Goal: Task Accomplishment & Management: Manage account settings

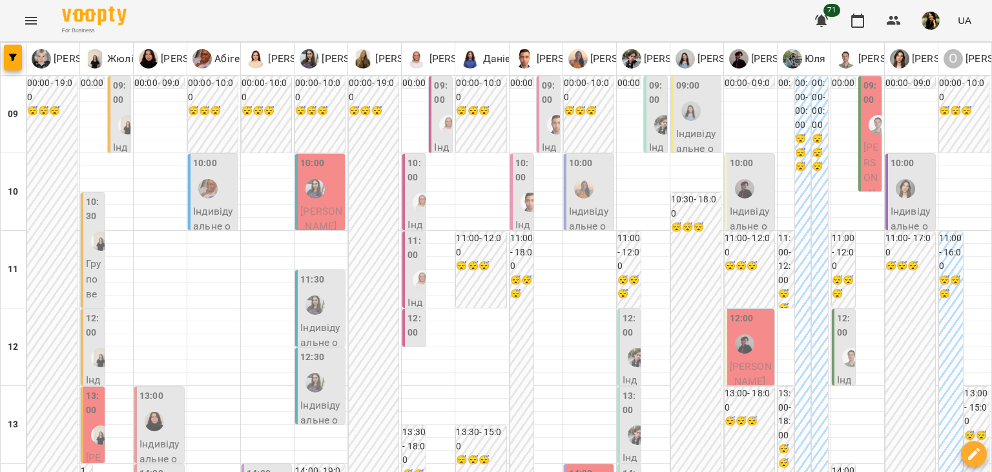
scroll to position [581, 0]
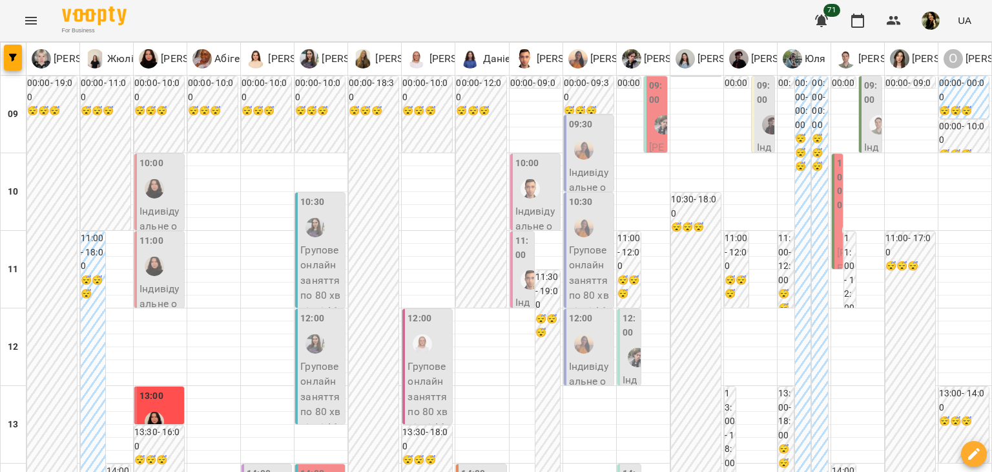
scroll to position [612, 0]
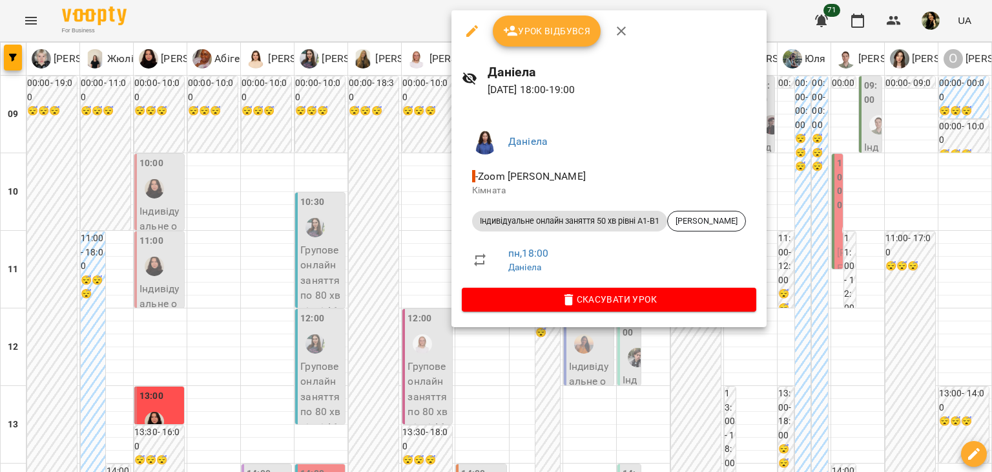
click at [276, 410] on div at bounding box center [496, 236] width 992 height 472
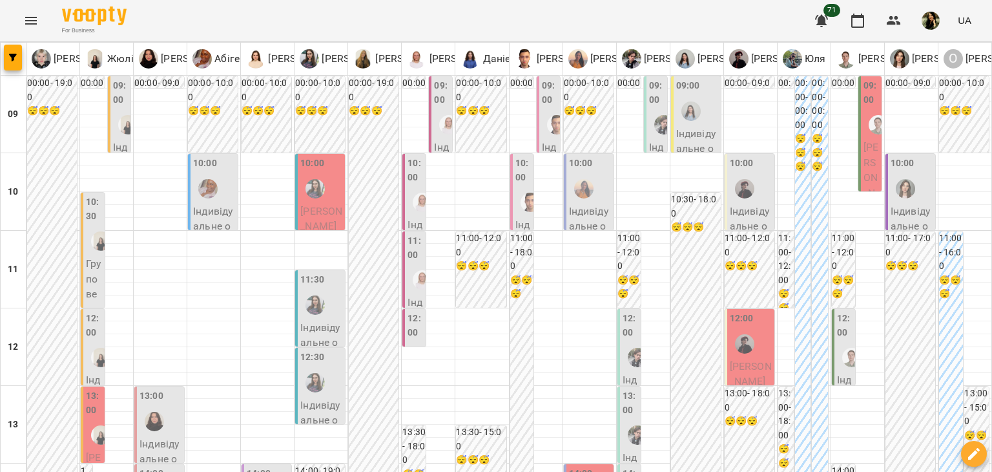
scroll to position [404, 0]
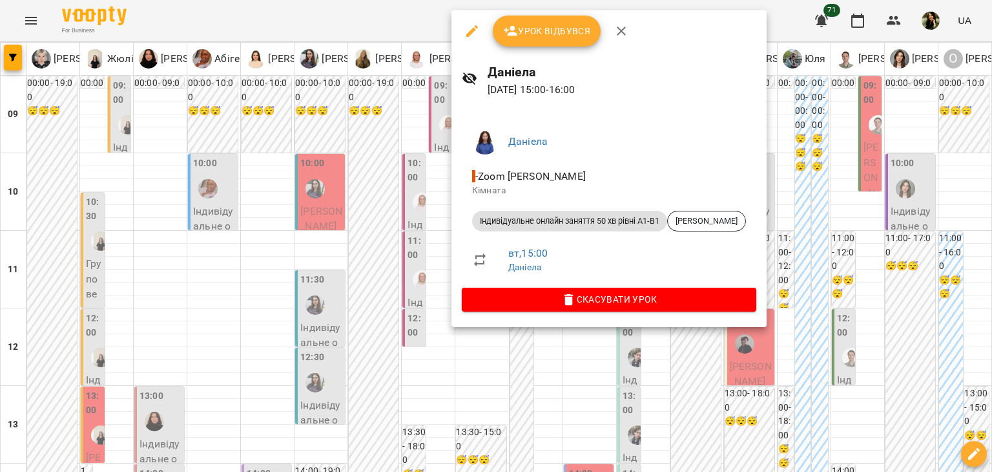
click at [344, 225] on div at bounding box center [496, 236] width 992 height 472
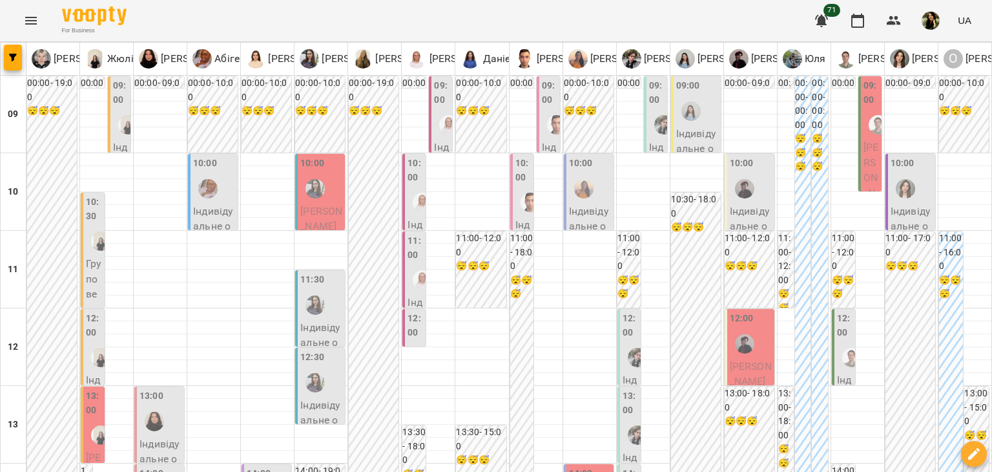
scroll to position [459, 0]
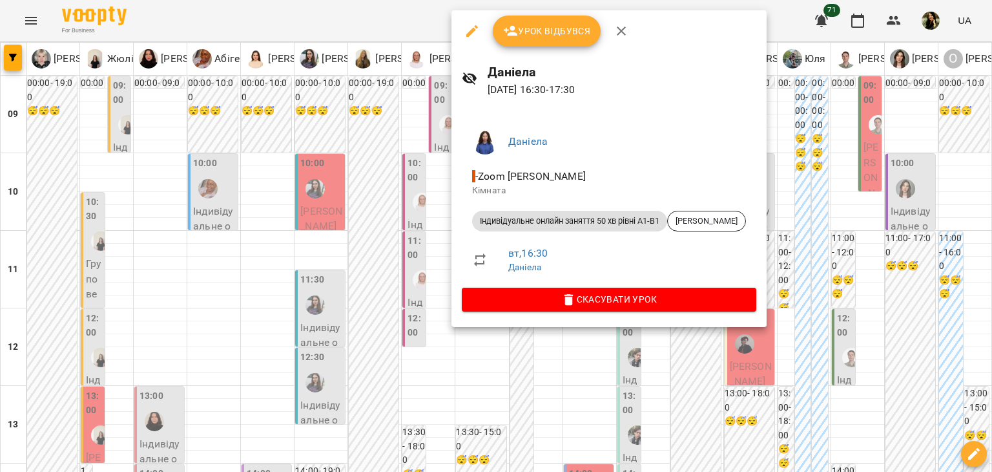
click at [652, 444] on div at bounding box center [496, 236] width 992 height 472
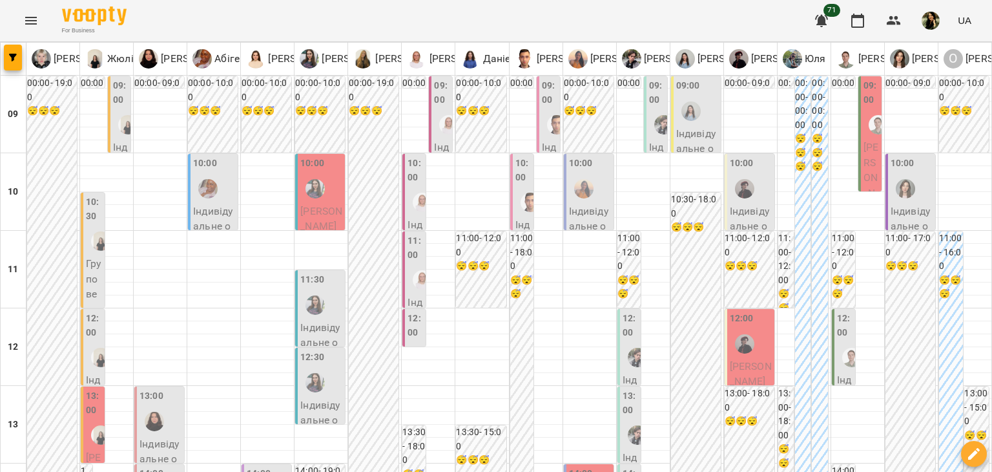
scroll to position [406, 0]
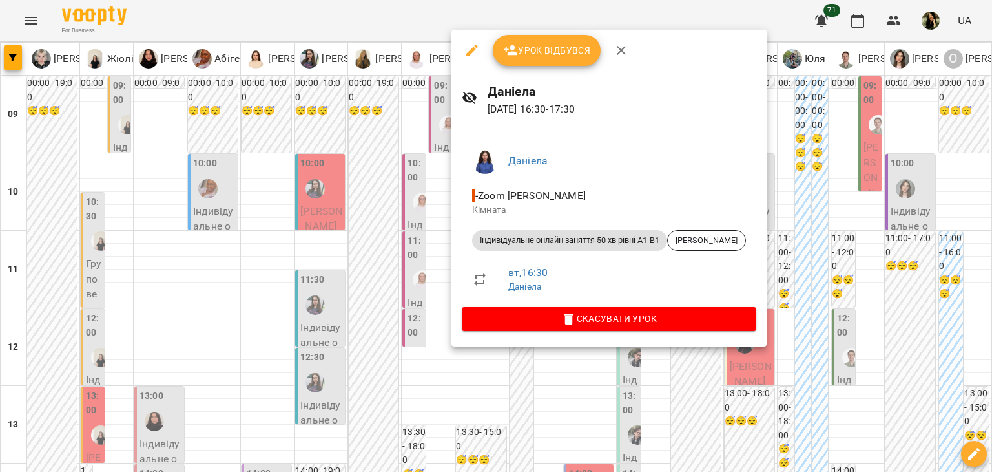
click at [335, 433] on div at bounding box center [496, 236] width 992 height 472
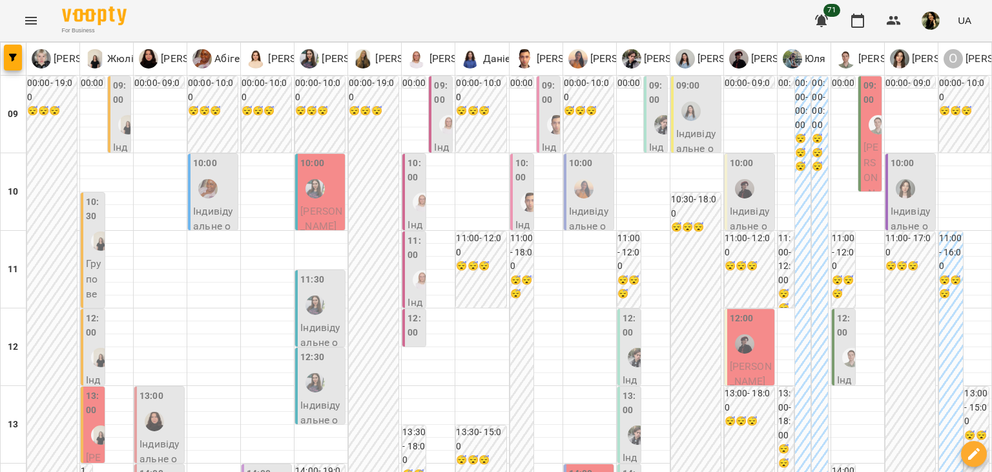
scroll to position [403, 0]
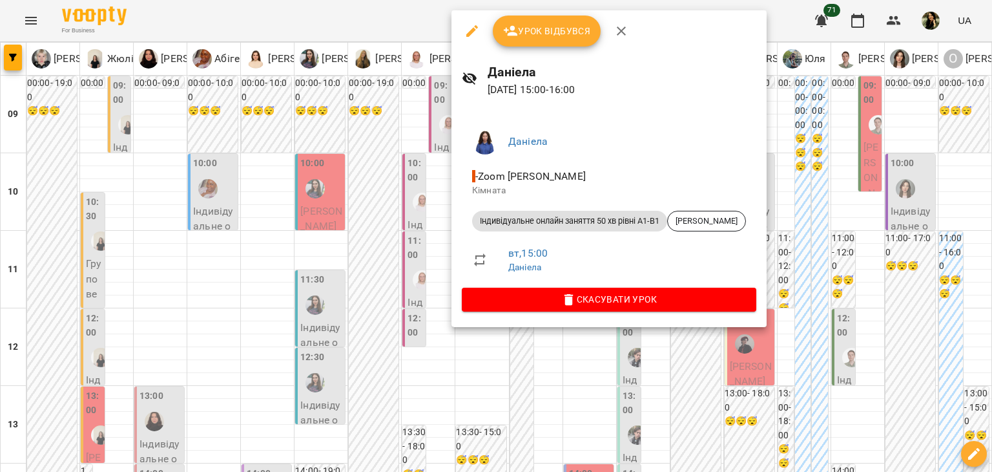
click at [411, 215] on div at bounding box center [496, 236] width 992 height 472
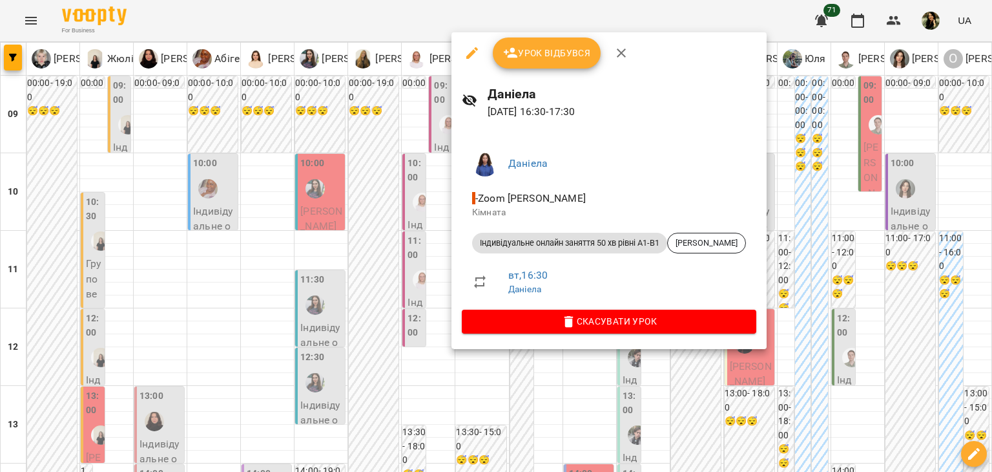
click at [388, 278] on div at bounding box center [496, 236] width 992 height 472
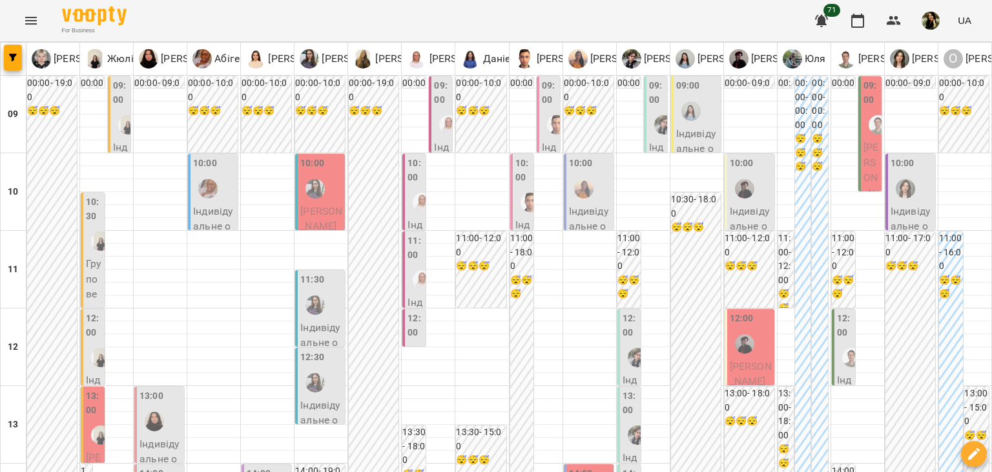
scroll to position [452, 0]
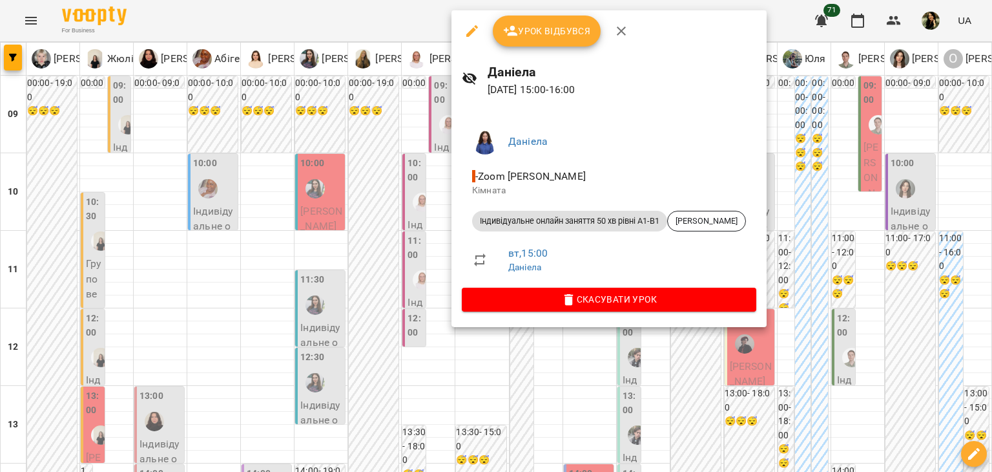
click at [397, 169] on div at bounding box center [496, 236] width 992 height 472
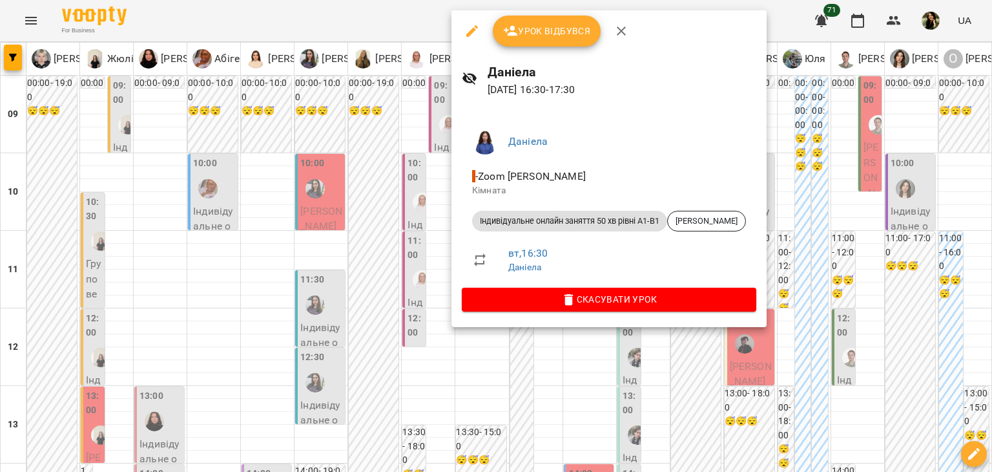
click at [394, 237] on div at bounding box center [496, 236] width 992 height 472
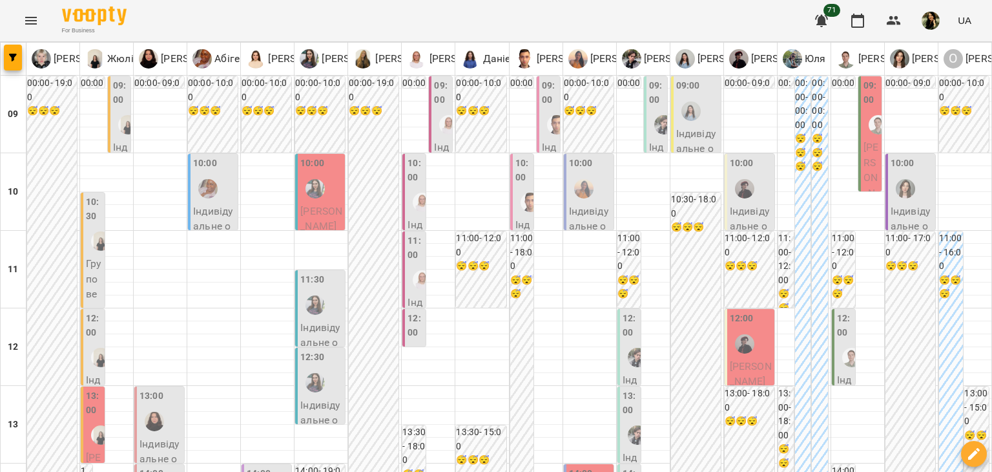
scroll to position [615, 0]
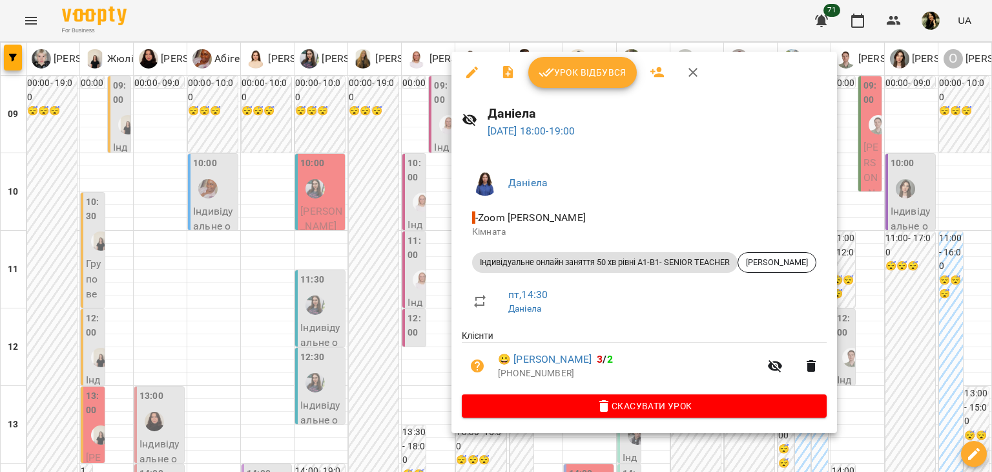
click at [168, 436] on div at bounding box center [496, 236] width 992 height 472
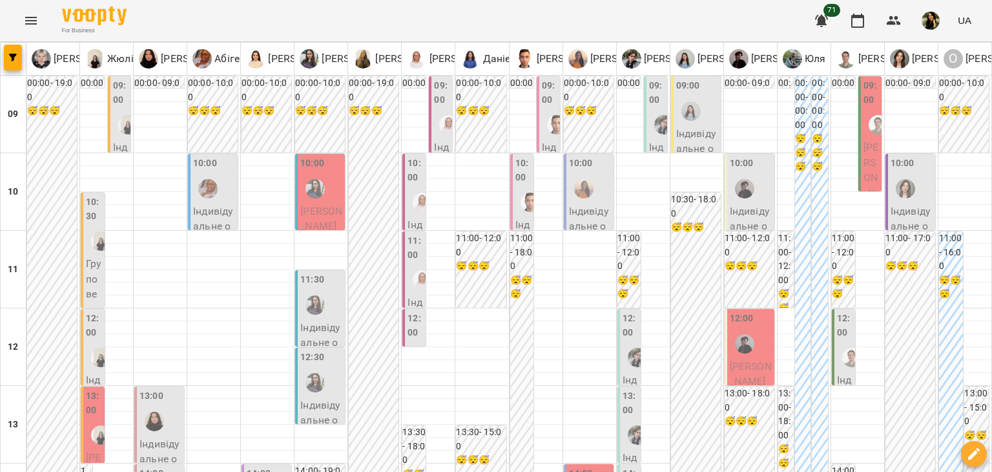
scroll to position [598, 0]
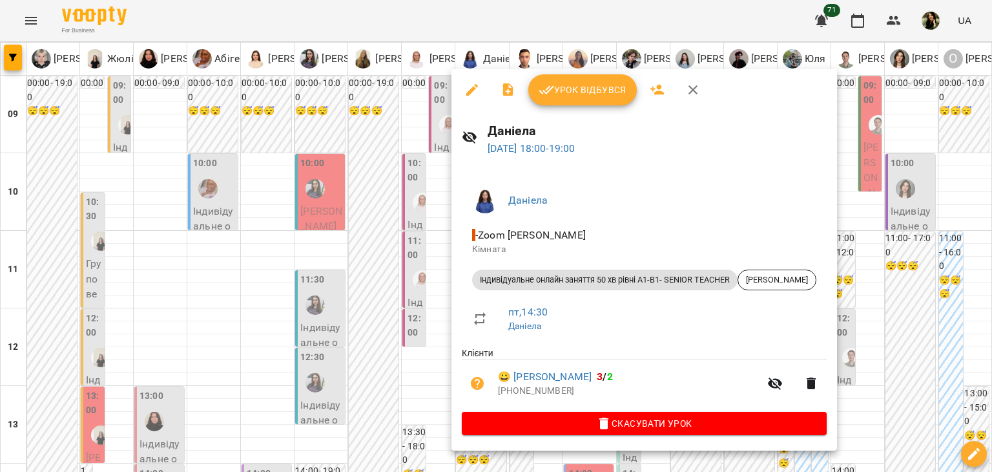
click at [209, 211] on div at bounding box center [496, 236] width 992 height 472
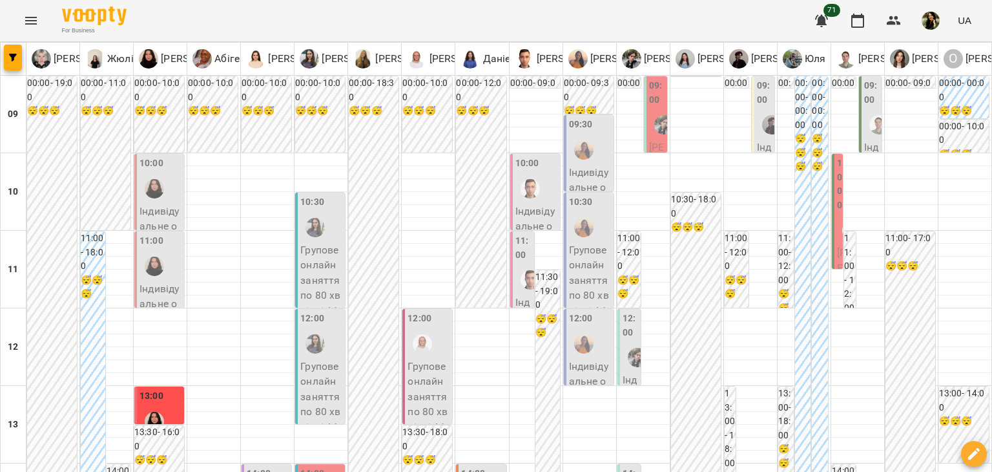
type input "**********"
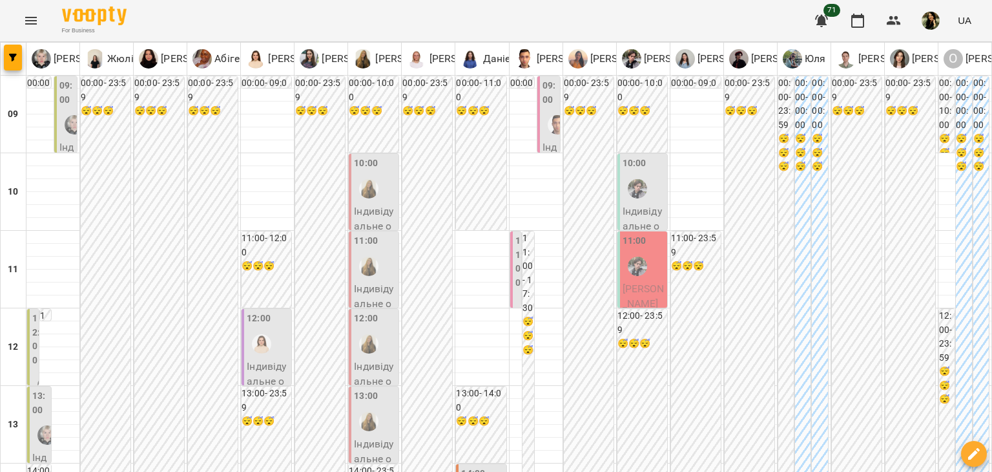
scroll to position [229, 0]
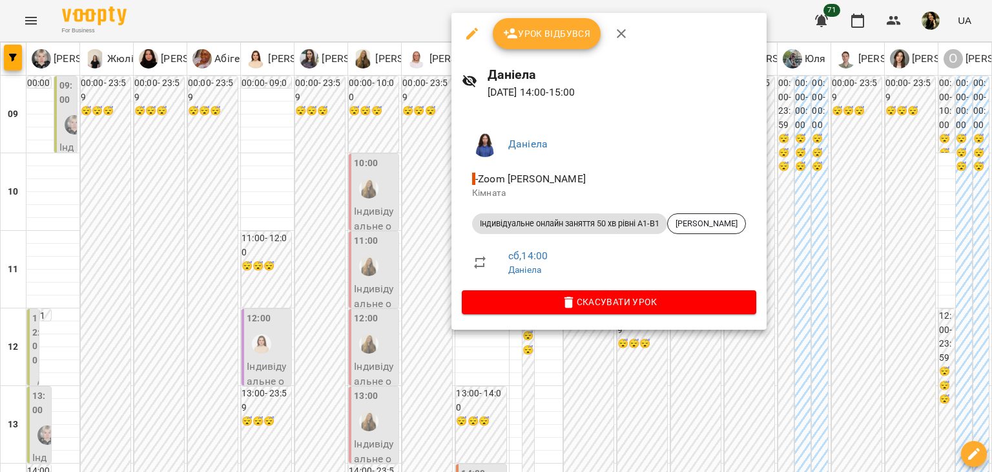
click at [577, 443] on div at bounding box center [496, 236] width 992 height 472
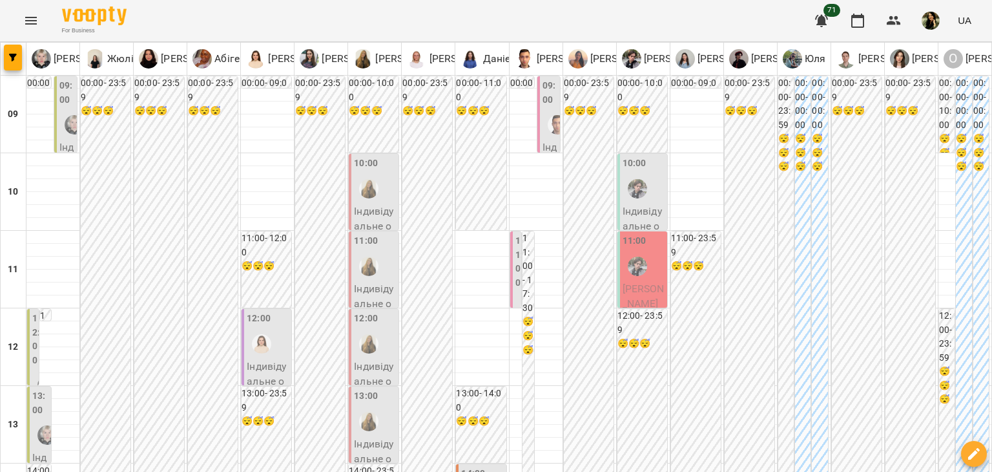
type input "**********"
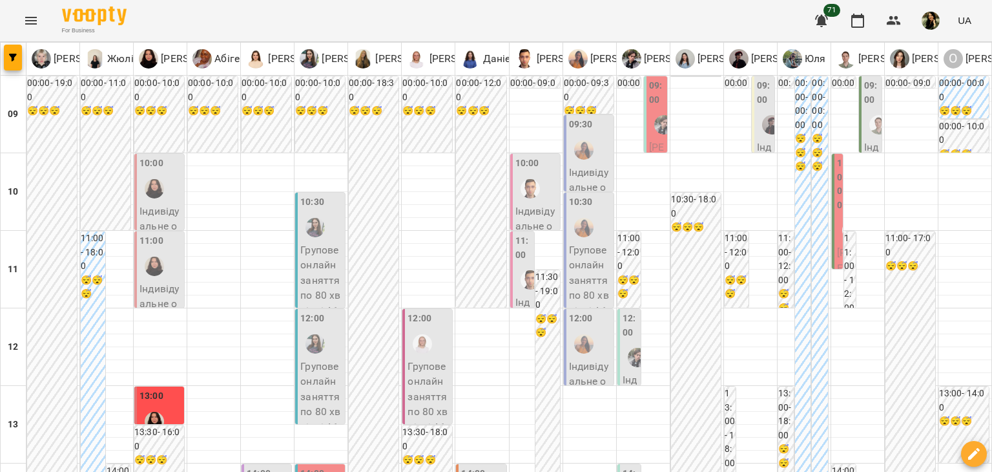
scroll to position [294, 0]
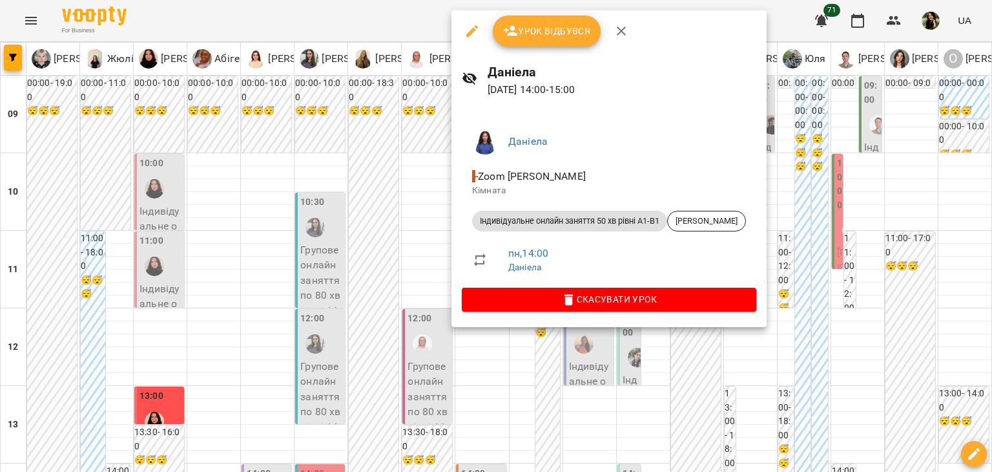
click at [417, 229] on div at bounding box center [496, 236] width 992 height 472
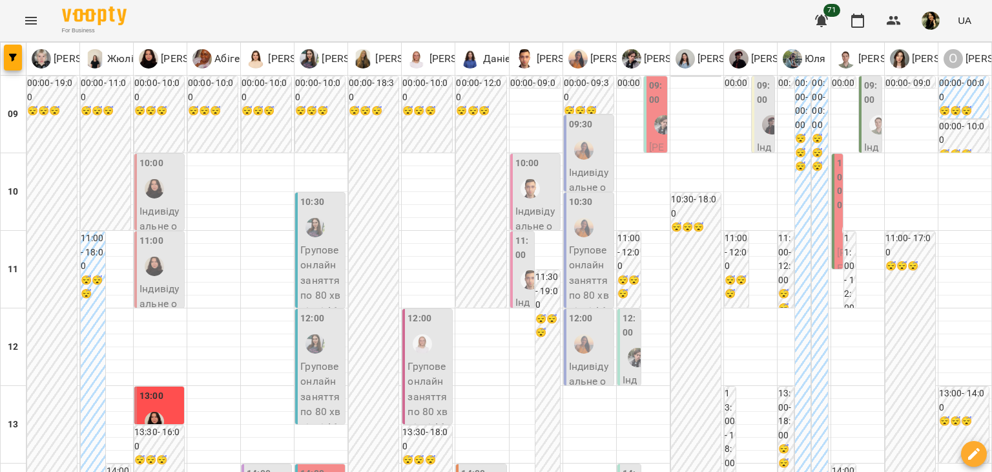
scroll to position [528, 0]
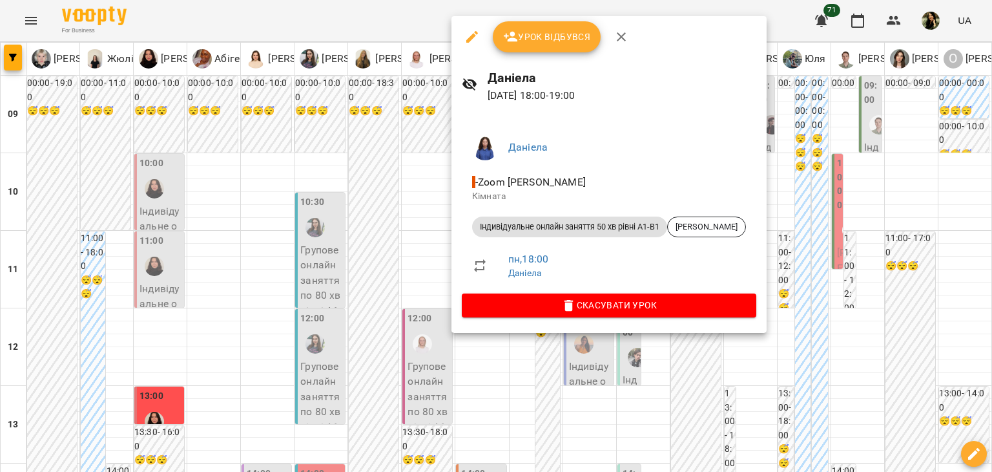
click at [335, 219] on div at bounding box center [496, 236] width 992 height 472
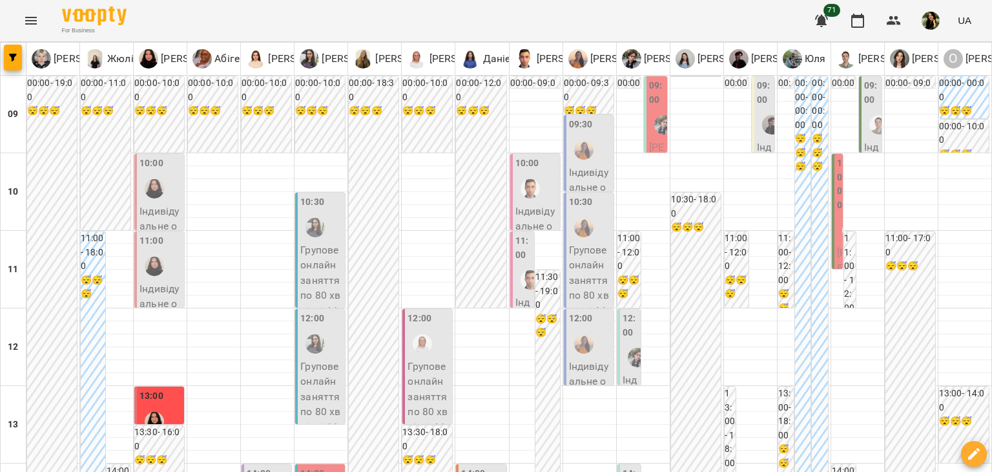
scroll to position [775, 0]
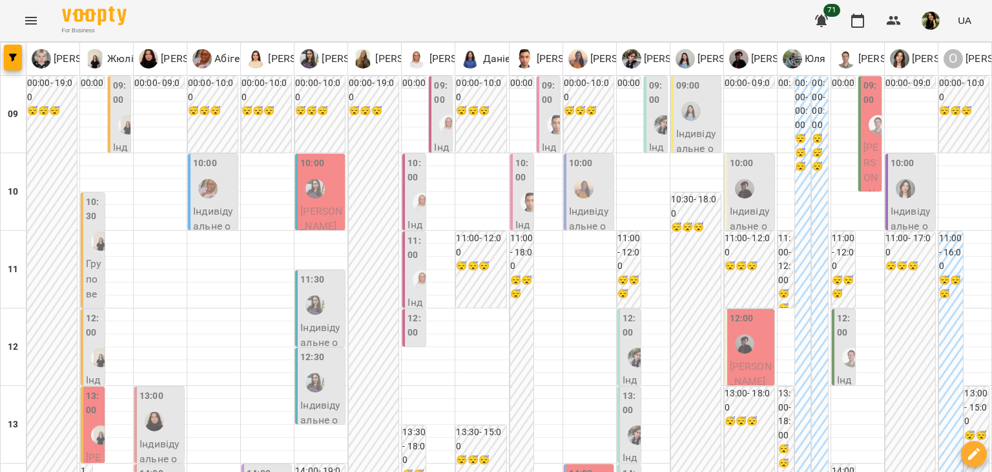
scroll to position [410, 0]
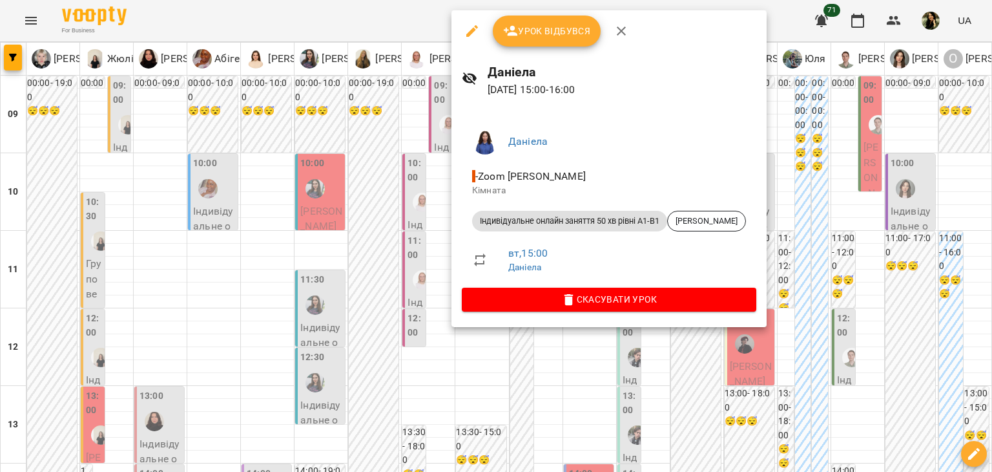
click at [402, 192] on div at bounding box center [496, 236] width 992 height 472
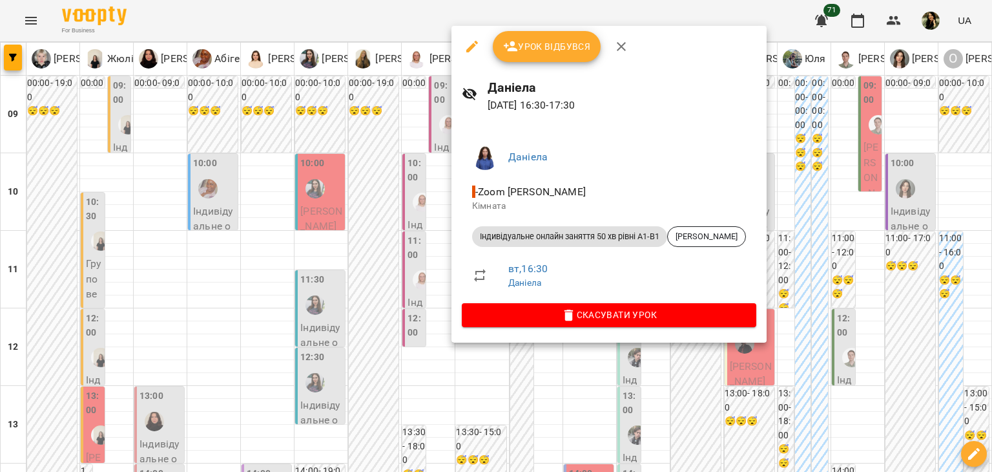
click at [411, 241] on div at bounding box center [496, 236] width 992 height 472
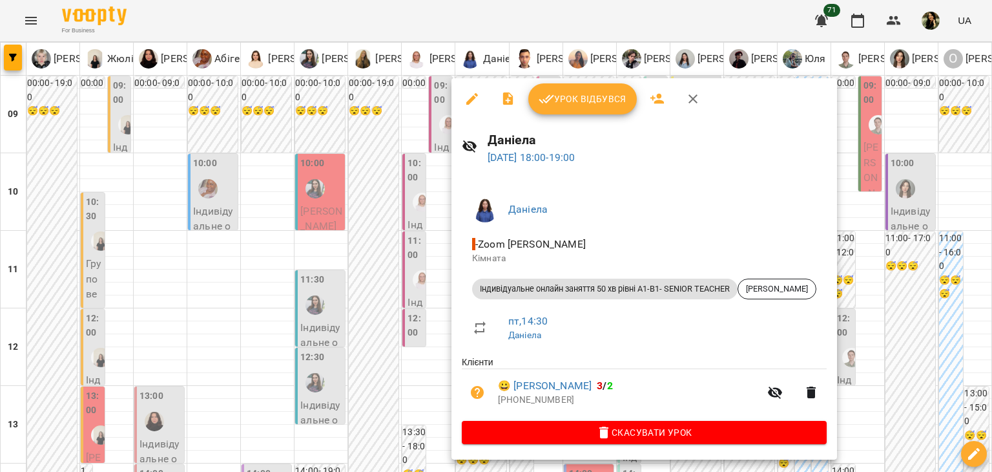
click at [403, 258] on div at bounding box center [496, 236] width 992 height 472
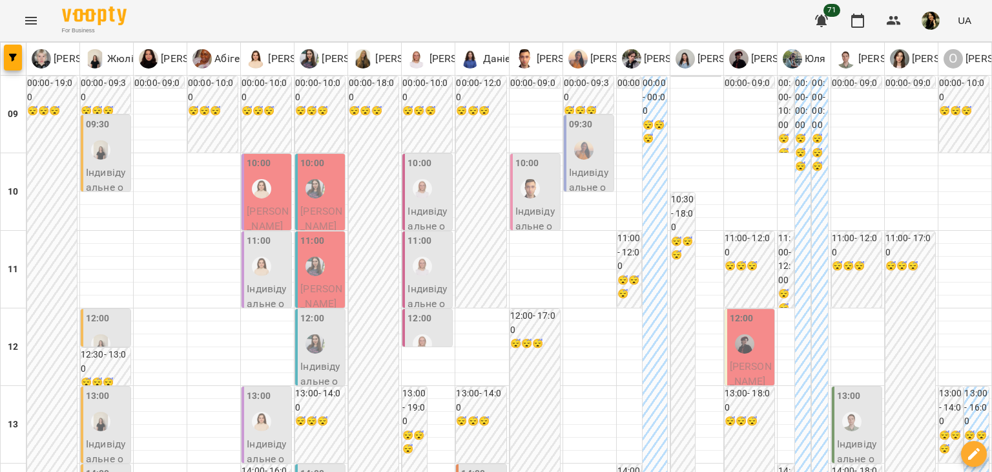
scroll to position [592, 0]
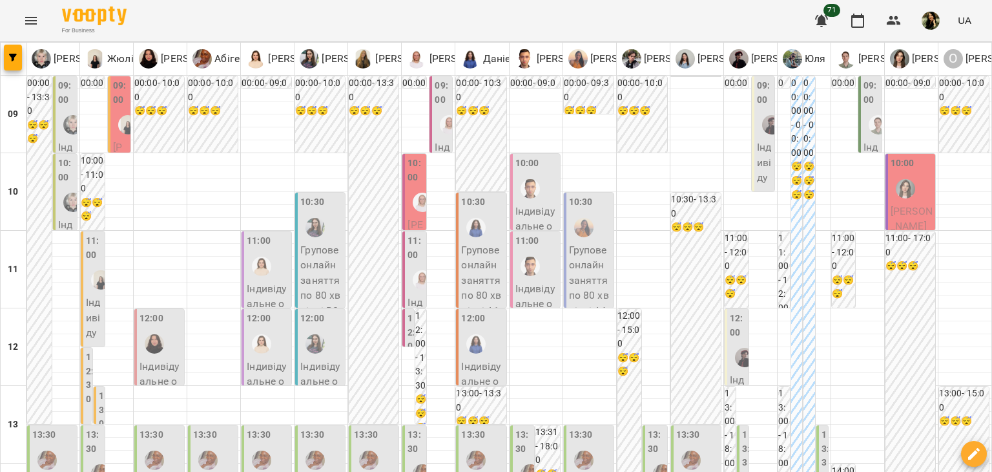
scroll to position [0, 0]
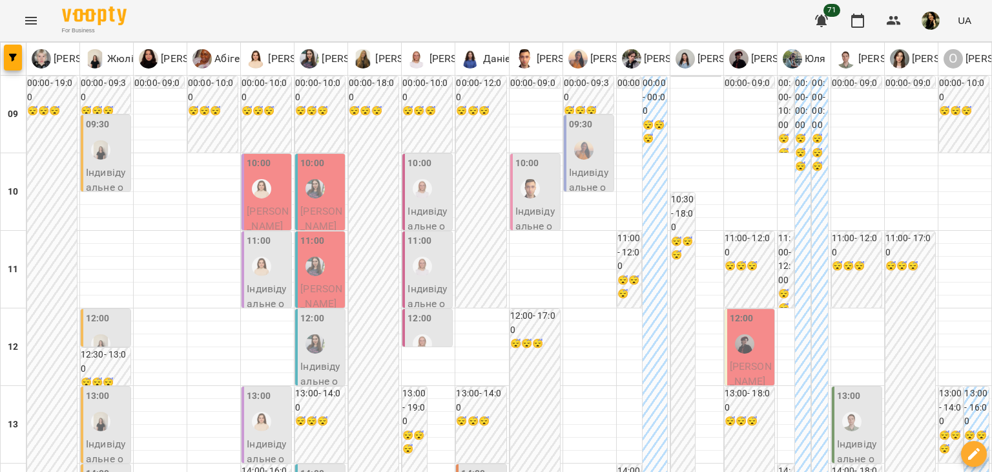
scroll to position [590, 0]
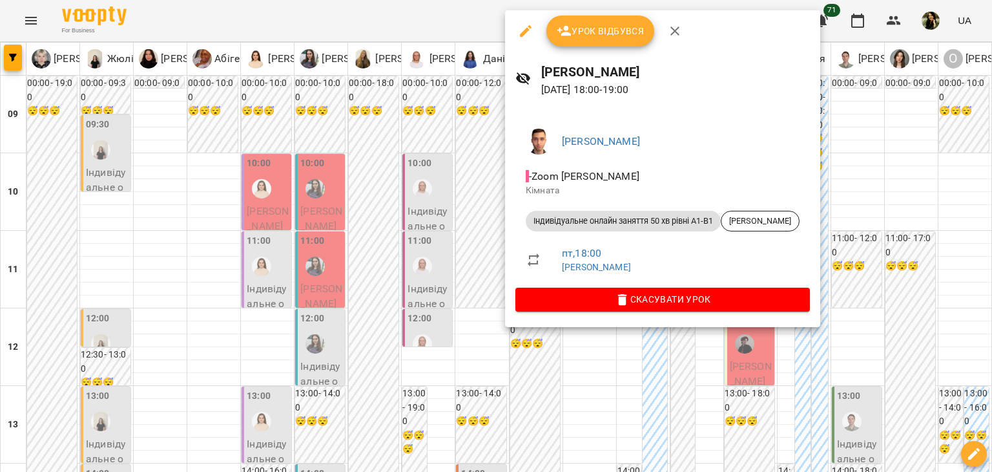
click at [654, 437] on div at bounding box center [496, 236] width 992 height 472
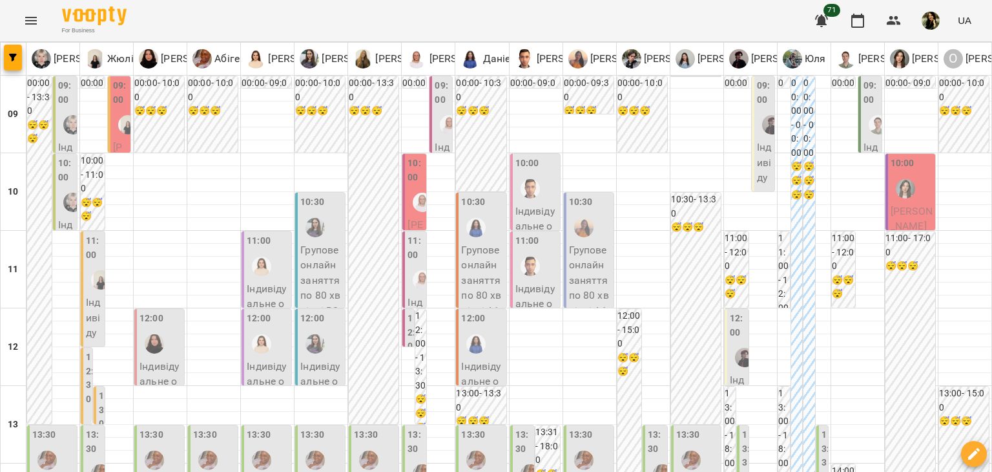
scroll to position [0, 0]
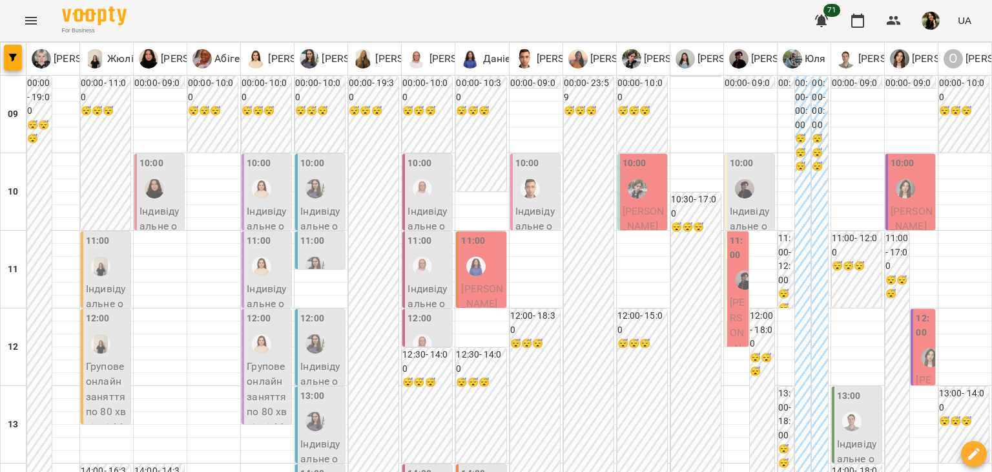
scroll to position [775, 0]
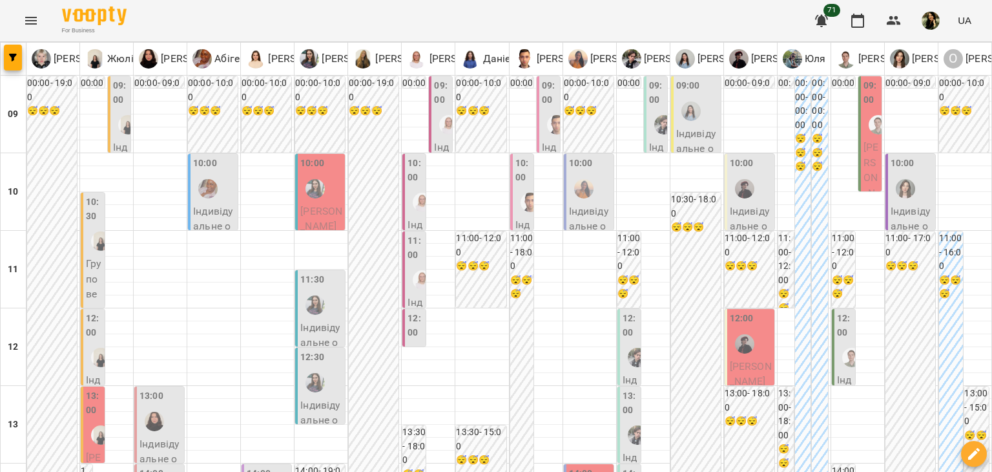
scroll to position [615, 0]
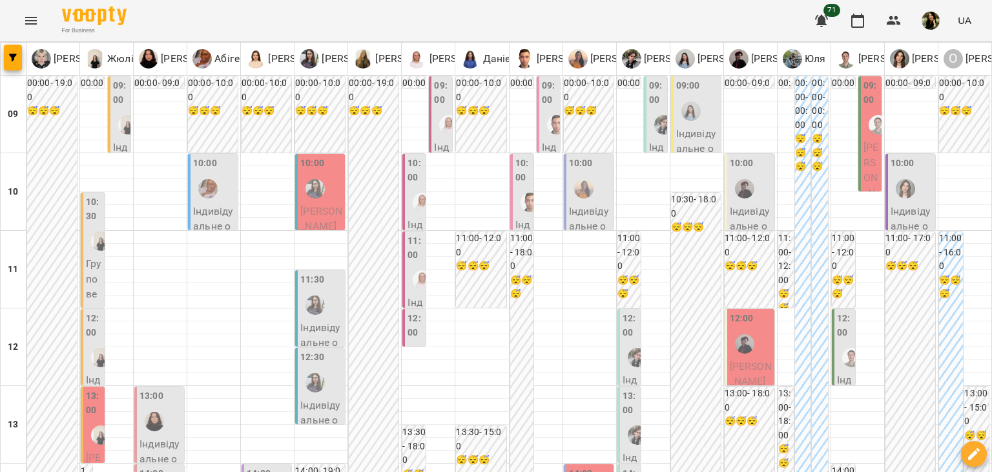
scroll to position [654, 0]
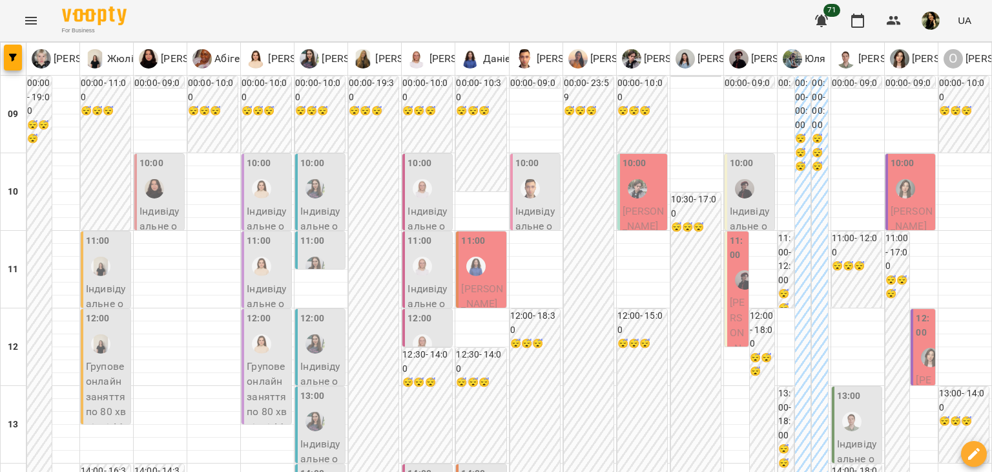
scroll to position [775, 0]
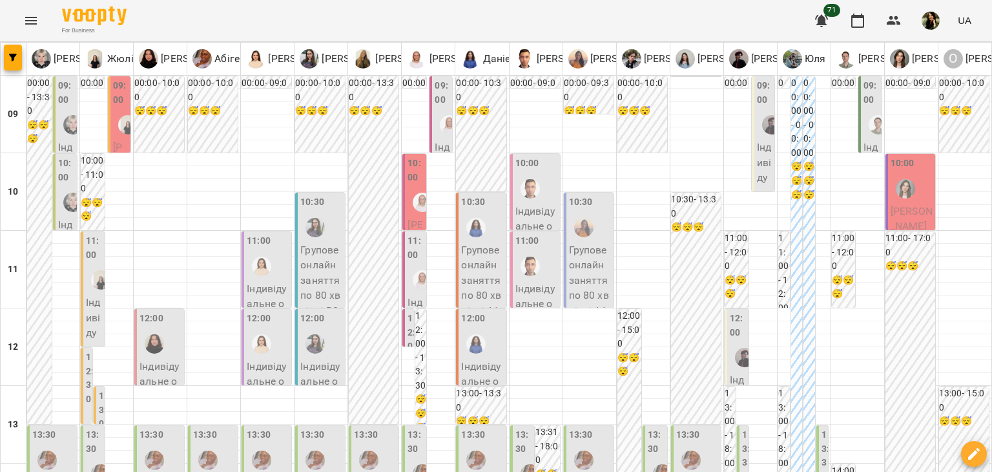
scroll to position [422, 0]
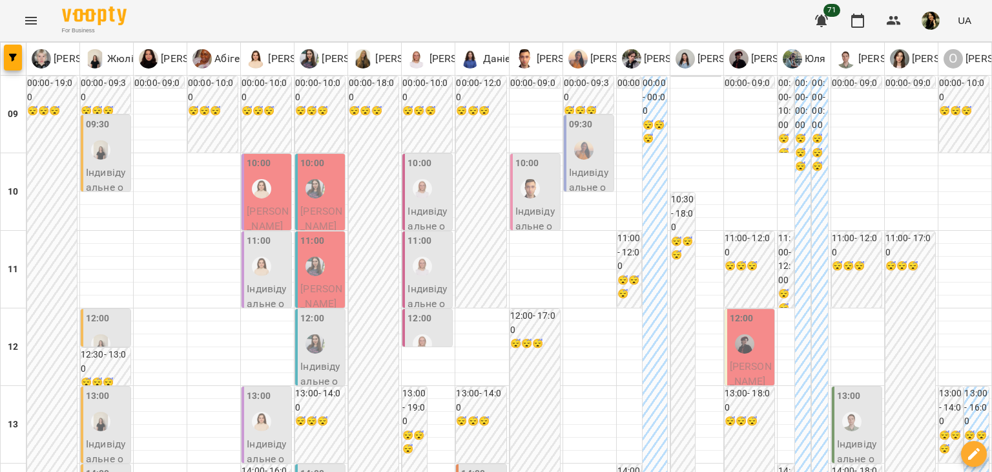
scroll to position [621, 0]
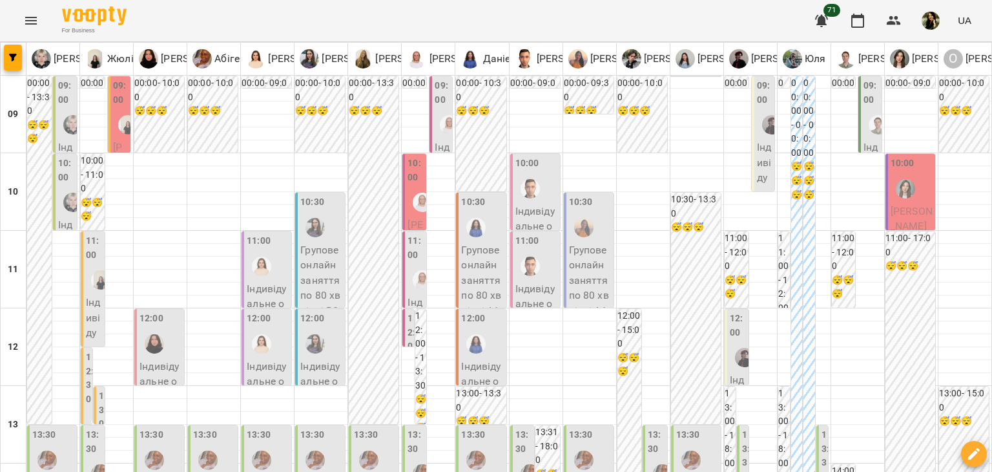
scroll to position [142, 0]
type input "**********"
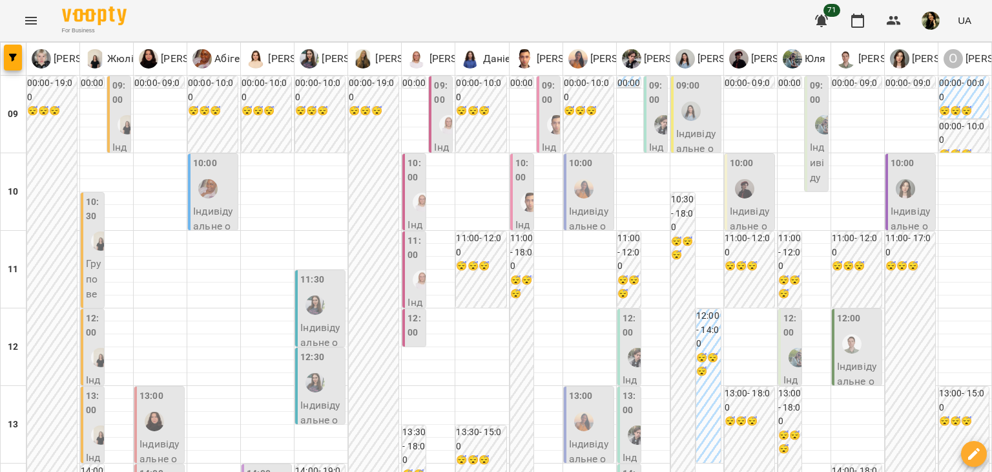
scroll to position [644, 0]
type input "**********"
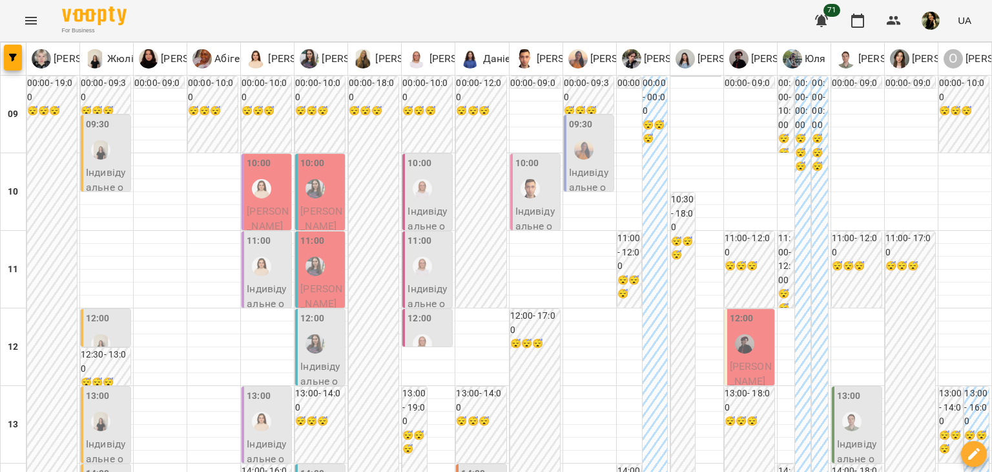
scroll to position [596, 0]
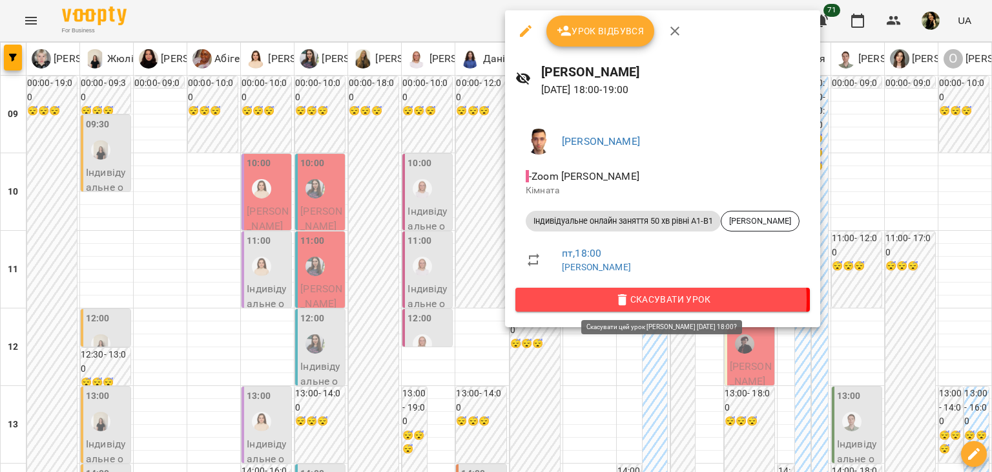
click at [623, 299] on icon "button" at bounding box center [622, 300] width 9 height 12
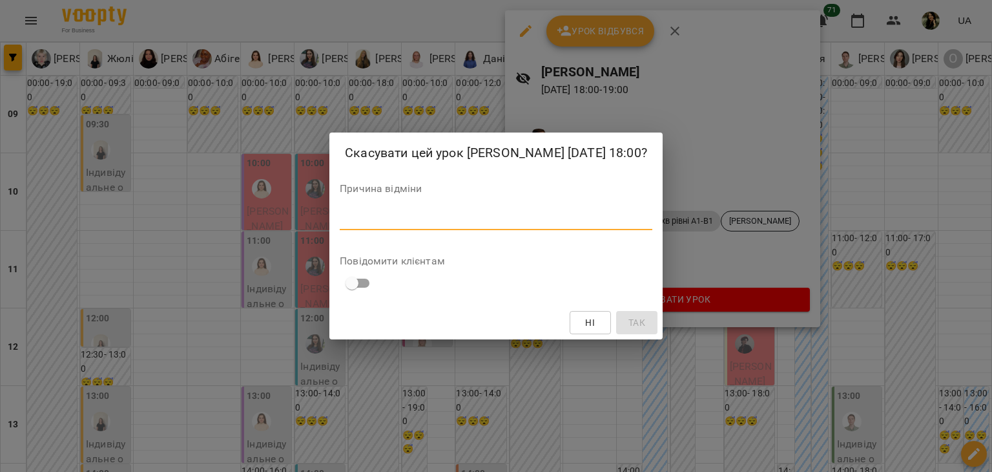
click at [408, 214] on textarea at bounding box center [496, 219] width 313 height 12
type textarea "**********"
click at [643, 321] on span "Так" at bounding box center [637, 323] width 17 height 16
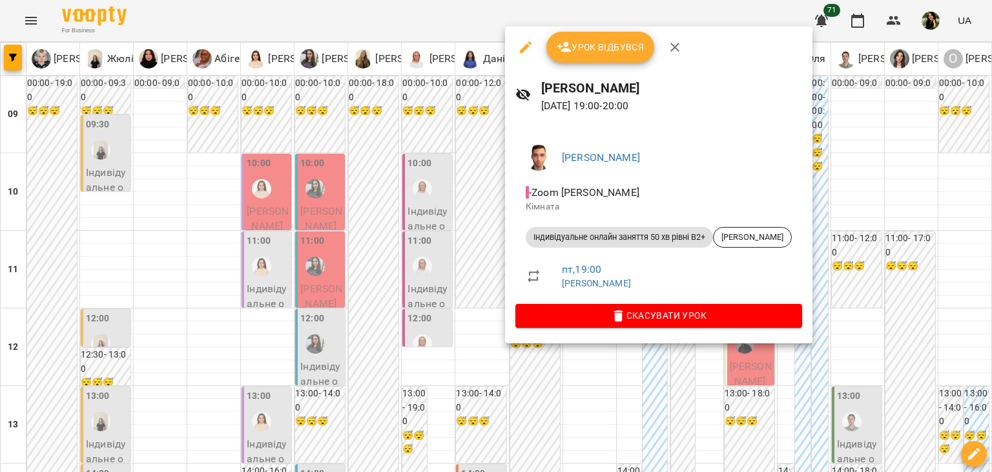
click at [340, 445] on div at bounding box center [496, 236] width 992 height 472
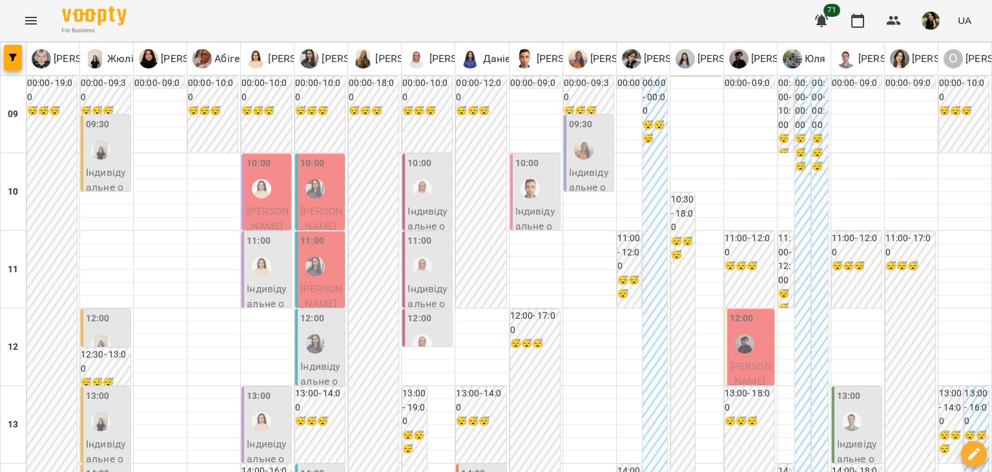
scroll to position [366, 0]
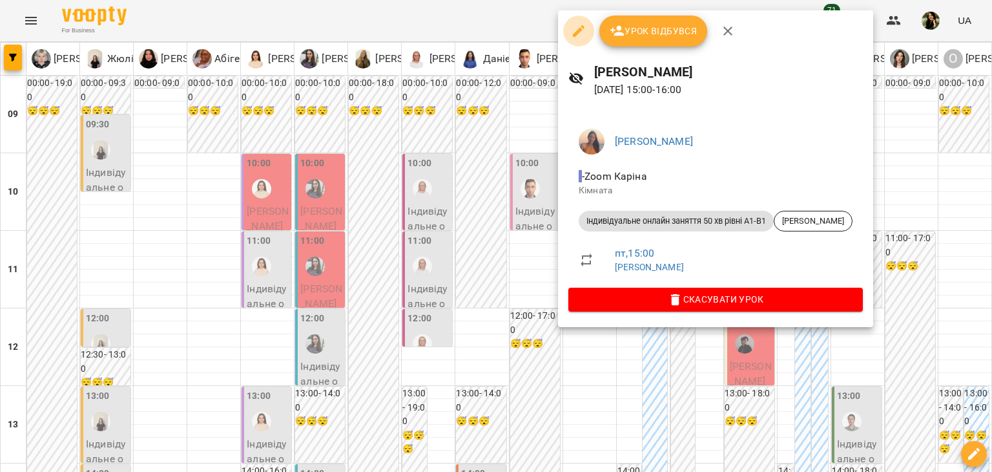
click at [574, 35] on icon "button" at bounding box center [579, 31] width 12 height 12
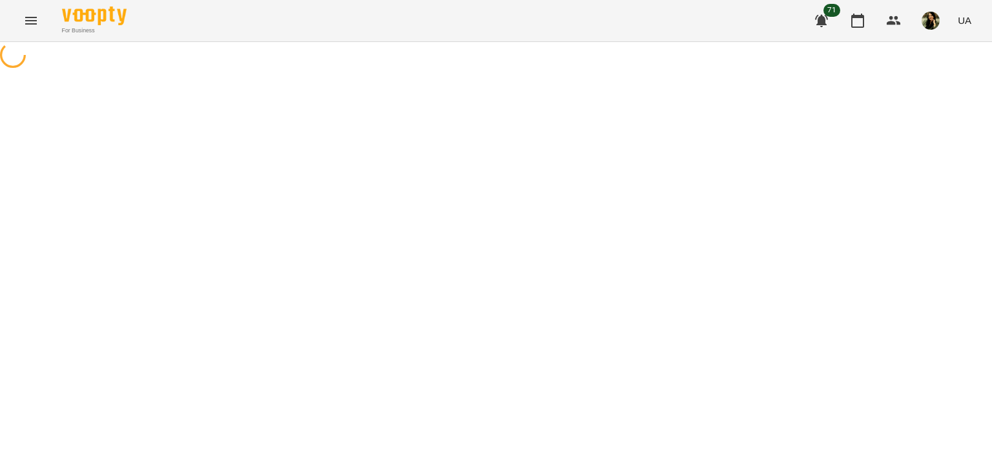
select select "**********"
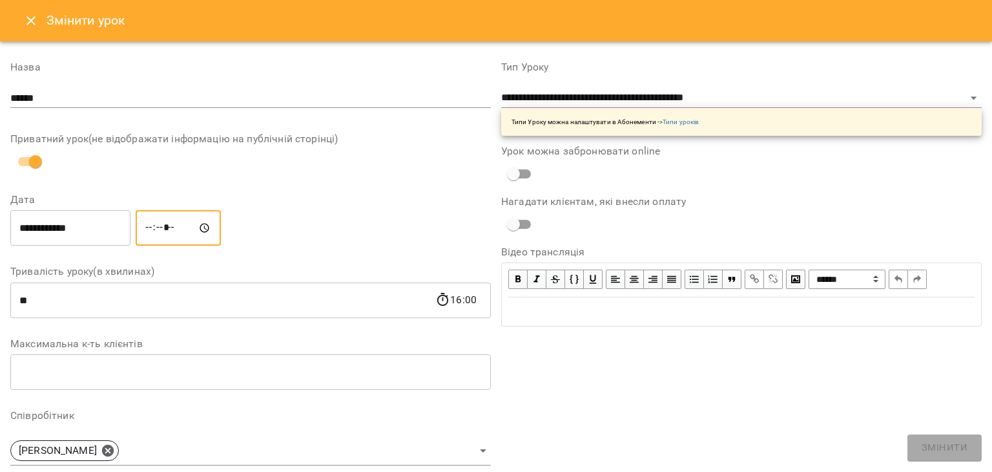
click at [161, 227] on input "*****" at bounding box center [178, 228] width 85 height 36
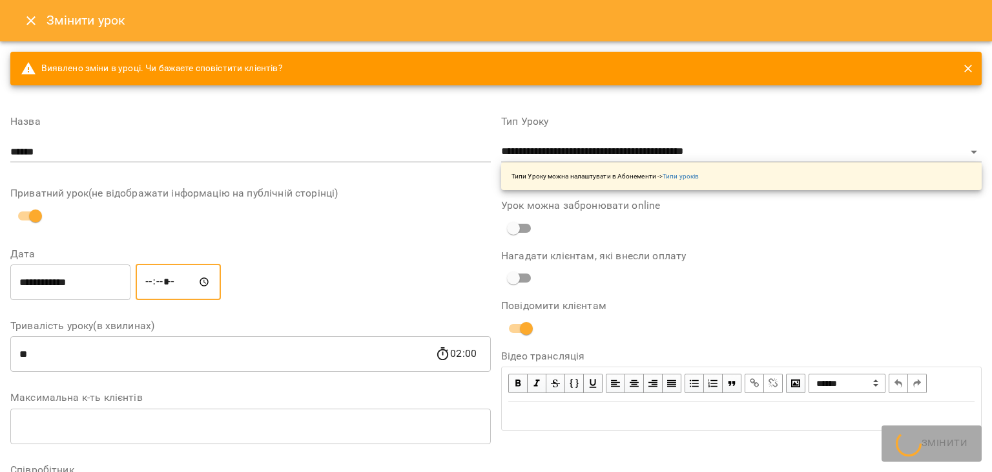
type input "*****"
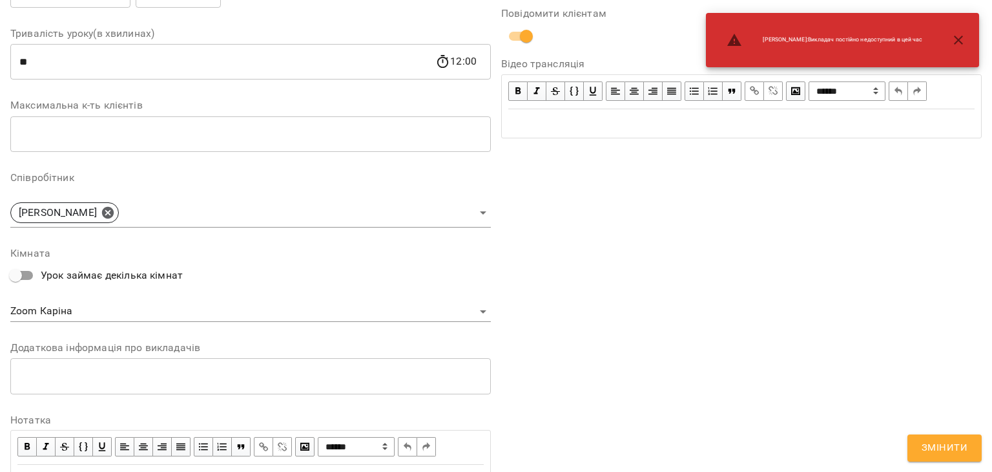
scroll to position [360, 0]
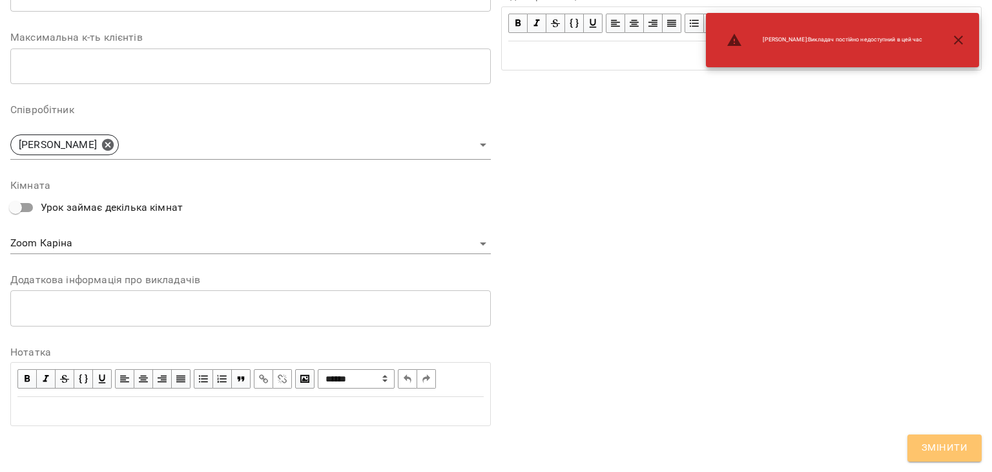
click at [944, 451] on span "Змінити" at bounding box center [945, 447] width 46 height 17
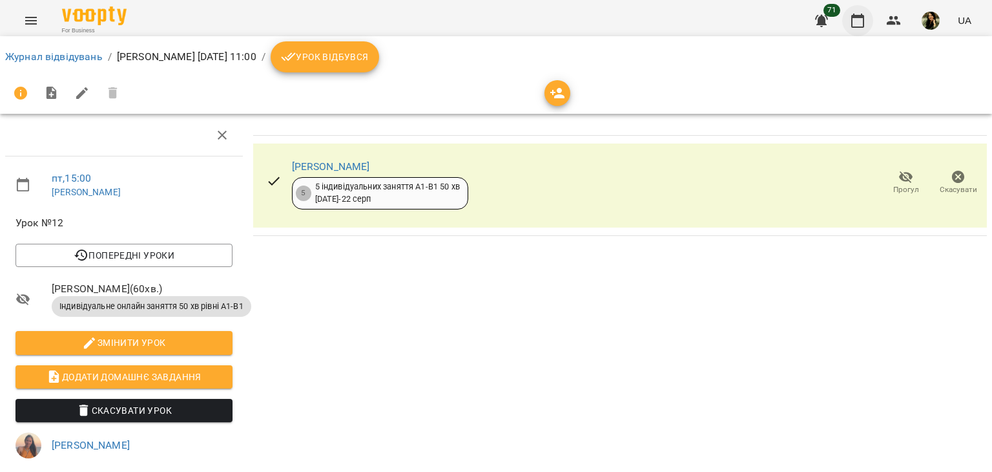
click at [862, 19] on icon "button" at bounding box center [858, 21] width 16 height 16
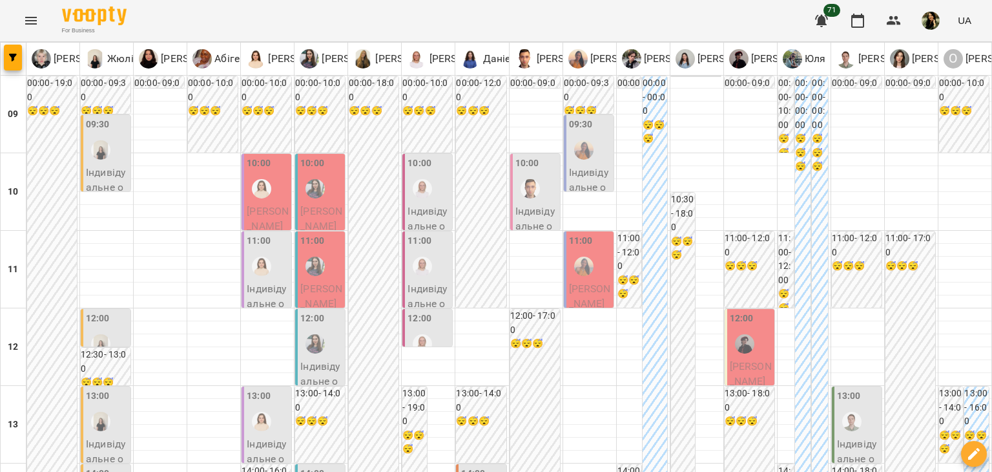
scroll to position [6, 0]
click at [589, 293] on span "Вікторія Рудик" at bounding box center [590, 296] width 42 height 28
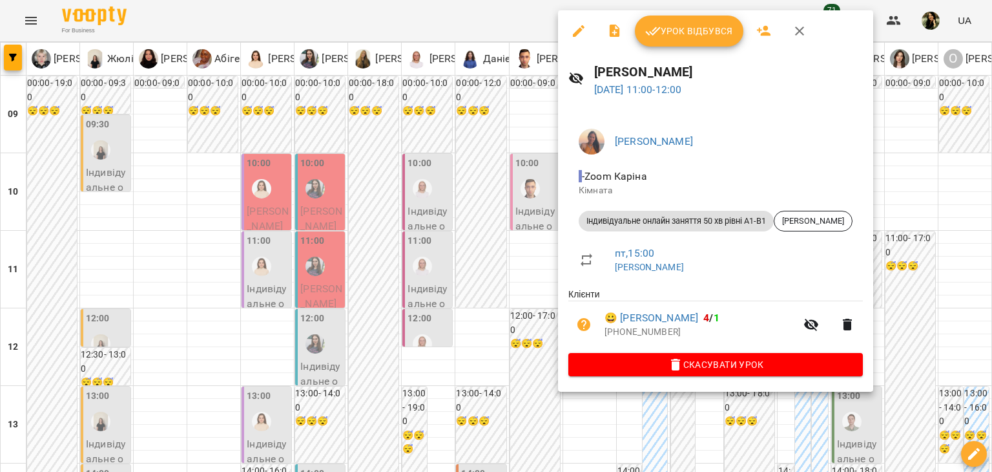
click at [434, 413] on div at bounding box center [496, 236] width 992 height 472
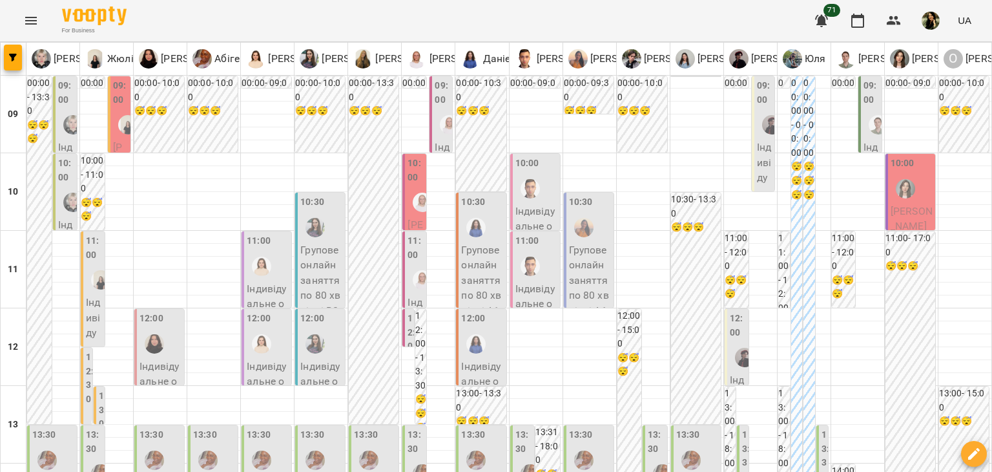
scroll to position [349, 0]
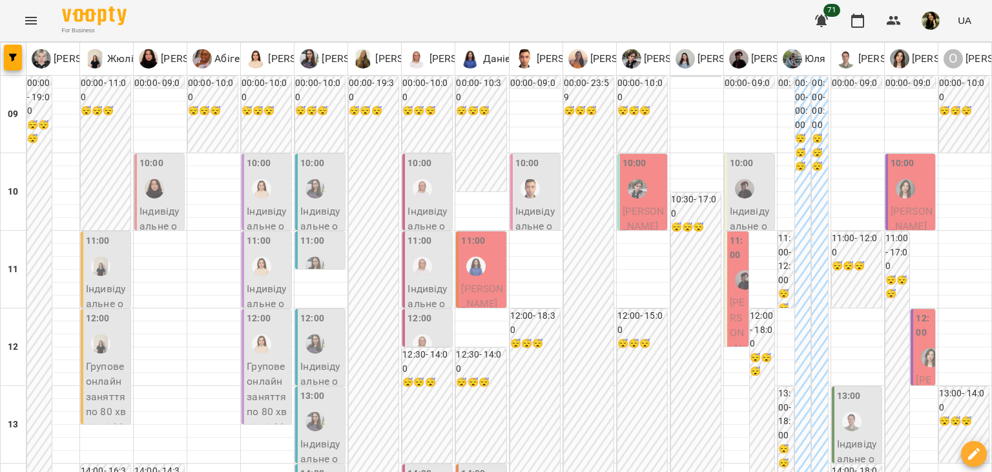
scroll to position [504, 0]
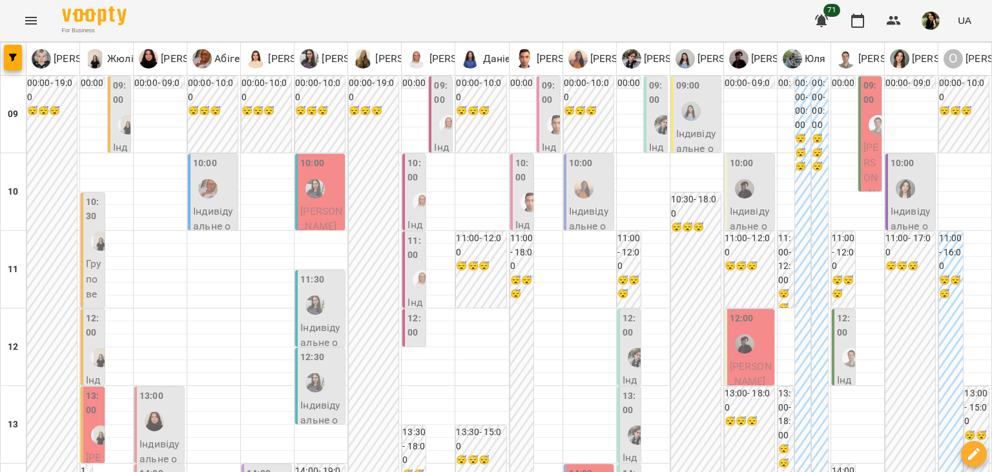
scroll to position [494, 0]
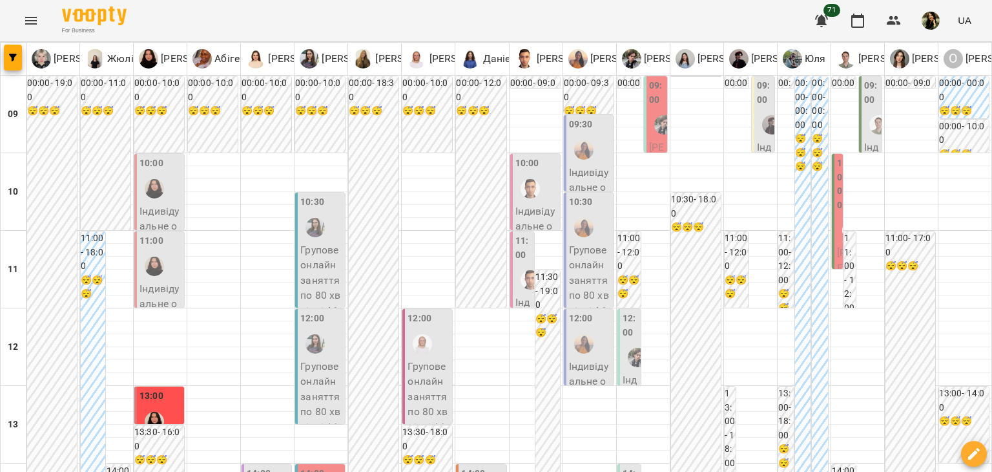
scroll to position [775, 0]
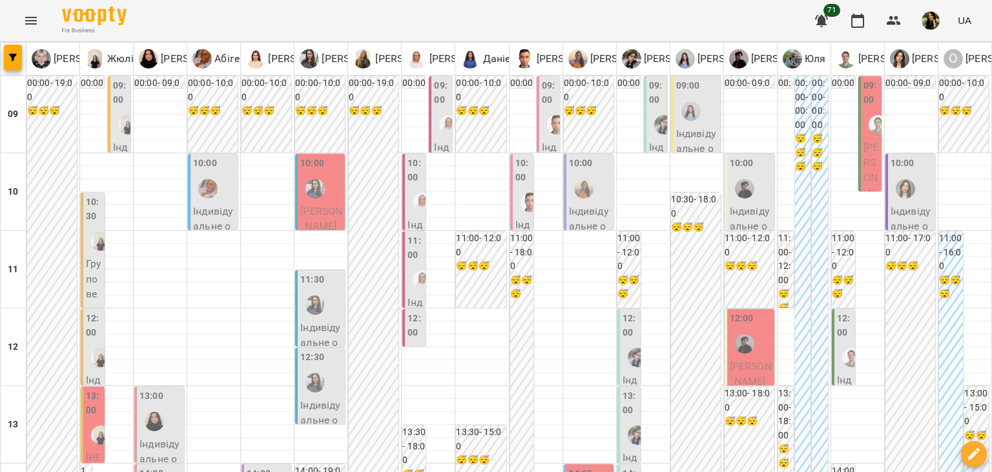
scroll to position [601, 0]
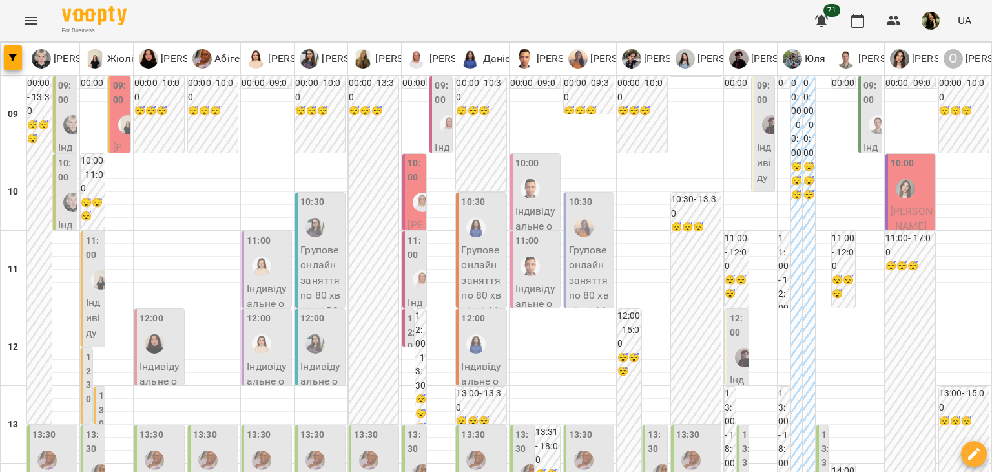
scroll to position [537, 0]
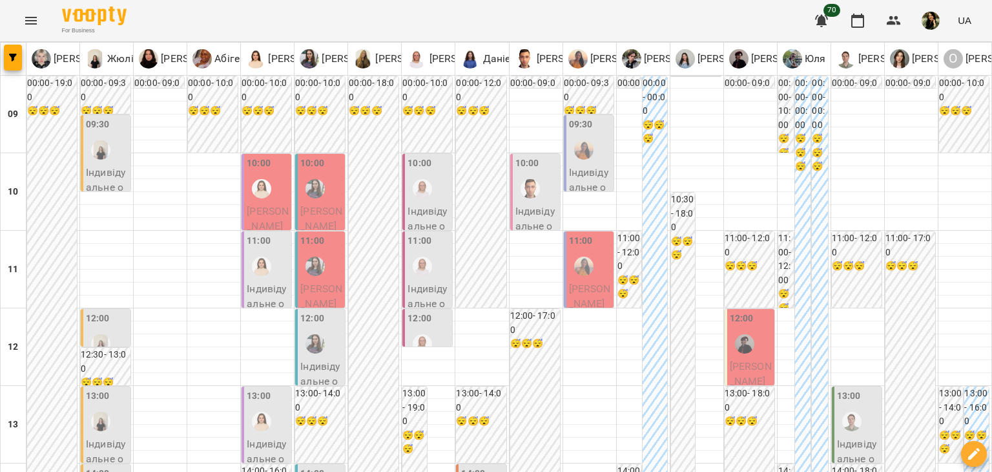
scroll to position [632, 0]
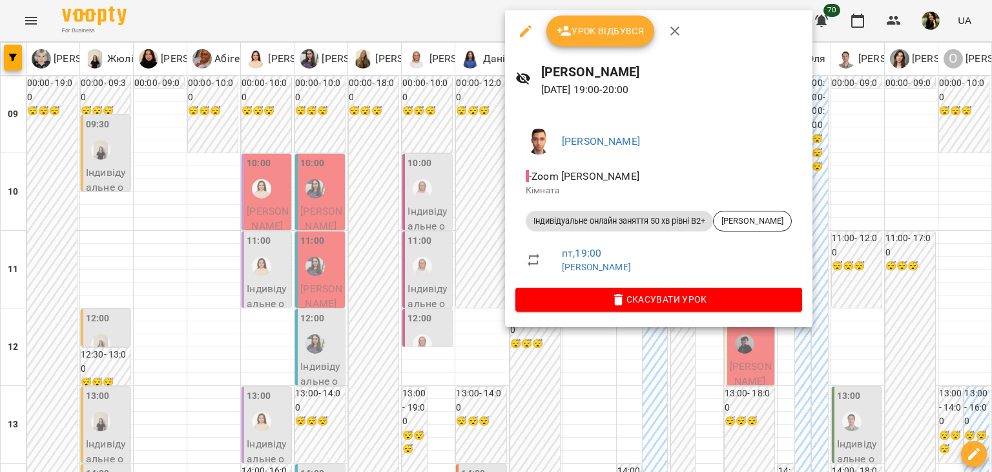
click at [734, 430] on div at bounding box center [496, 236] width 992 height 472
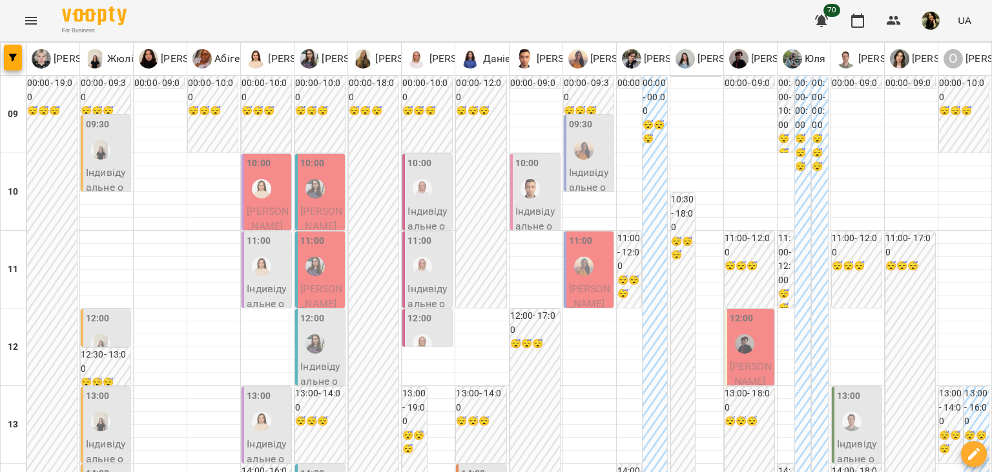
scroll to position [775, 0]
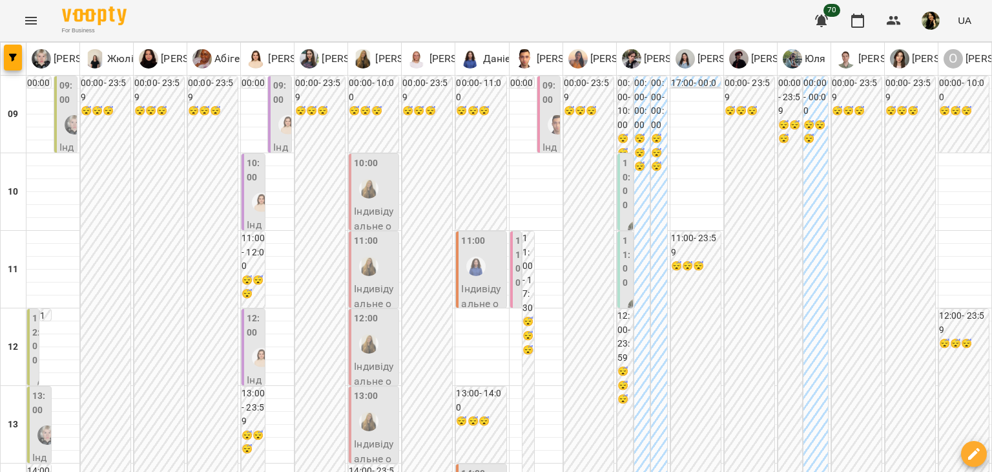
scroll to position [589, 0]
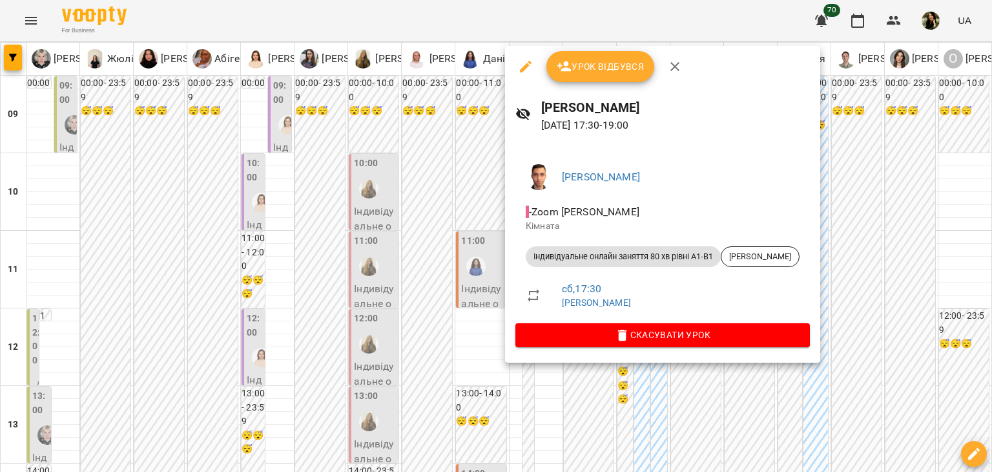
click at [419, 231] on div at bounding box center [496, 236] width 992 height 472
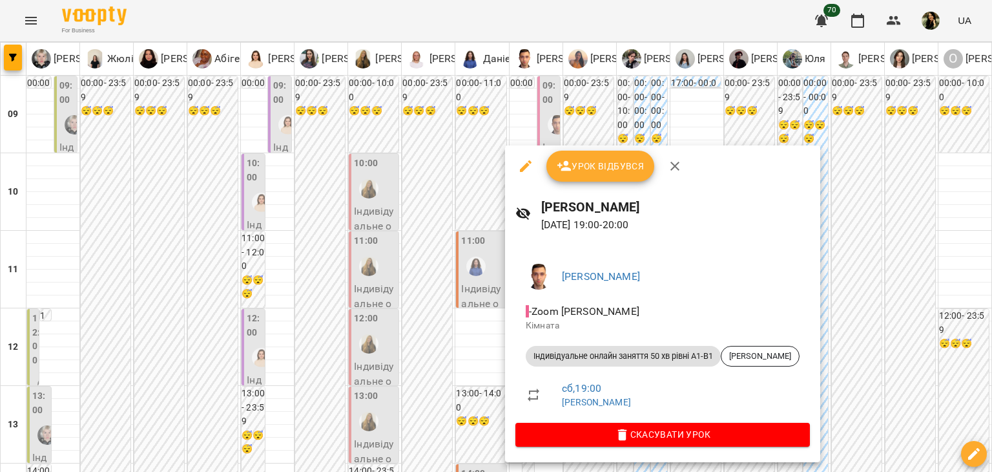
click at [422, 277] on div at bounding box center [496, 236] width 992 height 472
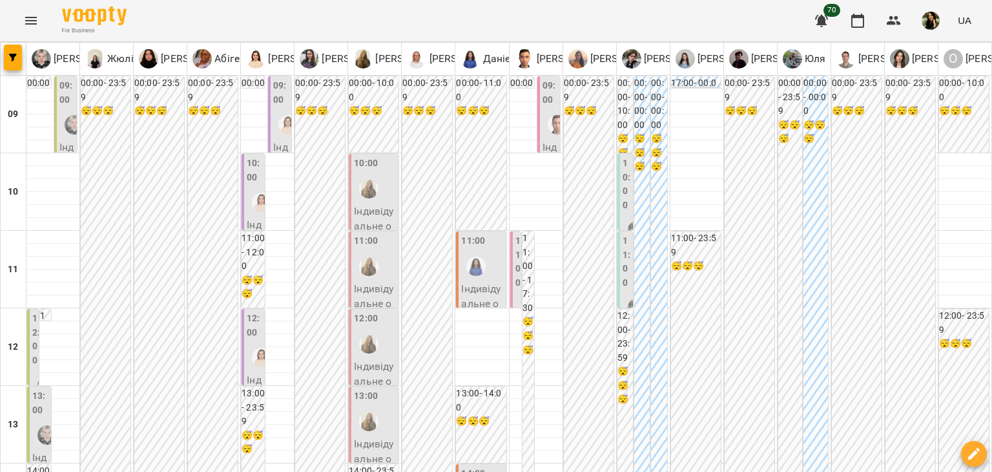
scroll to position [587, 0]
type input "**********"
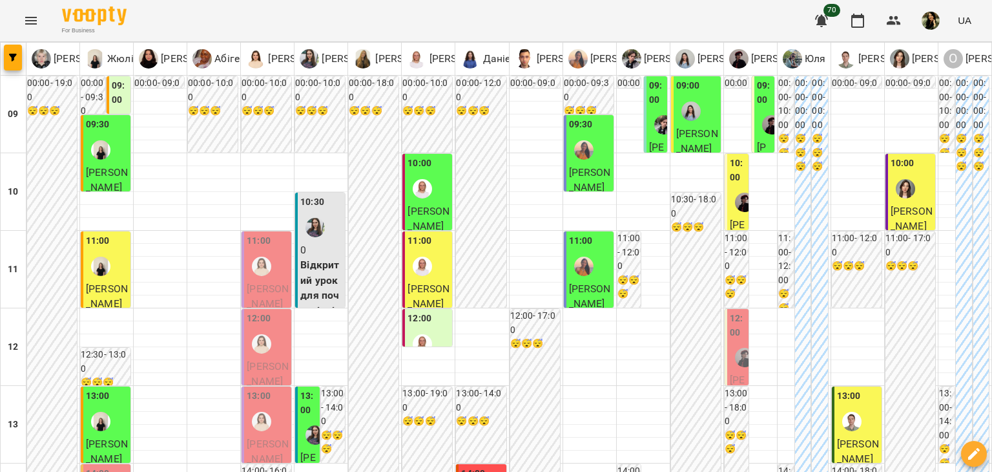
scroll to position [149, 0]
click at [271, 282] on span "Еріка Ганієва" at bounding box center [268, 296] width 42 height 28
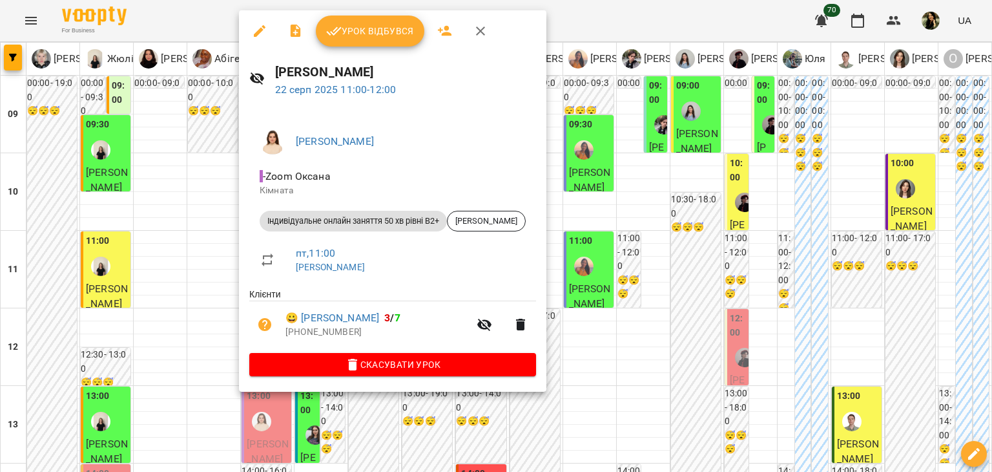
click at [214, 183] on div at bounding box center [496, 236] width 992 height 472
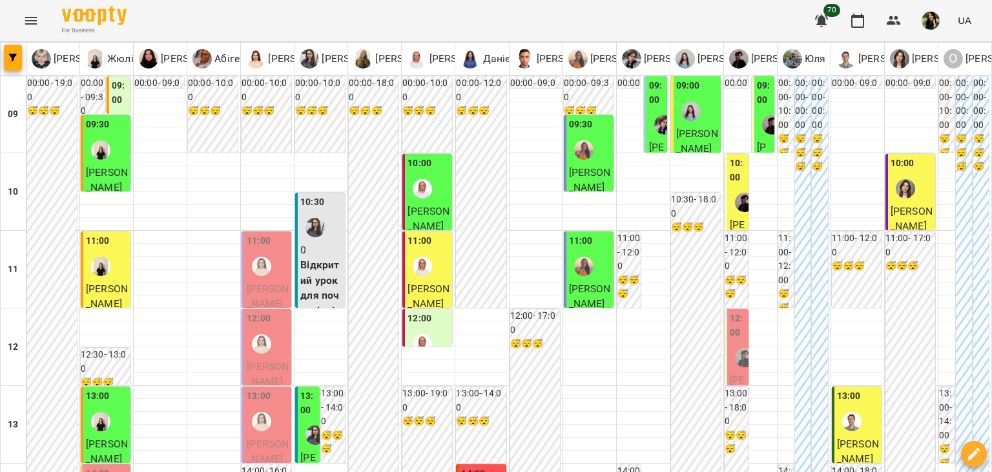
click at [277, 360] on span "Назар Мельничук" at bounding box center [268, 374] width 42 height 28
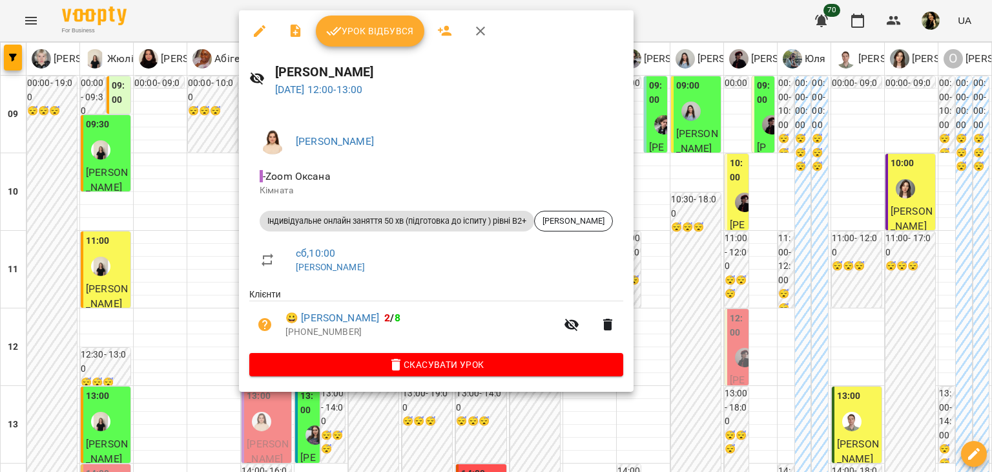
click at [195, 228] on div at bounding box center [496, 236] width 992 height 472
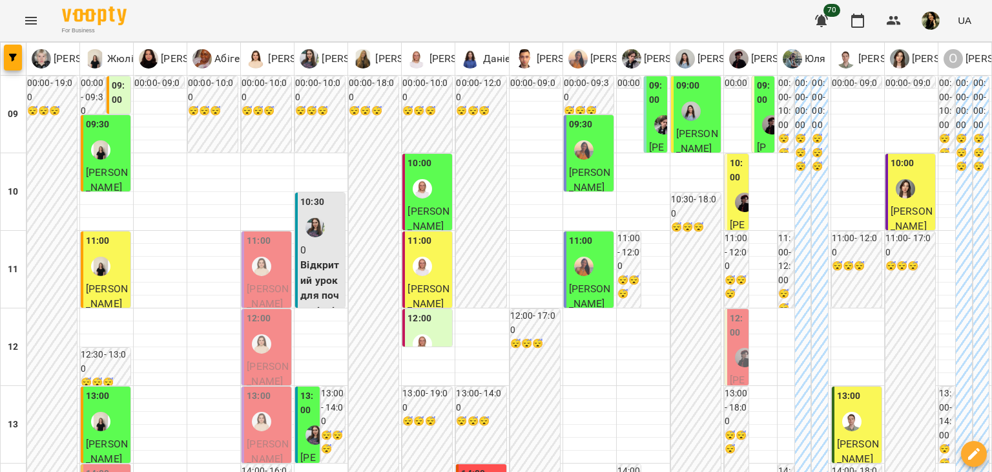
click at [272, 437] on span "Оксана Журавлева" at bounding box center [268, 451] width 42 height 28
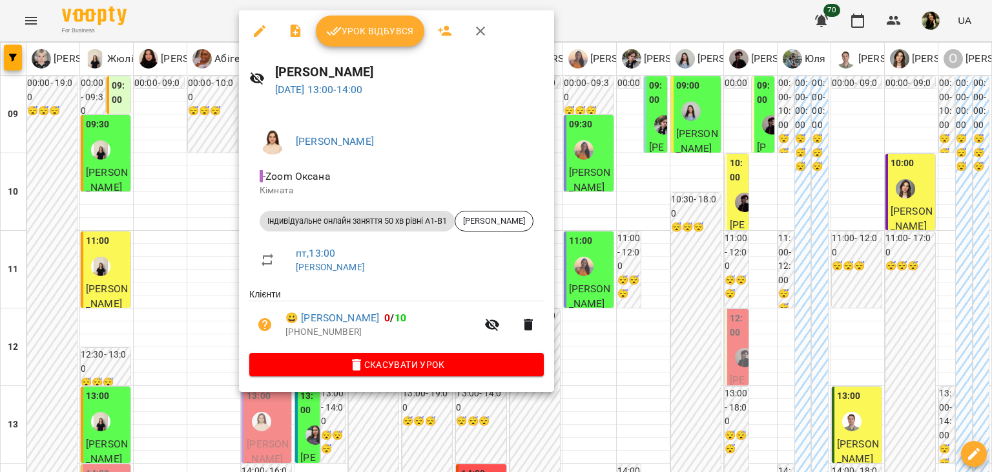
click at [194, 273] on div at bounding box center [496, 236] width 992 height 472
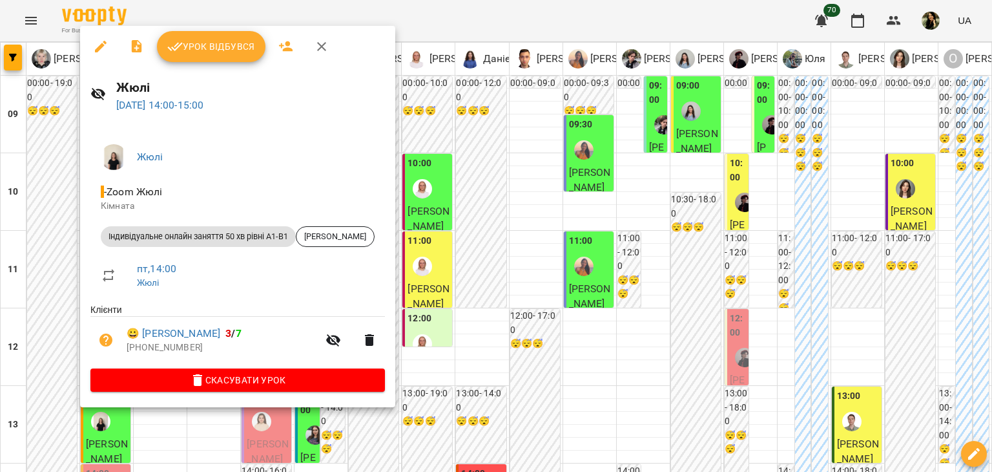
click at [728, 235] on div at bounding box center [496, 236] width 992 height 472
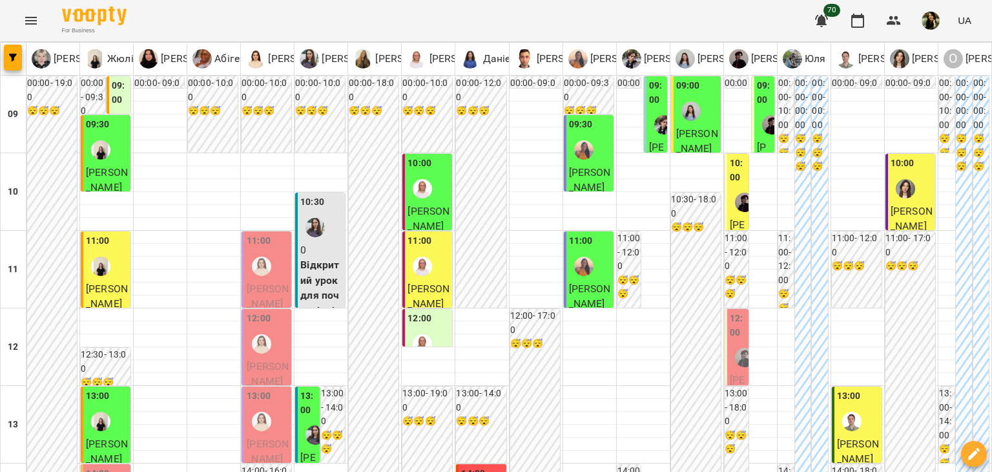
click at [730, 342] on div at bounding box center [745, 357] width 30 height 30
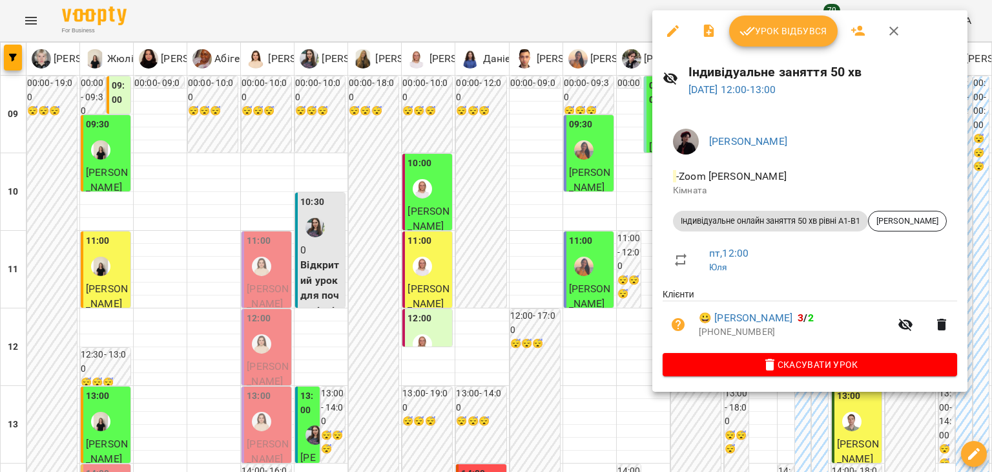
click at [643, 226] on div at bounding box center [496, 236] width 992 height 472
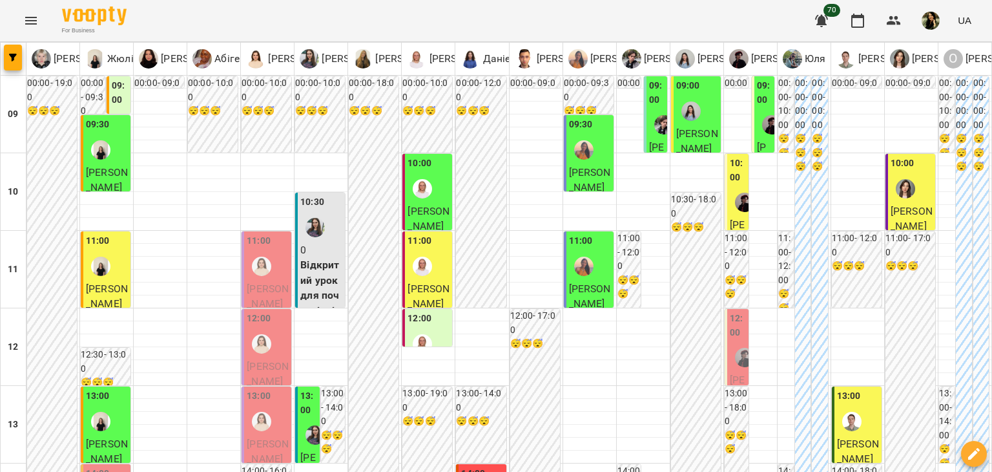
scroll to position [443, 0]
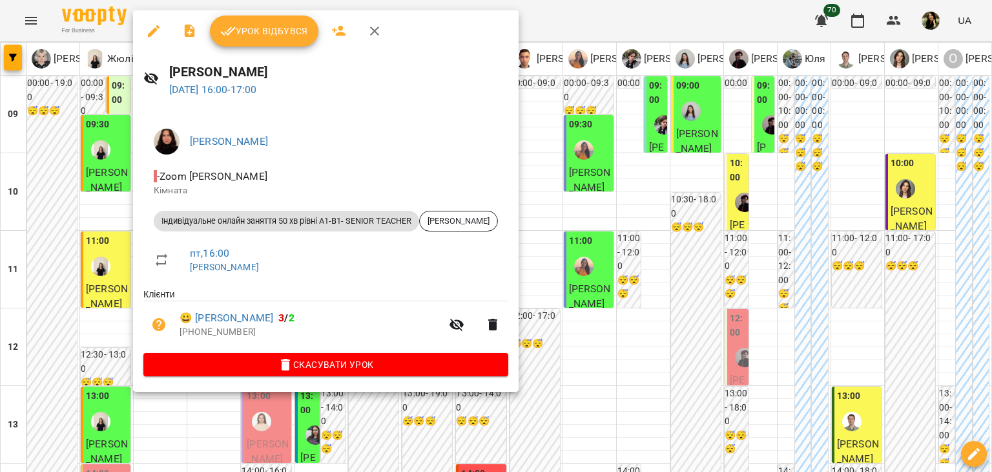
click at [100, 167] on div at bounding box center [496, 236] width 992 height 472
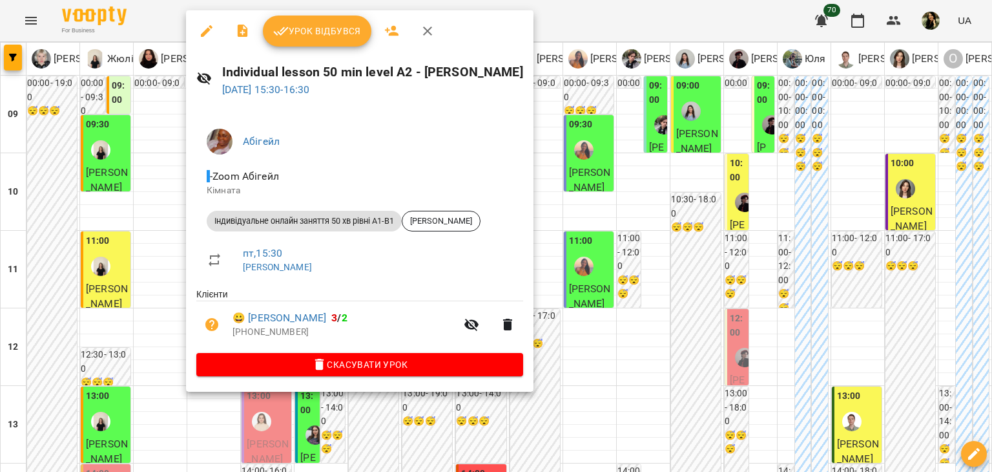
click at [137, 145] on div at bounding box center [496, 236] width 992 height 472
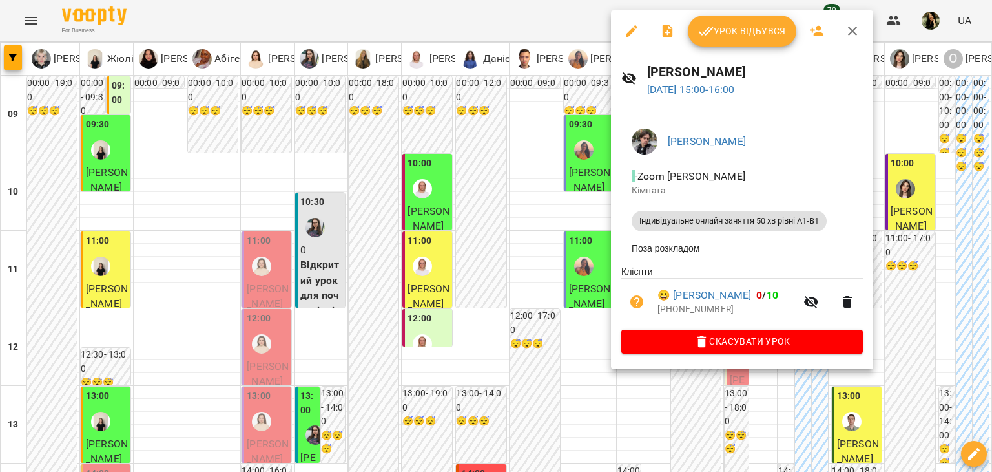
click at [584, 142] on div at bounding box center [496, 236] width 992 height 472
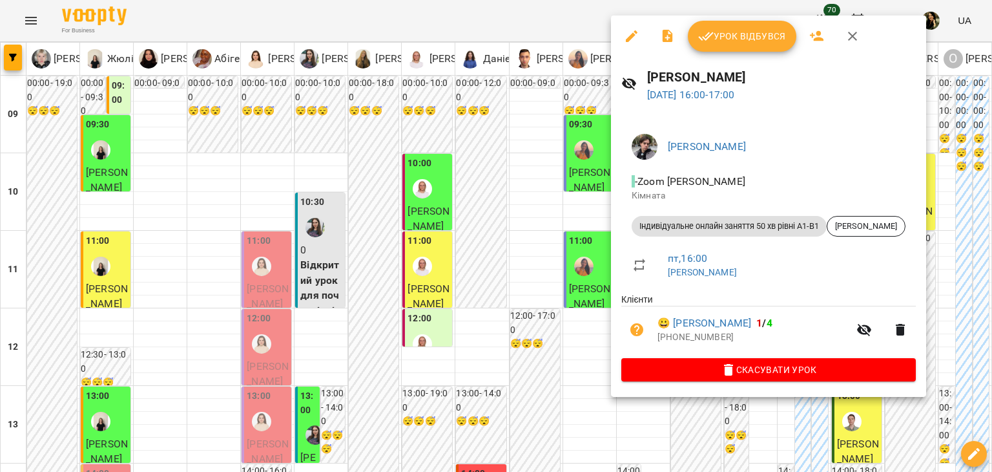
click at [577, 193] on div at bounding box center [496, 236] width 992 height 472
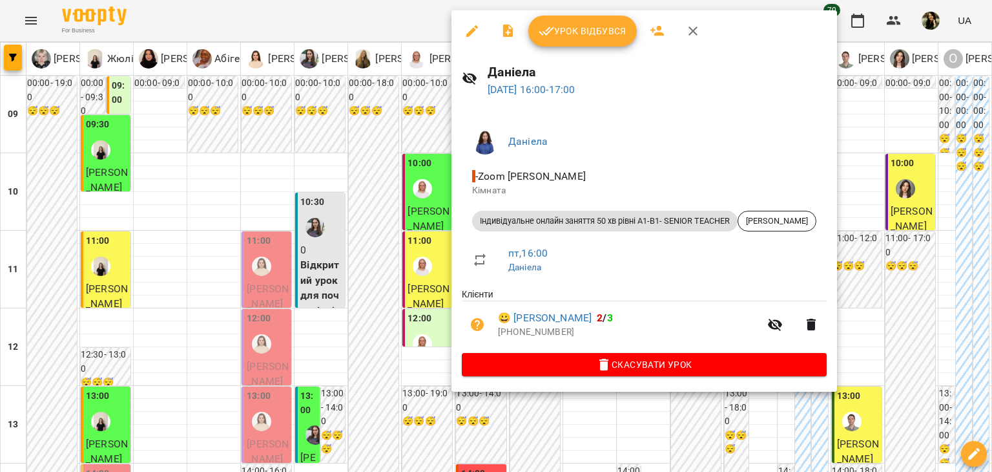
click at [408, 254] on div at bounding box center [496, 236] width 992 height 472
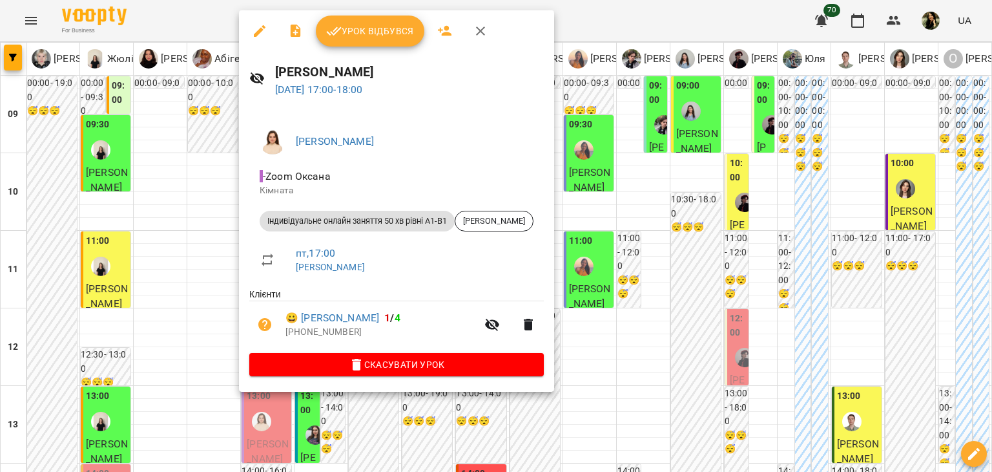
click at [135, 301] on div at bounding box center [496, 236] width 992 height 472
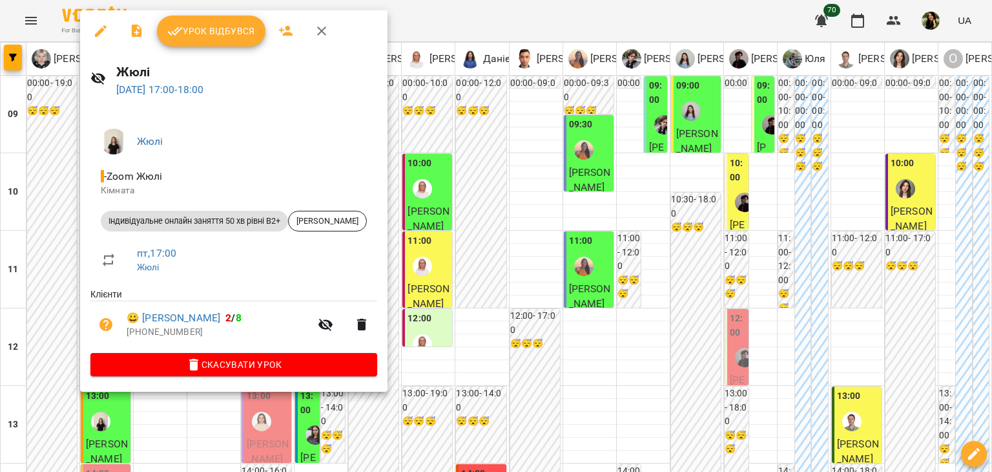
drag, startPoint x: 992, startPoint y: 247, endPoint x: 987, endPoint y: 237, distance: 10.7
click at [987, 237] on div at bounding box center [496, 236] width 992 height 472
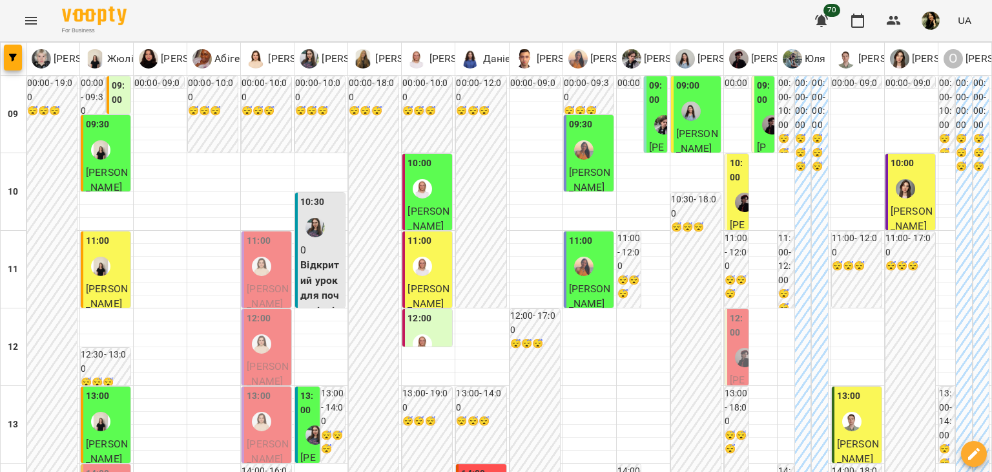
scroll to position [611, 0]
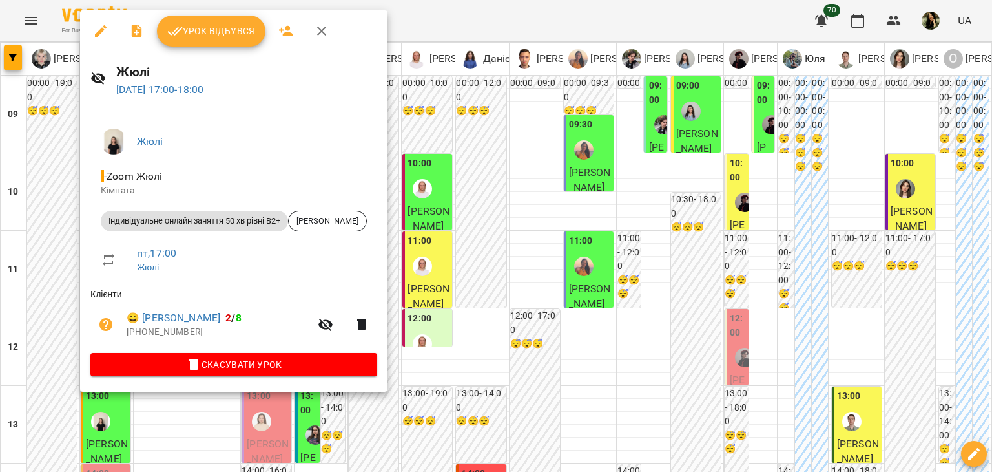
click at [47, 200] on div at bounding box center [496, 236] width 992 height 472
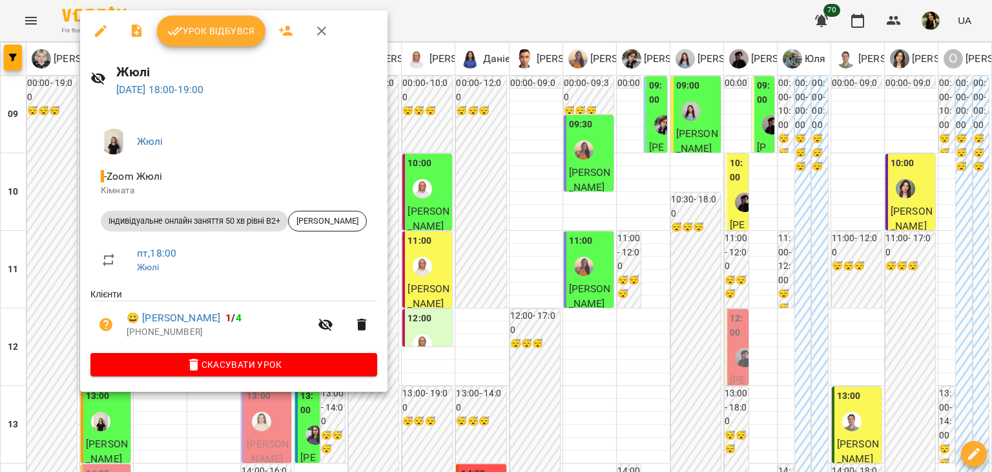
click at [25, 189] on div at bounding box center [496, 236] width 992 height 472
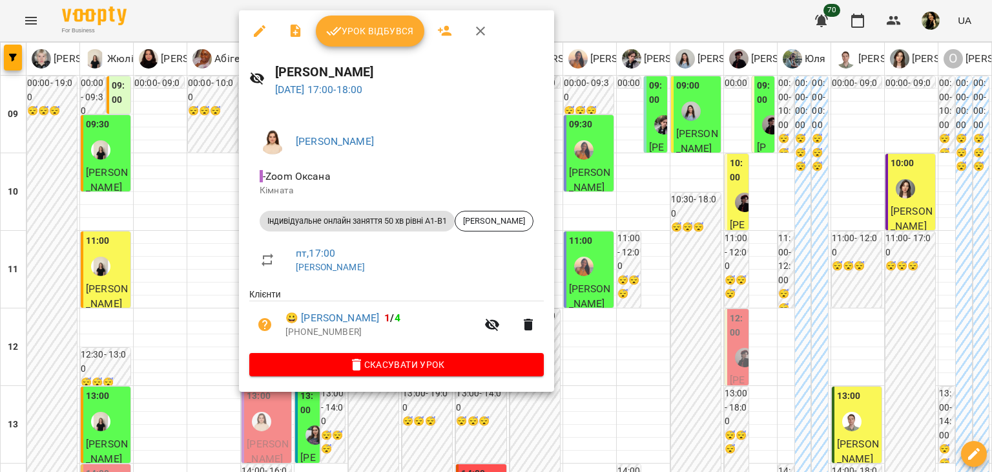
click at [224, 444] on div at bounding box center [496, 236] width 992 height 472
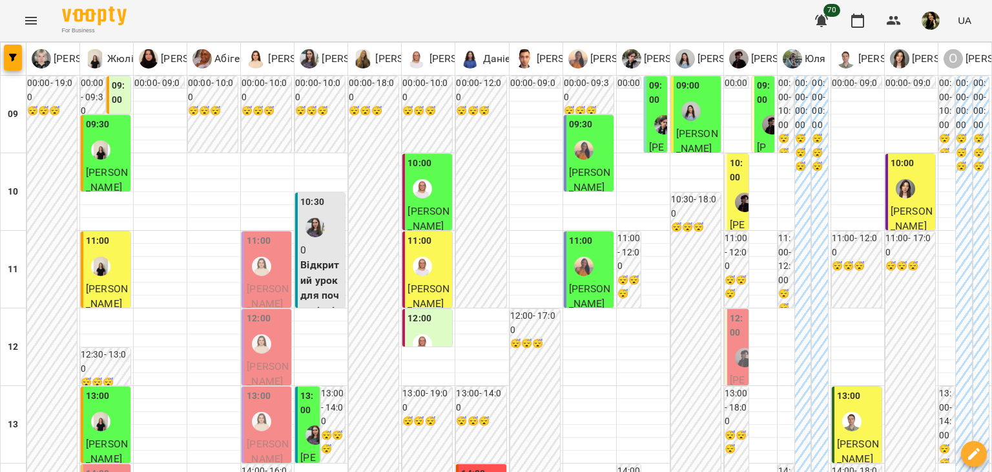
scroll to position [614, 0]
type input "**********"
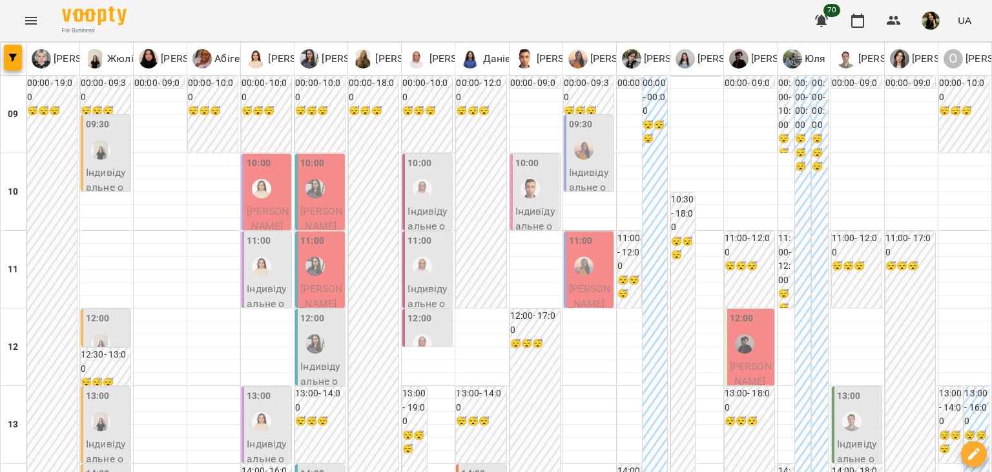
scroll to position [612, 0]
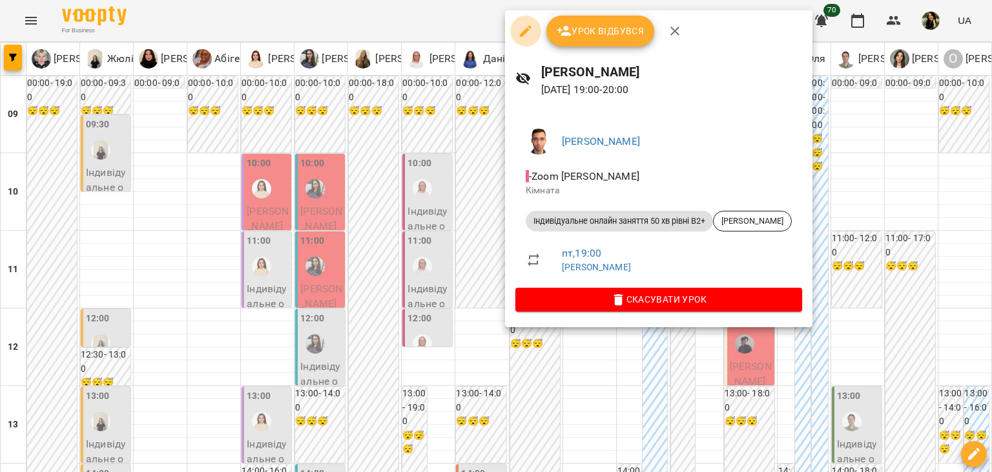
click at [532, 24] on icon "button" at bounding box center [526, 31] width 16 height 16
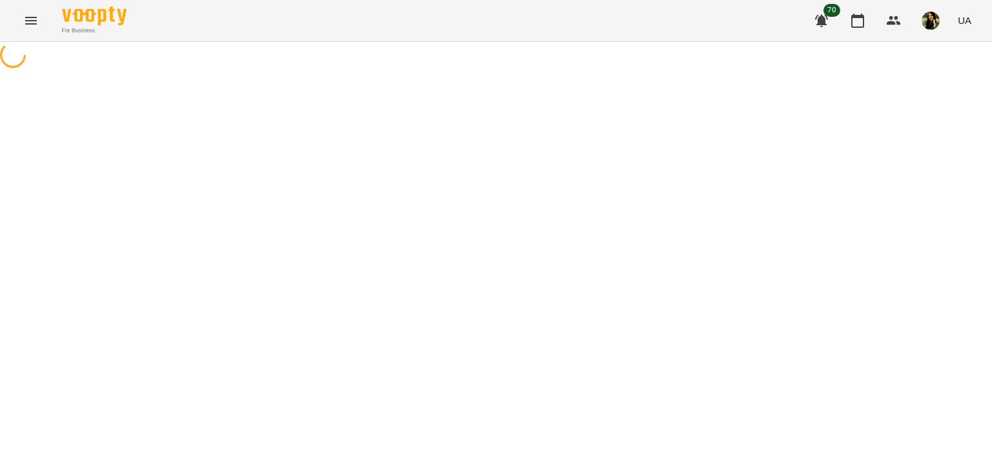
select select "**********"
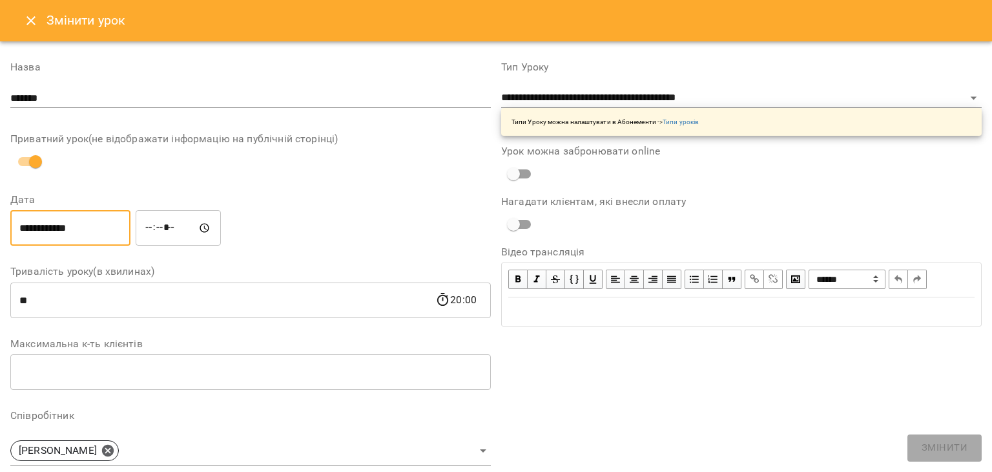
click at [44, 233] on input "**********" at bounding box center [70, 228] width 120 height 36
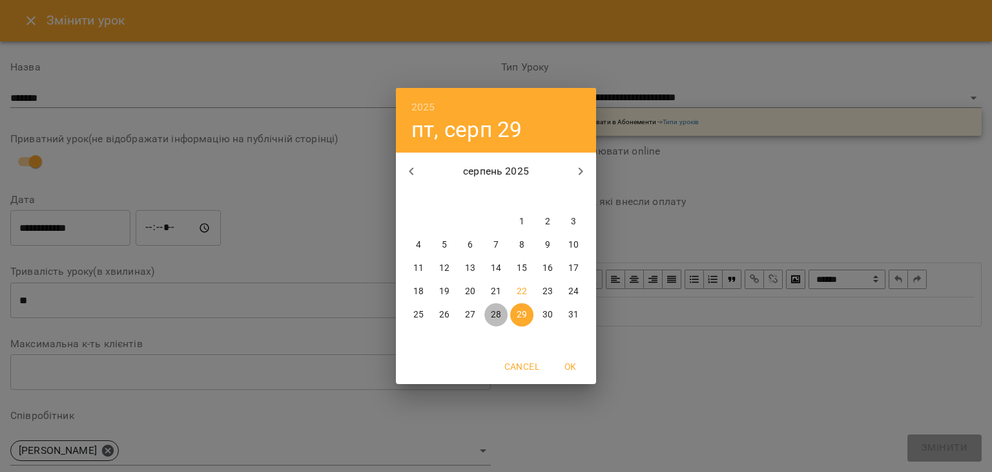
click at [494, 323] on button "28" at bounding box center [496, 314] width 23 height 23
type input "**********"
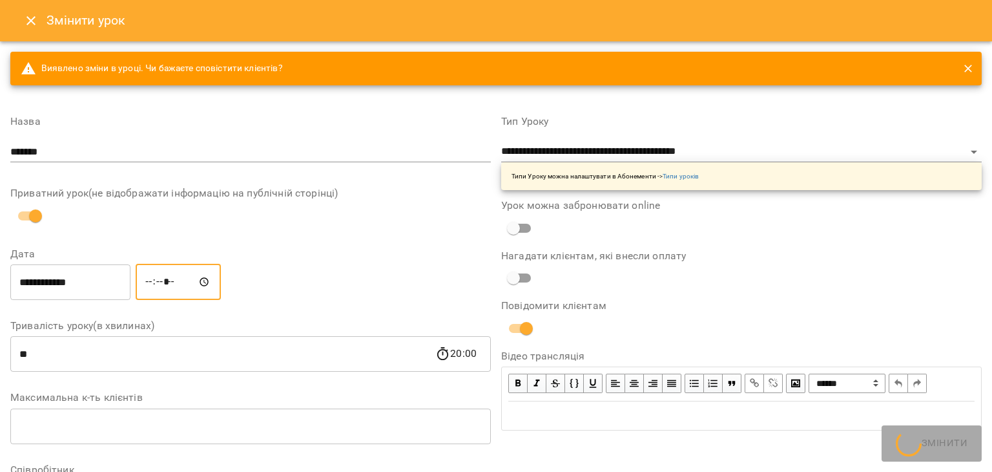
click at [165, 283] on input "*****" at bounding box center [178, 282] width 85 height 36
type input "*****"
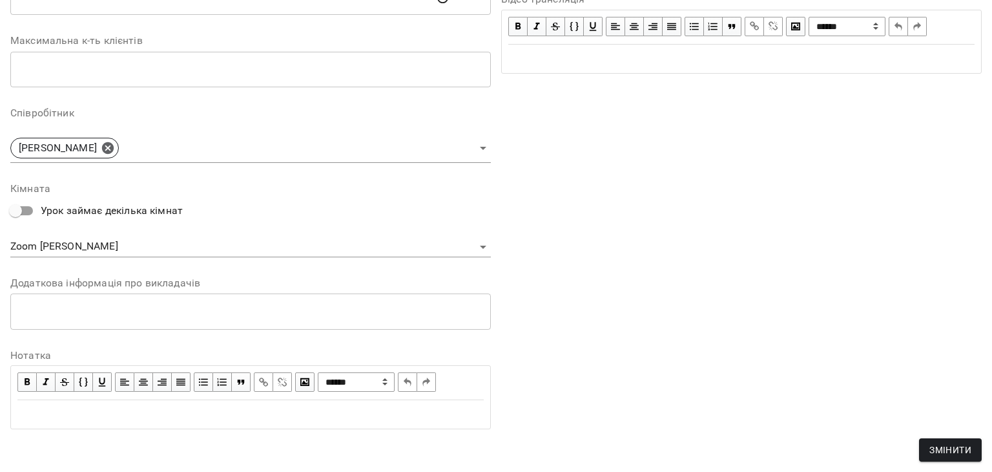
scroll to position [360, 0]
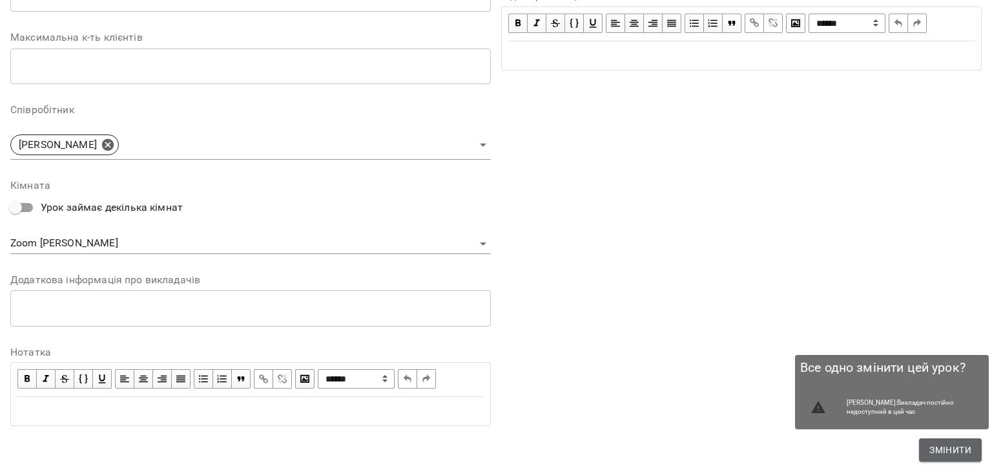
click at [937, 450] on span "Змінити" at bounding box center [951, 450] width 42 height 16
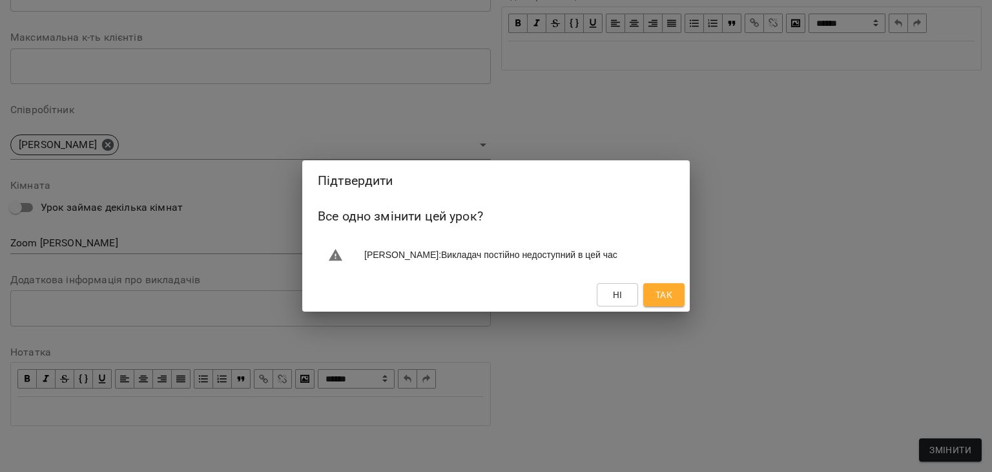
click at [766, 262] on div "Підтвердити Все одно змінити цей урок? Михайло : Викладач постійно недоступний …" at bounding box center [496, 236] width 992 height 472
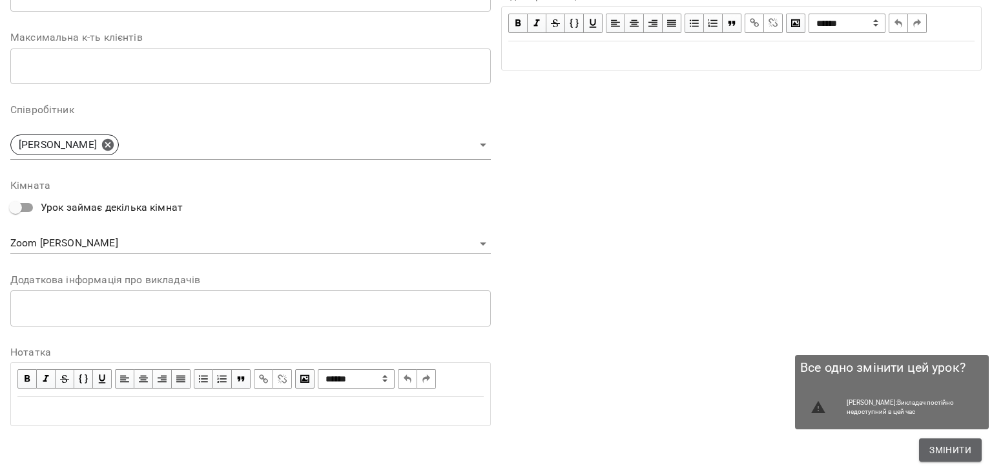
click at [952, 452] on span "Змінити" at bounding box center [951, 450] width 42 height 16
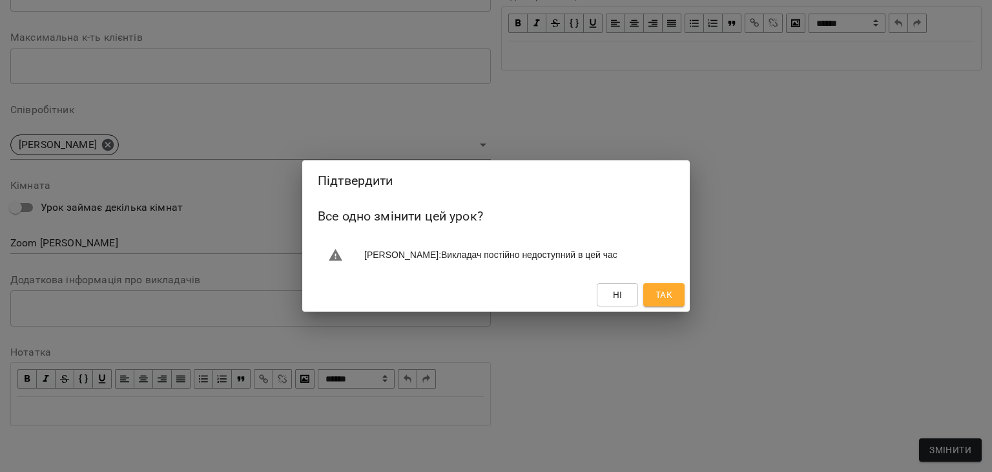
click at [641, 295] on div "Ні Так" at bounding box center [496, 295] width 388 height 34
click at [653, 297] on button "Так" at bounding box center [663, 294] width 41 height 23
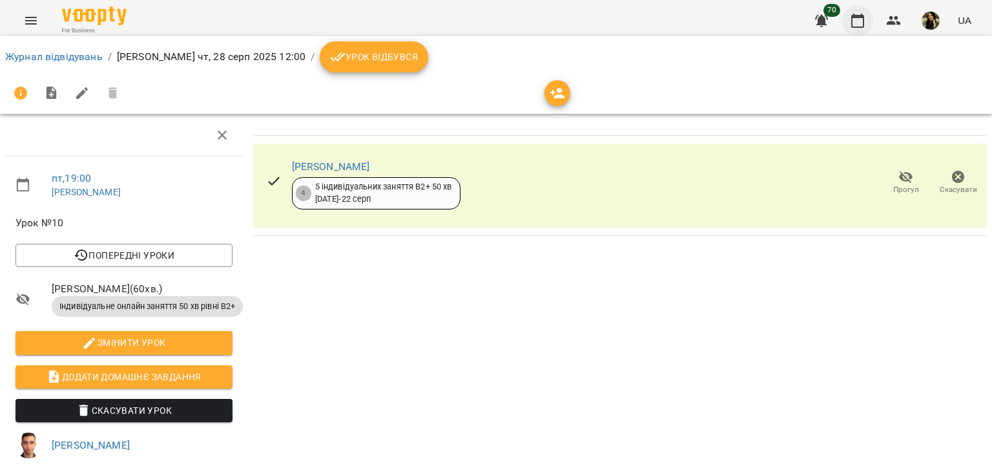
click at [873, 23] on div "70 UA" at bounding box center [891, 21] width 171 height 34
click at [867, 14] on button "button" at bounding box center [857, 20] width 31 height 31
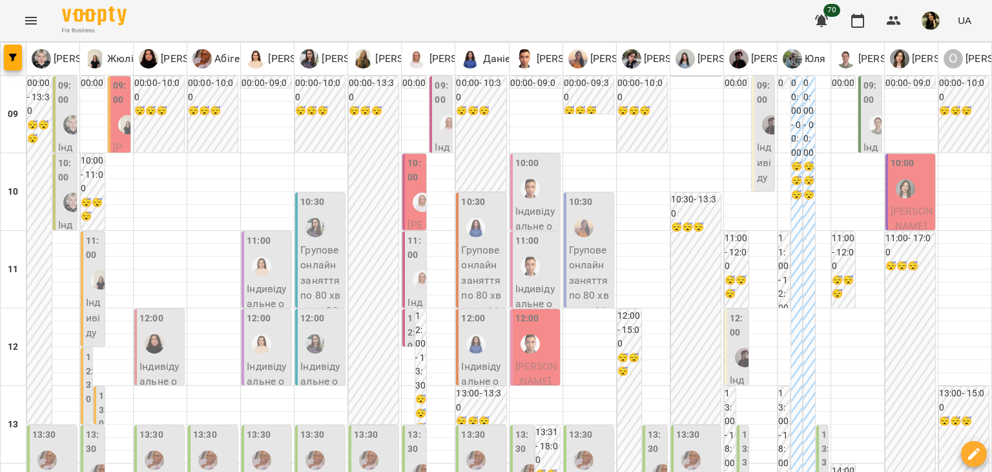
scroll to position [131, 0]
click at [542, 360] on span "Анна Бережна" at bounding box center [537, 374] width 42 height 28
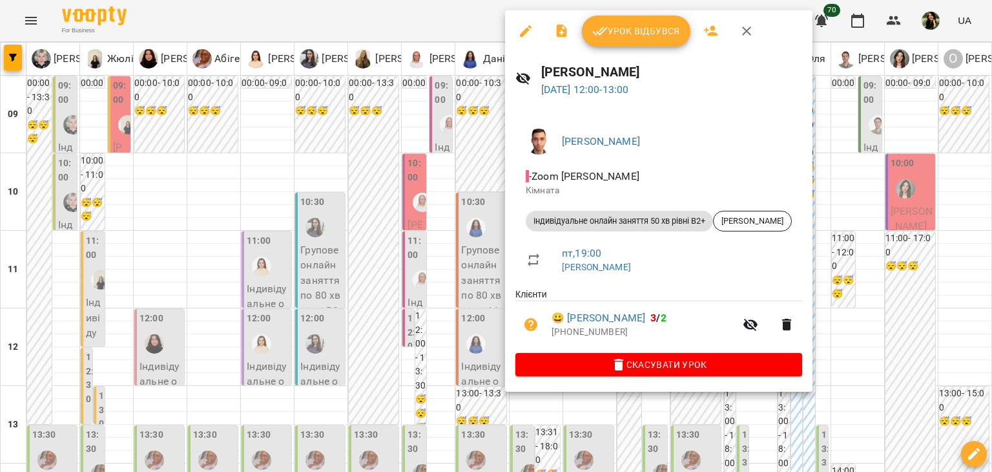
click at [432, 254] on div at bounding box center [496, 236] width 992 height 472
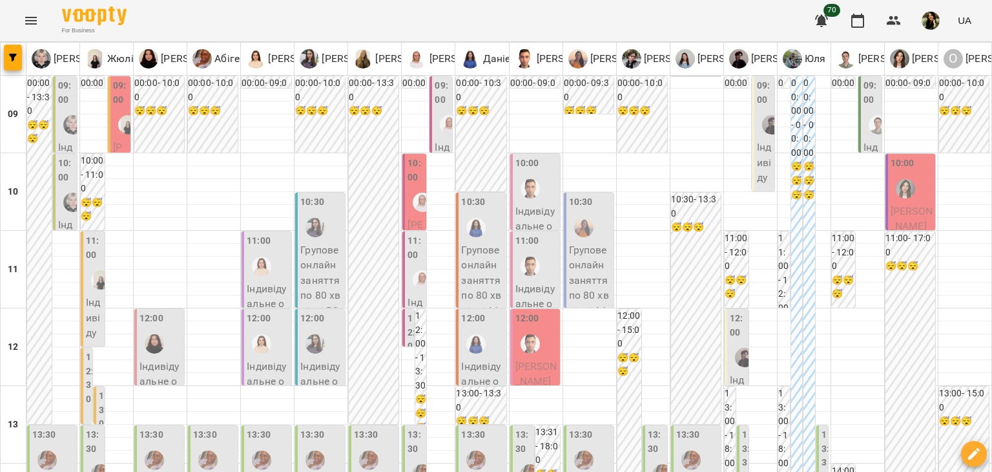
scroll to position [75, 0]
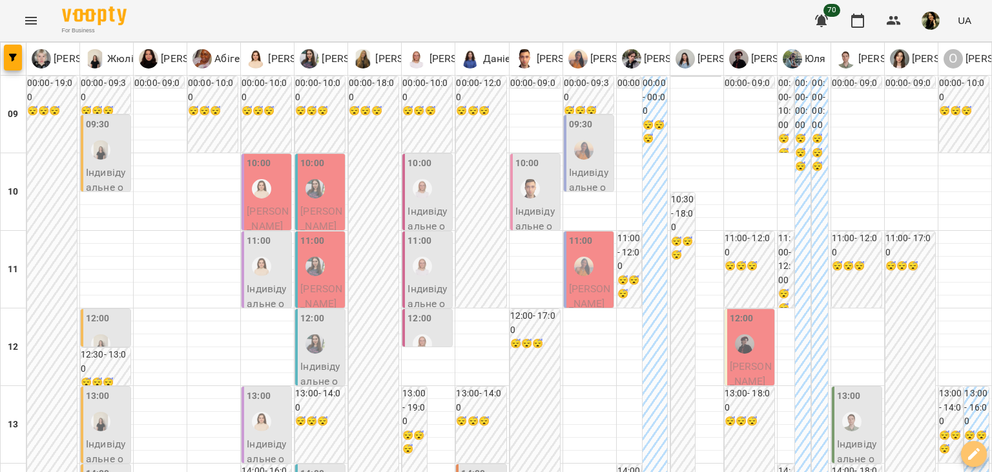
click at [979, 453] on icon "button" at bounding box center [974, 454] width 16 height 16
click at [957, 401] on span "Створити урок" at bounding box center [947, 399] width 68 height 16
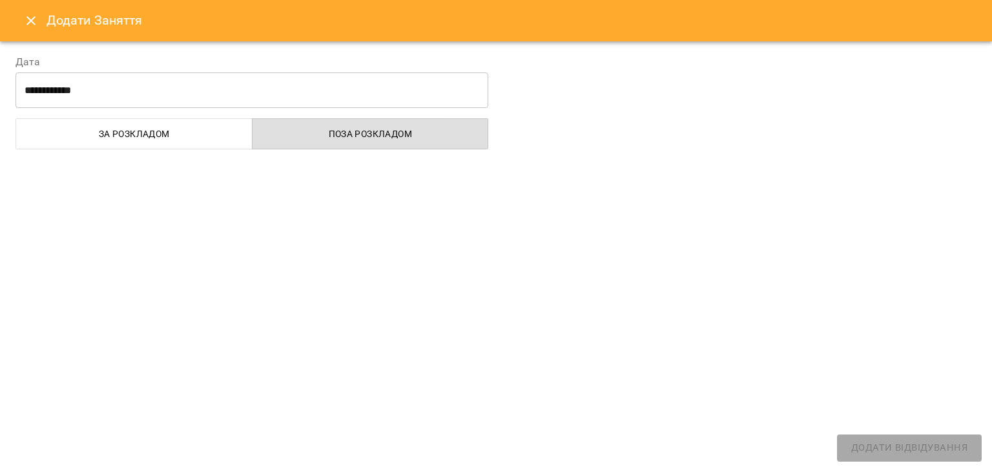
select select
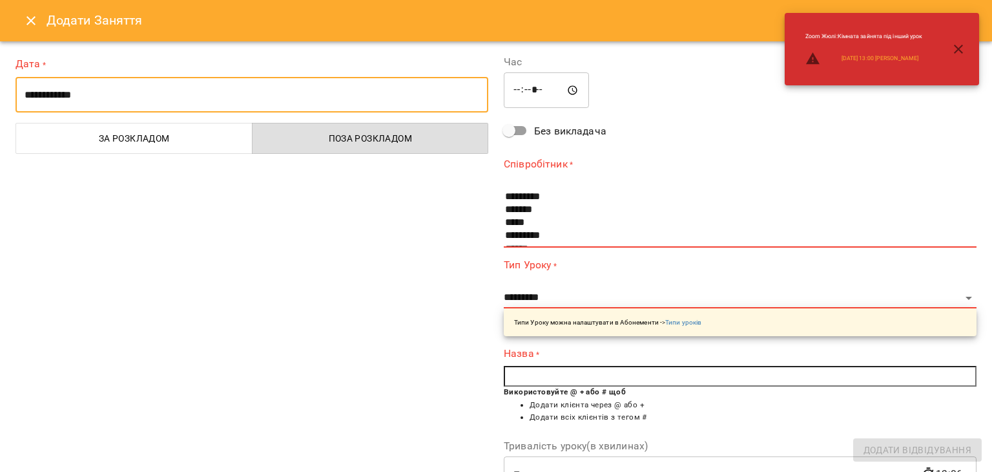
click at [245, 93] on input "**********" at bounding box center [252, 95] width 473 height 36
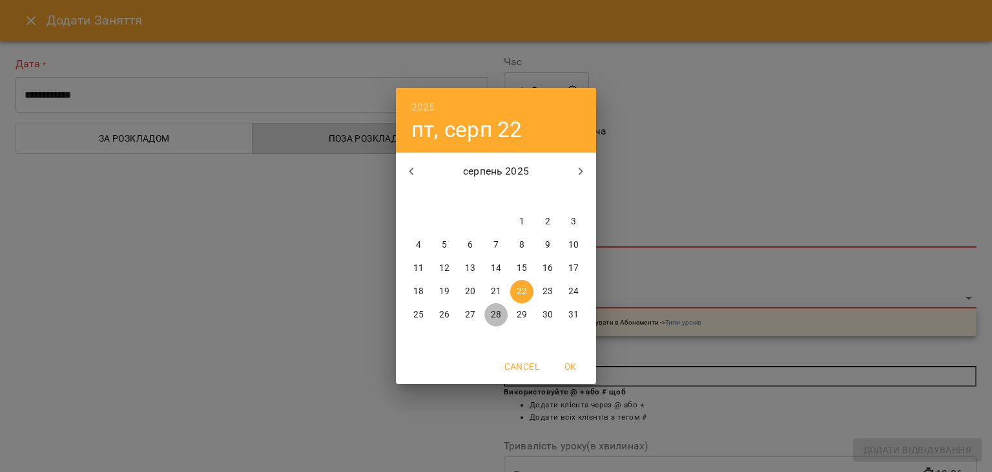
click at [496, 318] on p "28" at bounding box center [496, 314] width 10 height 13
type input "**********"
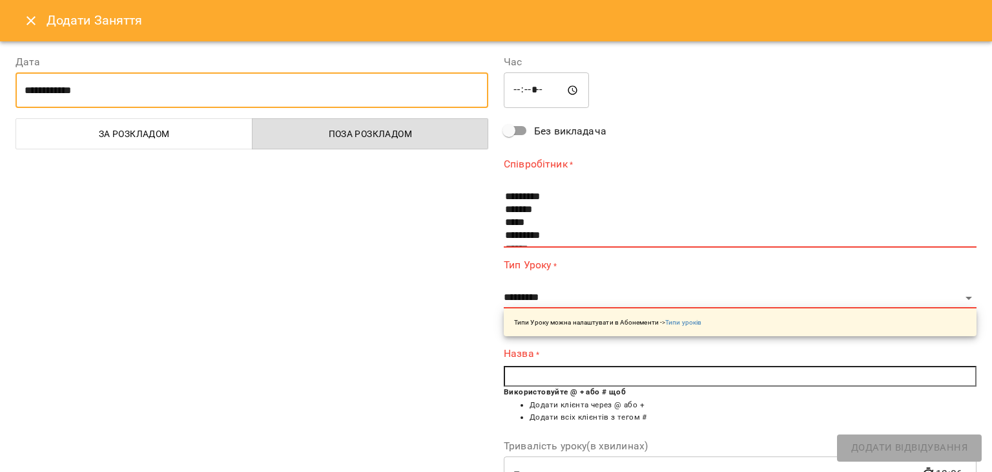
click at [517, 90] on input "*****" at bounding box center [546, 90] width 85 height 36
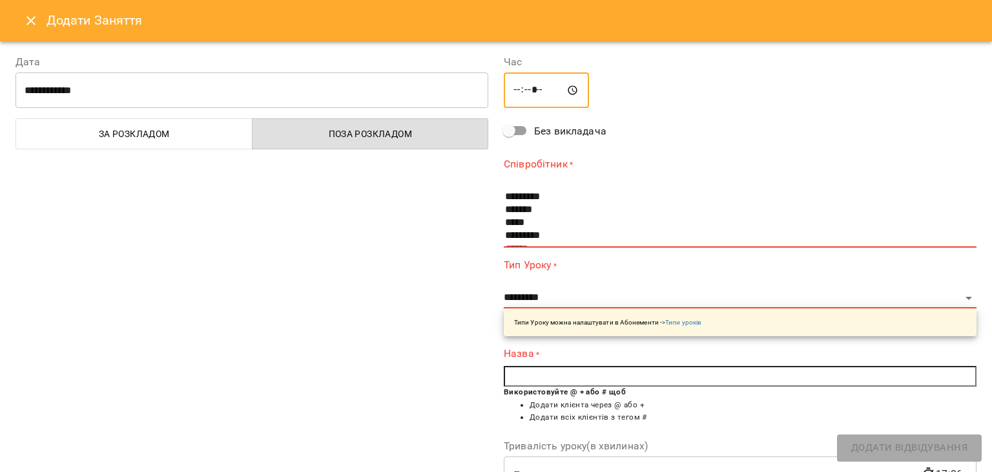
type input "*****"
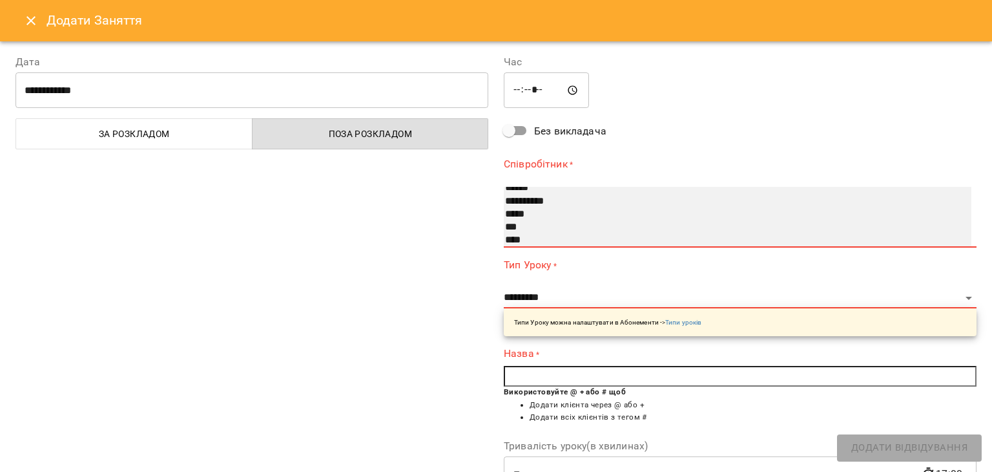
scroll to position [183, 0]
select select "**********"
click at [517, 233] on option "****" at bounding box center [725, 236] width 443 height 13
type input "**********"
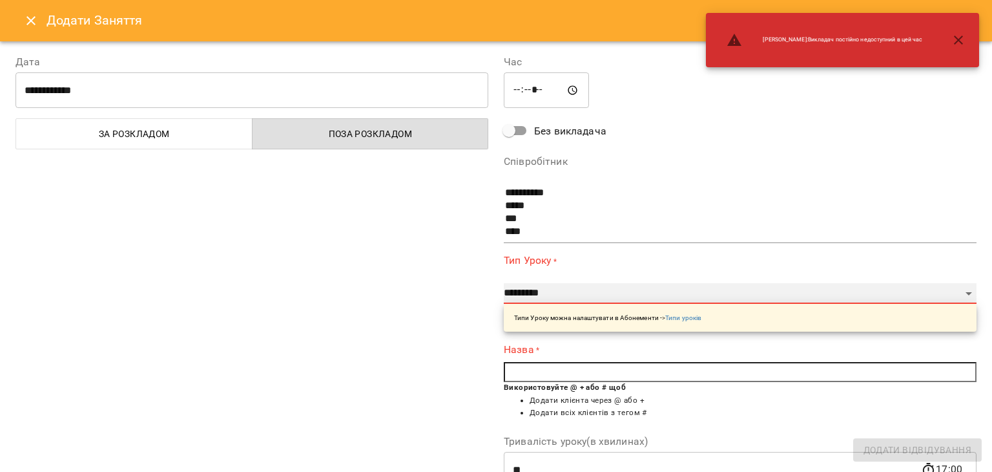
click at [930, 291] on select "**********" at bounding box center [740, 293] width 473 height 21
select select "**********"
click at [504, 283] on select "**********" at bounding box center [740, 293] width 473 height 21
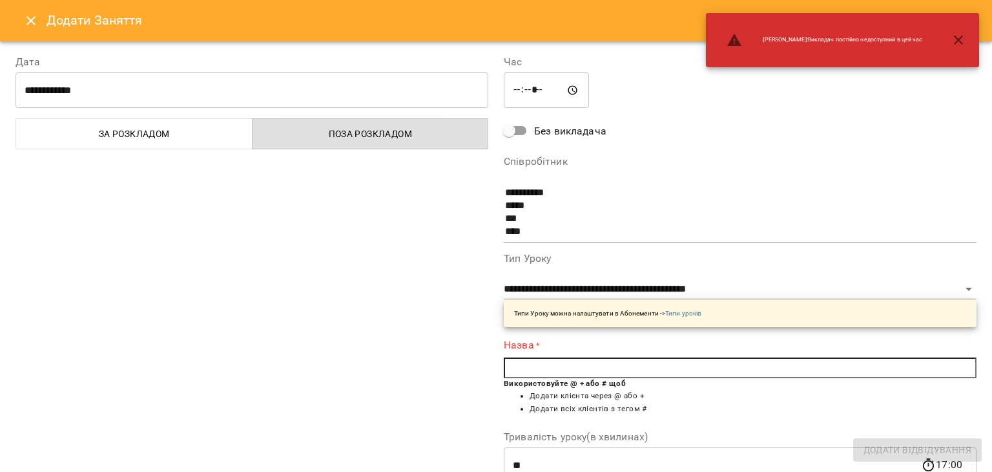
scroll to position [162, 0]
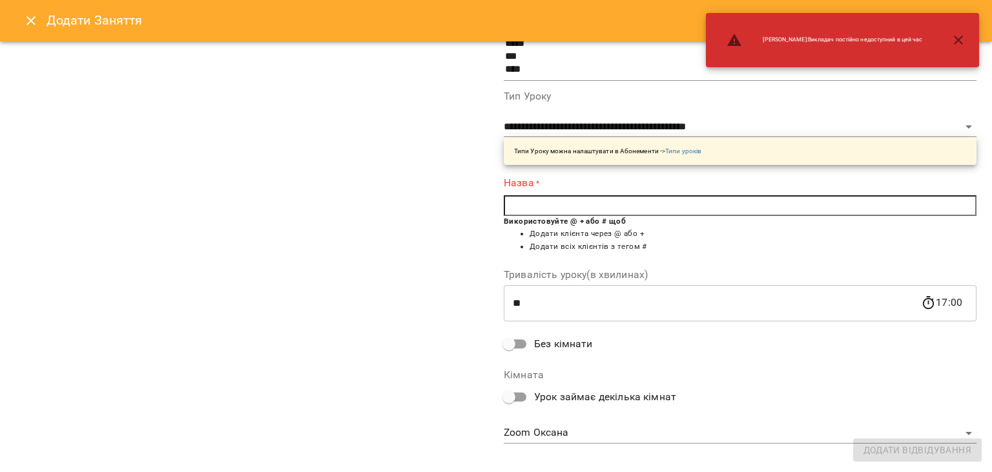
click at [818, 210] on input "text" at bounding box center [740, 205] width 473 height 21
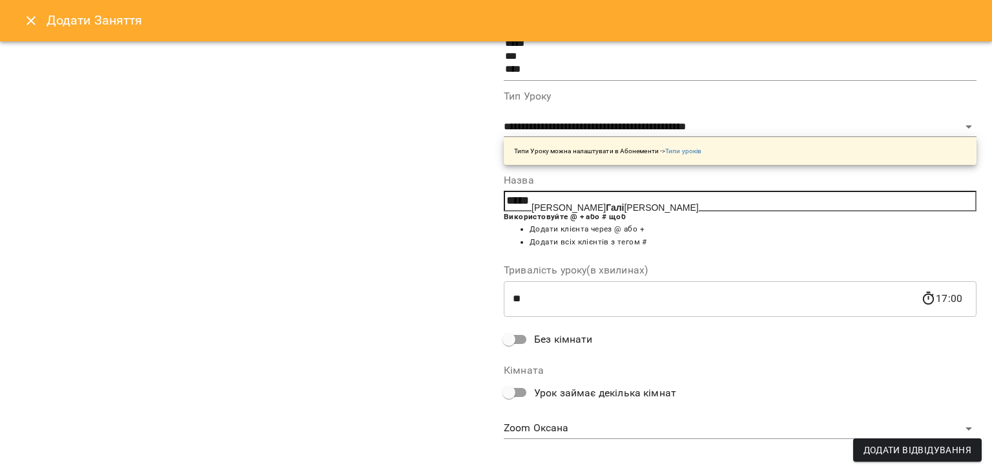
click at [582, 213] on span "Яна Галі гузова" at bounding box center [615, 207] width 167 height 10
type input "**********"
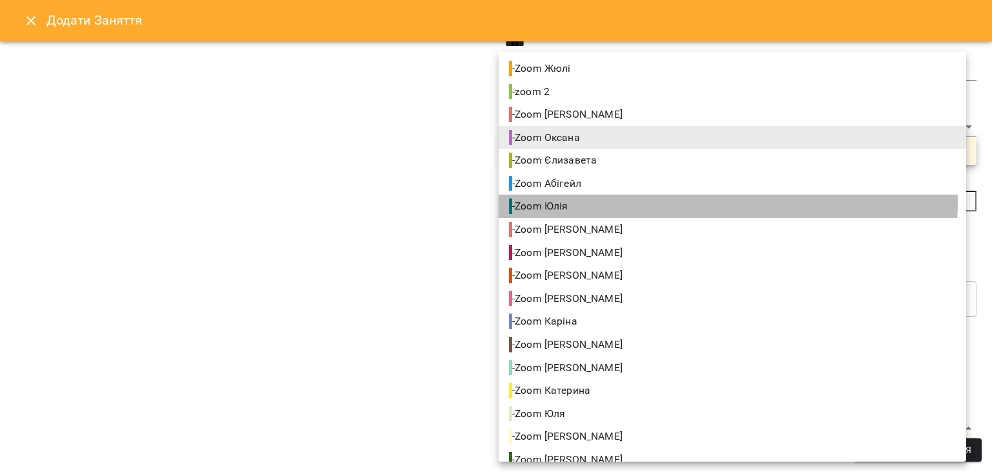
click at [721, 202] on li "- Zoom Юлія" at bounding box center [733, 205] width 468 height 23
type input "**********"
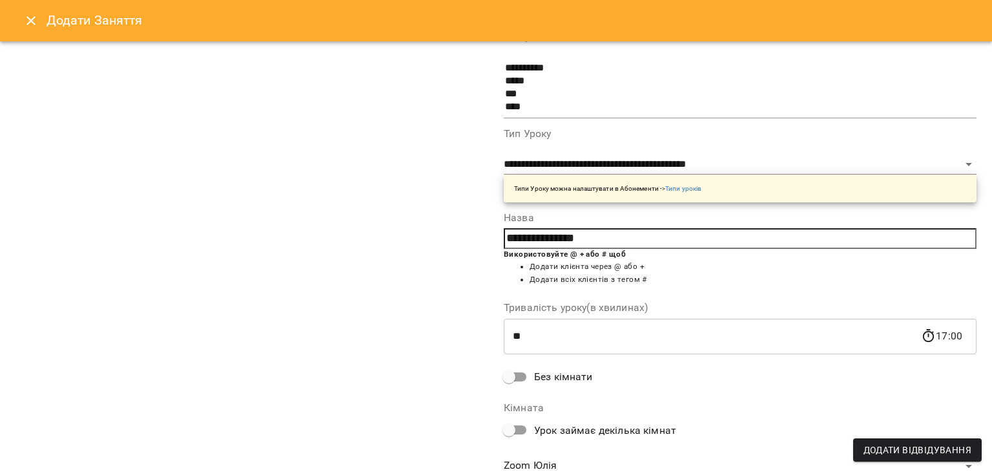
scroll to position [173, 0]
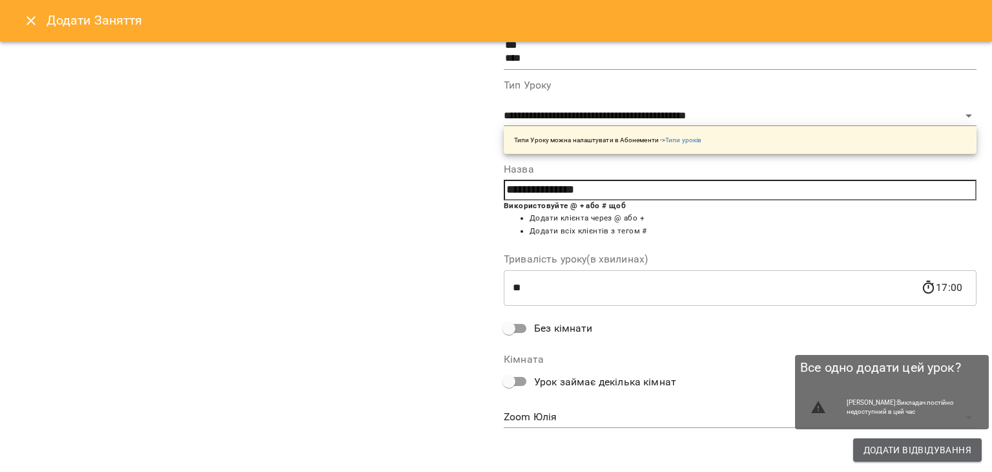
click at [902, 446] on span "Додати Відвідування" at bounding box center [918, 450] width 108 height 16
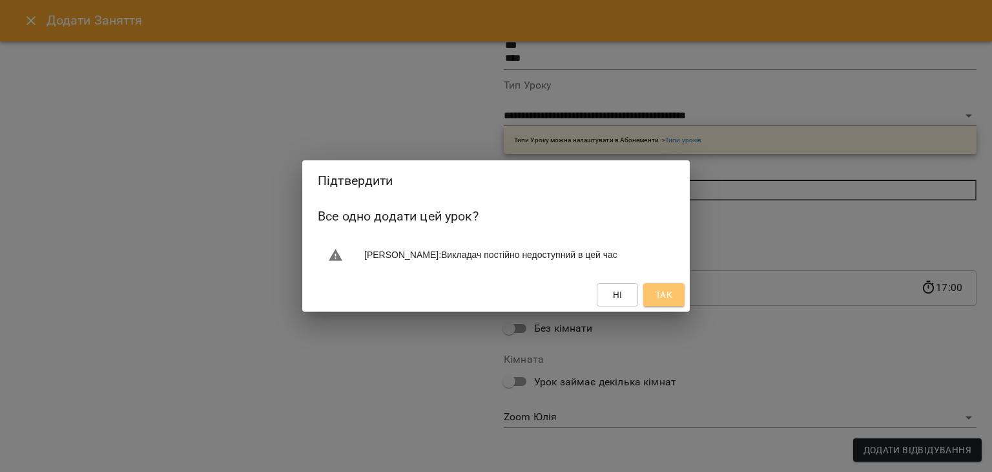
click at [669, 295] on span "Так" at bounding box center [664, 295] width 17 height 16
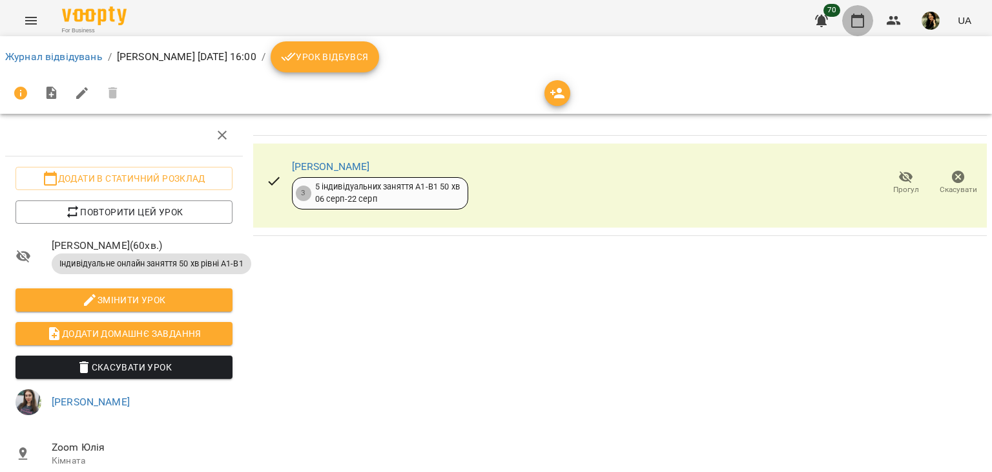
click at [863, 23] on icon "button" at bounding box center [858, 21] width 16 height 16
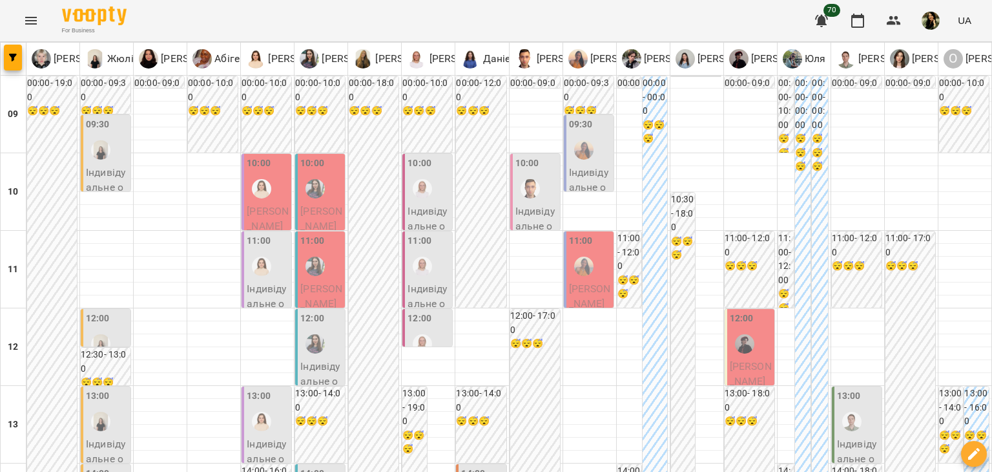
scroll to position [213, 0]
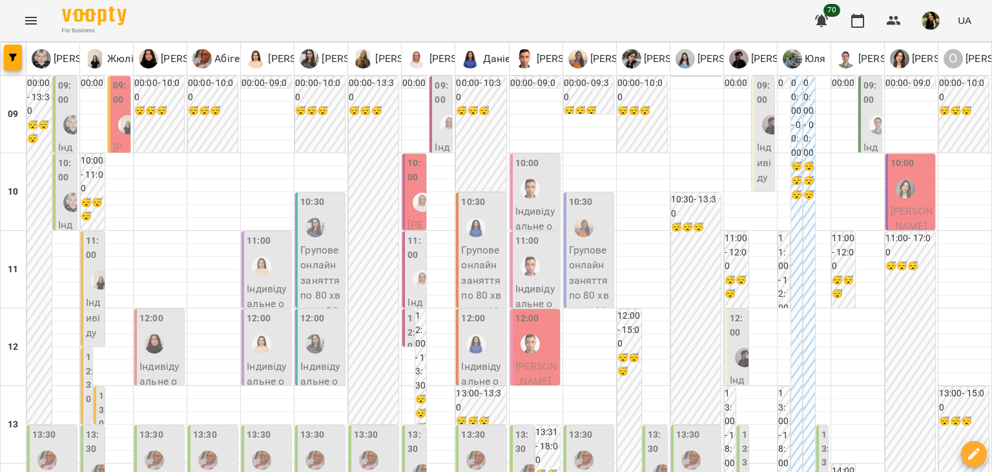
scroll to position [388, 0]
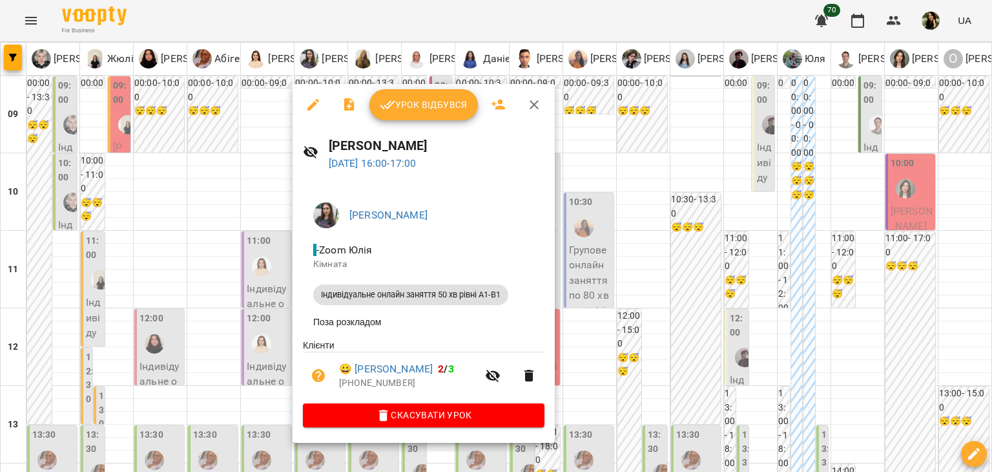
click at [264, 344] on div at bounding box center [496, 236] width 992 height 472
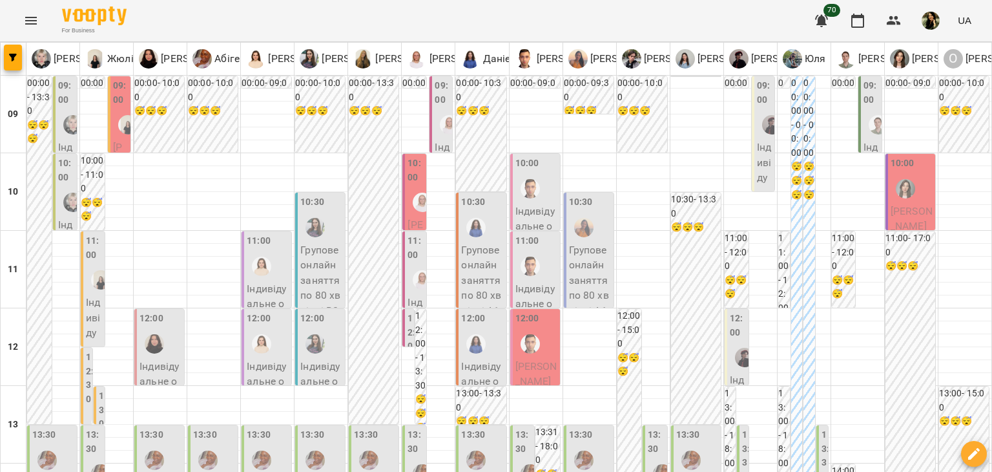
type input "**********"
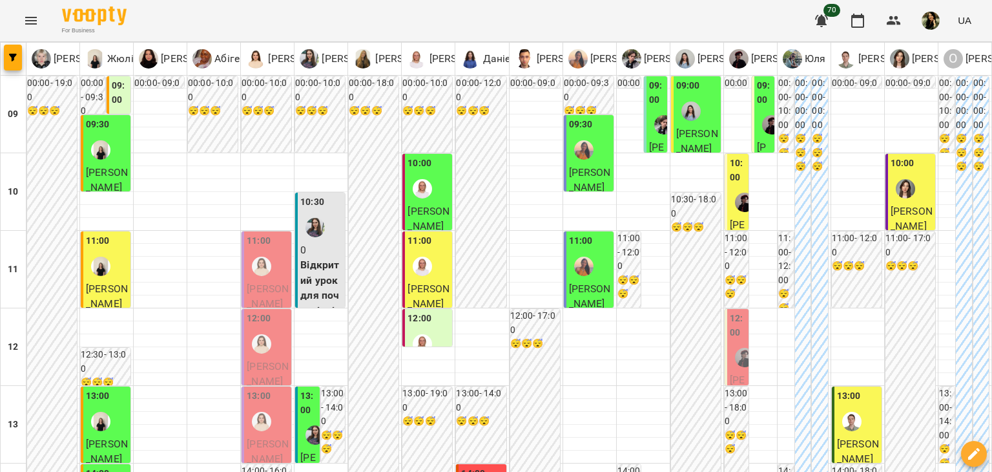
scroll to position [509, 0]
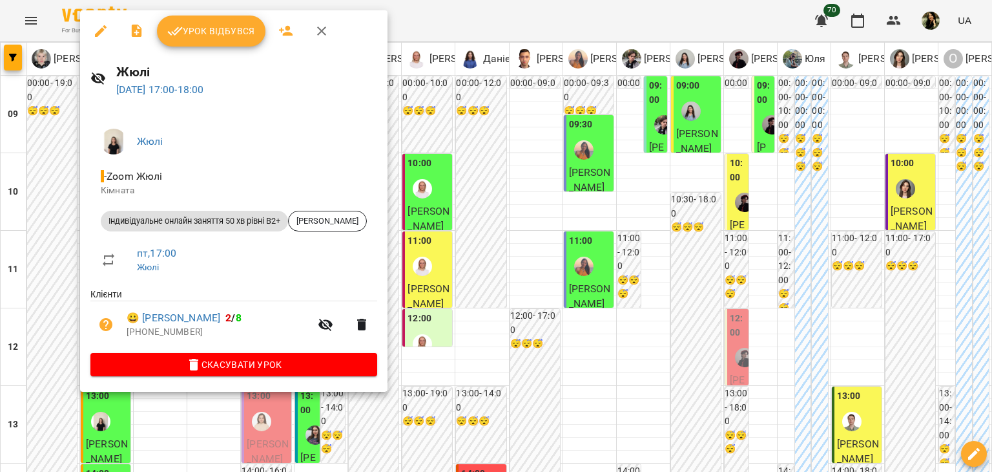
click at [92, 432] on div at bounding box center [496, 236] width 992 height 472
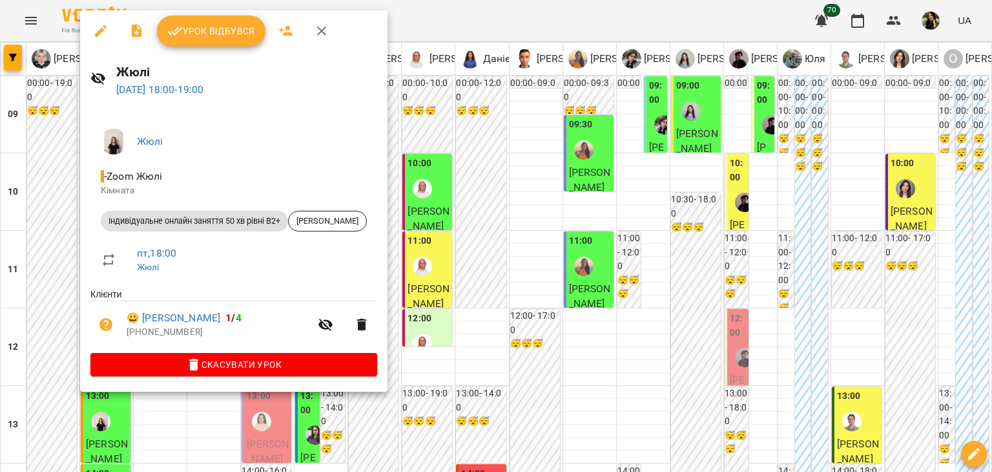
click at [112, 428] on div at bounding box center [496, 236] width 992 height 472
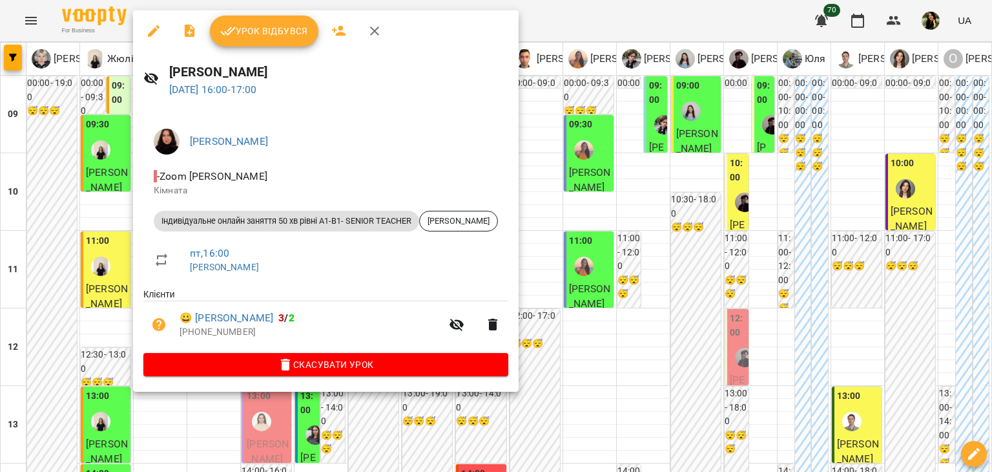
click at [116, 429] on div at bounding box center [496, 236] width 992 height 472
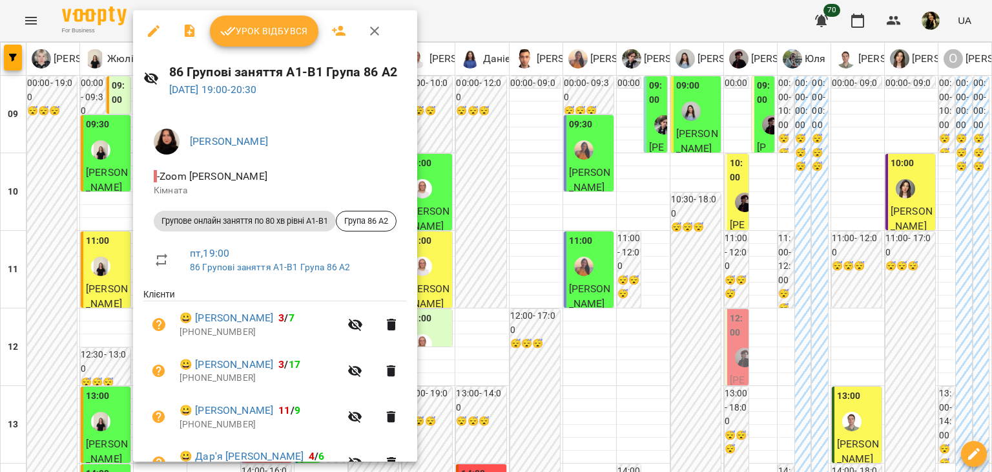
click at [93, 419] on div at bounding box center [496, 236] width 992 height 472
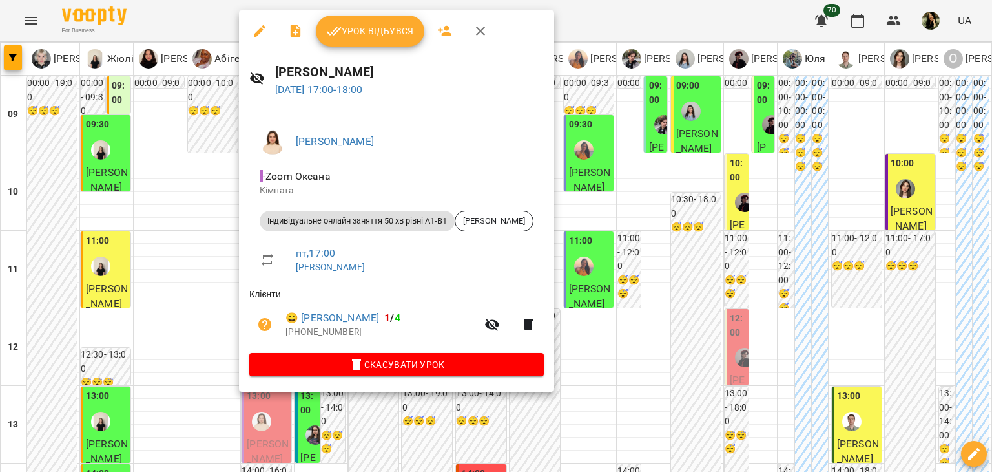
click at [206, 431] on div at bounding box center [496, 236] width 992 height 472
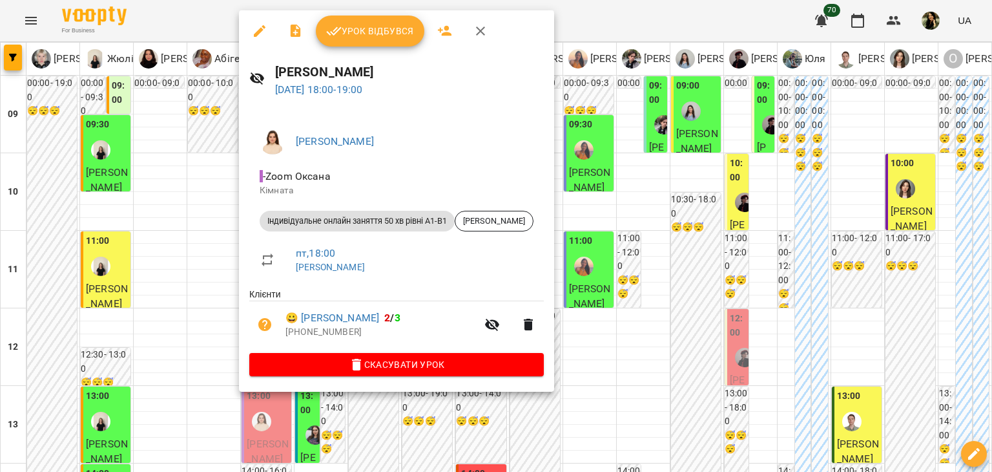
click at [198, 441] on div at bounding box center [496, 236] width 992 height 472
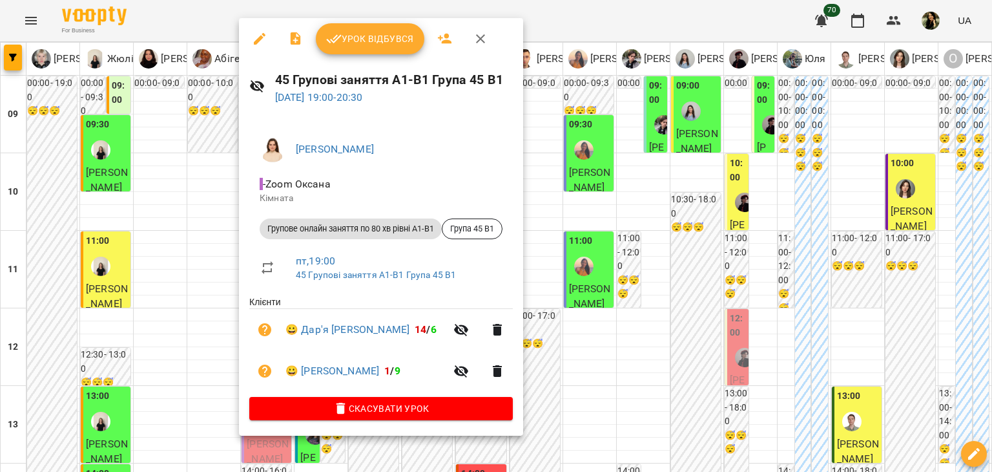
click at [178, 416] on div at bounding box center [496, 236] width 992 height 472
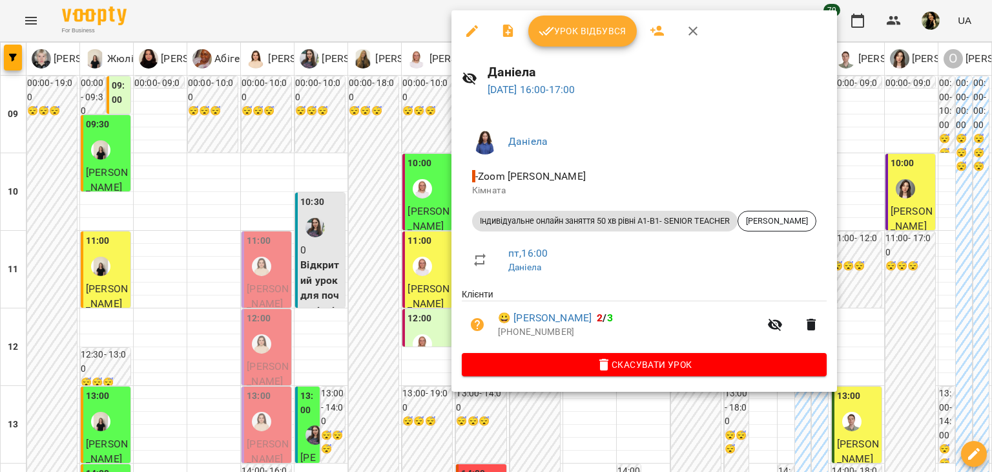
click at [300, 445] on div at bounding box center [496, 236] width 992 height 472
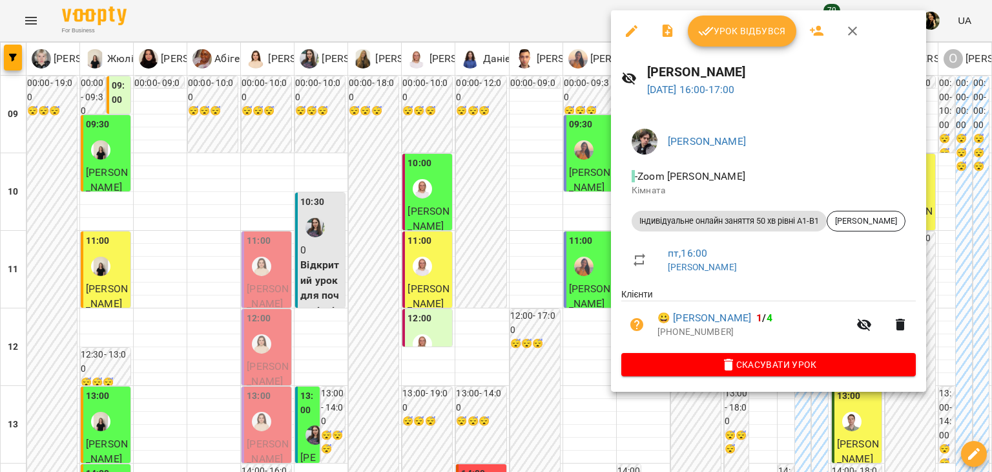
click at [364, 429] on div at bounding box center [496, 236] width 992 height 472
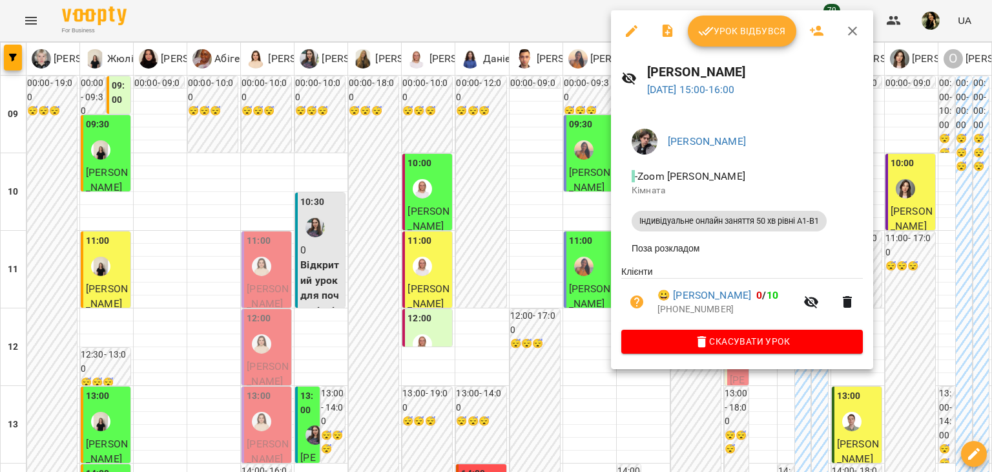
click at [351, 421] on div at bounding box center [496, 236] width 992 height 472
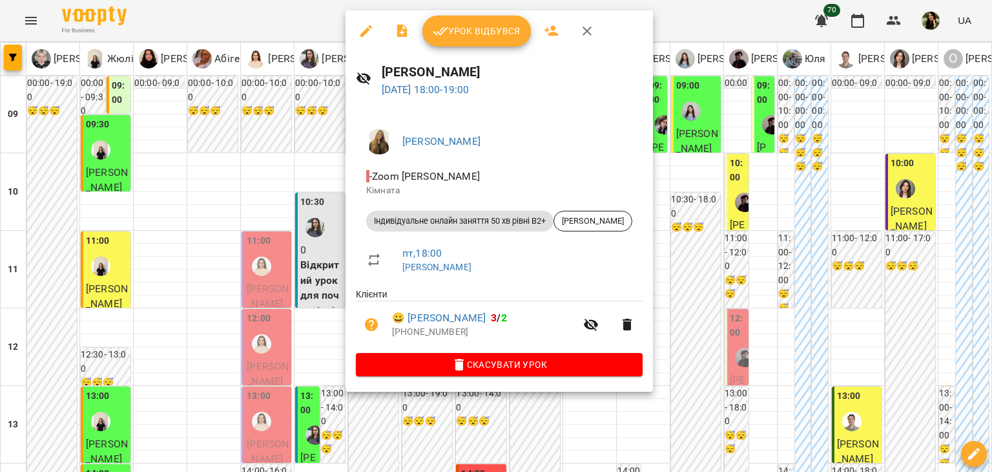
click at [296, 437] on div at bounding box center [496, 236] width 992 height 472
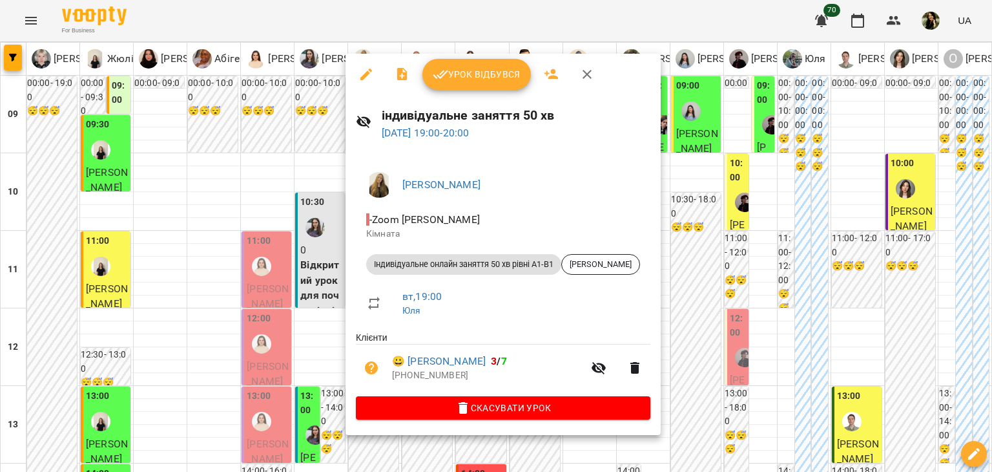
click at [297, 443] on div at bounding box center [496, 236] width 992 height 472
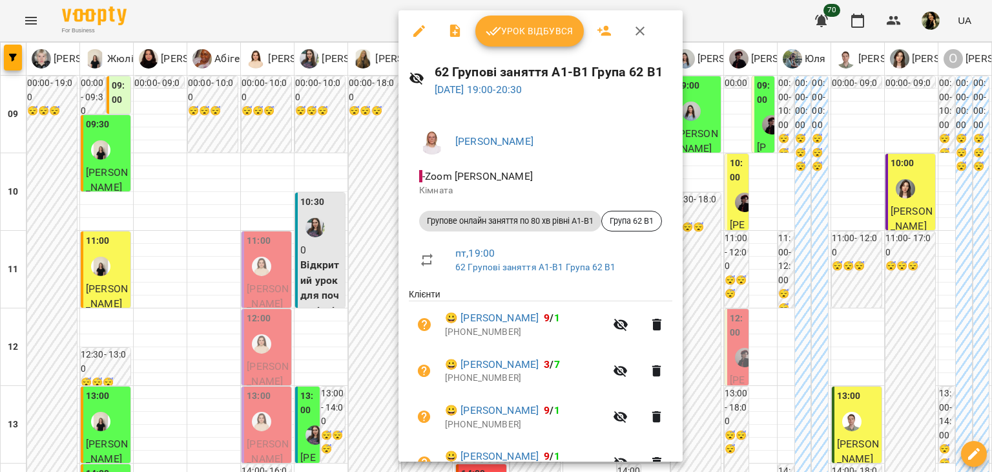
click at [313, 441] on div at bounding box center [496, 236] width 992 height 472
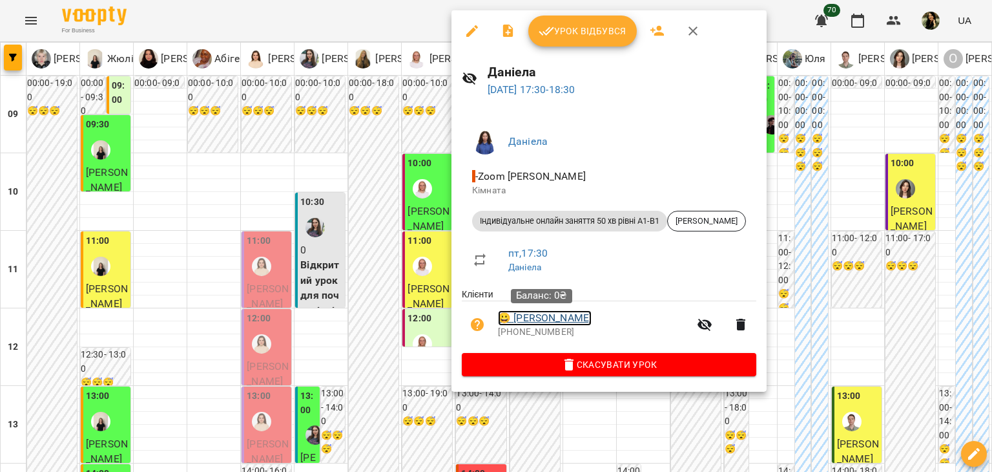
click at [526, 316] on link "😀 Інна Миронюк" at bounding box center [545, 318] width 94 height 16
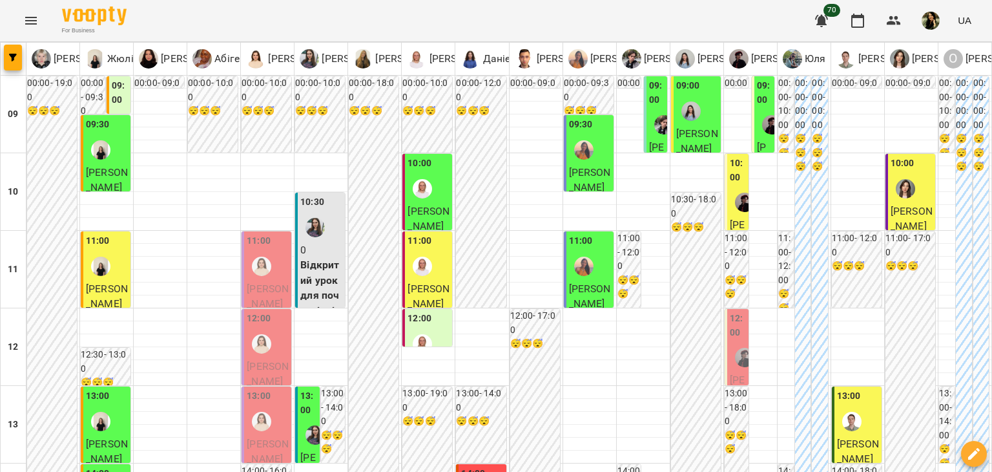
scroll to position [775, 0]
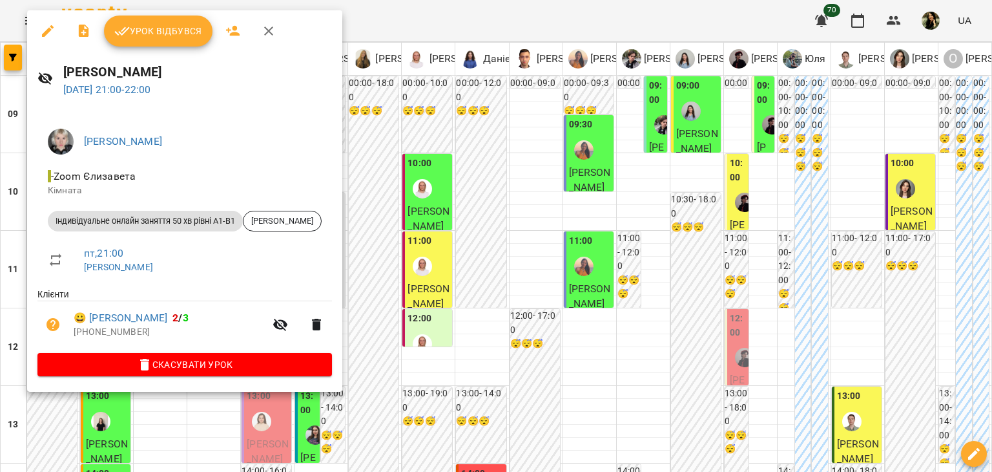
click at [152, 424] on div at bounding box center [496, 236] width 992 height 472
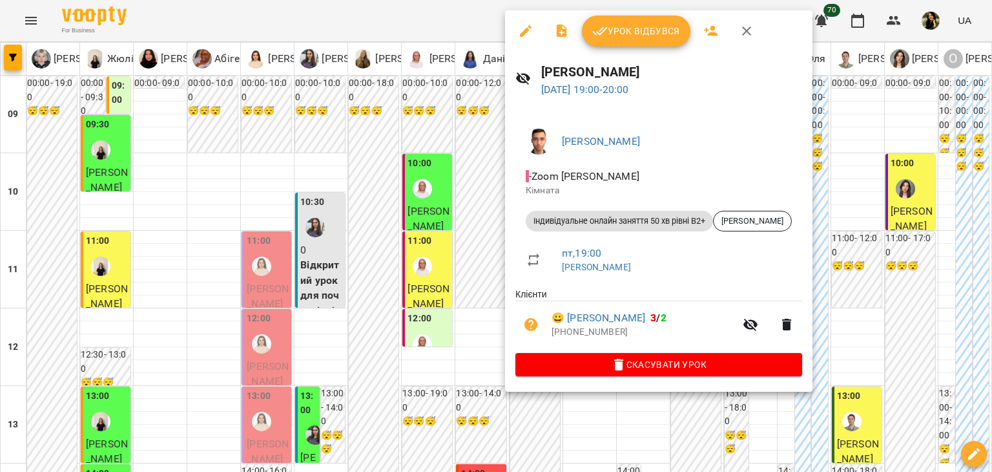
click at [491, 200] on div at bounding box center [496, 236] width 992 height 472
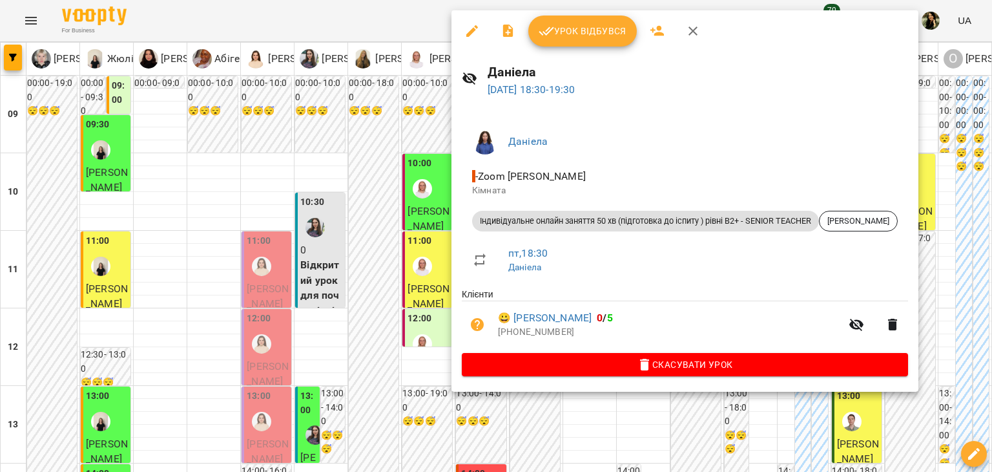
click at [394, 412] on div at bounding box center [496, 236] width 992 height 472
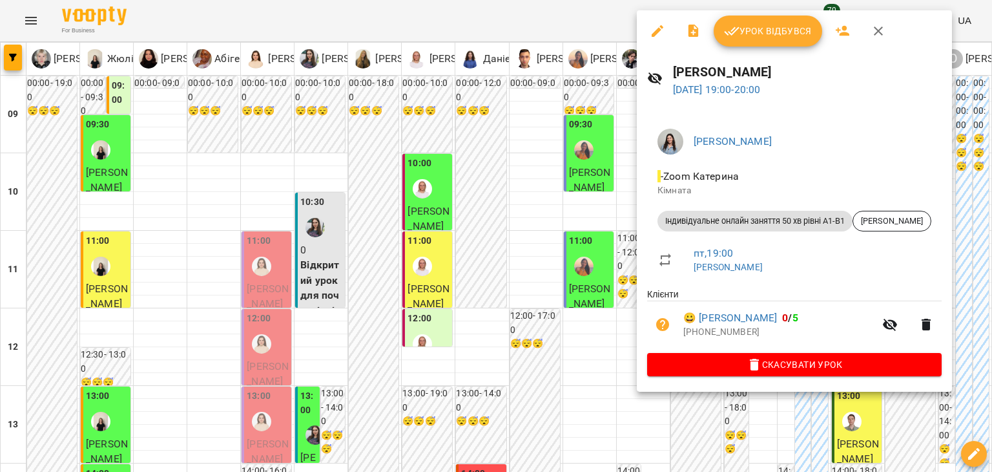
click at [628, 446] on div at bounding box center [496, 236] width 992 height 472
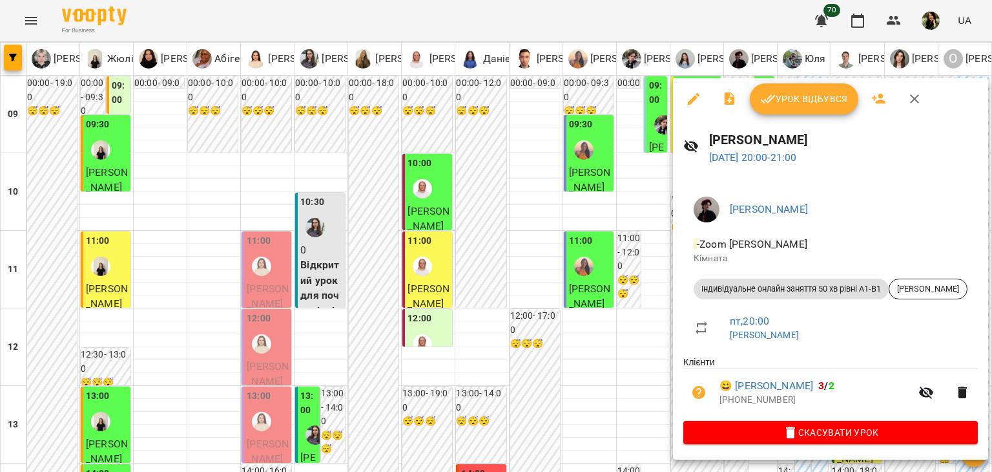
click at [649, 285] on div at bounding box center [496, 236] width 992 height 472
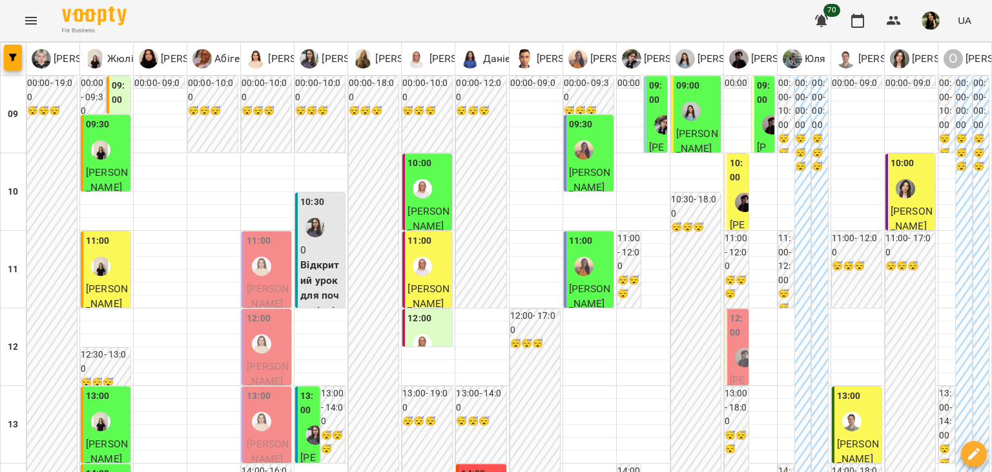
scroll to position [532, 0]
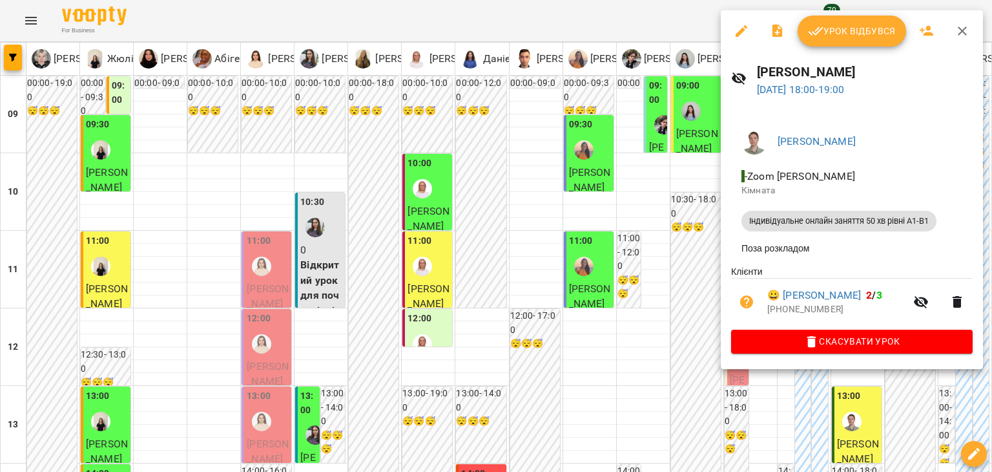
click at [646, 280] on div at bounding box center [496, 236] width 992 height 472
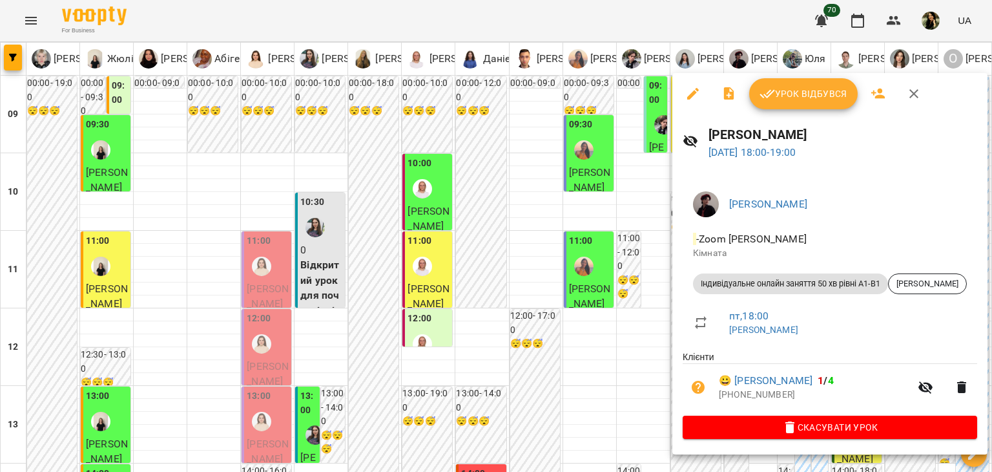
click at [645, 264] on div at bounding box center [496, 236] width 992 height 472
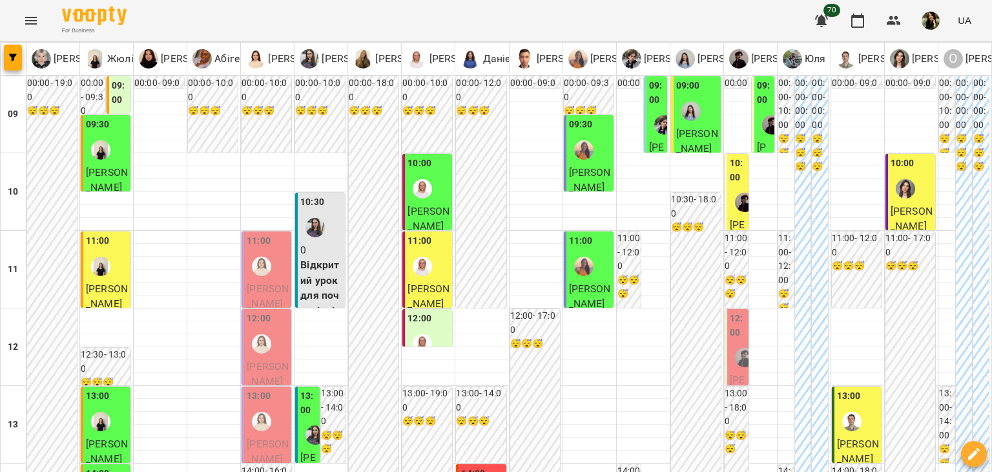
scroll to position [362, 0]
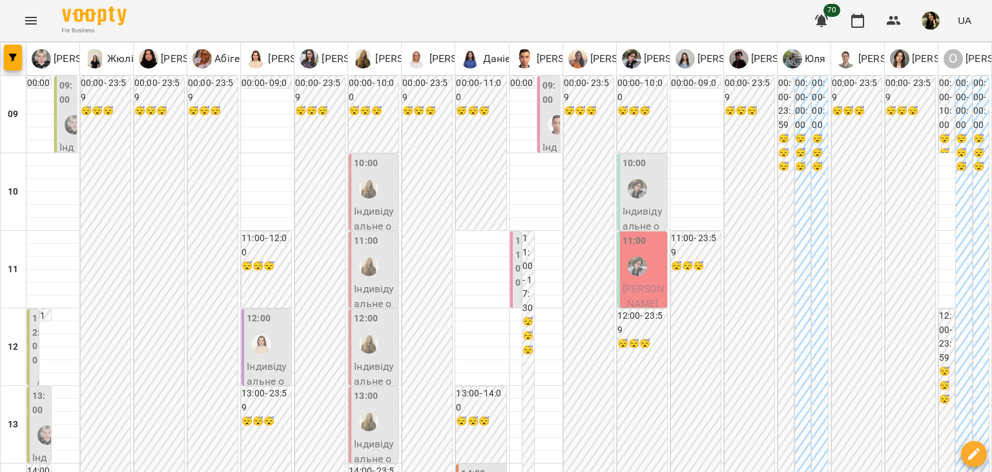
click at [67, 140] on p "Індивідуальне онлайн заняття 50 хв рівні А1-В1 - Орина Неретина" at bounding box center [66, 338] width 15 height 396
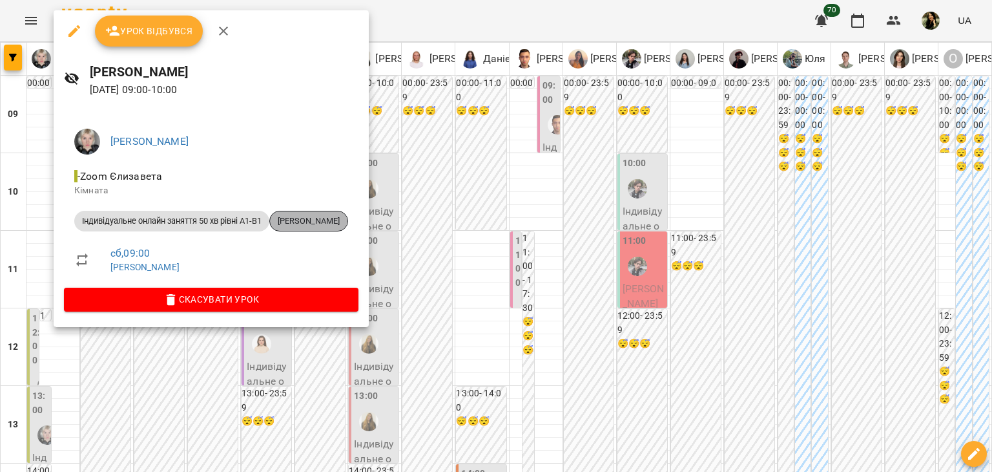
click at [316, 225] on span "Орина Неретина" at bounding box center [309, 221] width 78 height 12
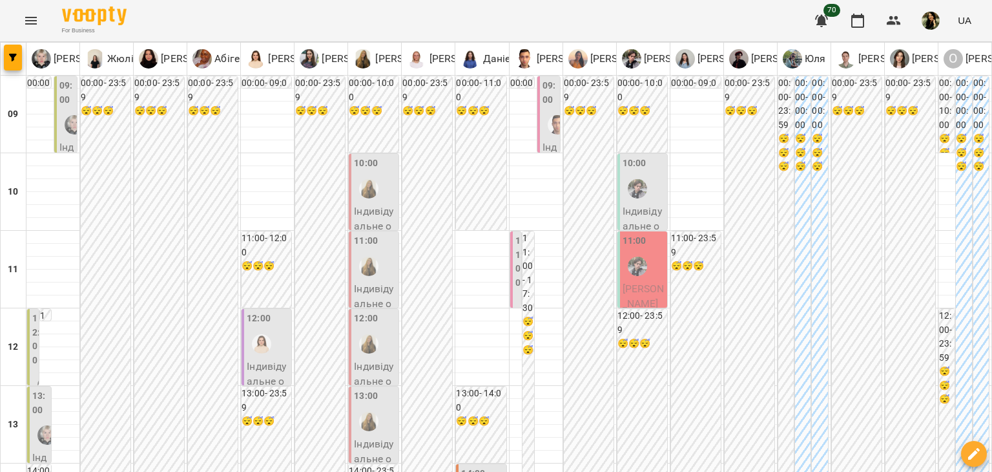
scroll to position [203, 0]
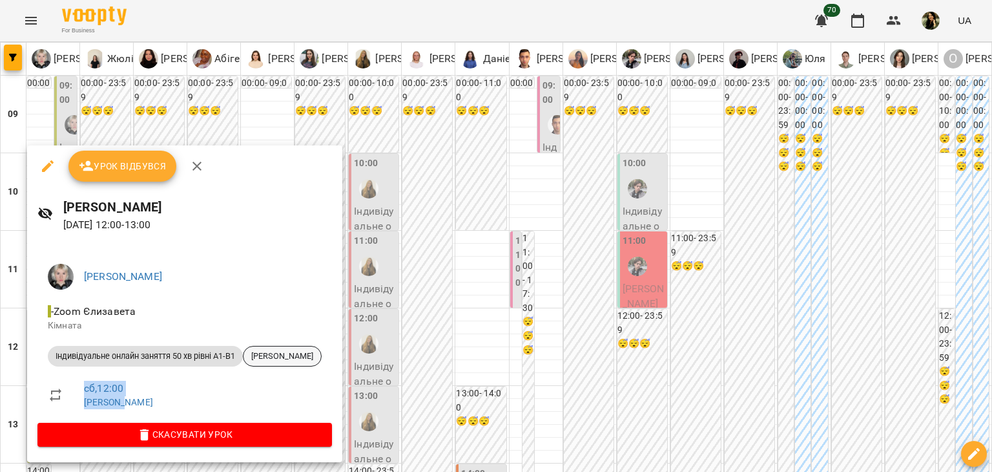
drag, startPoint x: 124, startPoint y: 406, endPoint x: 310, endPoint y: 349, distance: 194.4
click at [310, 349] on ul "Єлизавета - Zoom Єлизавета Кімната Індивідуальне онлайн заняття 50 хв рівні А1-…" at bounding box center [184, 337] width 295 height 169
click at [310, 350] on span "Олена Безкровна" at bounding box center [283, 356] width 78 height 12
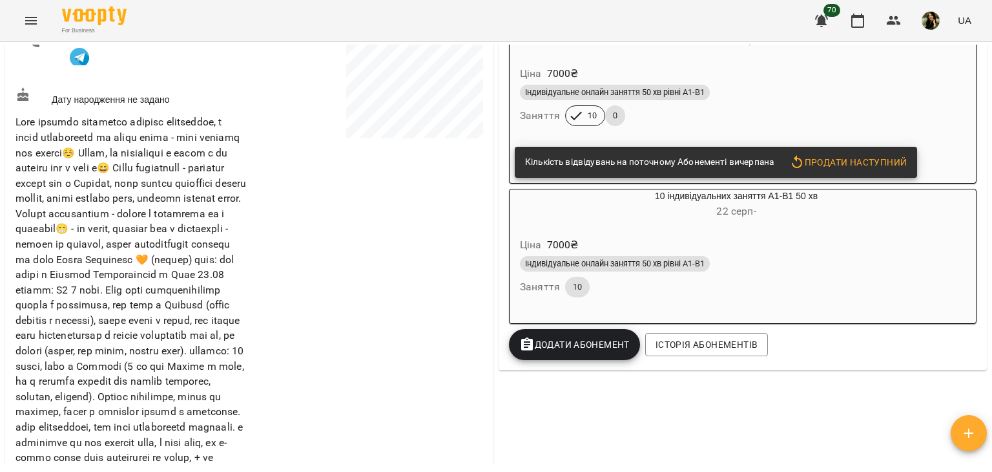
scroll to position [275, 0]
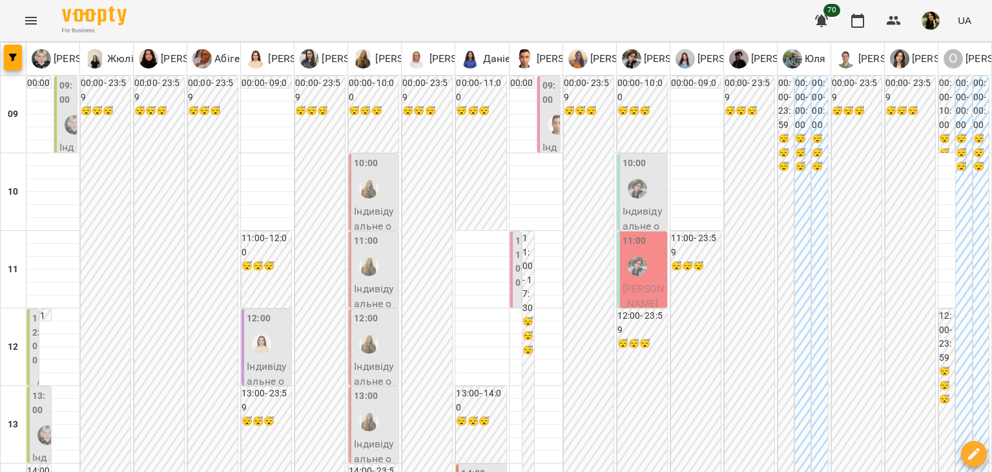
click at [61, 132] on div at bounding box center [74, 125] width 30 height 30
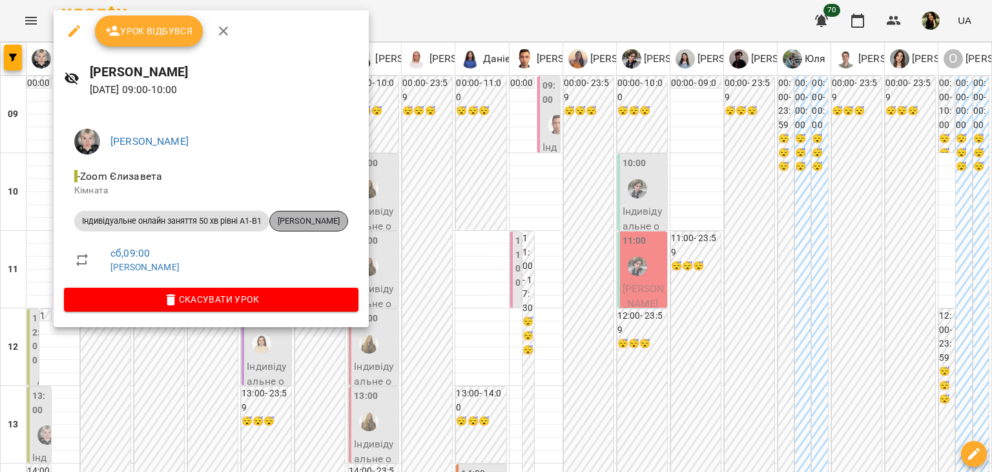
click at [311, 224] on span "Орина Неретина" at bounding box center [309, 221] width 78 height 12
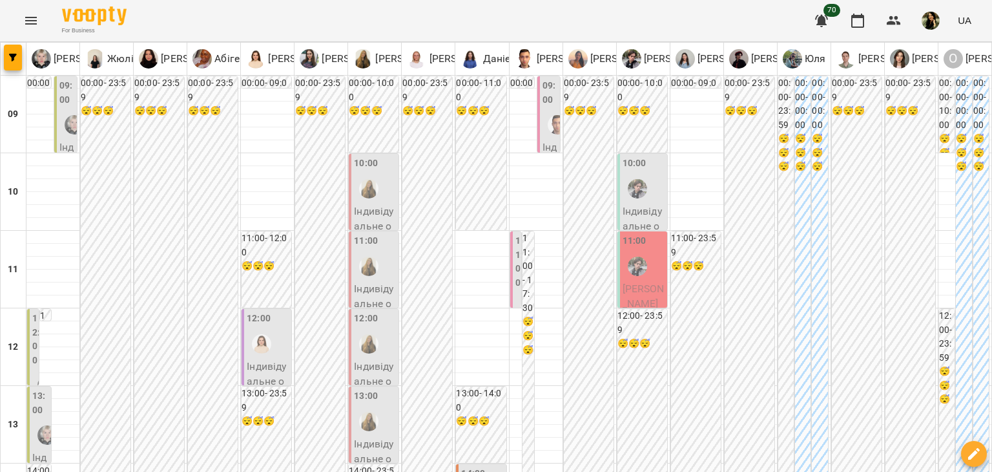
click at [35, 365] on label "12:00" at bounding box center [36, 339] width 8 height 56
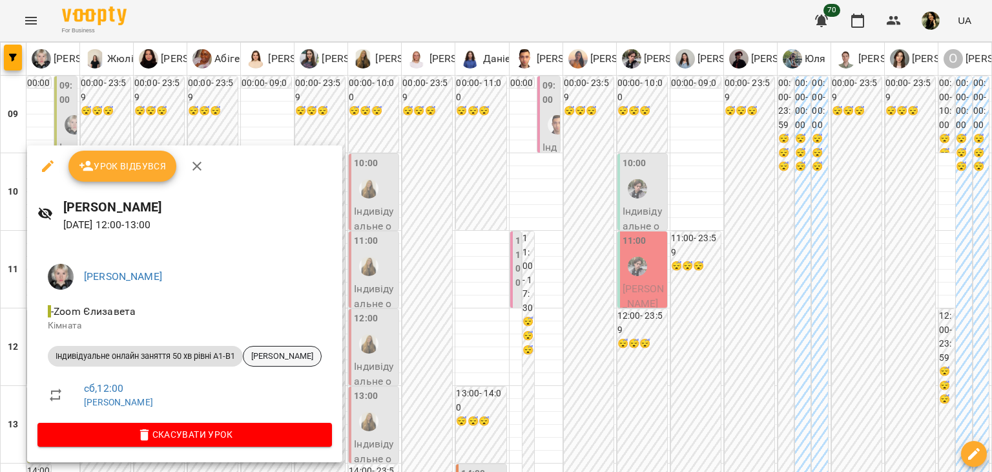
click at [288, 364] on div "Олена Безкровна" at bounding box center [282, 356] width 79 height 21
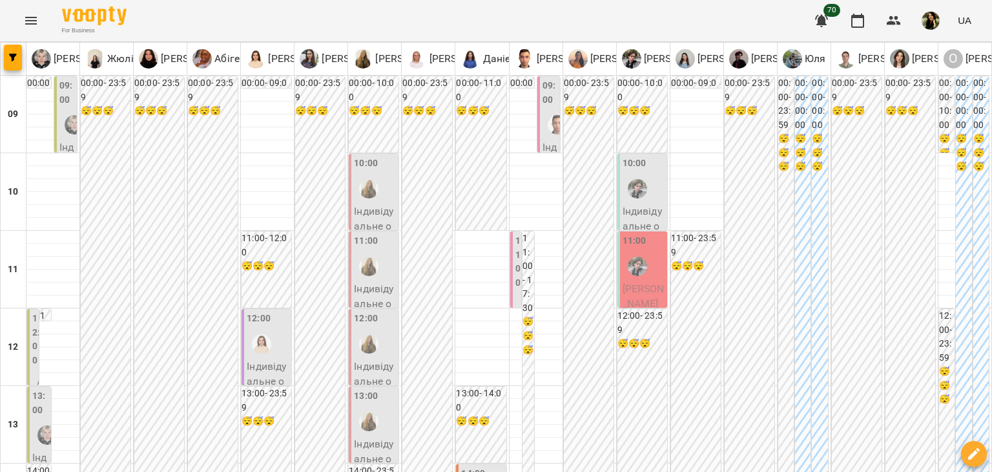
click at [636, 284] on span "Ратмір Турчанінов" at bounding box center [644, 296] width 42 height 28
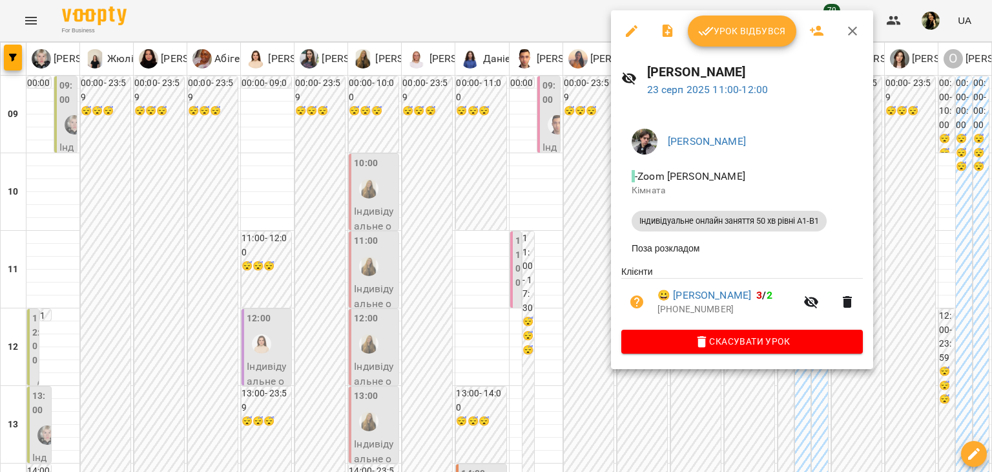
click at [574, 277] on div at bounding box center [496, 236] width 992 height 472
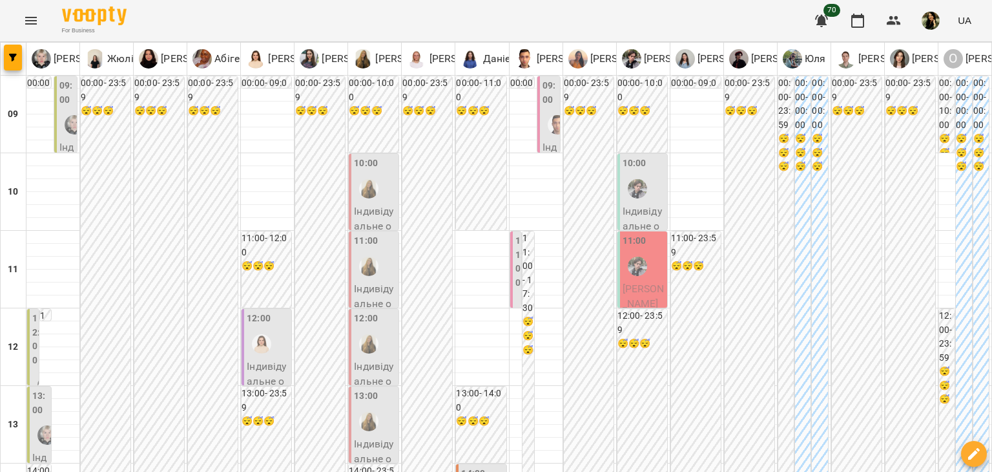
click at [61, 137] on div at bounding box center [74, 125] width 30 height 30
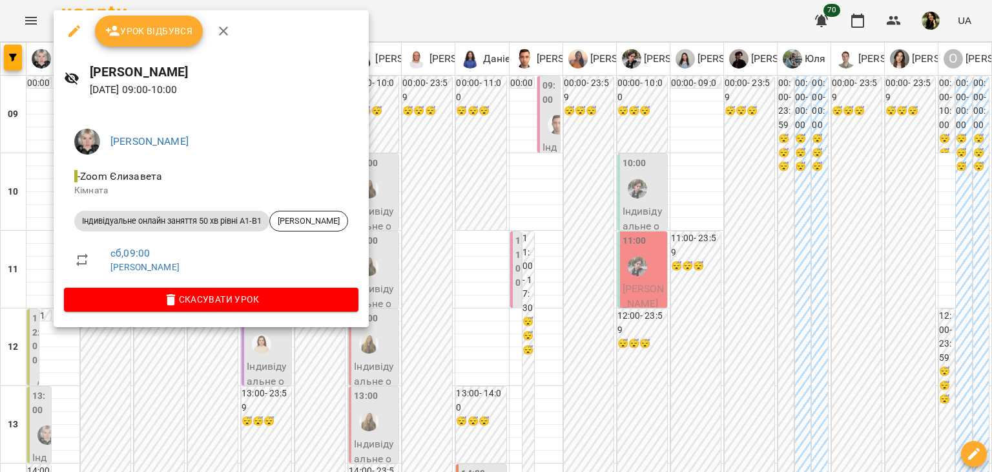
click at [32, 338] on div at bounding box center [496, 236] width 992 height 472
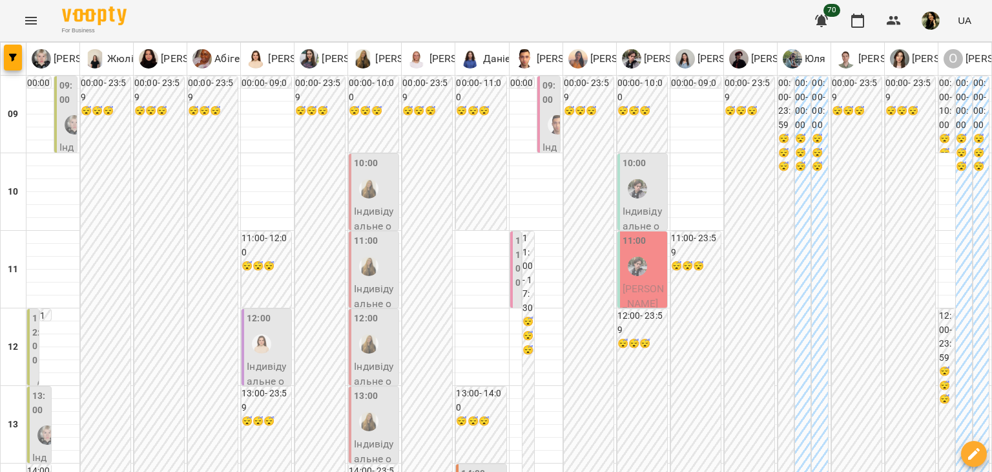
click at [32, 338] on label "12:00" at bounding box center [36, 339] width 8 height 56
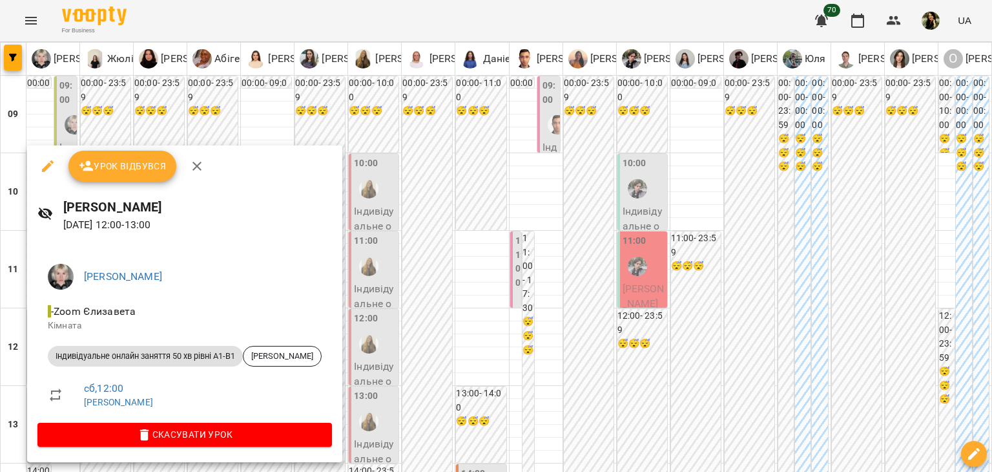
click at [401, 117] on div at bounding box center [496, 236] width 992 height 472
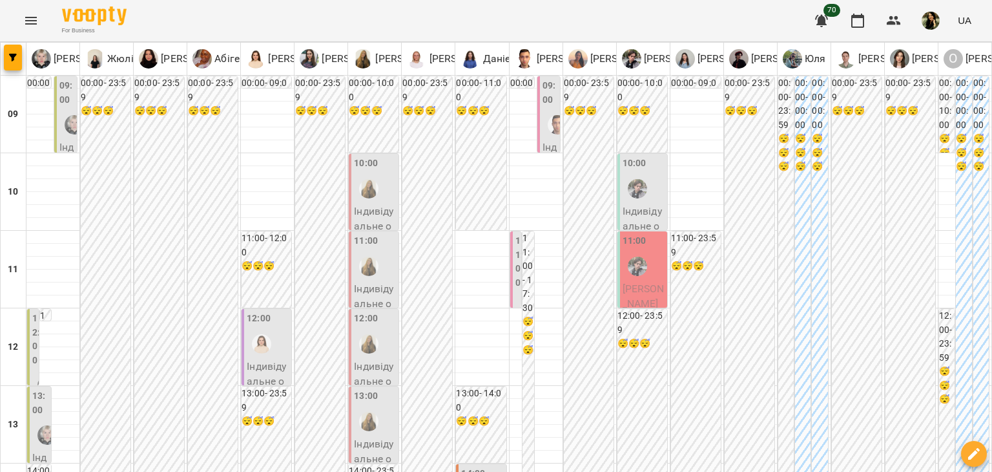
scroll to position [183, 0]
click at [41, 389] on label "13:00" at bounding box center [40, 403] width 16 height 28
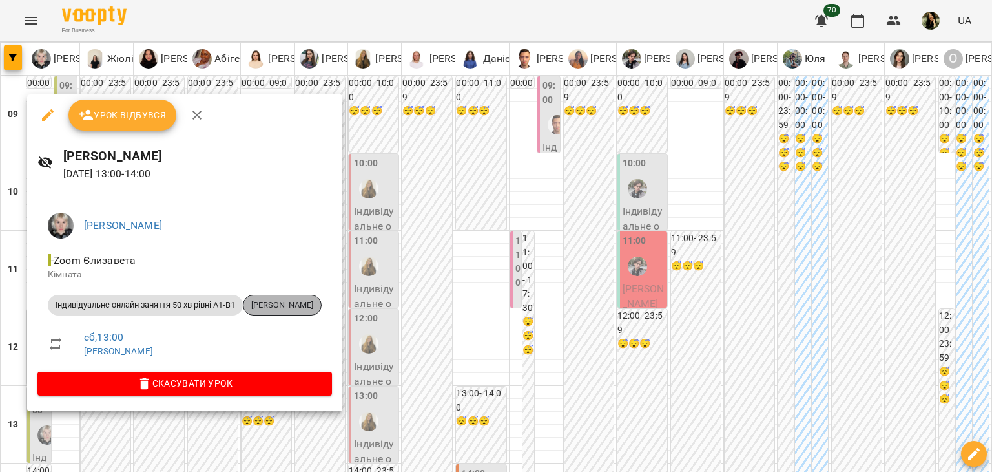
click at [302, 313] on div "Тетяна Товпига" at bounding box center [282, 305] width 79 height 21
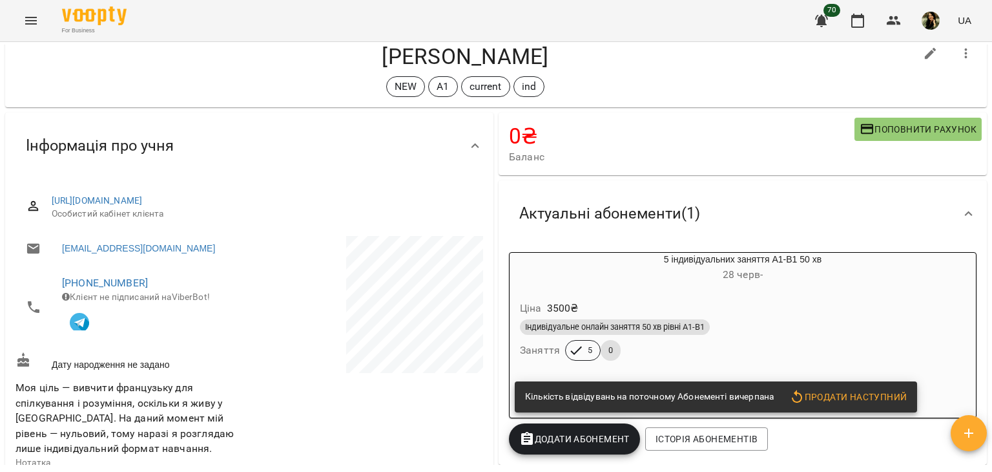
scroll to position [25, 0]
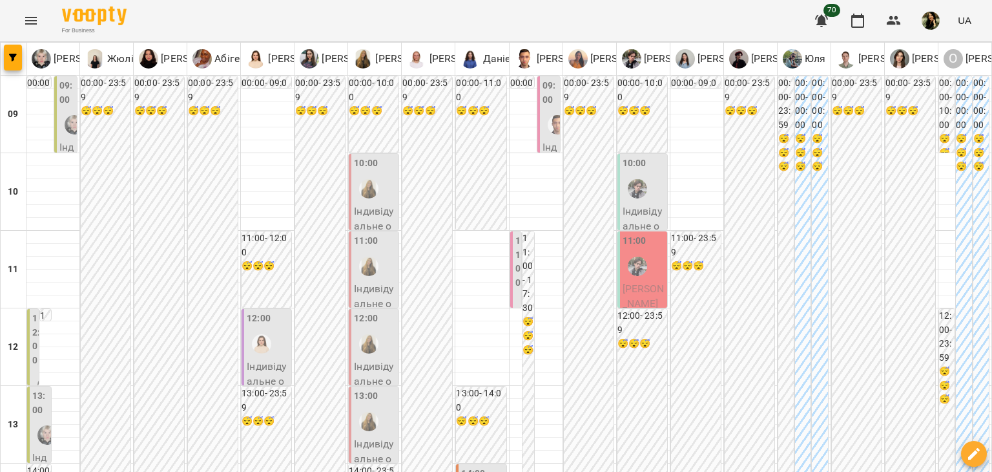
scroll to position [167, 0]
click at [40, 389] on label "13:00" at bounding box center [40, 403] width 16 height 28
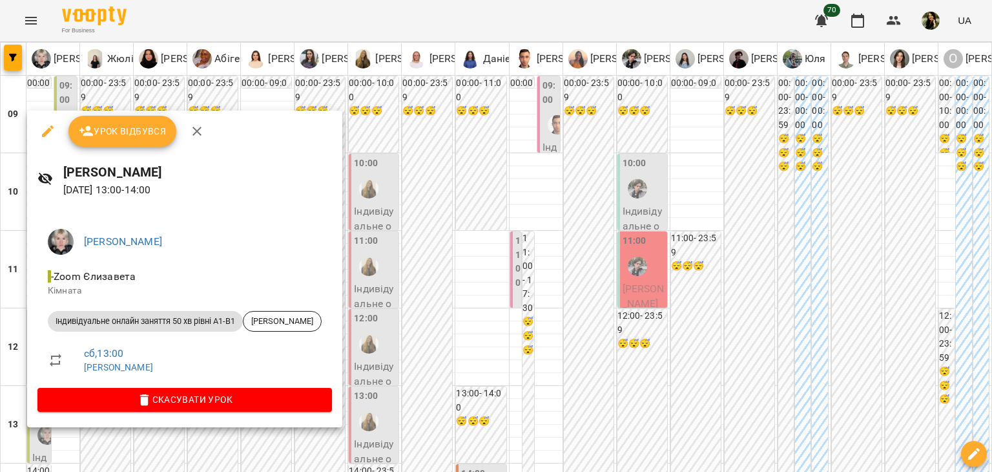
click at [153, 444] on div at bounding box center [496, 236] width 992 height 472
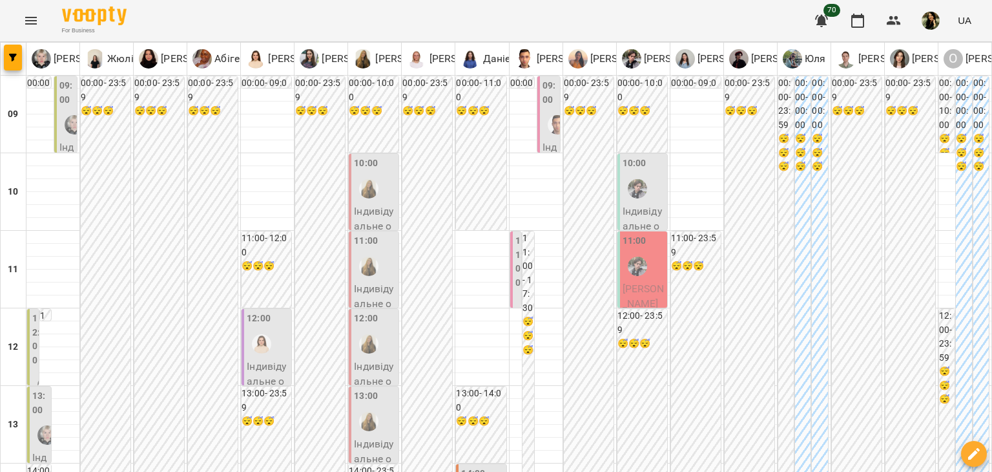
scroll to position [57, 0]
click at [275, 311] on div "12:00" at bounding box center [268, 334] width 42 height 47
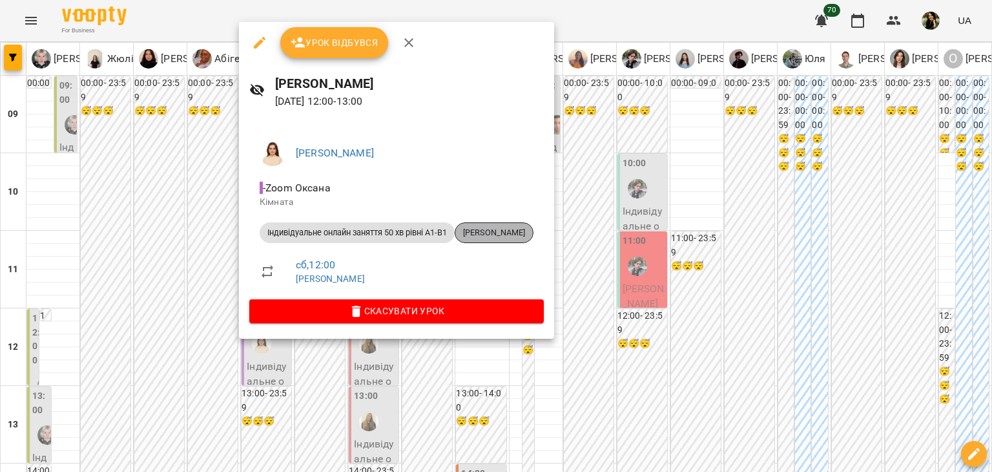
click at [492, 225] on div "Руслан Воронов" at bounding box center [494, 232] width 79 height 21
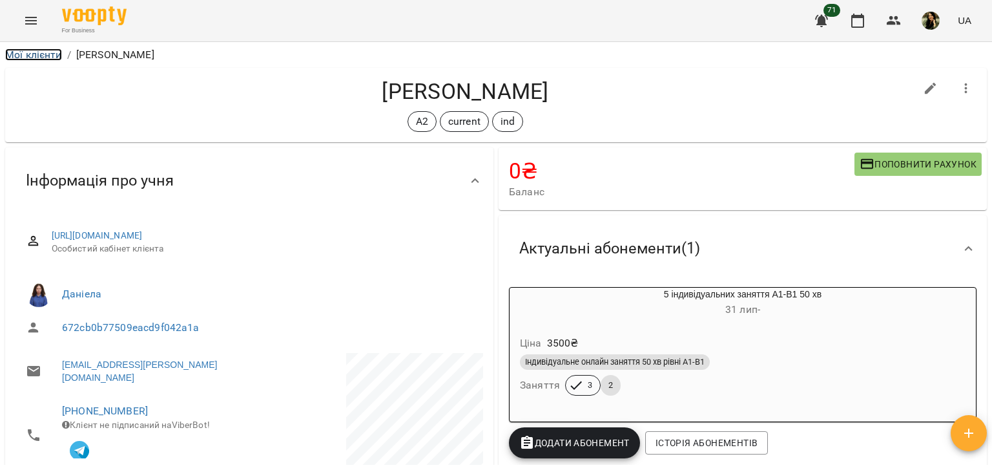
click at [52, 51] on link "Мої клієнти" at bounding box center [33, 54] width 57 height 12
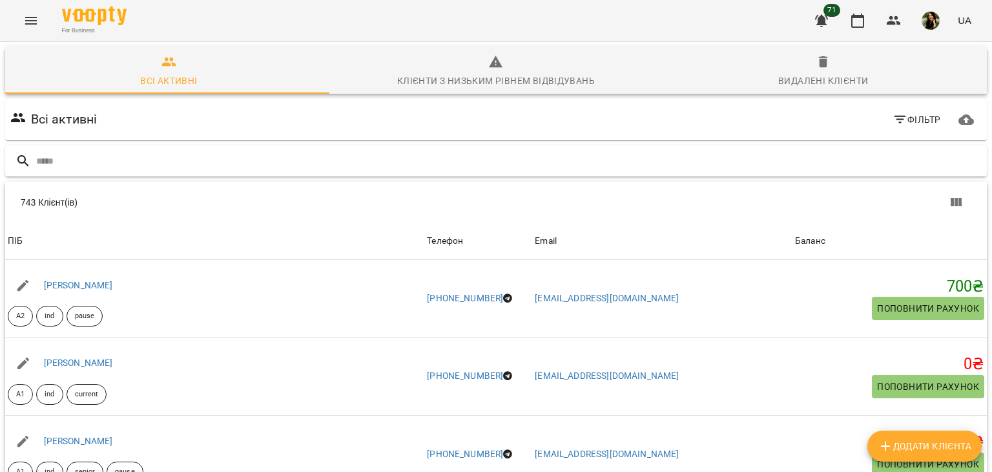
click at [253, 156] on input "text" at bounding box center [509, 161] width 946 height 21
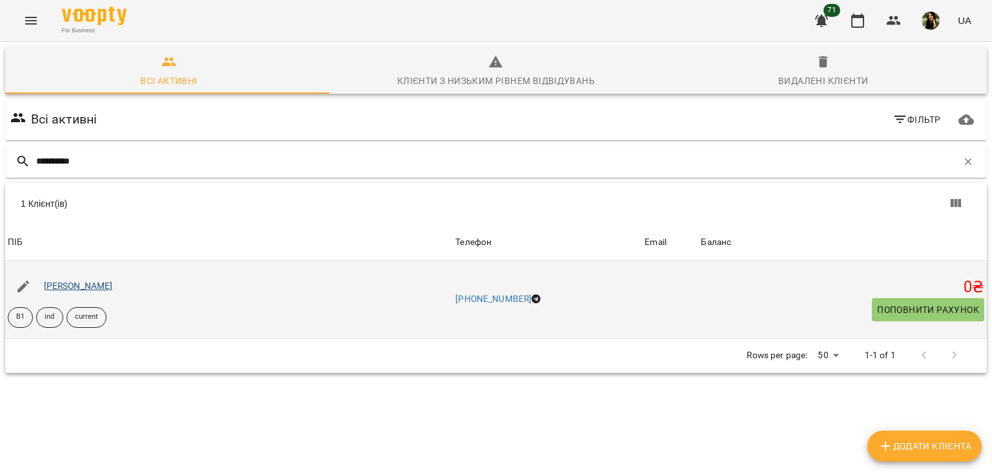
type input "*********"
click at [71, 287] on link "Стефан Гальченко" at bounding box center [78, 285] width 69 height 10
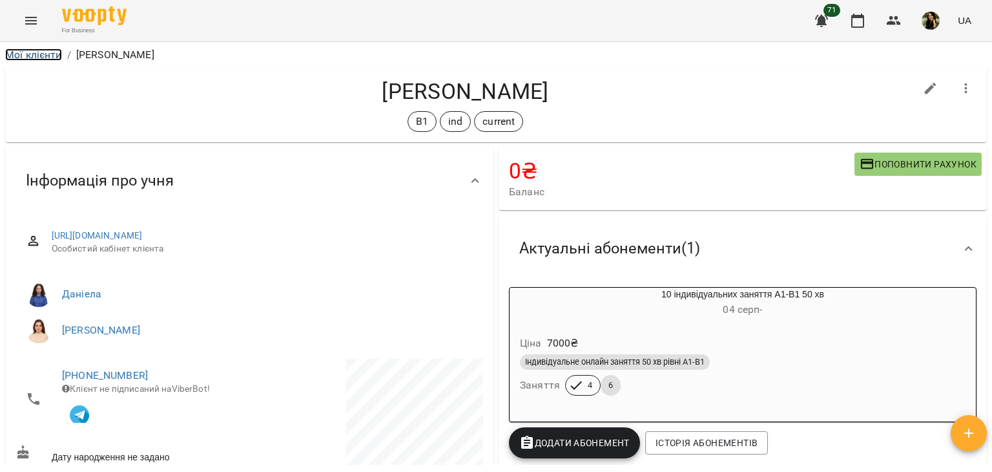
click at [38, 59] on link "Мої клієнти" at bounding box center [33, 54] width 57 height 12
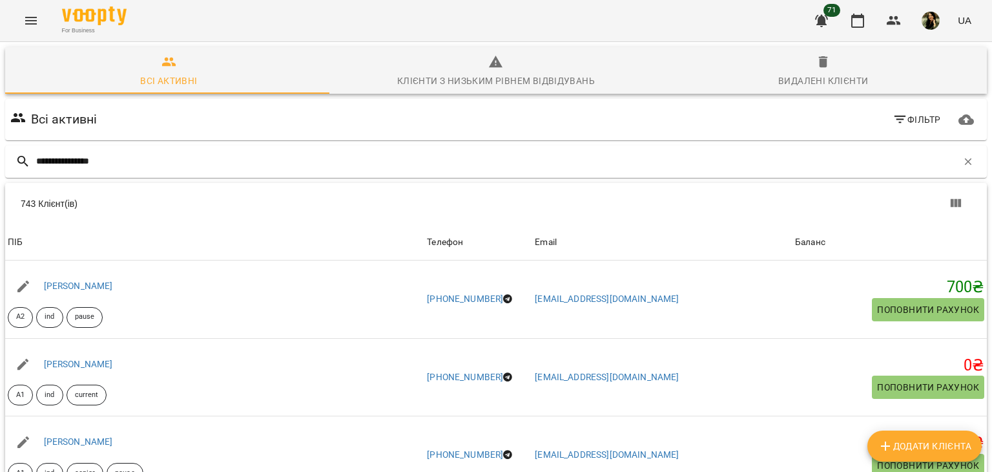
type input "**********"
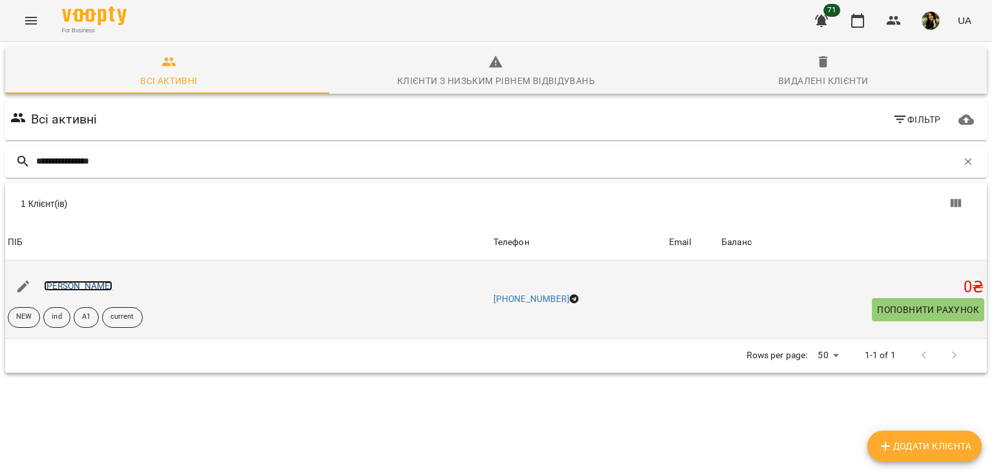
click at [109, 286] on link "Мирослава Роман" at bounding box center [78, 285] width 69 height 10
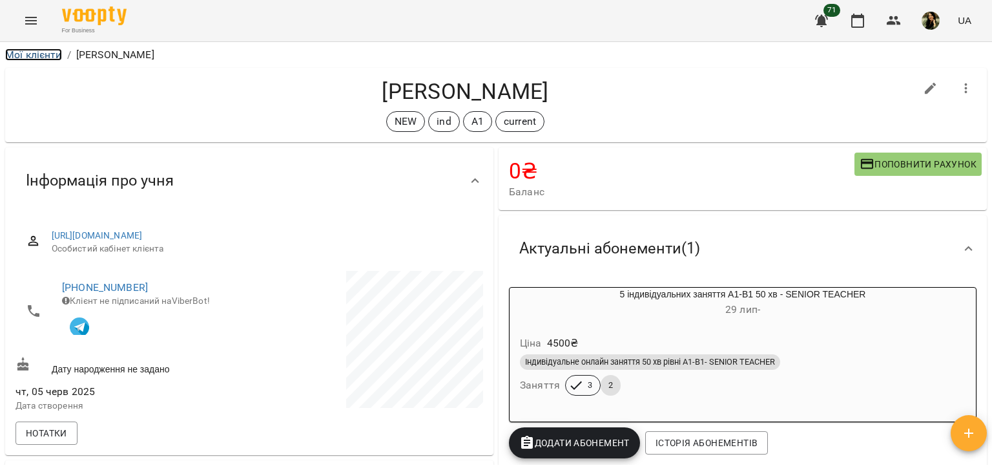
click at [39, 54] on link "Мої клієнти" at bounding box center [33, 54] width 57 height 12
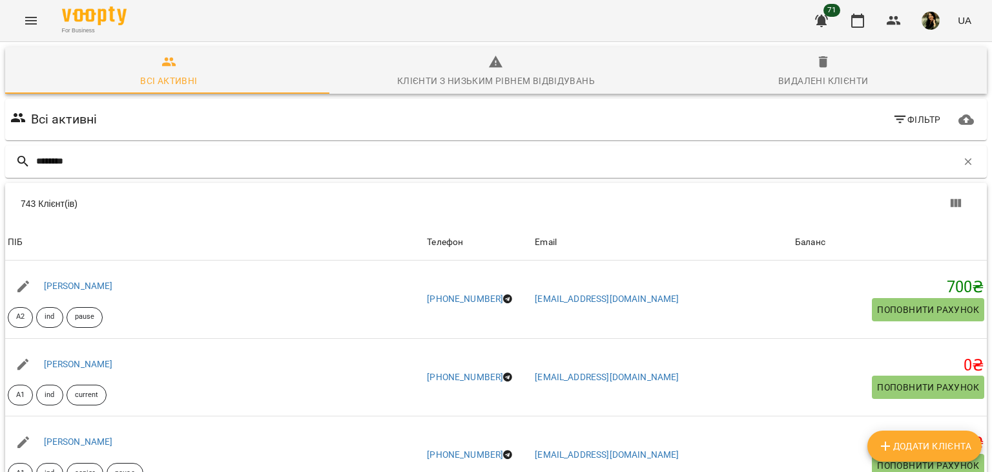
type input "*******"
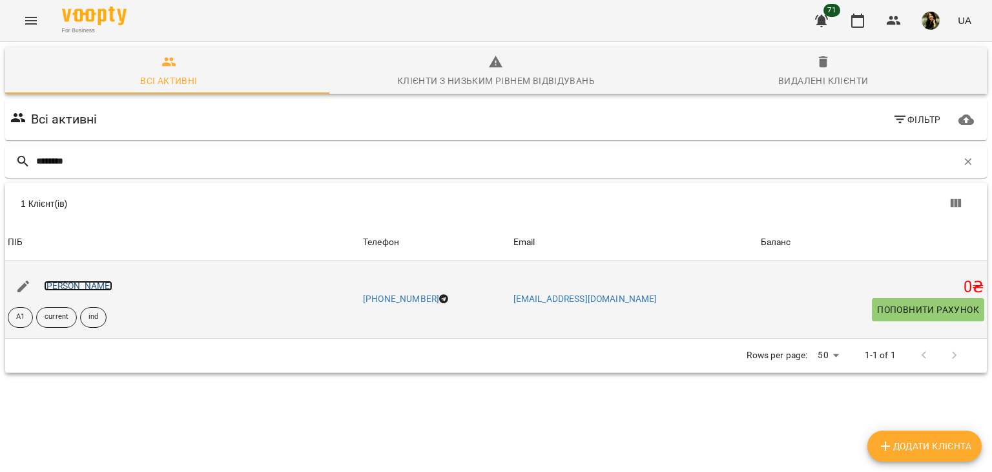
click at [83, 287] on link "Віка Юрченко" at bounding box center [78, 285] width 69 height 10
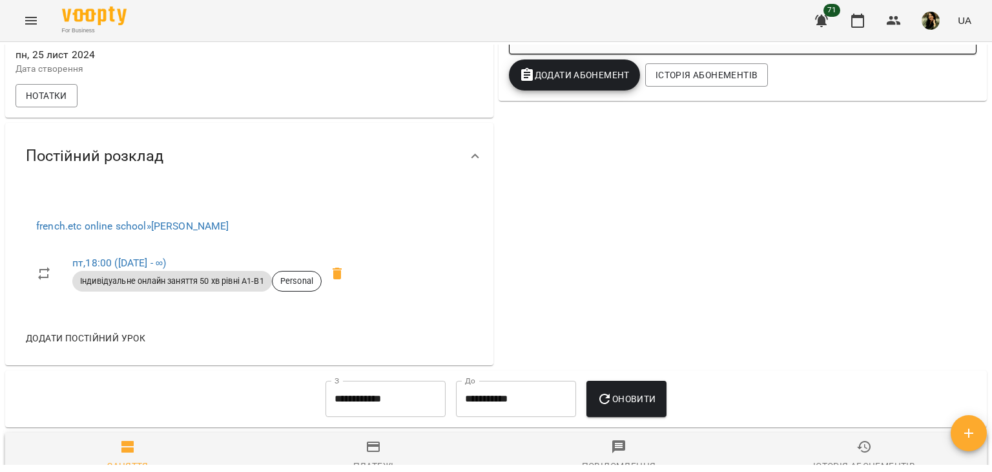
scroll to position [366, 0]
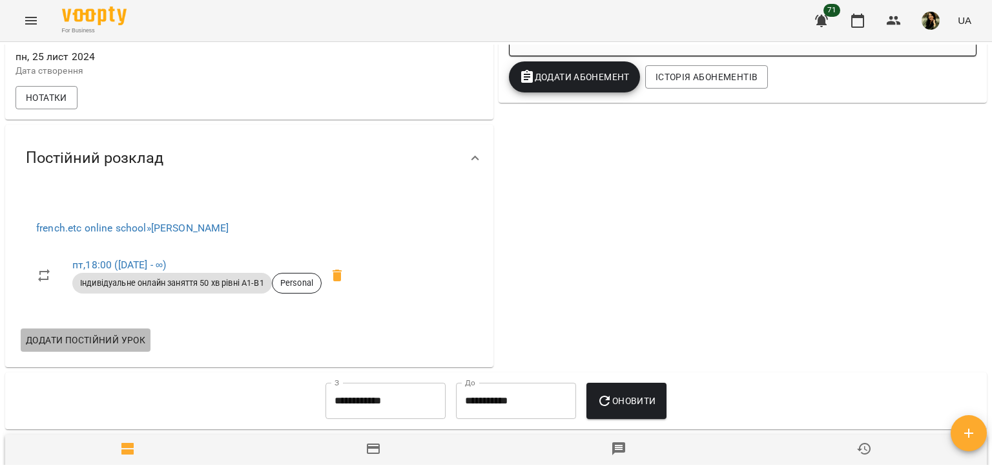
click at [132, 339] on span "Додати постійний урок" at bounding box center [86, 340] width 120 height 16
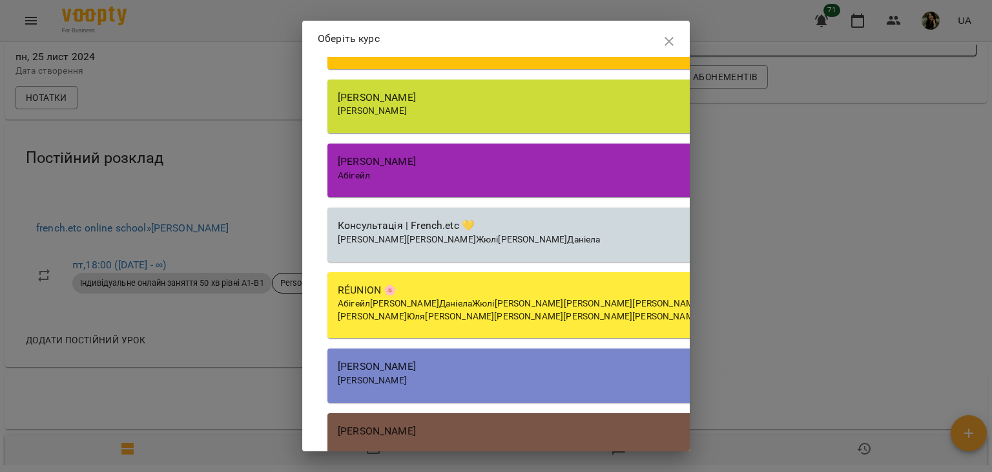
scroll to position [3292, 0]
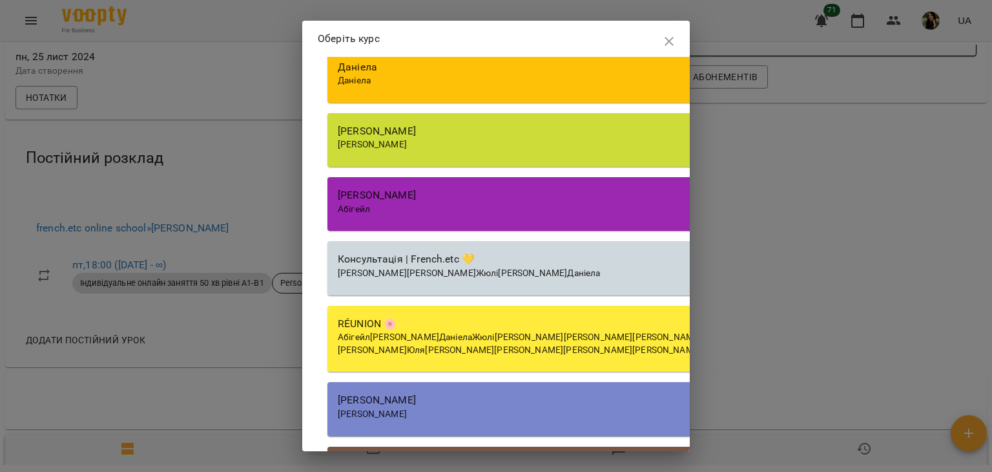
click at [519, 139] on div "[PERSON_NAME]" at bounding box center [696, 131] width 716 height 16
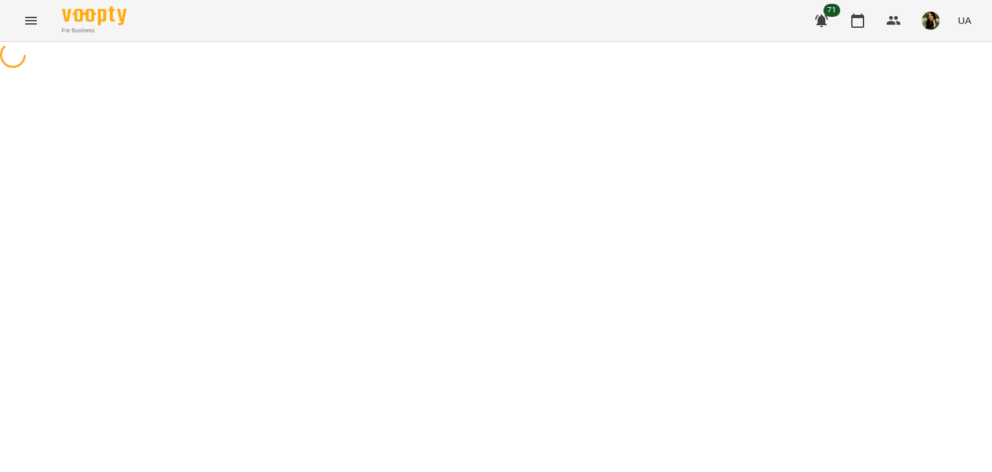
select select "********"
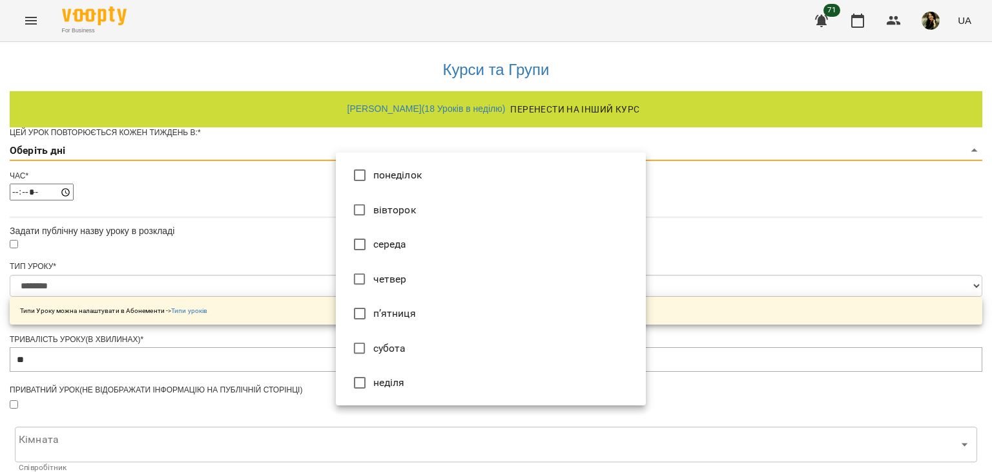
click at [614, 171] on body "**********" at bounding box center [496, 412] width 992 height 824
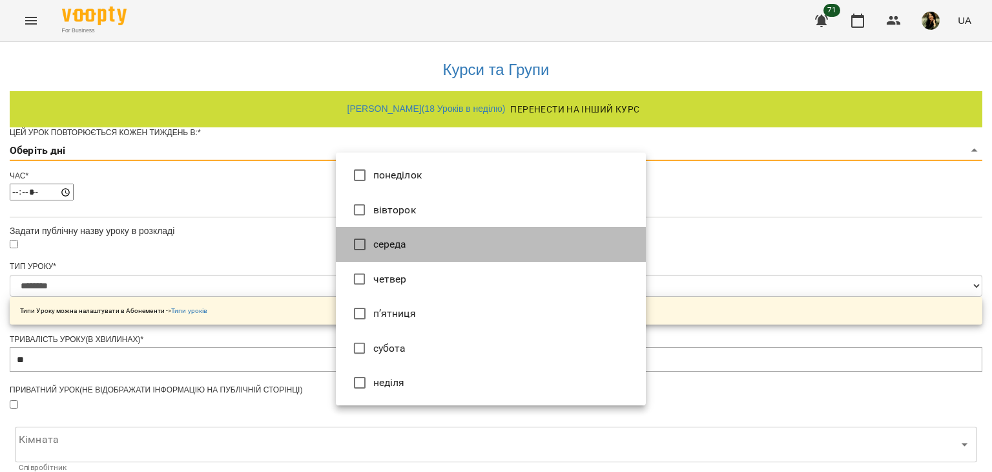
click at [587, 256] on li "середа" at bounding box center [491, 244] width 310 height 35
type input "*"
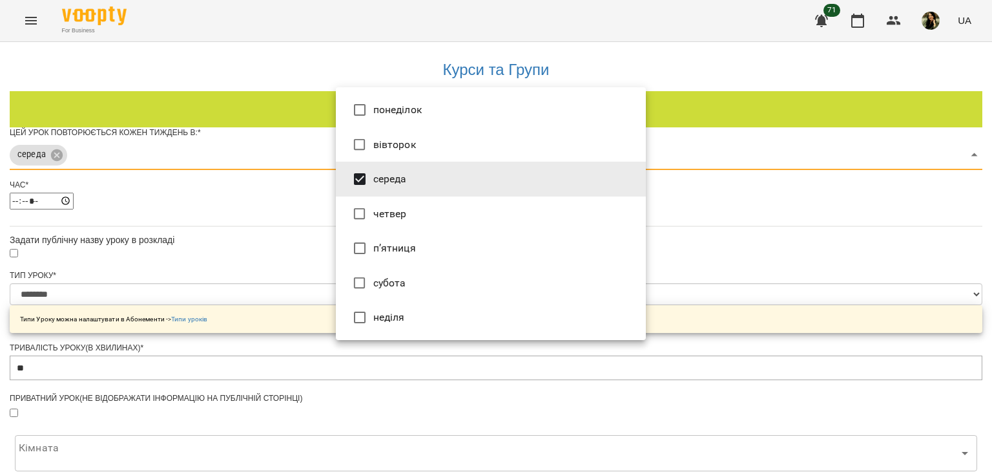
click at [716, 225] on div at bounding box center [496, 236] width 992 height 472
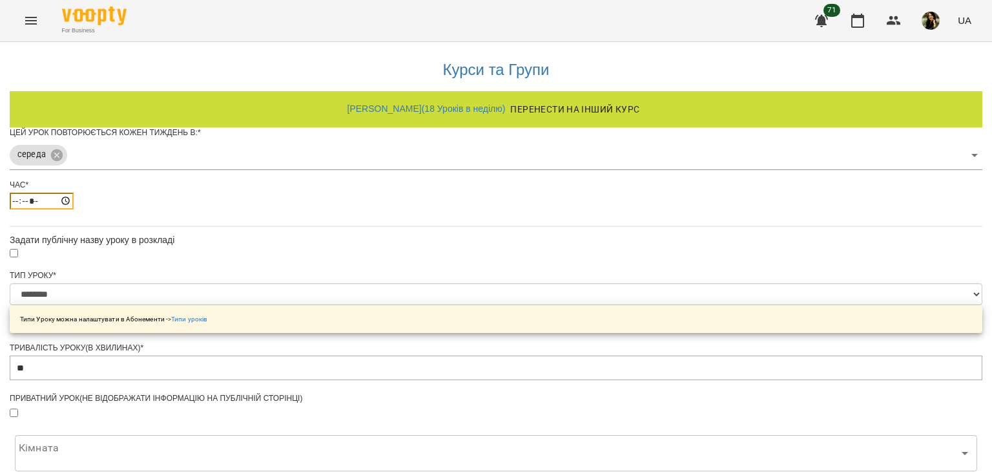
click at [74, 209] on input "*****" at bounding box center [42, 201] width 64 height 17
type input "*****"
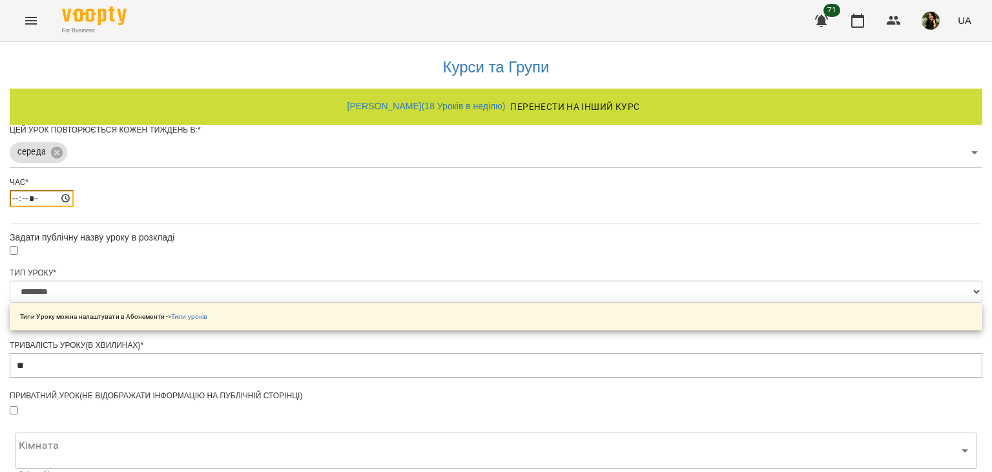
scroll to position [125, 0]
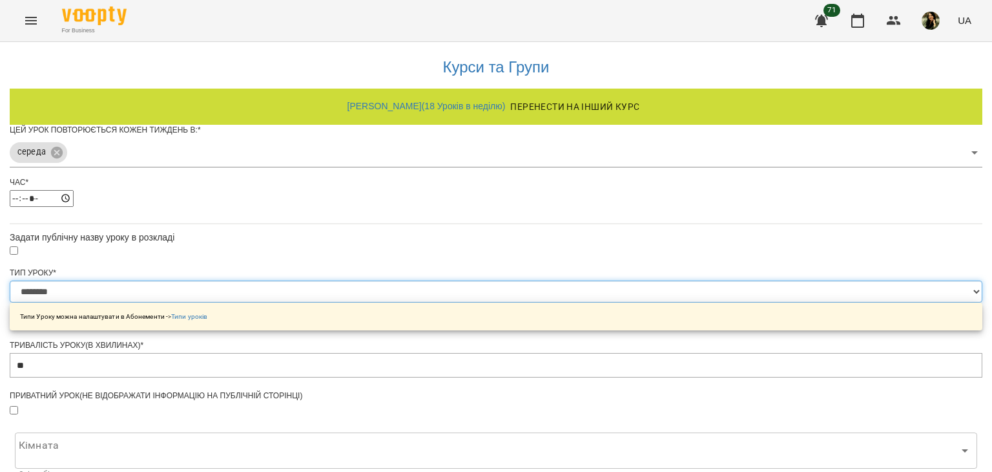
click at [618, 280] on select "**********" at bounding box center [496, 291] width 973 height 22
select select "**********"
click at [336, 280] on select "**********" at bounding box center [496, 291] width 973 height 22
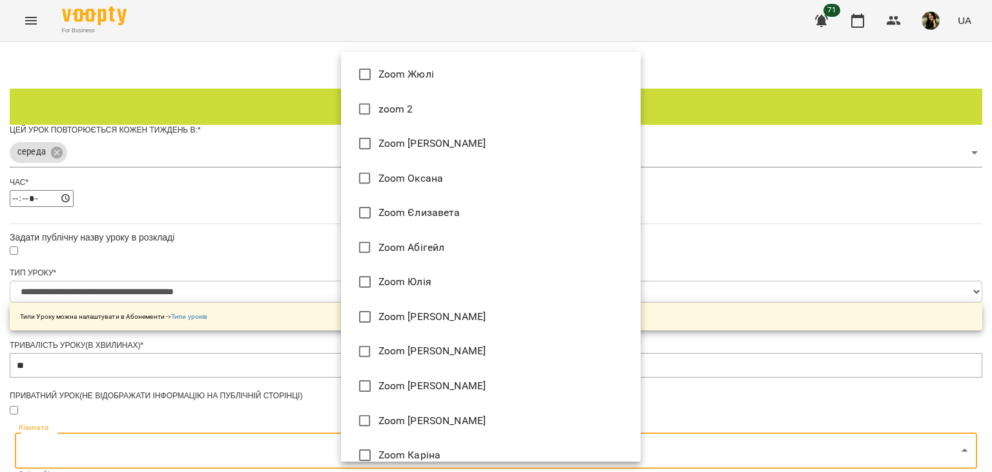
click at [623, 98] on body "**********" at bounding box center [496, 416] width 992 height 833
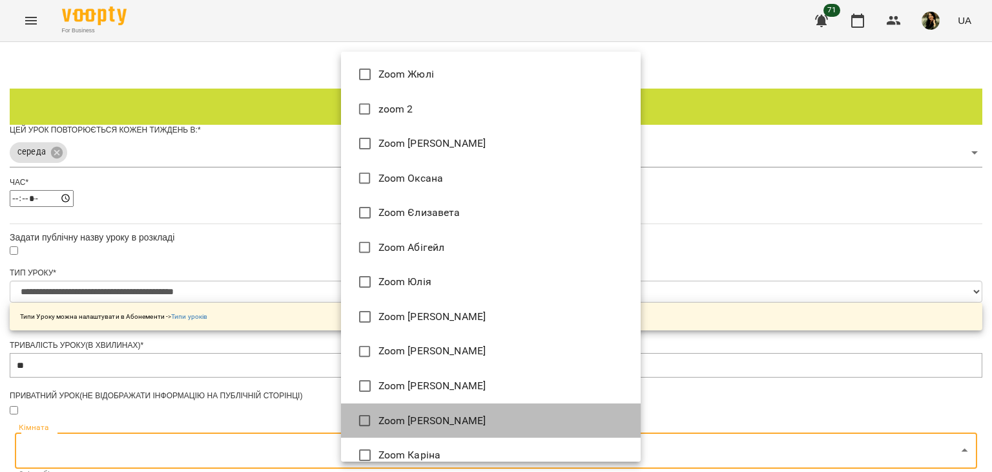
click at [548, 418] on li "Zoom Михайло" at bounding box center [491, 420] width 300 height 35
type input "**********"
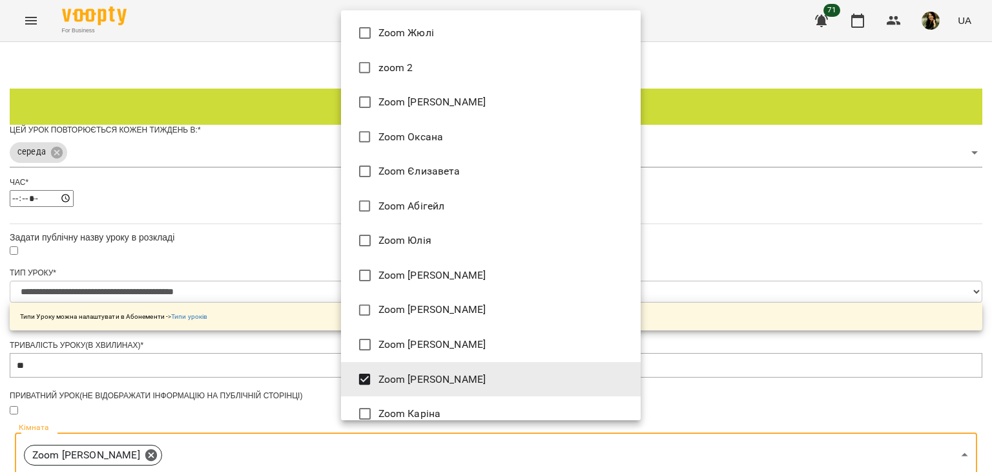
click at [912, 215] on div at bounding box center [496, 236] width 992 height 472
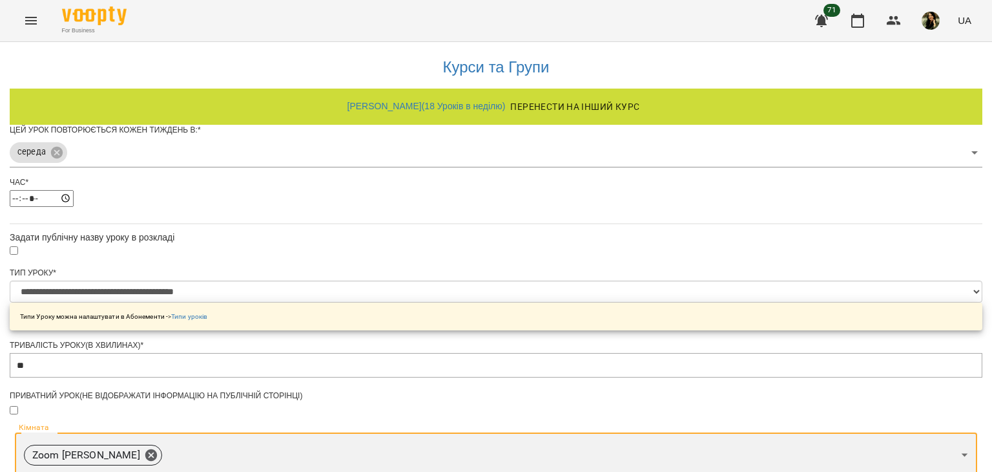
scroll to position [433, 0]
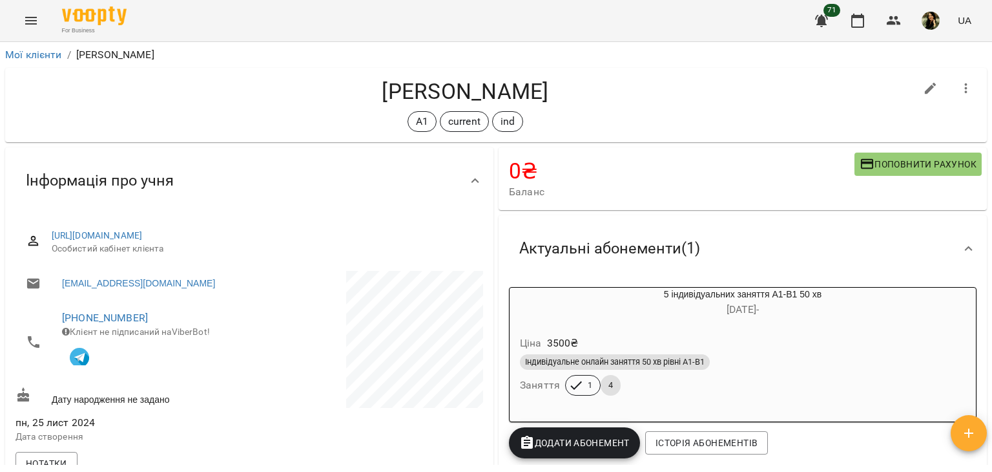
drag, startPoint x: 992, startPoint y: 112, endPoint x: 983, endPoint y: 139, distance: 28.6
click at [983, 139] on div "Мої клієнти / Віка Юрченко Віка Юрченко А1 current ind 0 ₴ Баланс Поповнити рах…" at bounding box center [496, 278] width 992 height 472
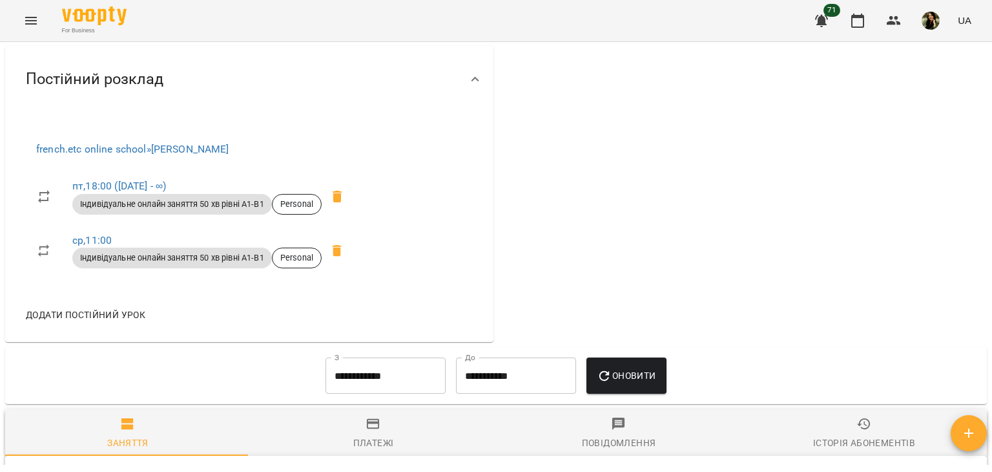
scroll to position [424, 0]
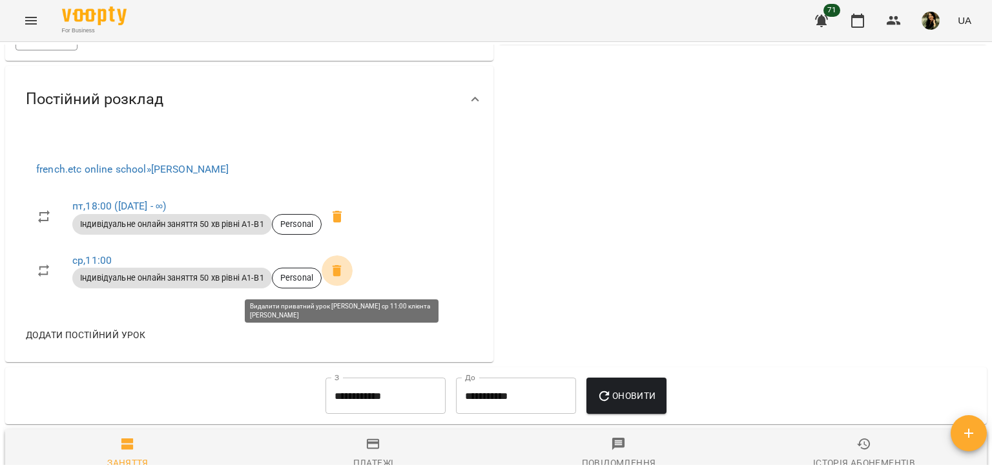
click at [339, 276] on icon at bounding box center [337, 271] width 9 height 12
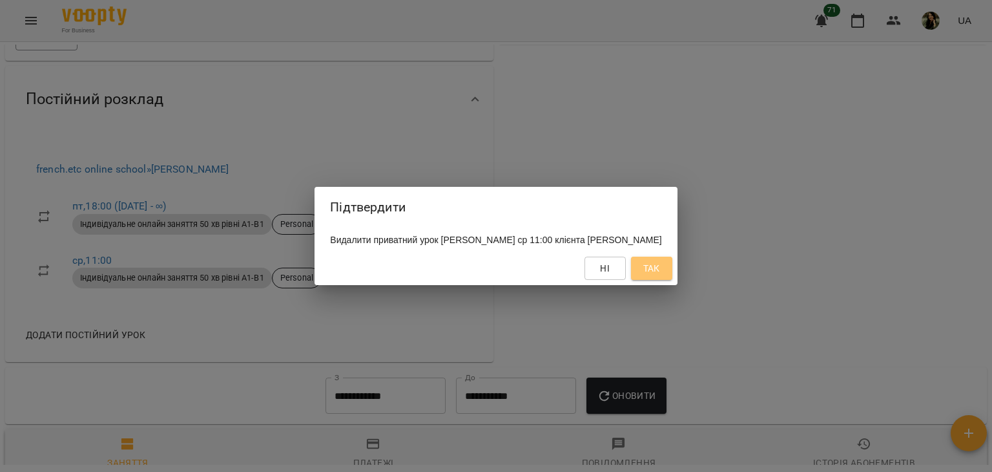
click at [656, 269] on span "Так" at bounding box center [651, 268] width 21 height 16
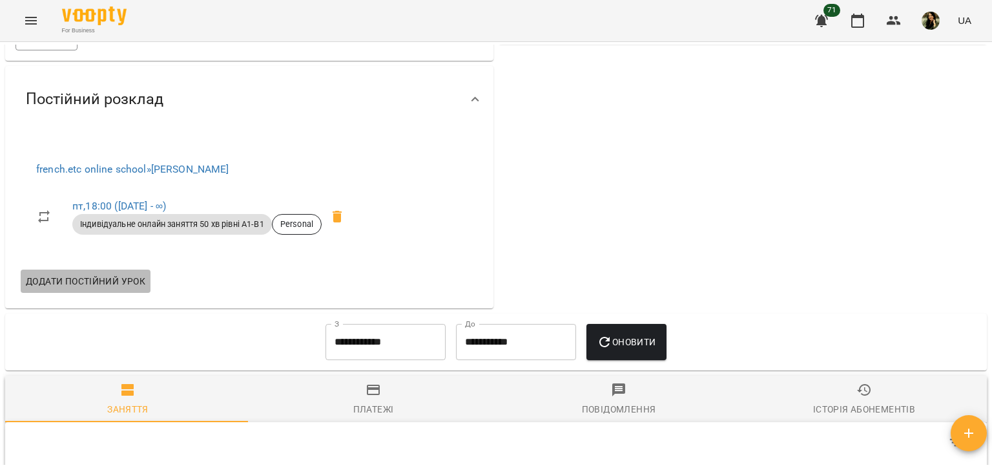
click at [117, 278] on span "Додати постійний урок" at bounding box center [86, 281] width 120 height 16
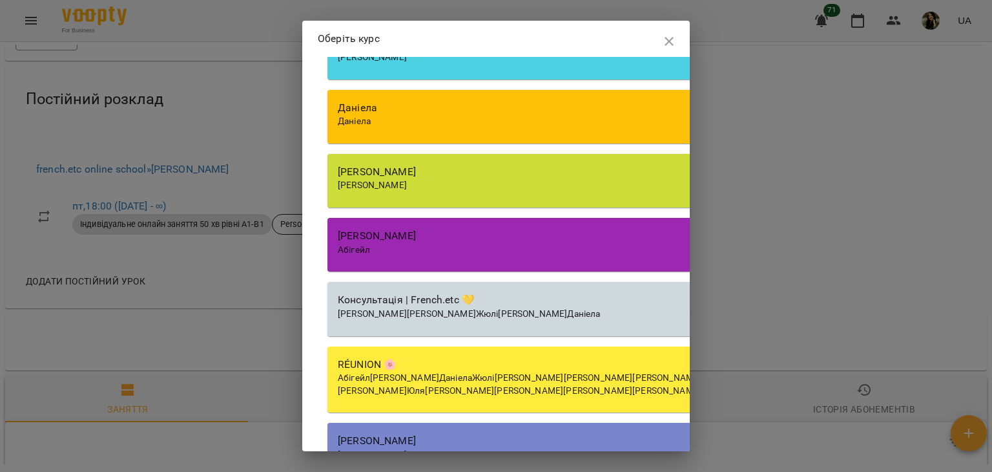
scroll to position [3271, 0]
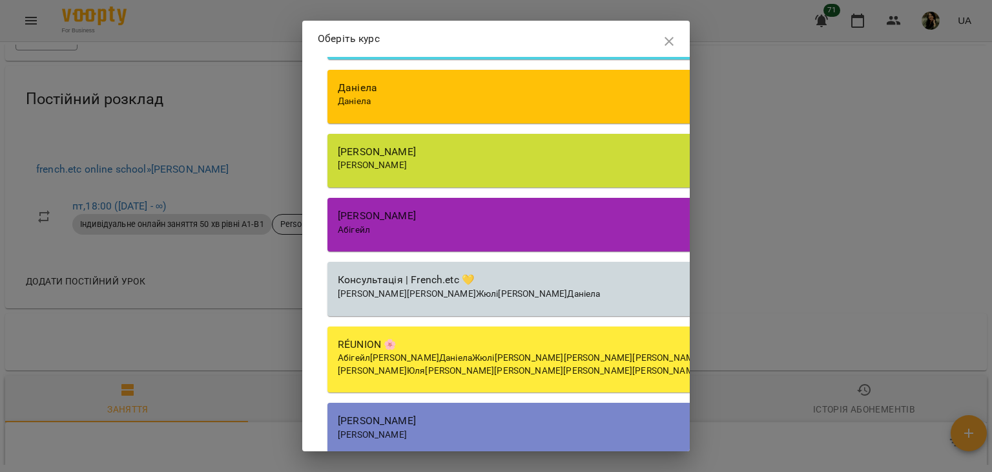
click at [575, 172] on div "Михайло" at bounding box center [696, 165] width 716 height 13
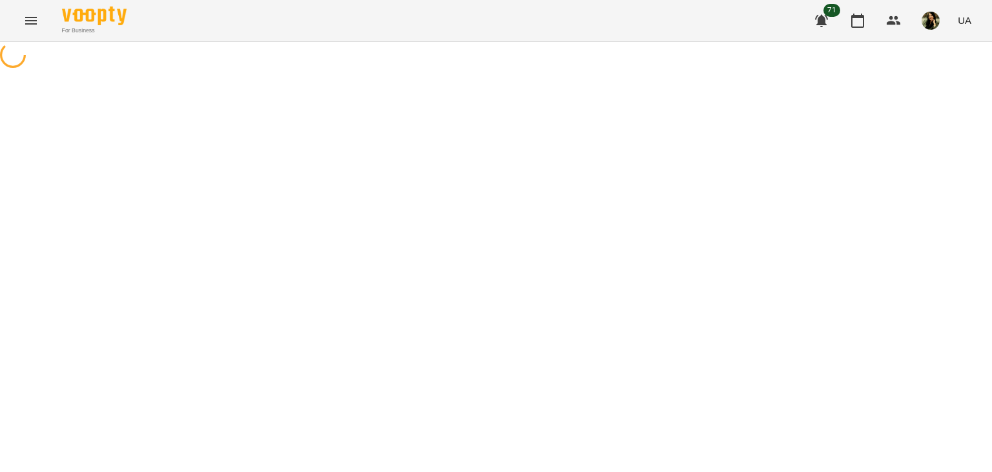
select select "********"
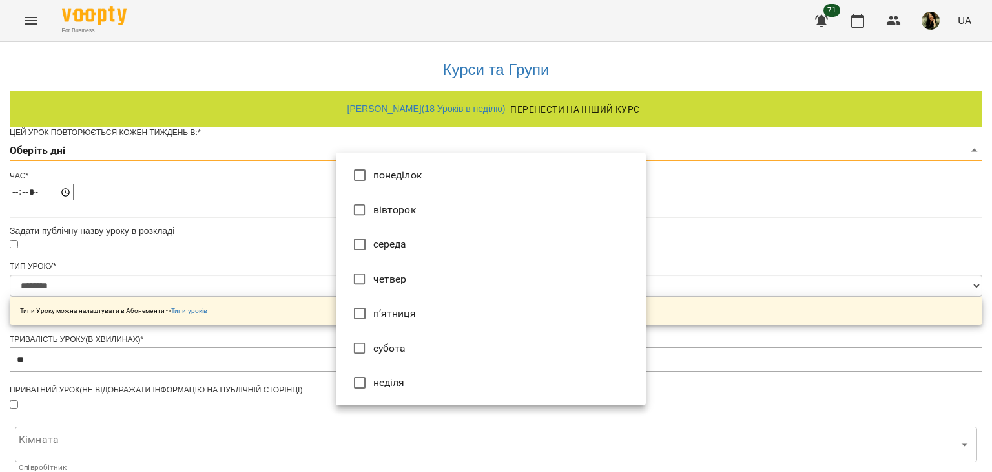
click at [586, 174] on body "**********" at bounding box center [496, 412] width 992 height 824
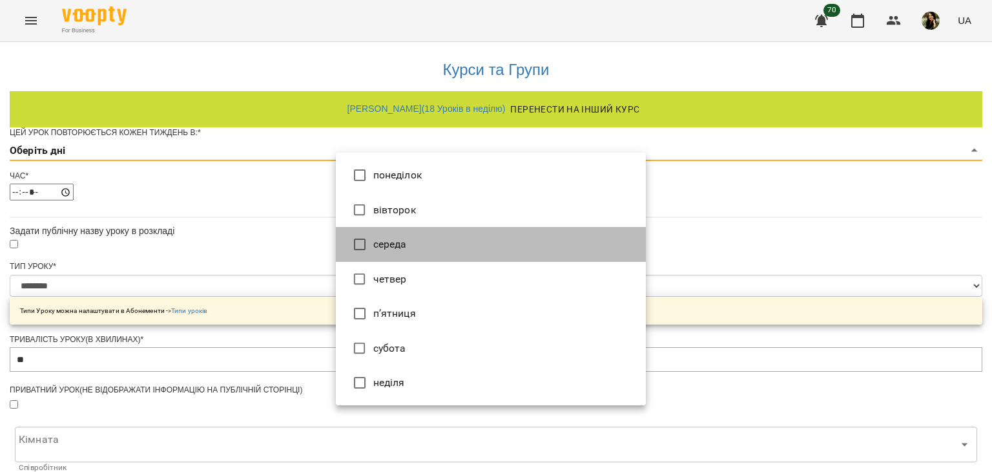
click at [570, 250] on li "середа" at bounding box center [491, 244] width 310 height 35
type input "*"
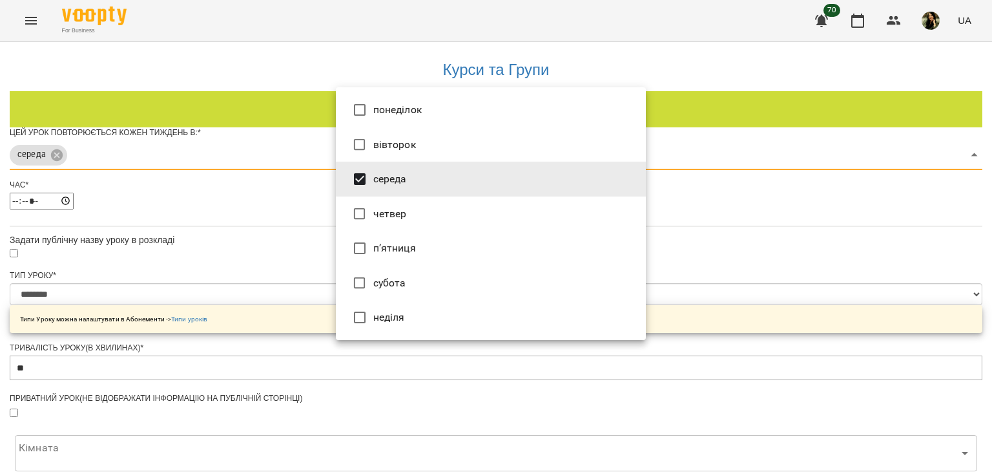
click at [764, 204] on div at bounding box center [496, 236] width 992 height 472
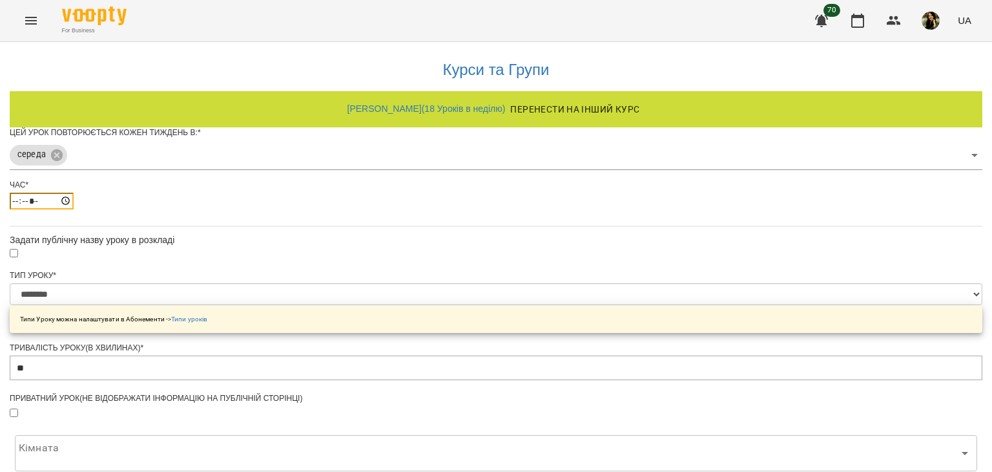
click at [74, 209] on input "*****" at bounding box center [42, 201] width 64 height 17
type input "*****"
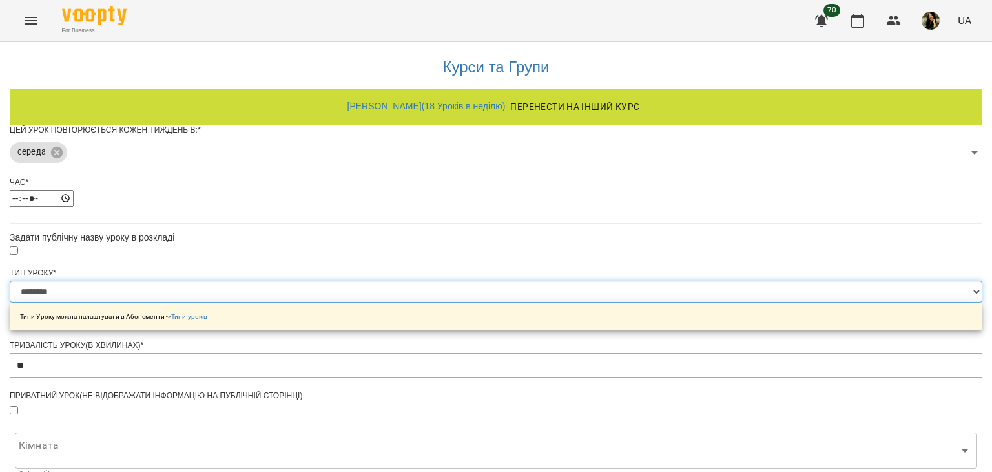
click at [638, 280] on select "**********" at bounding box center [496, 291] width 973 height 22
select select "**********"
click at [336, 280] on select "**********" at bounding box center [496, 291] width 973 height 22
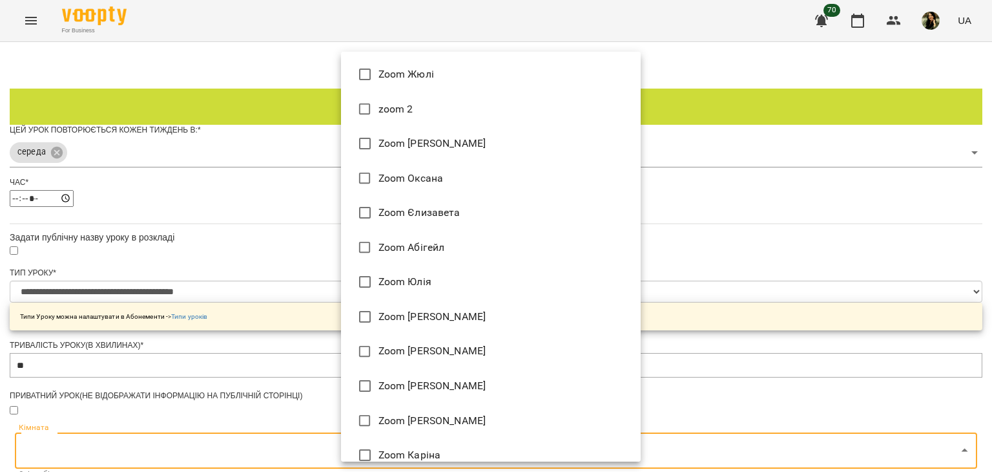
click at [621, 76] on body "**********" at bounding box center [496, 416] width 992 height 833
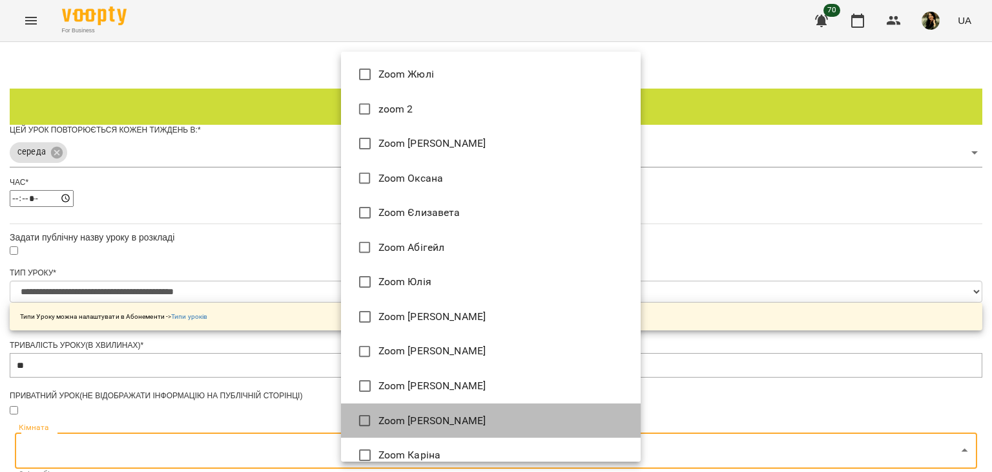
click at [554, 410] on li "Zoom Михайло" at bounding box center [491, 420] width 300 height 35
type input "**********"
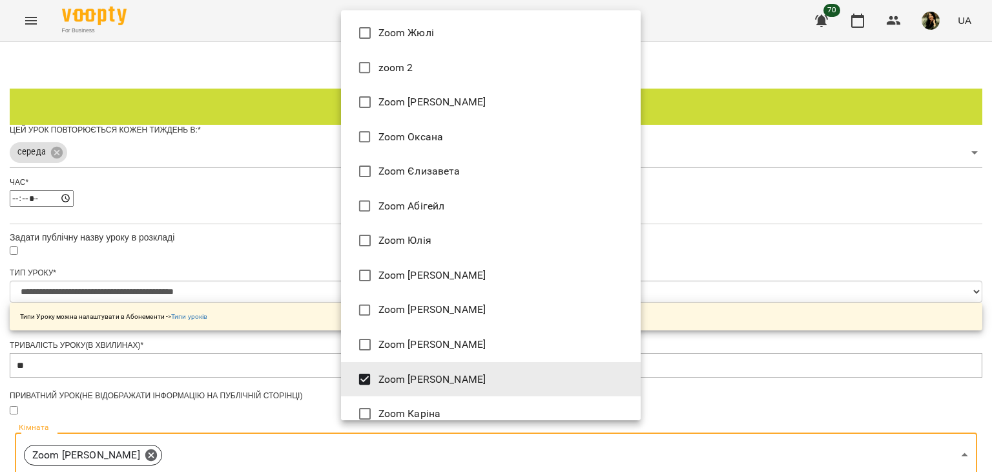
click at [783, 300] on div at bounding box center [496, 236] width 992 height 472
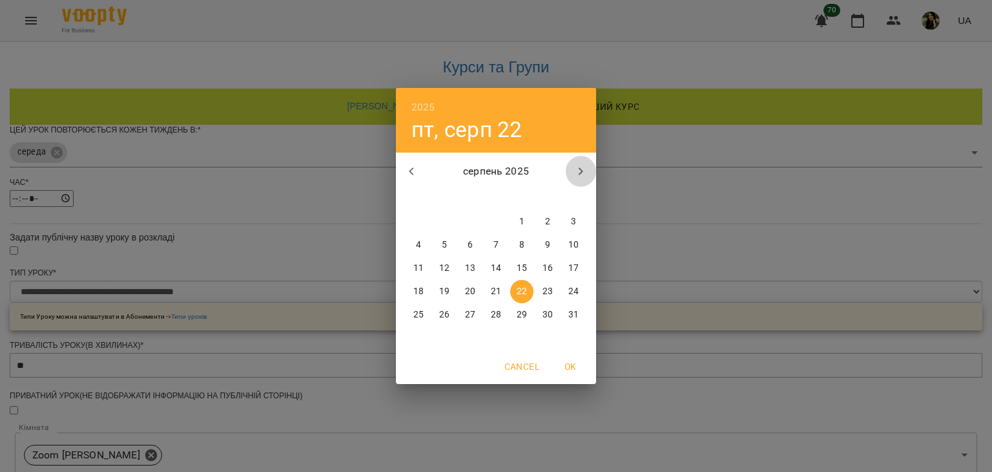
click at [579, 166] on icon "button" at bounding box center [581, 171] width 16 height 16
click at [475, 220] on span "3" at bounding box center [470, 221] width 23 height 13
type input "**********"
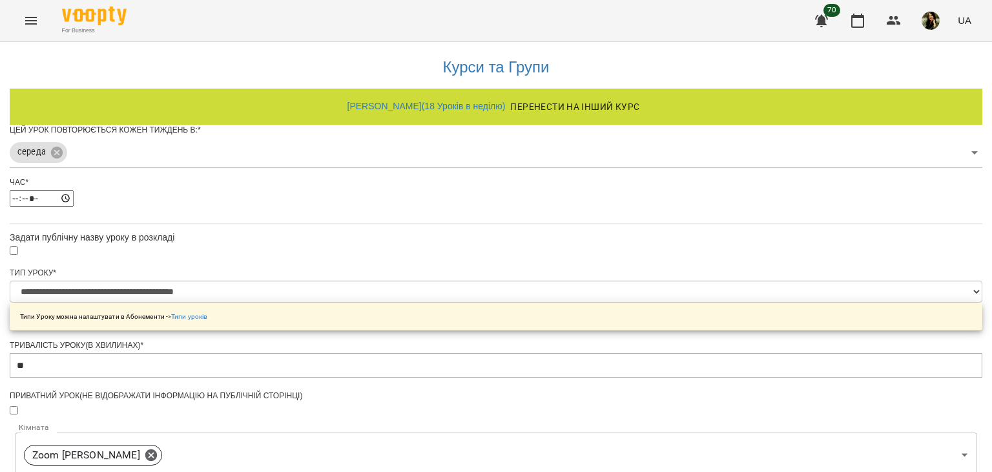
scroll to position [470, 0]
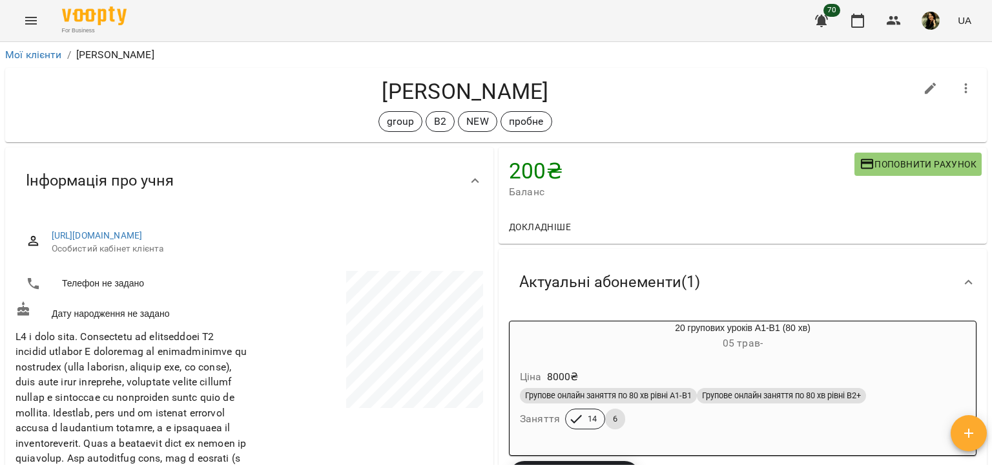
drag, startPoint x: 992, startPoint y: 117, endPoint x: 990, endPoint y: 131, distance: 14.3
click at [990, 131] on div "Мої клієнти / Вікторія Соколова Вікторія Соколова group В2 NEW пробне 200 ₴ Бал…" at bounding box center [496, 278] width 992 height 472
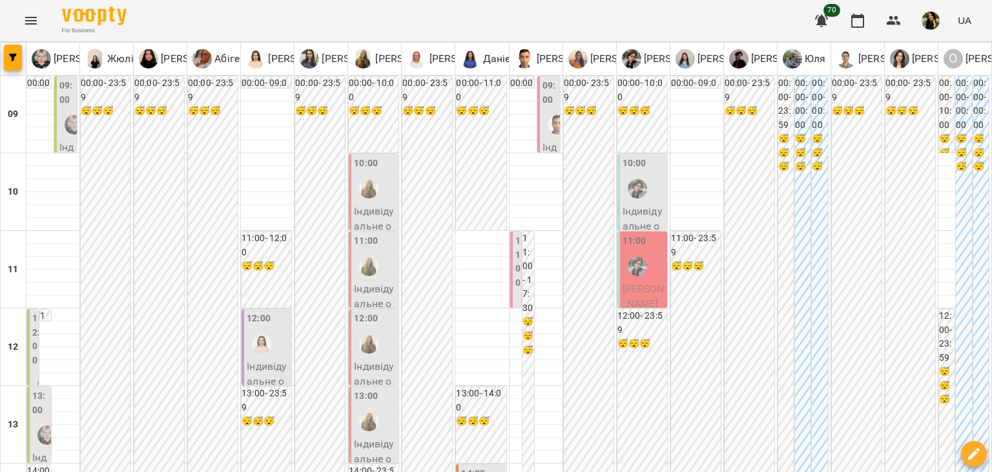
click at [379, 203] on p "Індивідуальне онлайн заняття 50 хв рівні А1-В1 - Казакова Марія" at bounding box center [375, 271] width 42 height 137
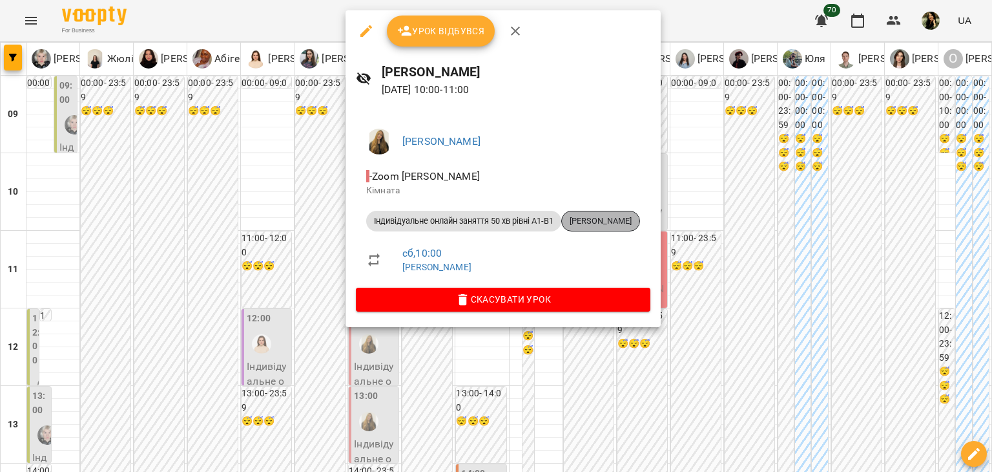
click at [599, 225] on span "Казакова Марія" at bounding box center [601, 221] width 78 height 12
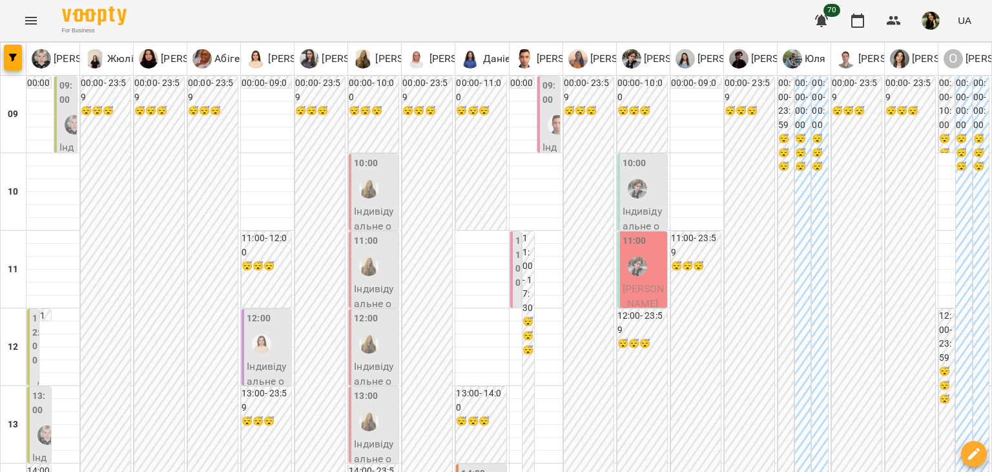
click at [380, 275] on div at bounding box center [369, 266] width 30 height 30
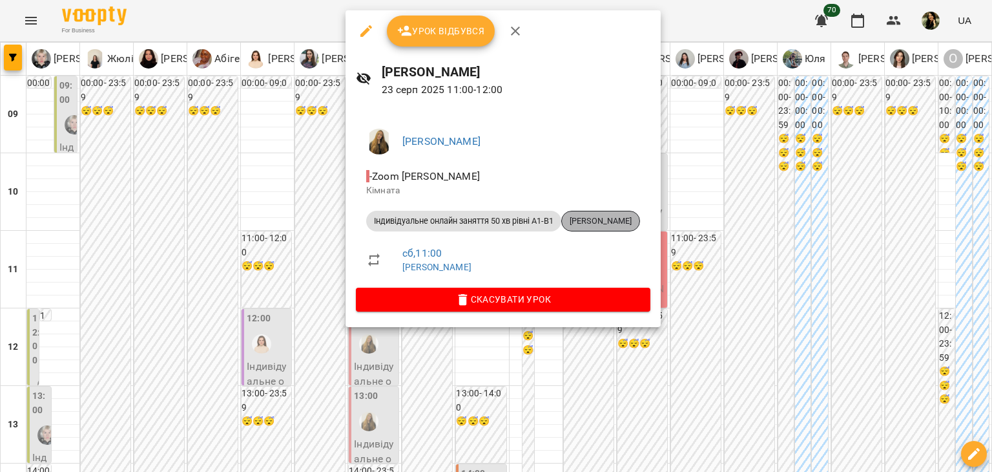
click at [635, 218] on span "Анастасія Бєдарєва" at bounding box center [601, 221] width 78 height 12
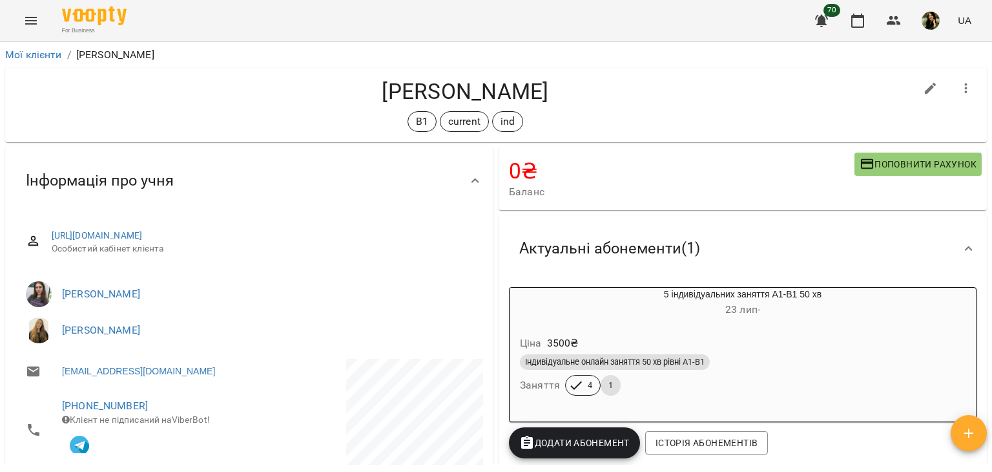
drag, startPoint x: 992, startPoint y: 87, endPoint x: 983, endPoint y: 102, distance: 17.6
click at [983, 102] on div "Мої клієнти / Анастасія Бєдарєва Анастасія Бєдарєва В1 current ind 0 ₴ Баланс П…" at bounding box center [496, 278] width 992 height 472
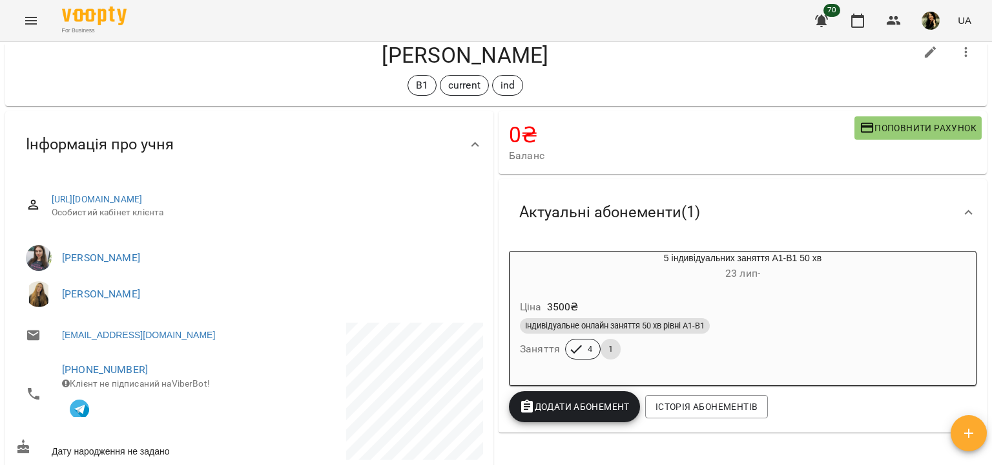
scroll to position [34, 0]
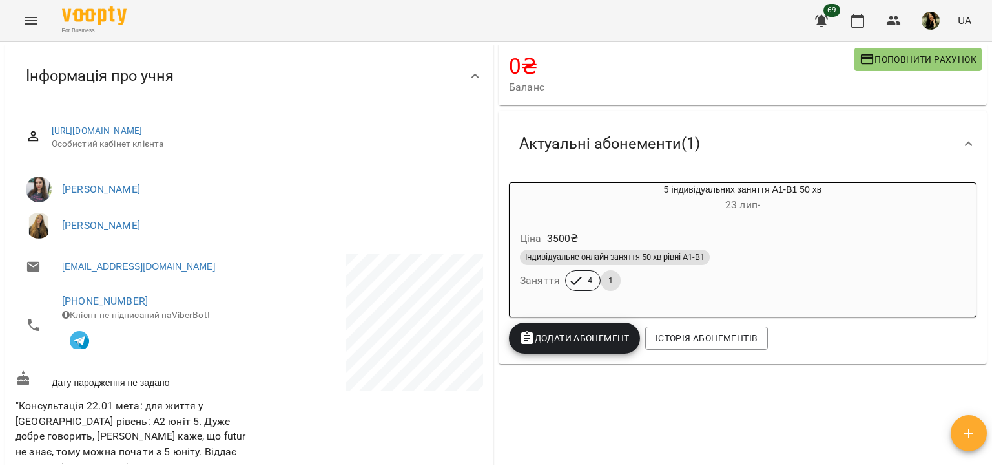
scroll to position [132, 0]
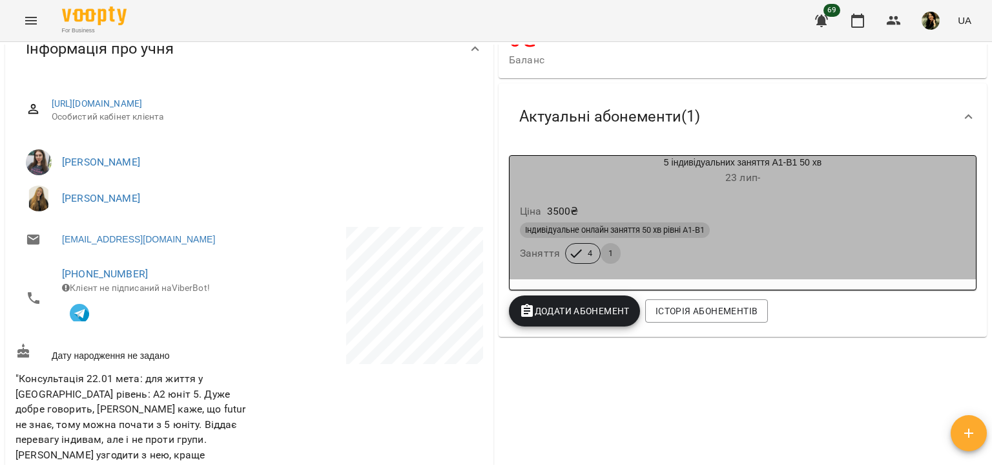
click at [889, 211] on div "Ціна 3500 ₴" at bounding box center [742, 211] width 451 height 23
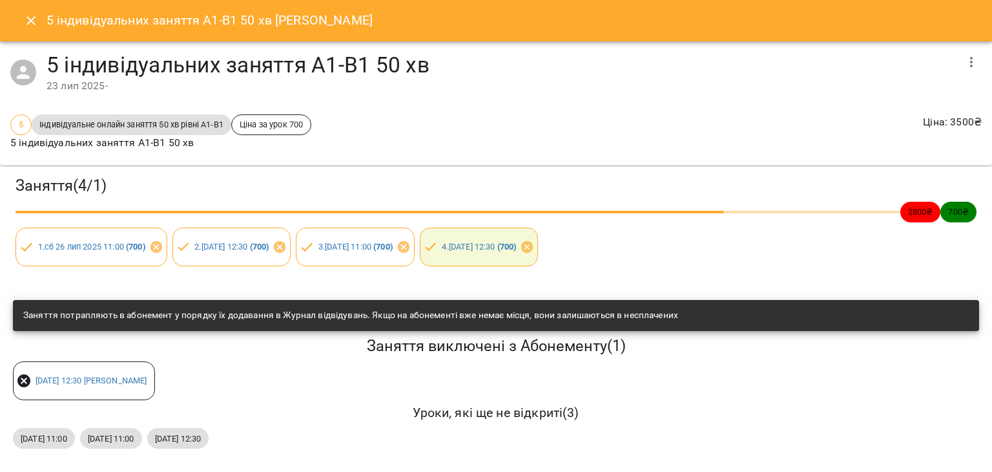
click at [35, 16] on icon "Close" at bounding box center [31, 21] width 16 height 16
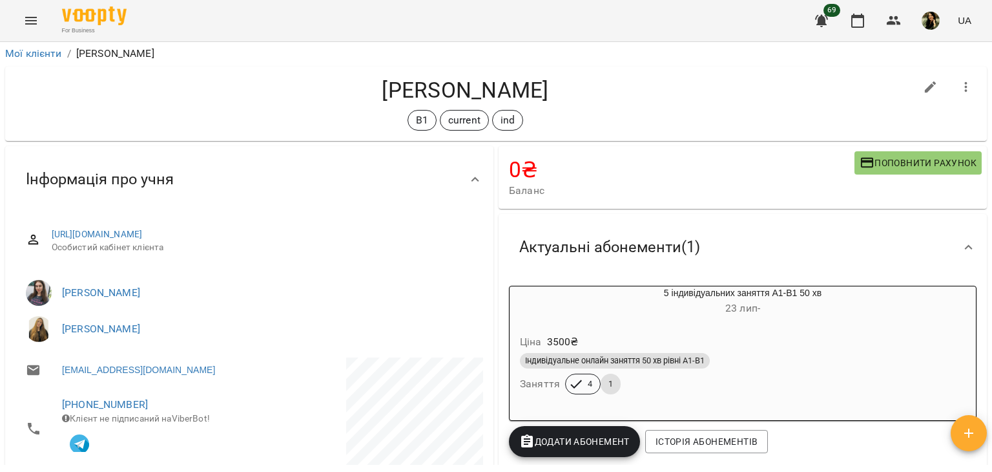
scroll to position [0, 0]
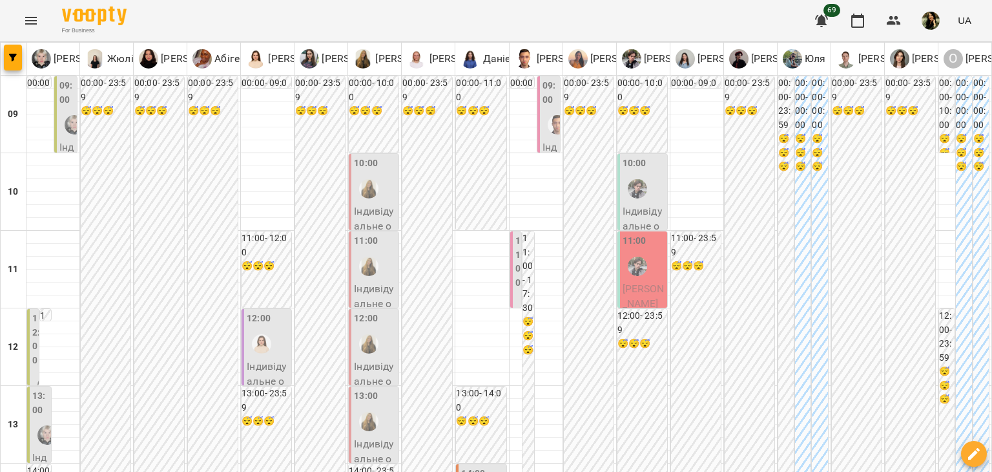
click at [366, 326] on div "12:00" at bounding box center [366, 319] width 24 height 17
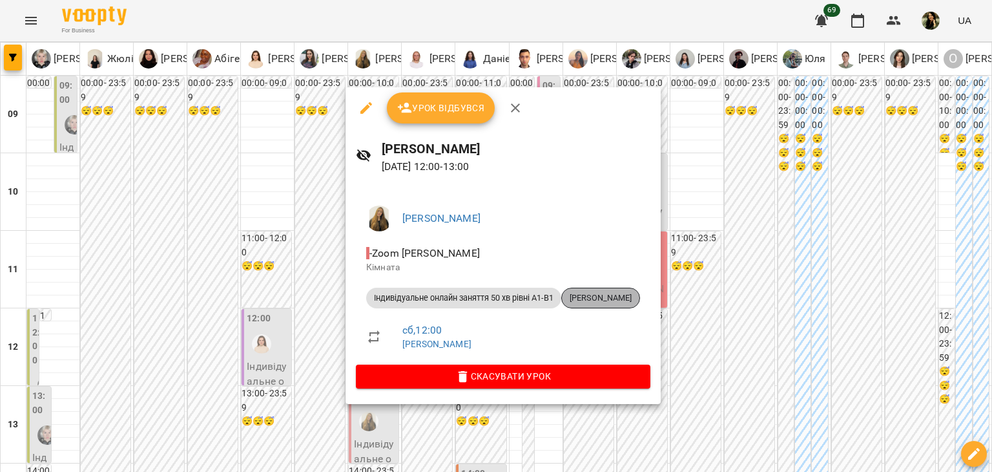
click at [640, 297] on span "Вероніка Горчакова" at bounding box center [601, 298] width 78 height 12
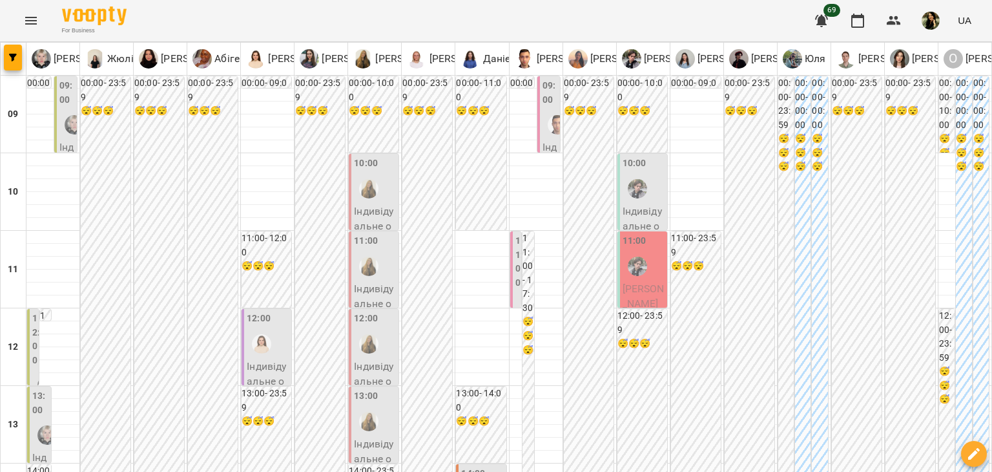
scroll to position [174, 0]
click at [366, 359] on p "Індивідуальне онлайн заняття 50 хв рівні А1-В1 - Вероніка Горчакова" at bounding box center [375, 427] width 42 height 137
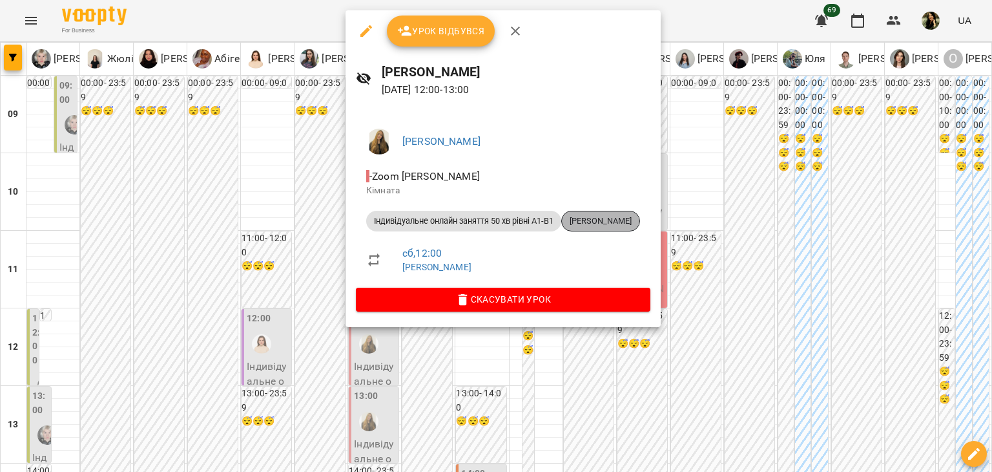
click at [615, 225] on span "Вероніка Горчакова" at bounding box center [601, 221] width 78 height 12
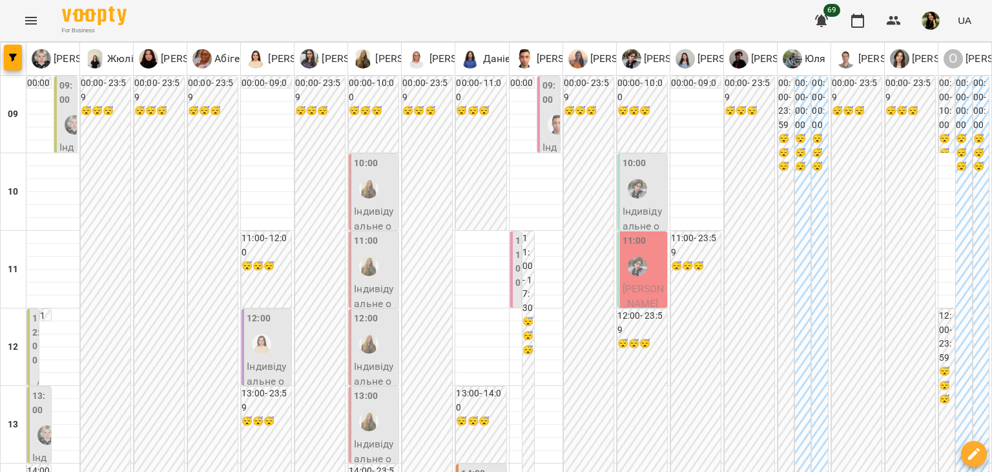
scroll to position [265, 0]
click at [373, 406] on div at bounding box center [369, 421] width 30 height 30
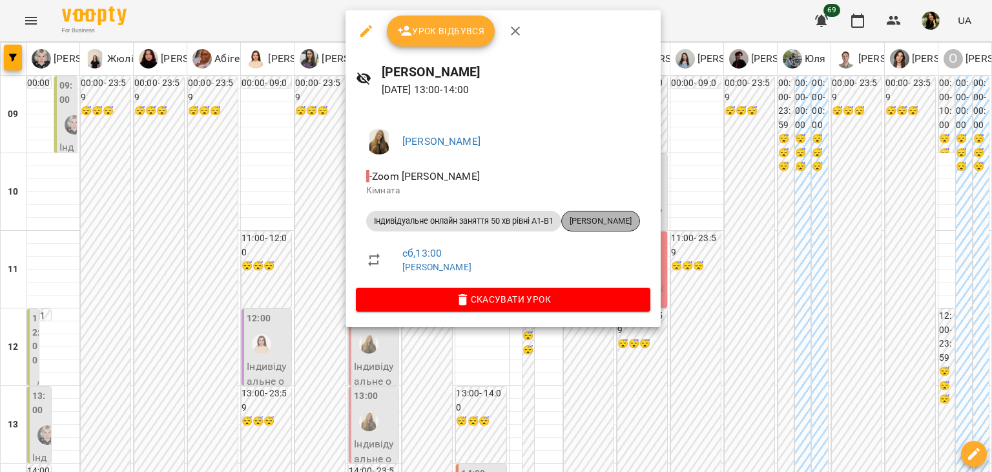
click at [640, 223] on span "Дорохова Єлизавета" at bounding box center [601, 221] width 78 height 12
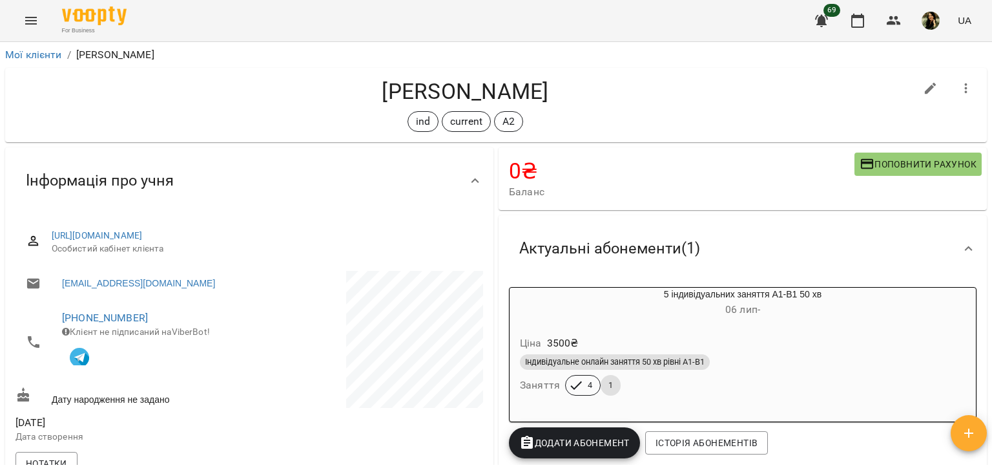
drag, startPoint x: 992, startPoint y: 81, endPoint x: 982, endPoint y: 74, distance: 11.6
click at [982, 74] on div "Мої клієнти / Дорохова Єлизавета Дорохова Єлизавета ind current А2 0 ₴ Баланс П…" at bounding box center [496, 278] width 992 height 472
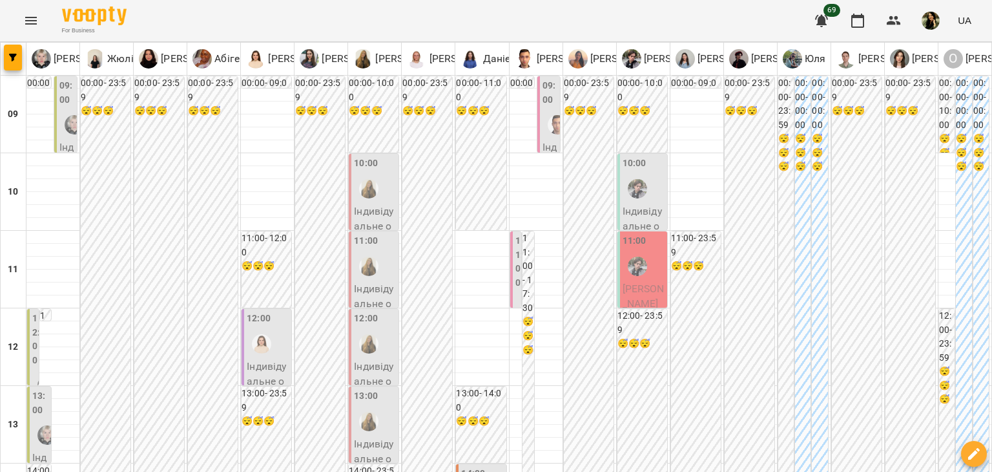
scroll to position [213, 0]
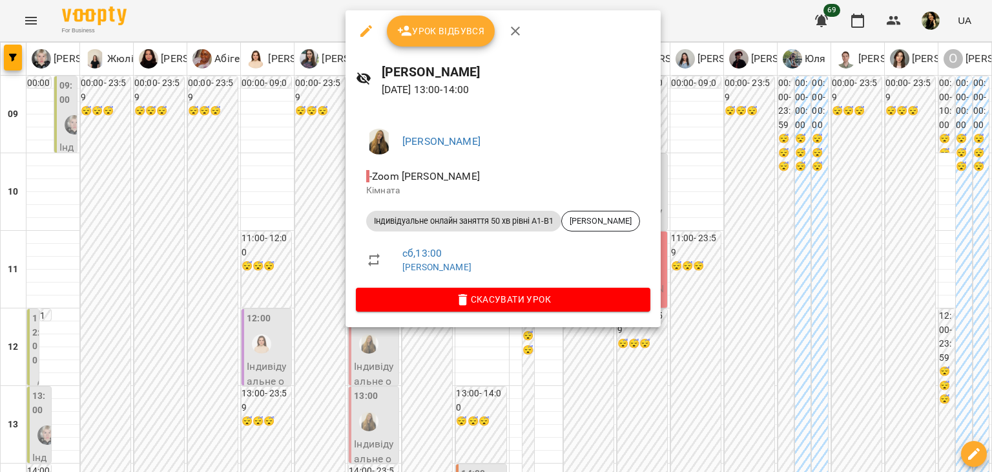
click at [297, 269] on div at bounding box center [496, 236] width 992 height 472
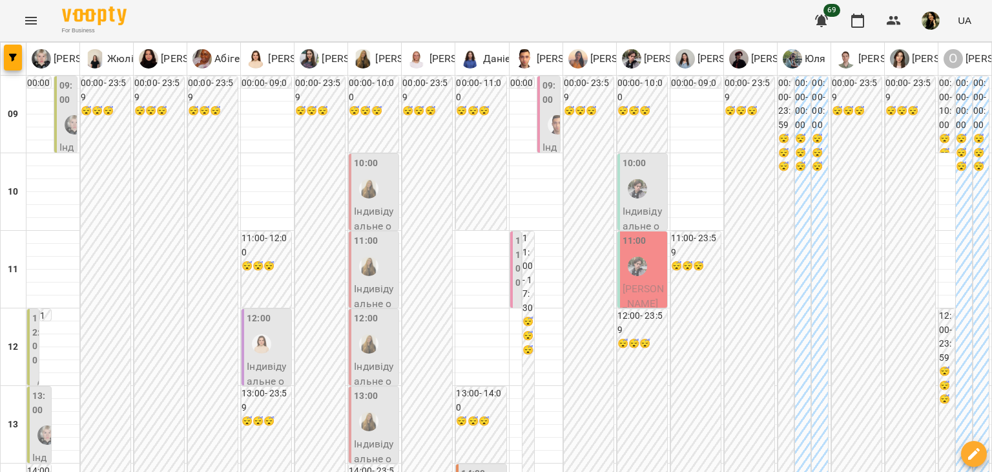
scroll to position [220, 0]
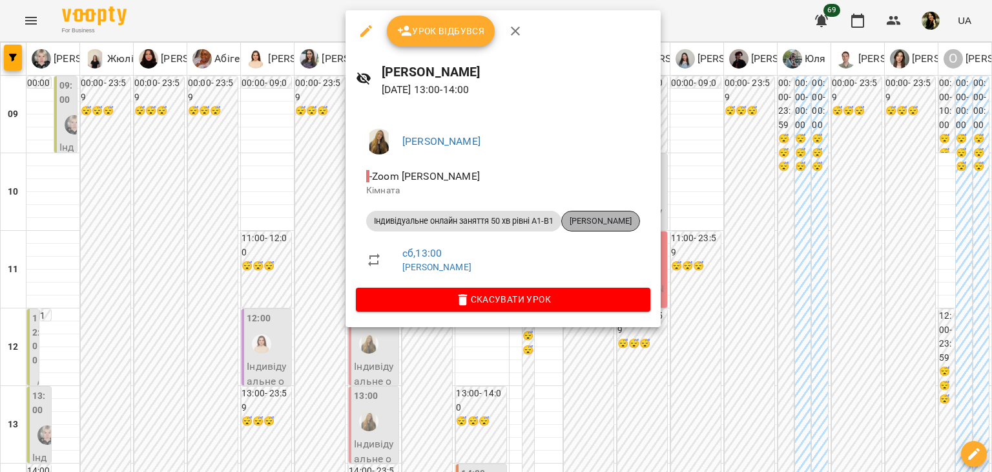
click at [621, 218] on span "Дорохова Єлизавета" at bounding box center [601, 221] width 78 height 12
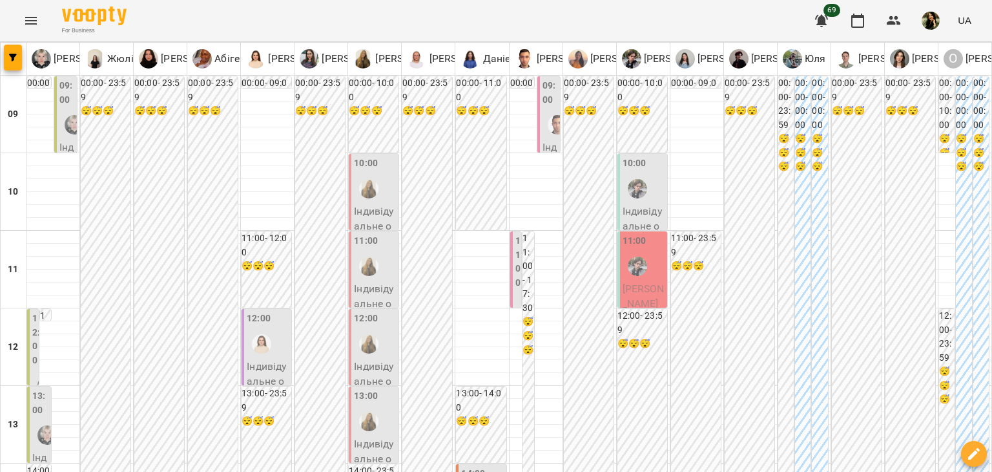
scroll to position [323, 0]
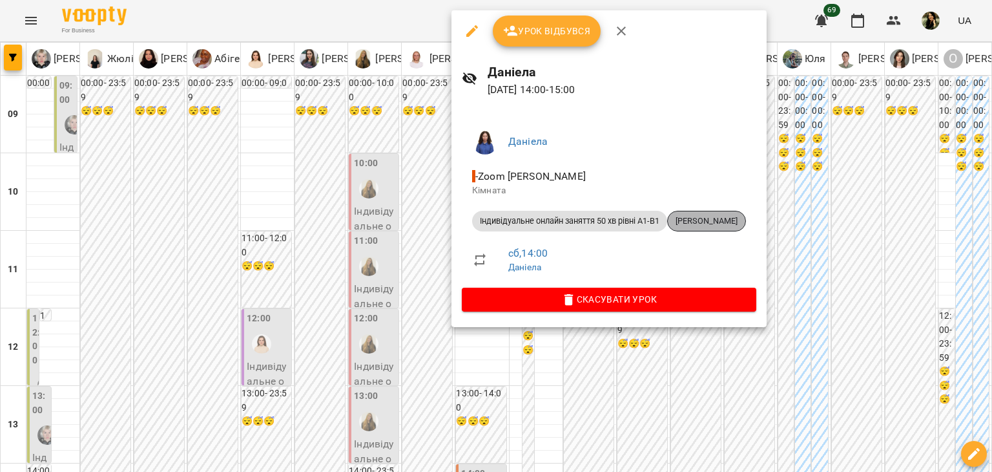
click at [731, 225] on span "Аліна Носовська" at bounding box center [707, 221] width 78 height 12
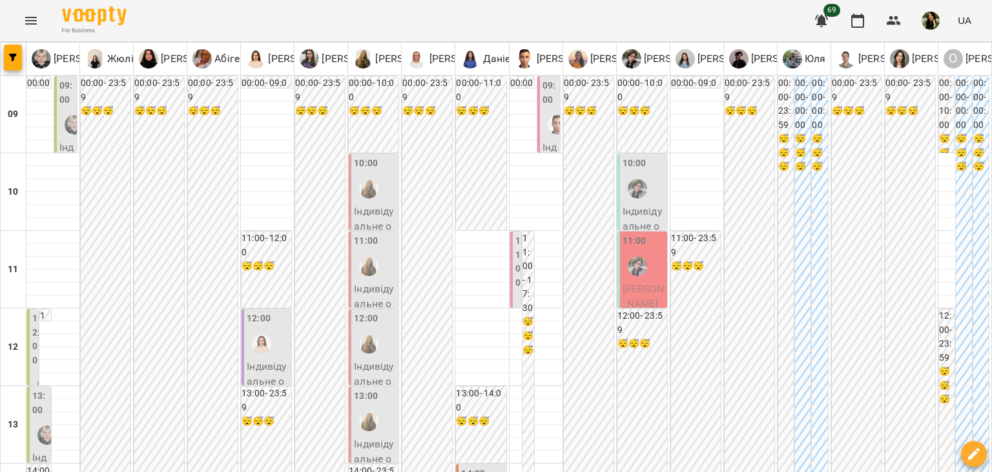
click at [549, 140] on p "Індивідуальне онлайн заняття 50 хв рівні А1-В1 - Щербатюк Христина" at bounding box center [550, 338] width 15 height 396
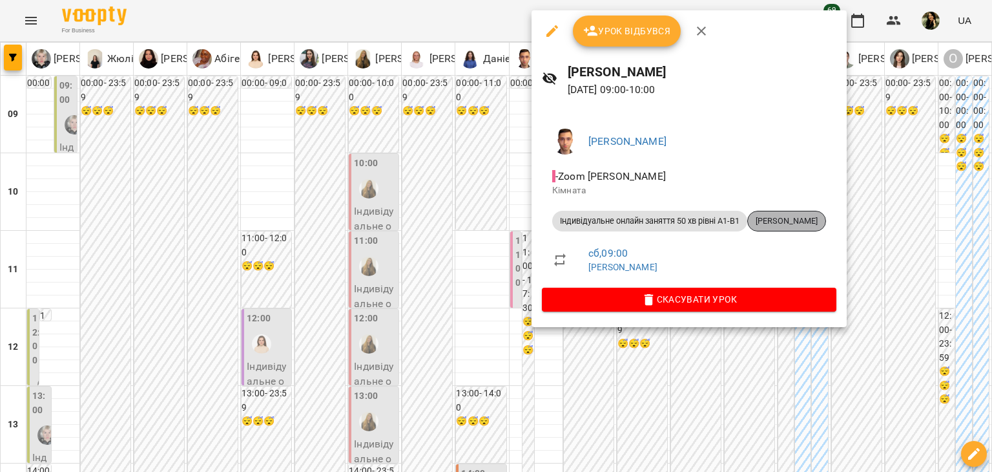
click at [806, 218] on span "Щербатюк Христина" at bounding box center [787, 221] width 78 height 12
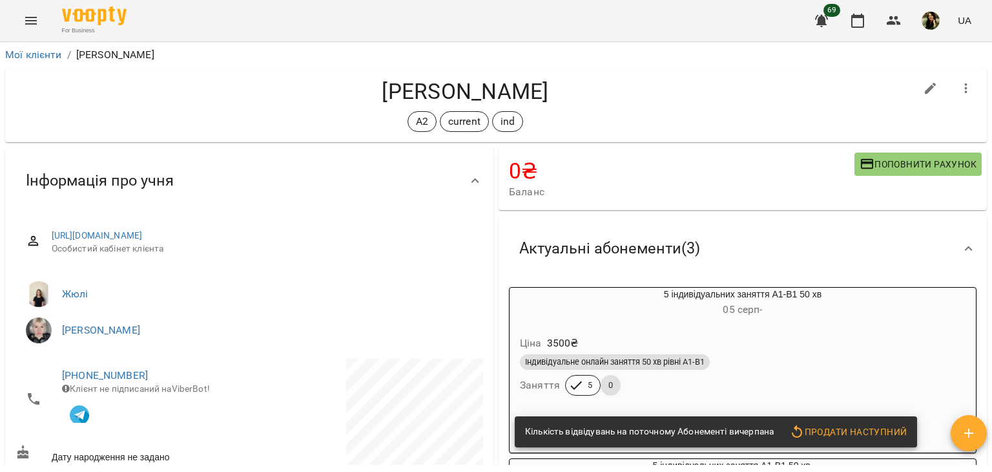
click at [986, 82] on div "Мої клієнти / Христина Щербатюк Христина Щербатюк А2 current ind 0 ₴ Баланс Поп…" at bounding box center [496, 278] width 992 height 472
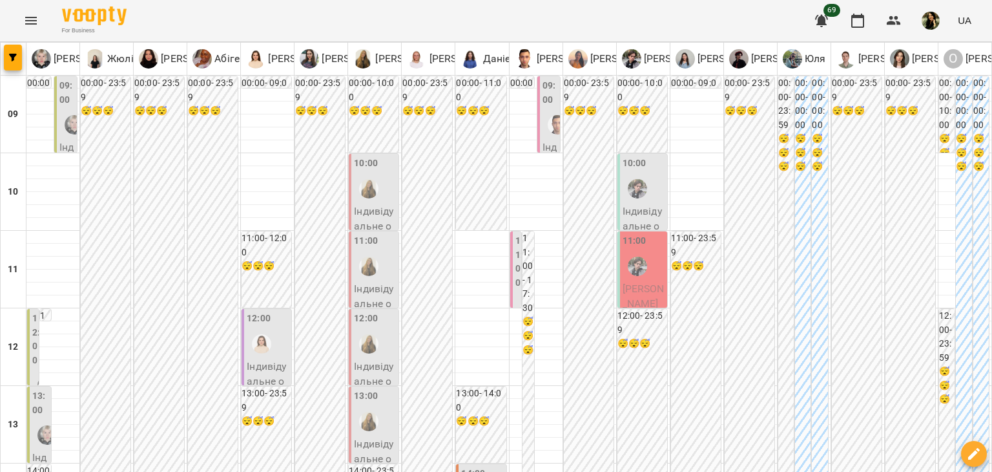
scroll to position [97, 0]
click at [516, 293] on div at bounding box center [531, 308] width 30 height 30
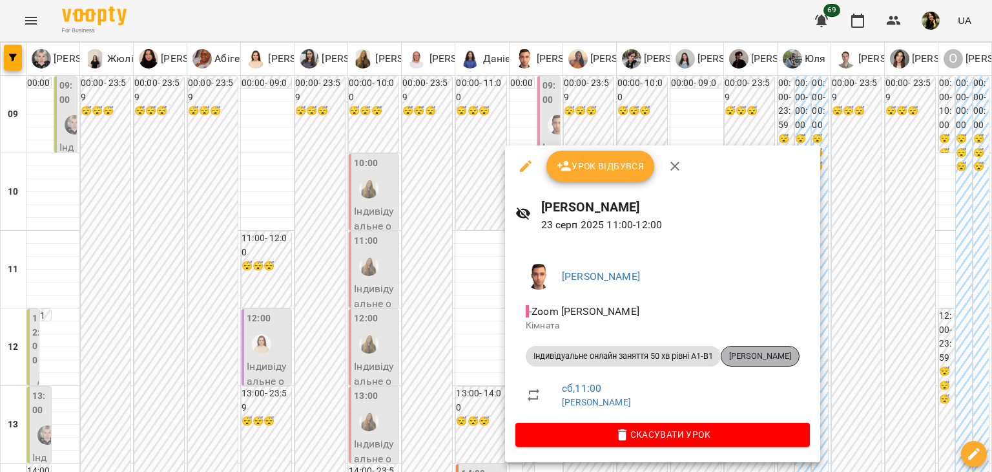
click at [785, 360] on span "Наталія Шкуркіна" at bounding box center [761, 356] width 78 height 12
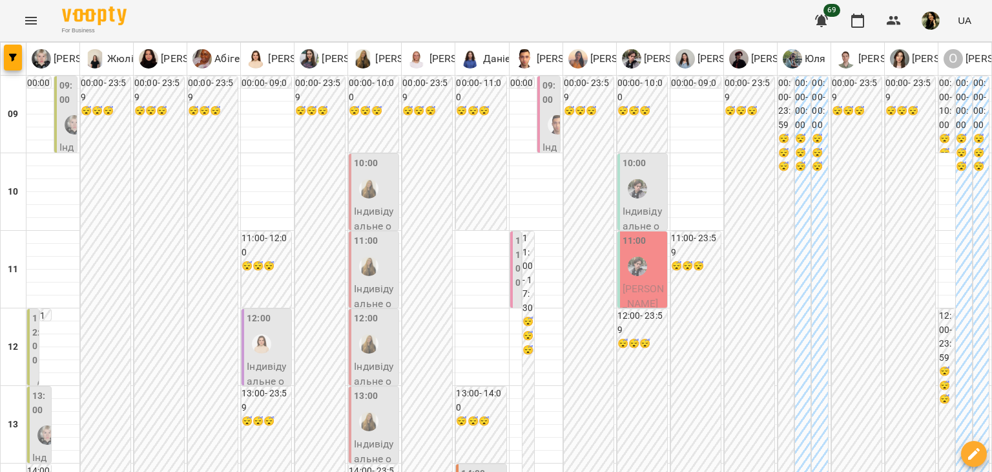
scroll to position [614, 0]
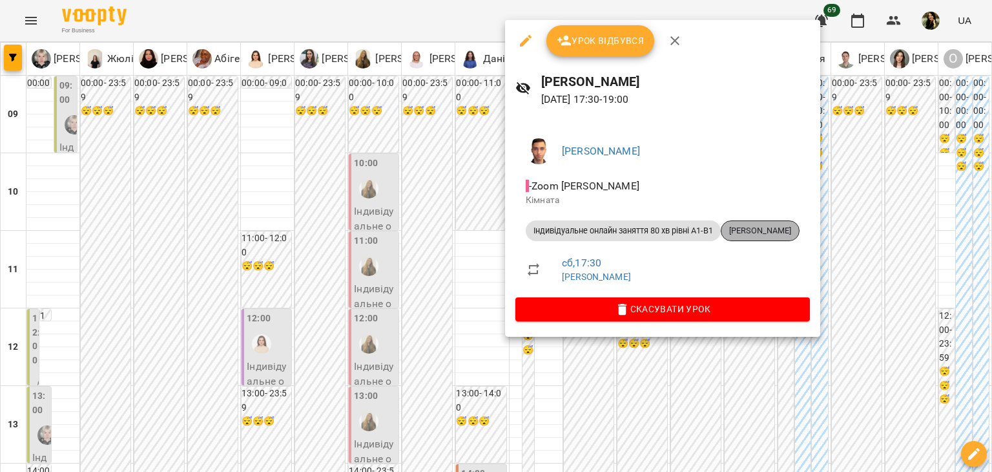
click at [765, 234] on span "Анастасія Слівка" at bounding box center [761, 231] width 78 height 12
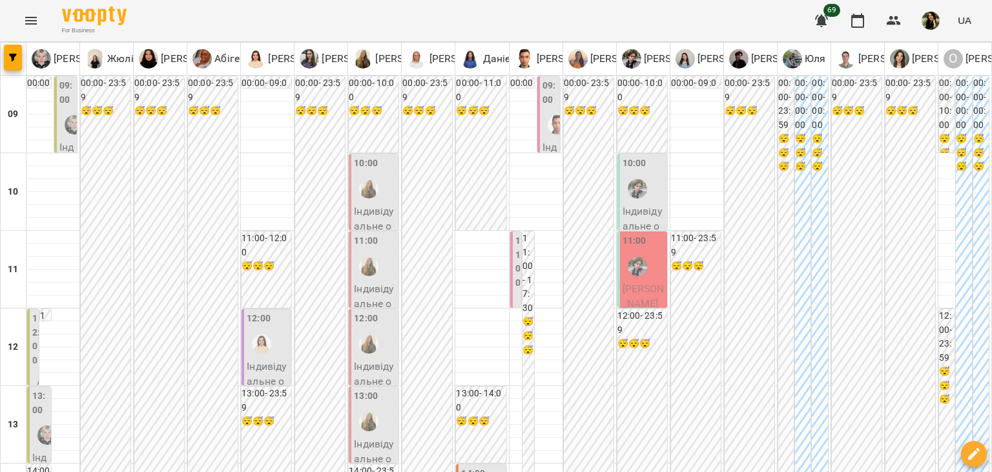
scroll to position [633, 0]
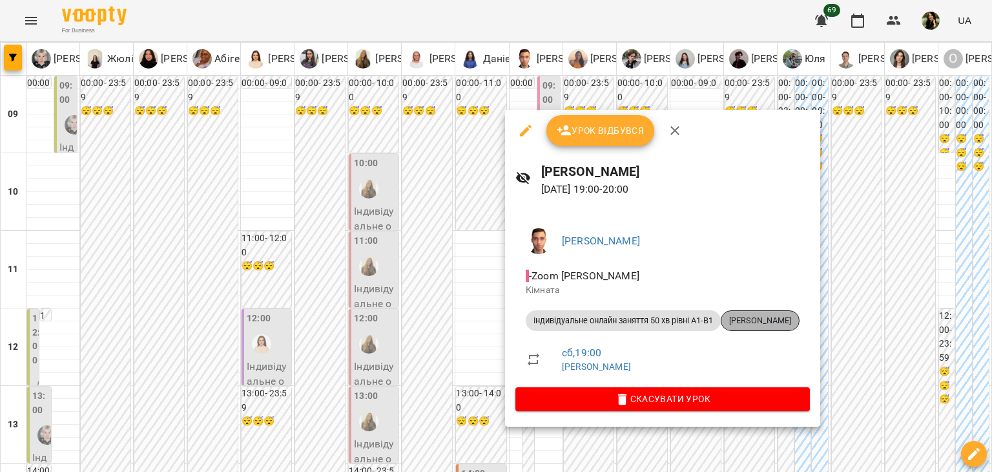
click at [752, 318] on span "Євгеній Прядка" at bounding box center [761, 321] width 78 height 12
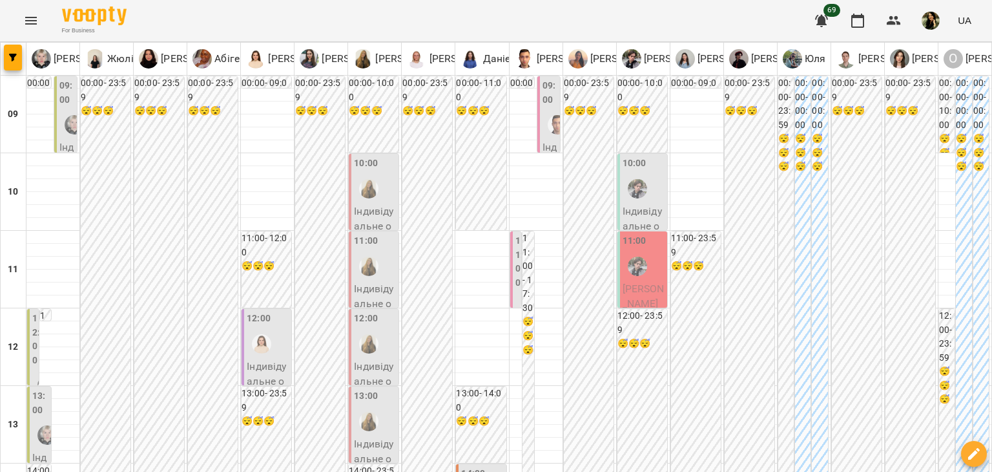
scroll to position [697, 0]
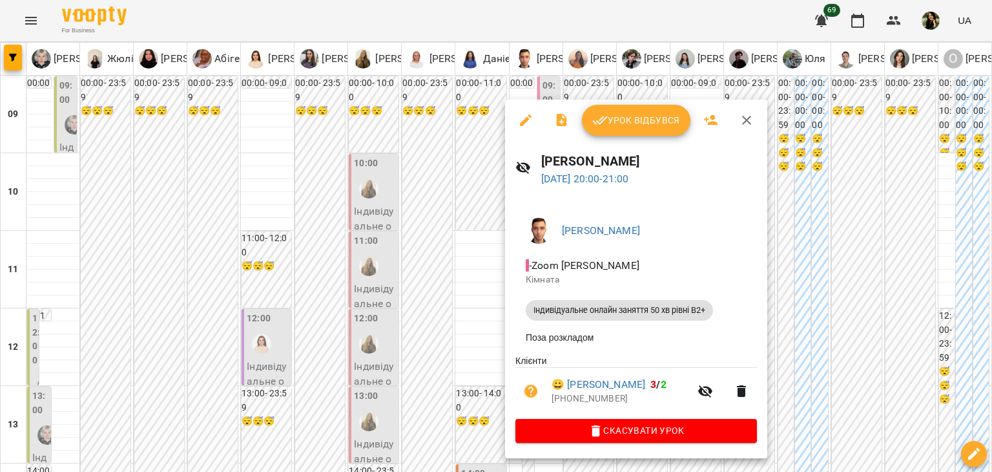
click at [377, 298] on div at bounding box center [496, 236] width 992 height 472
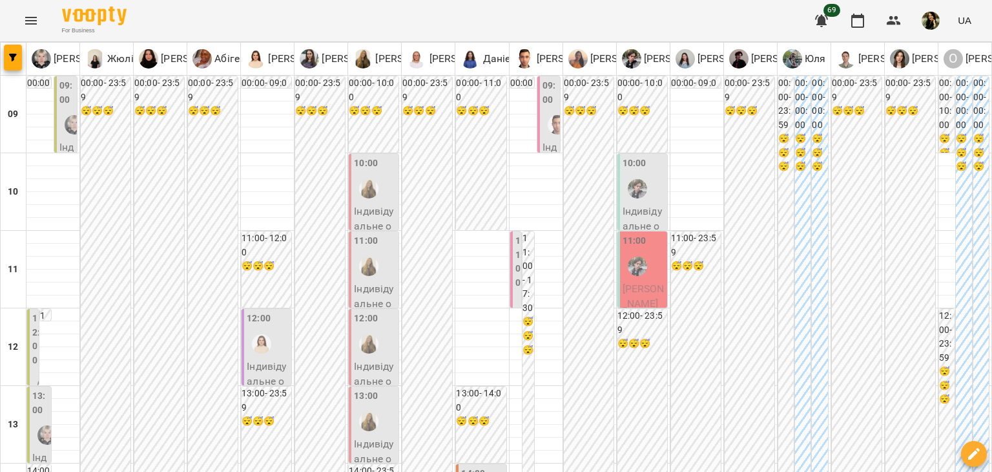
scroll to position [0, 0]
click at [641, 208] on p "Індивідуальне онлайн заняття 50 хв рівні А1-В1 - Христина Ривко" at bounding box center [644, 271] width 42 height 137
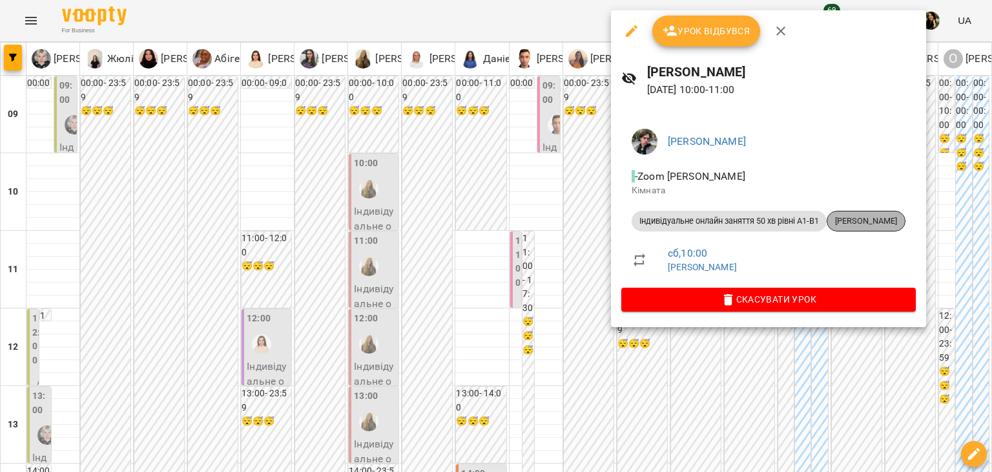
click at [881, 220] on span "Христина Ривко" at bounding box center [867, 221] width 78 height 12
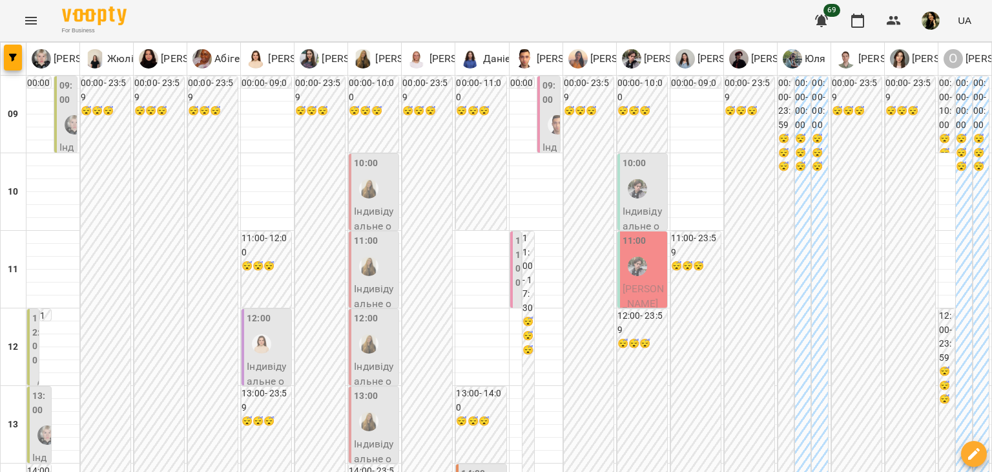
click at [633, 285] on span "Ратмір Турчанінов" at bounding box center [644, 296] width 42 height 28
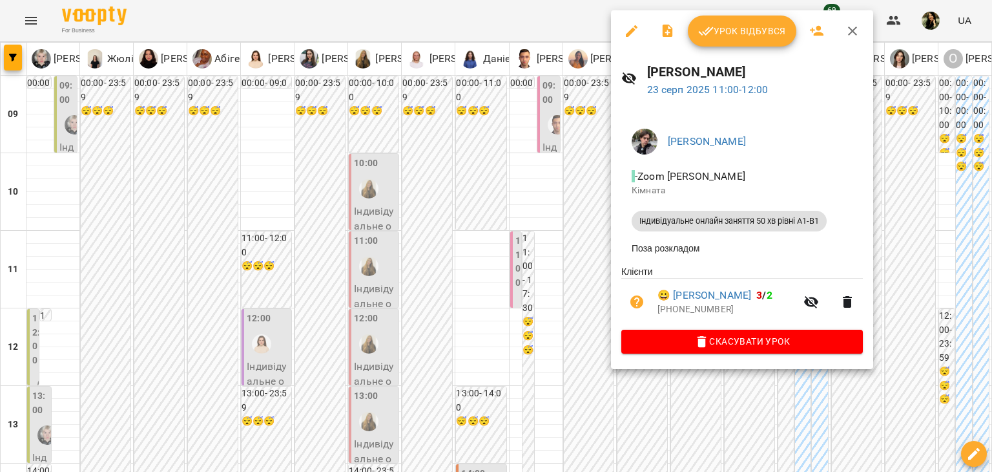
click at [548, 275] on div at bounding box center [496, 236] width 992 height 472
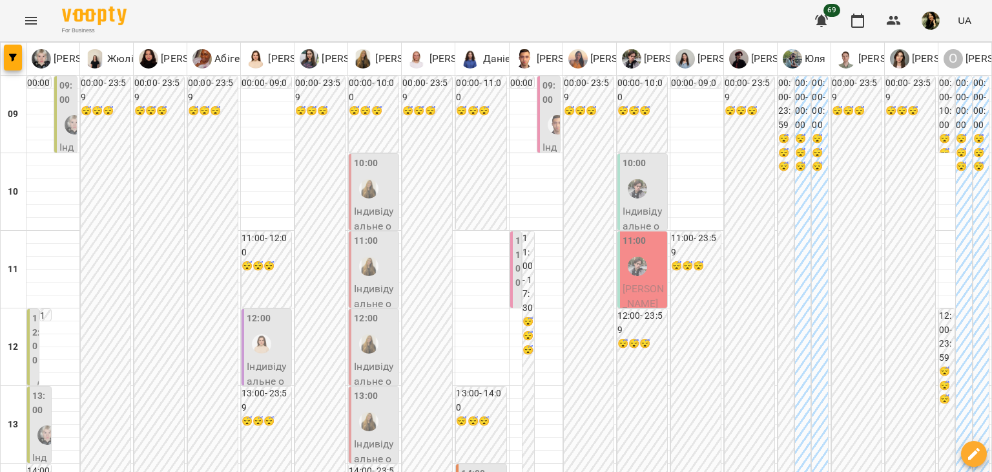
scroll to position [775, 0]
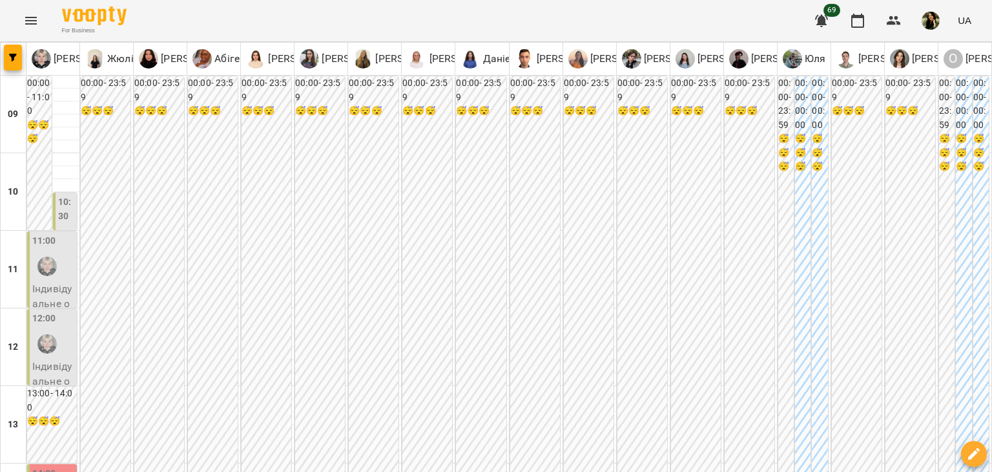
click at [67, 216] on label "10:30" at bounding box center [66, 209] width 17 height 28
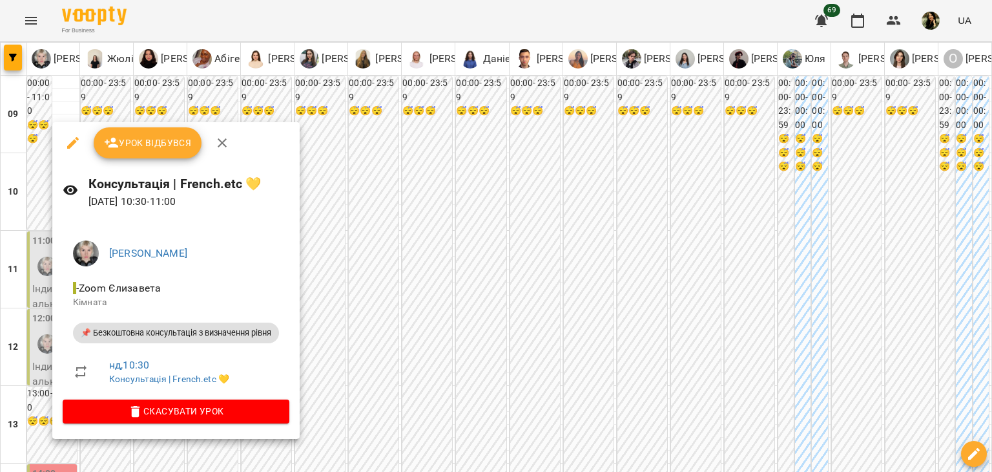
click at [461, 261] on div at bounding box center [496, 236] width 992 height 472
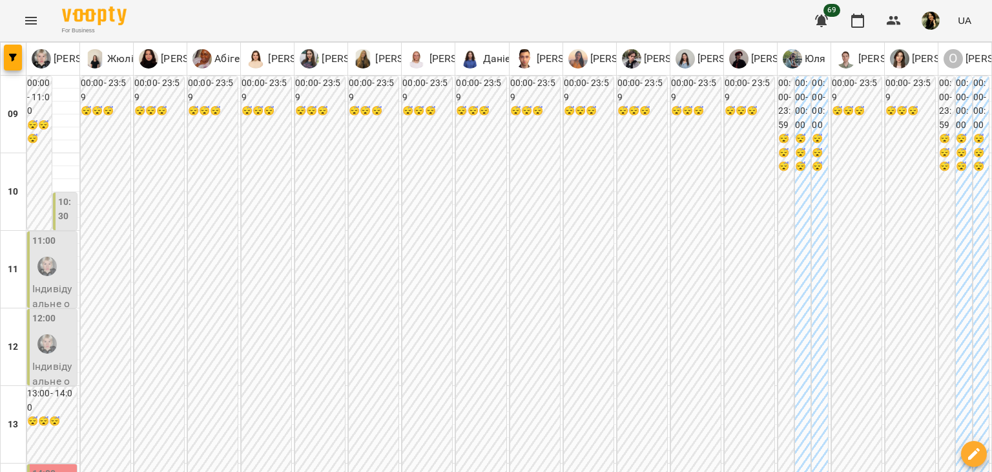
click at [56, 287] on p "Індивідуальне онлайн заняття 50 хв рівні А1-В1 - Хотинецький Максим" at bounding box center [53, 349] width 42 height 137
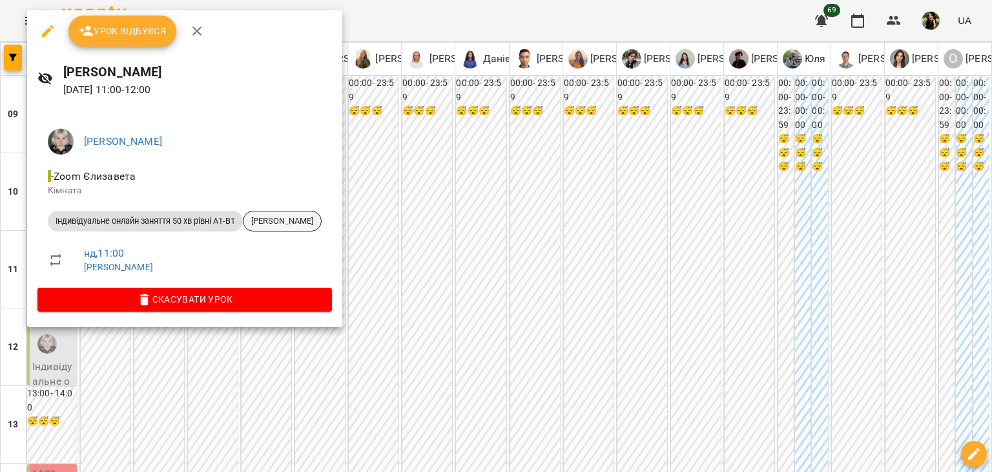
click at [305, 220] on span "Хотинецький Максим" at bounding box center [283, 221] width 78 height 12
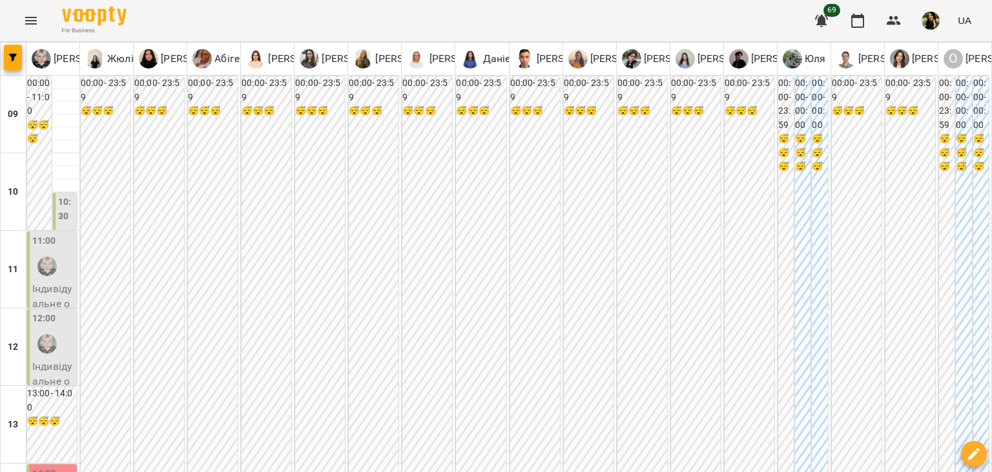
scroll to position [12, 0]
click at [53, 281] on p "Індивідуальне онлайн заняття 50 хв рівні А1-В1 - Хотинецький Максим" at bounding box center [53, 349] width 42 height 137
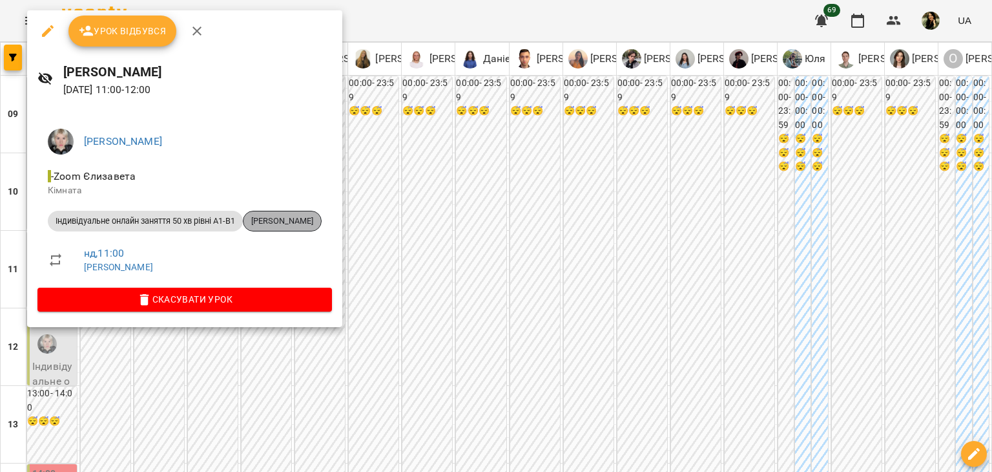
click at [321, 219] on span "Хотинецький Максим" at bounding box center [283, 221] width 78 height 12
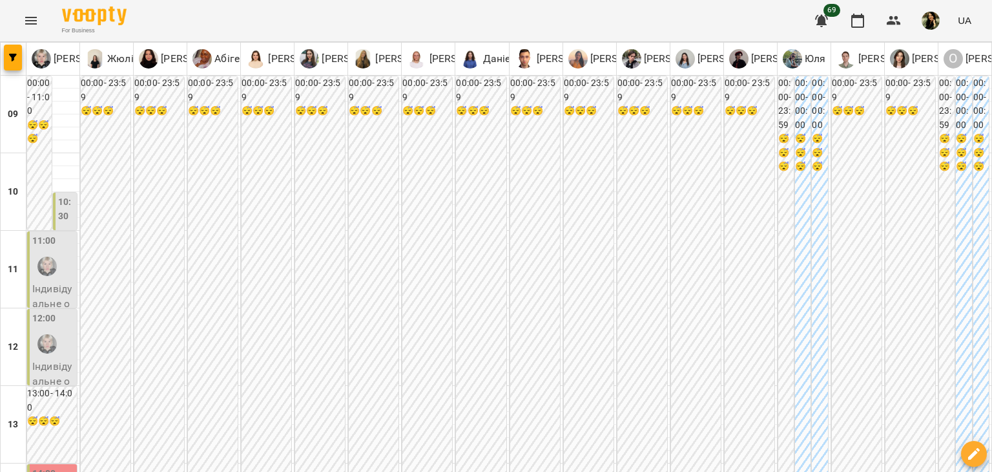
scroll to position [77, 0]
click at [40, 281] on p "Індивідуальне онлайн заняття 50 хв рівні А1-В1 - Хотинецький Максим" at bounding box center [53, 349] width 42 height 137
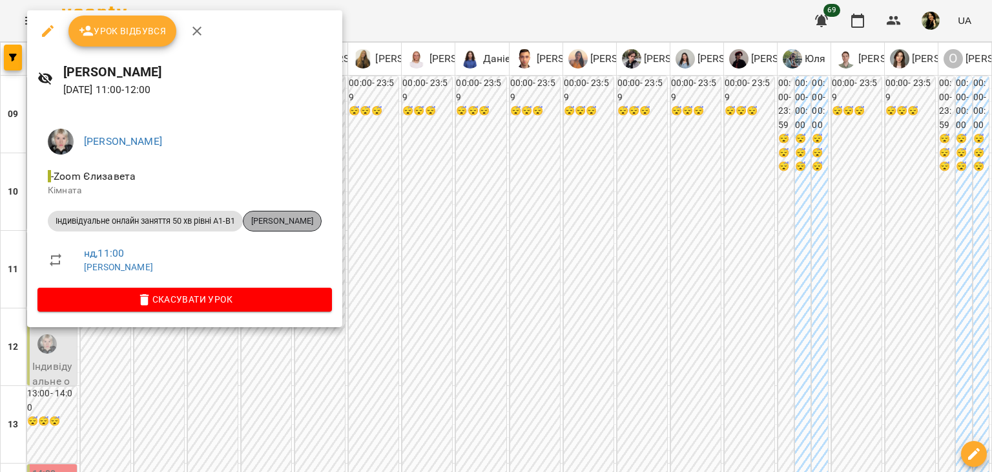
click at [302, 223] on span "Хотинецький Максим" at bounding box center [283, 221] width 78 height 12
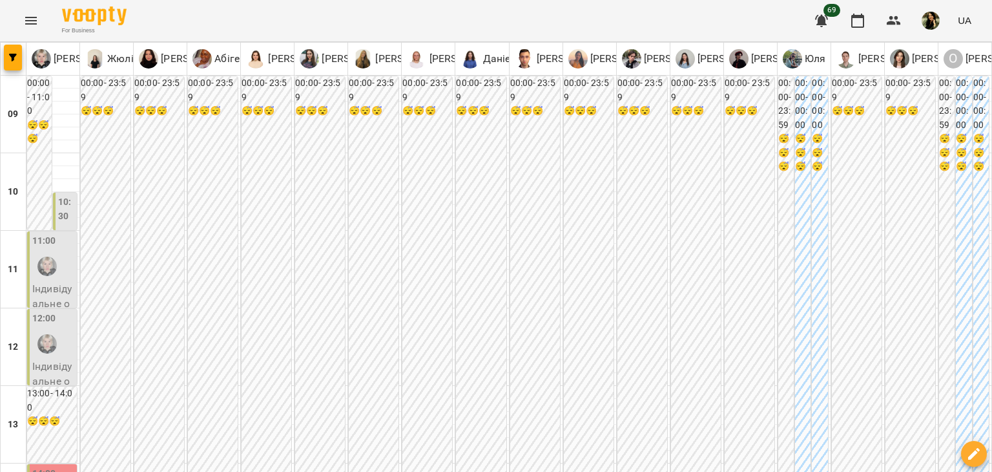
click at [57, 285] on p "Індивідуальне онлайн заняття 50 хв рівні А1-В1 - Хотинецький Максим" at bounding box center [53, 349] width 42 height 137
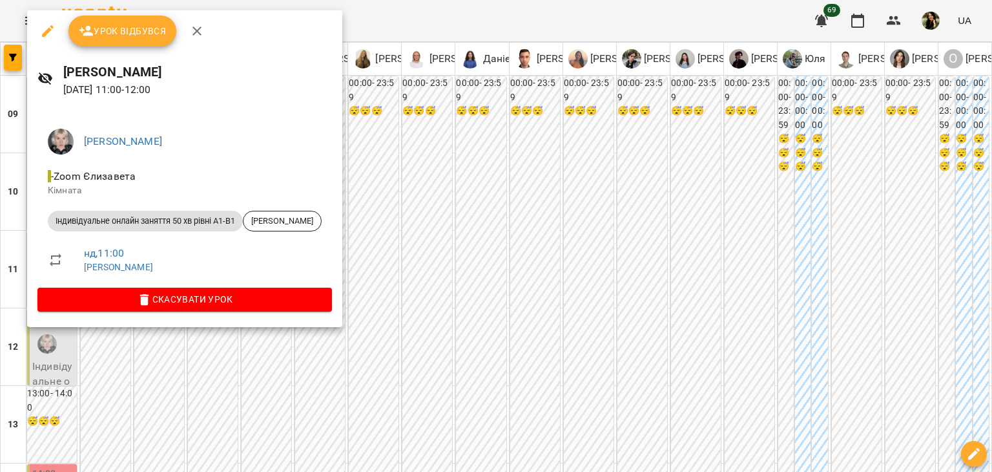
click at [227, 452] on div at bounding box center [496, 236] width 992 height 472
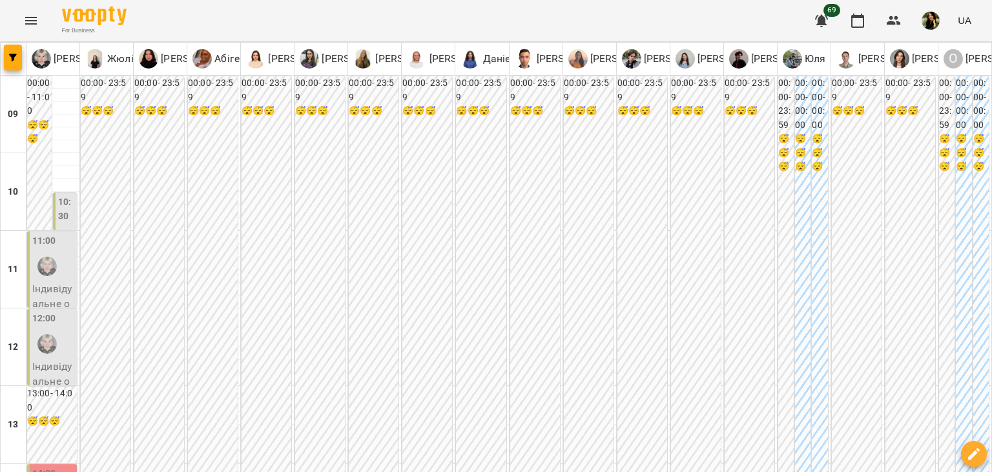
click at [57, 341] on div at bounding box center [47, 344] width 30 height 30
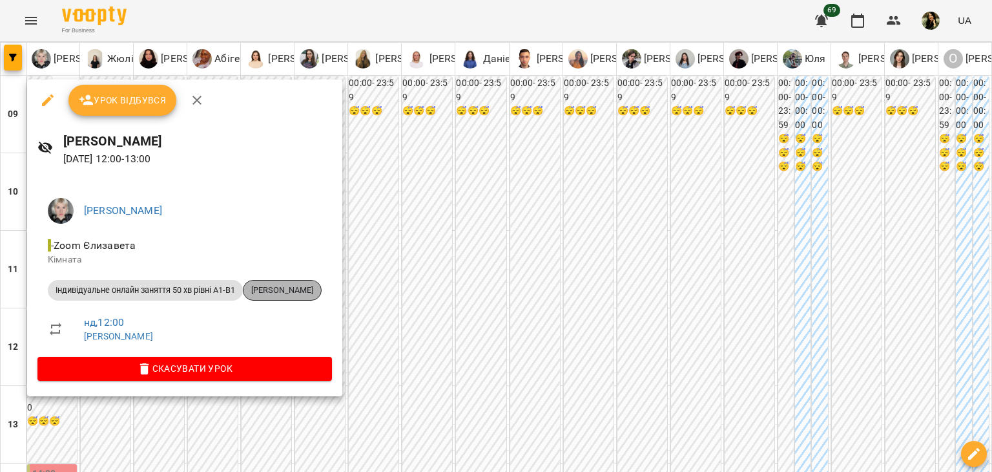
click at [306, 289] on span "Руслан Воронов" at bounding box center [283, 290] width 78 height 12
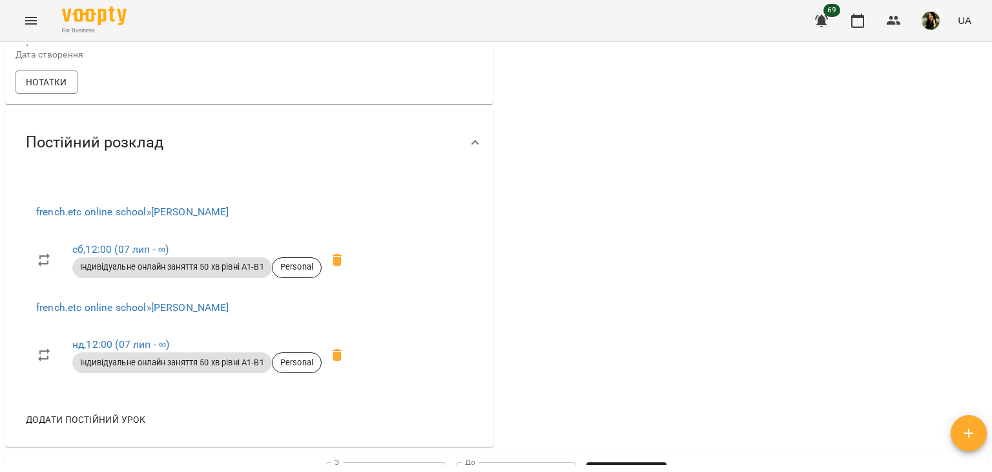
scroll to position [772, 0]
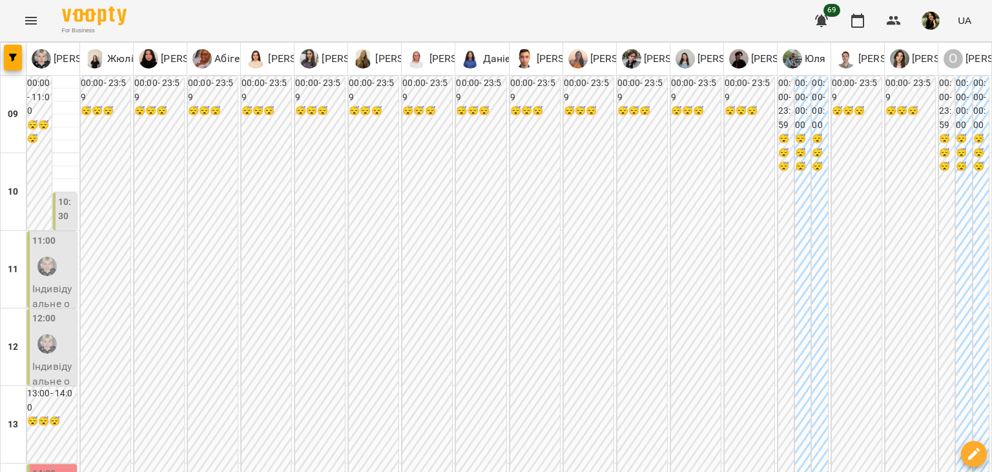
scroll to position [282, 0]
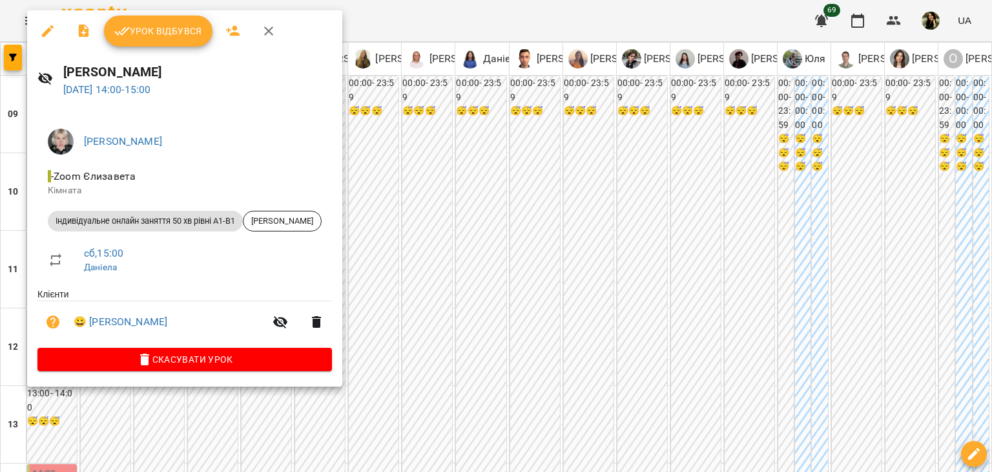
click at [101, 401] on div at bounding box center [496, 236] width 992 height 472
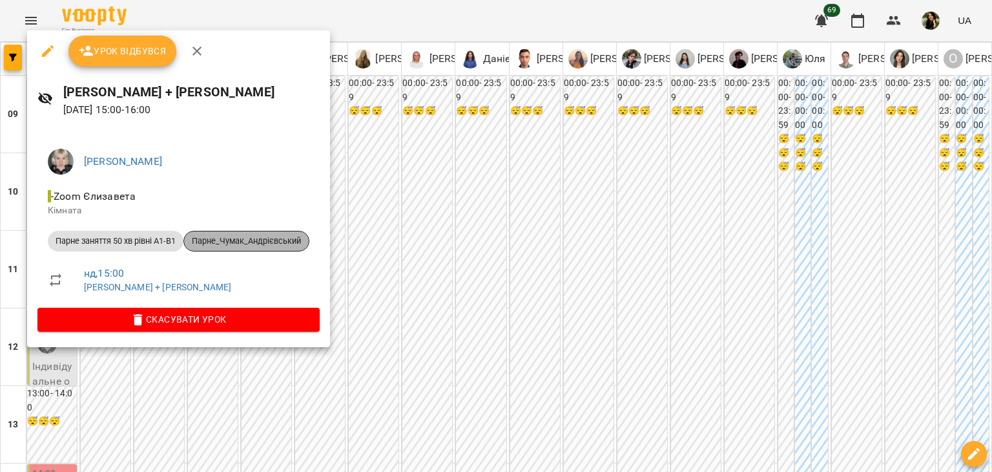
click at [271, 243] on span "Парне_Чумак_Андрієвський" at bounding box center [246, 241] width 125 height 12
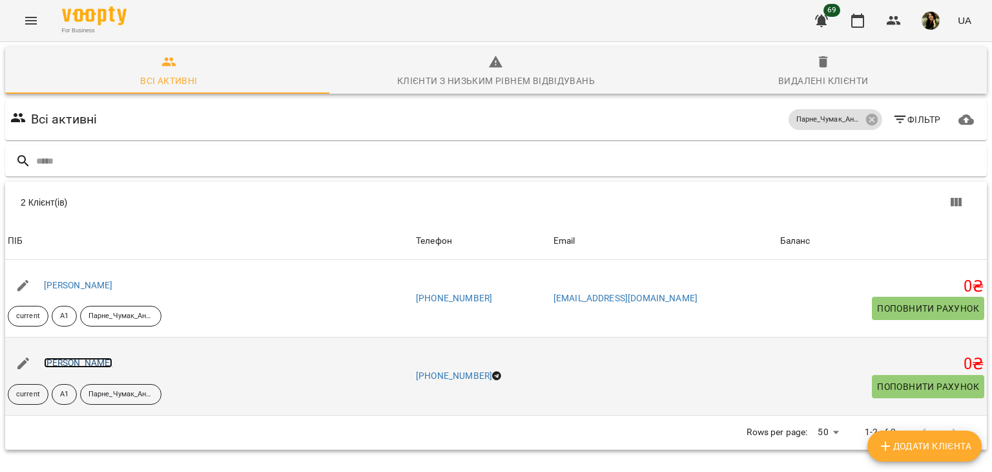
click at [83, 366] on link "Чумак Анна" at bounding box center [78, 362] width 69 height 10
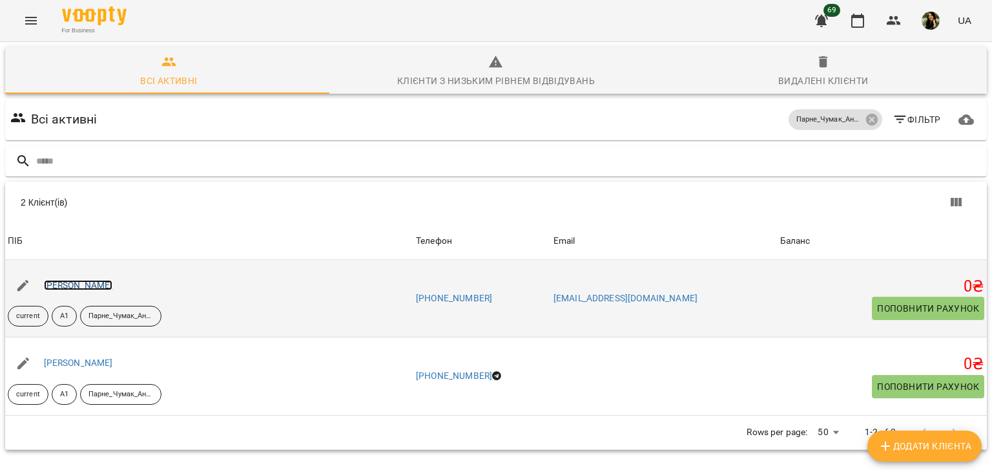
click at [92, 284] on link "Андрієвський Дмитро" at bounding box center [78, 285] width 69 height 10
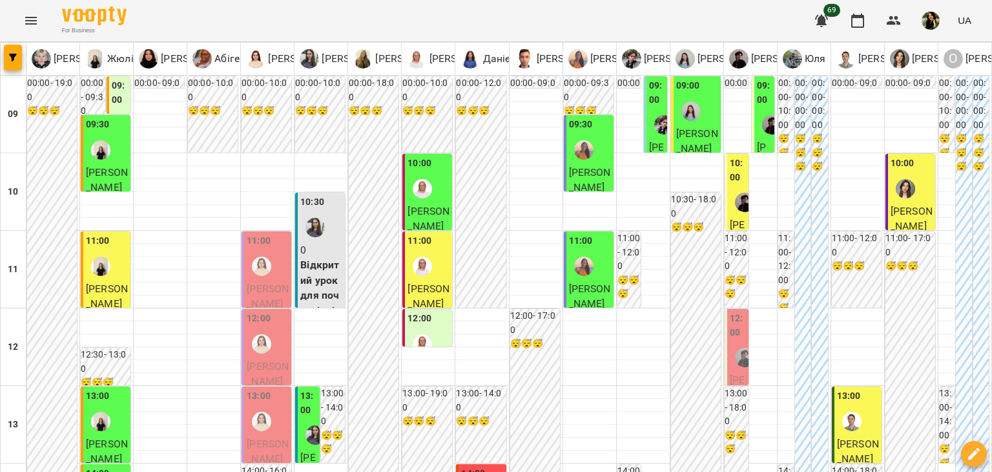
scroll to position [525, 0]
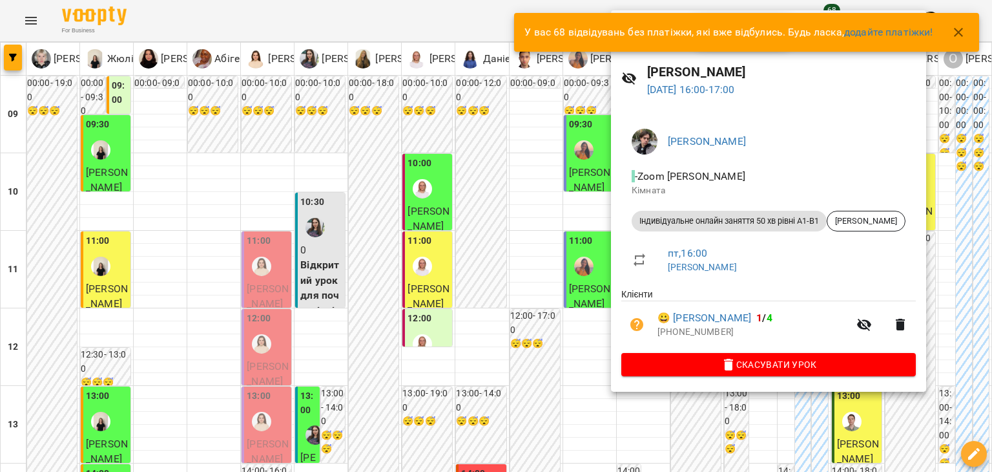
click at [685, 456] on div at bounding box center [496, 236] width 992 height 472
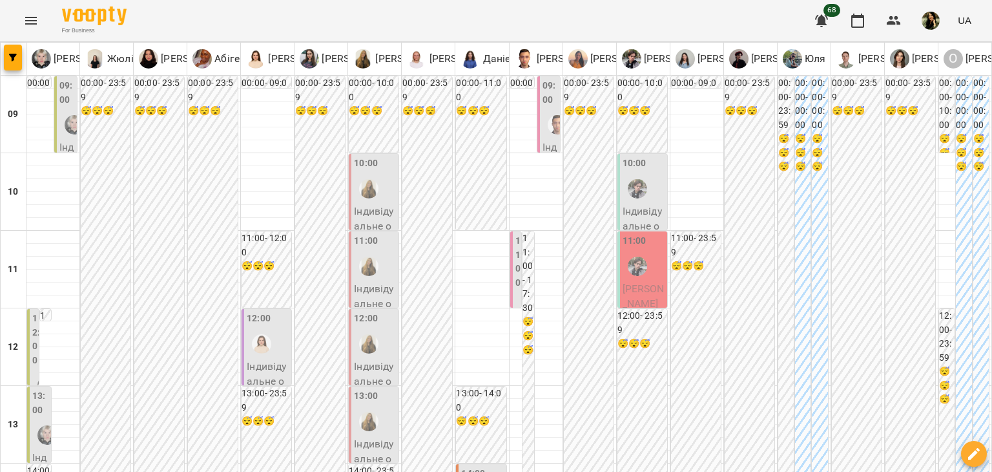
click at [516, 300] on div at bounding box center [531, 308] width 30 height 30
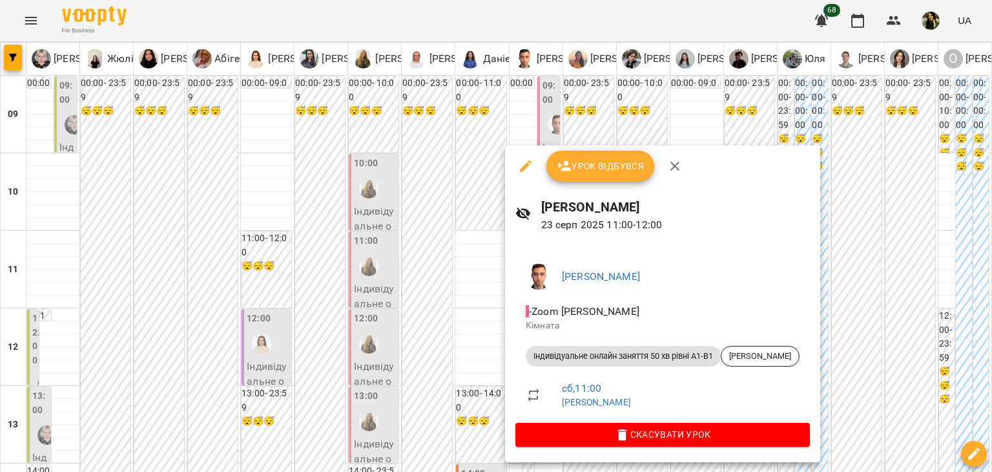
click at [323, 428] on div at bounding box center [496, 236] width 992 height 472
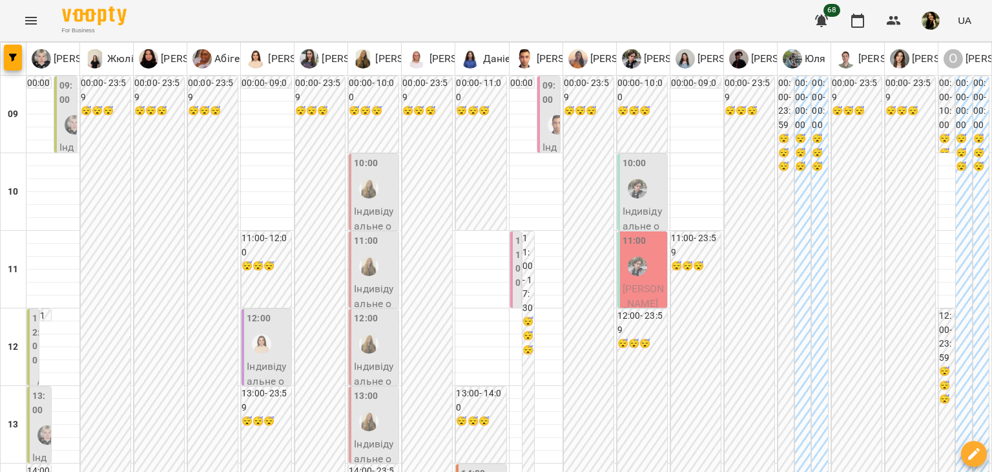
type input "**********"
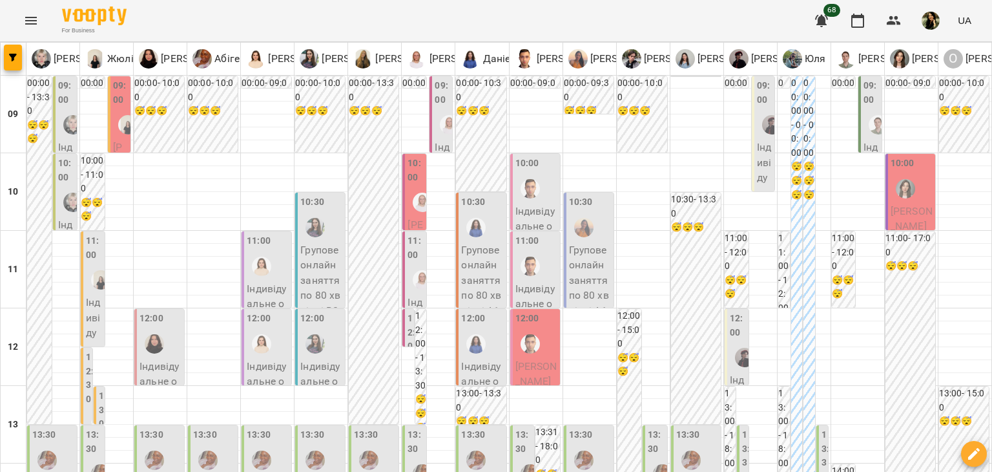
scroll to position [406, 0]
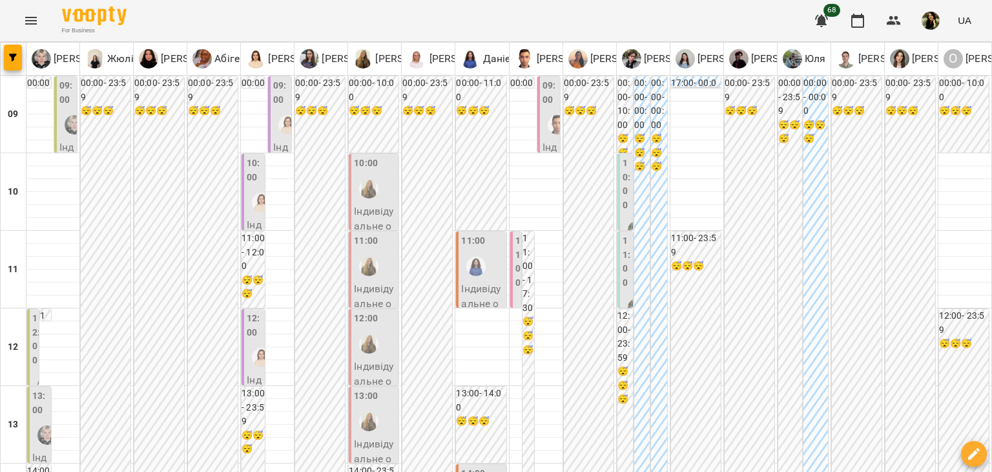
scroll to position [174, 0]
click at [516, 293] on div at bounding box center [531, 308] width 30 height 30
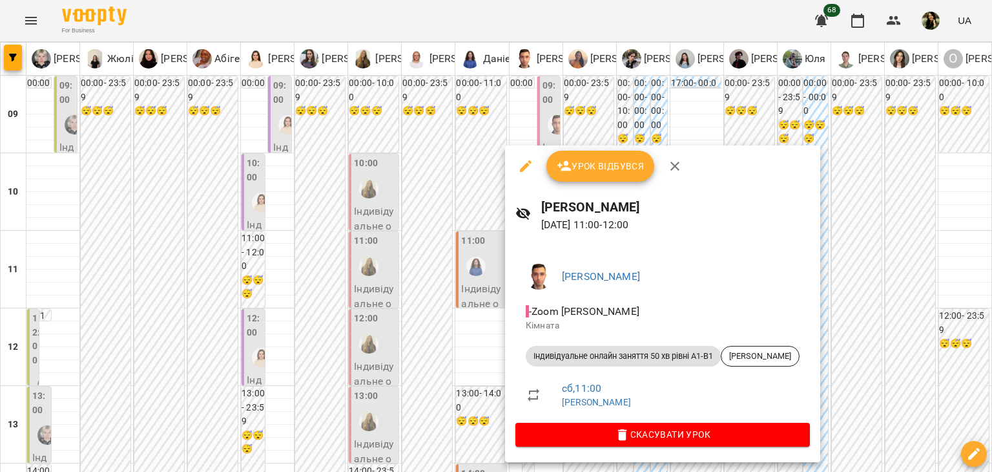
drag, startPoint x: 992, startPoint y: 169, endPoint x: 989, endPoint y: 160, distance: 8.8
click at [989, 160] on div at bounding box center [496, 236] width 992 height 472
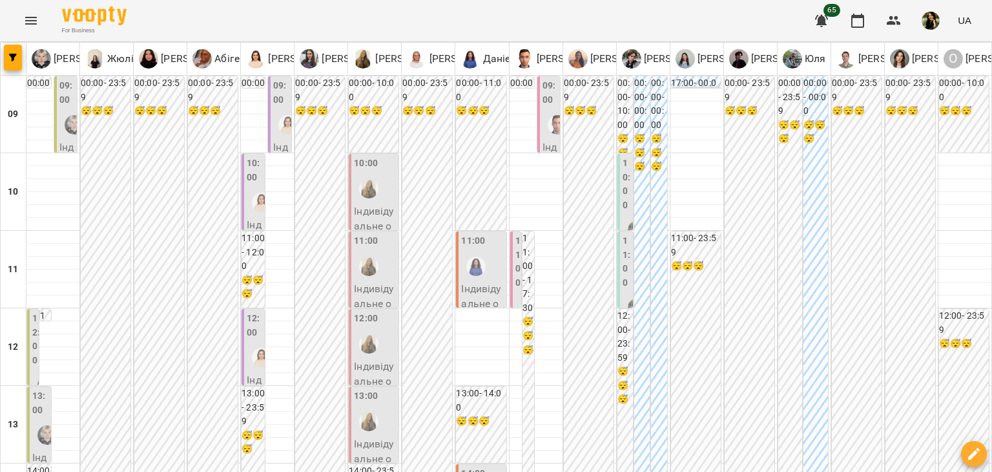
scroll to position [0, 0]
type input "**********"
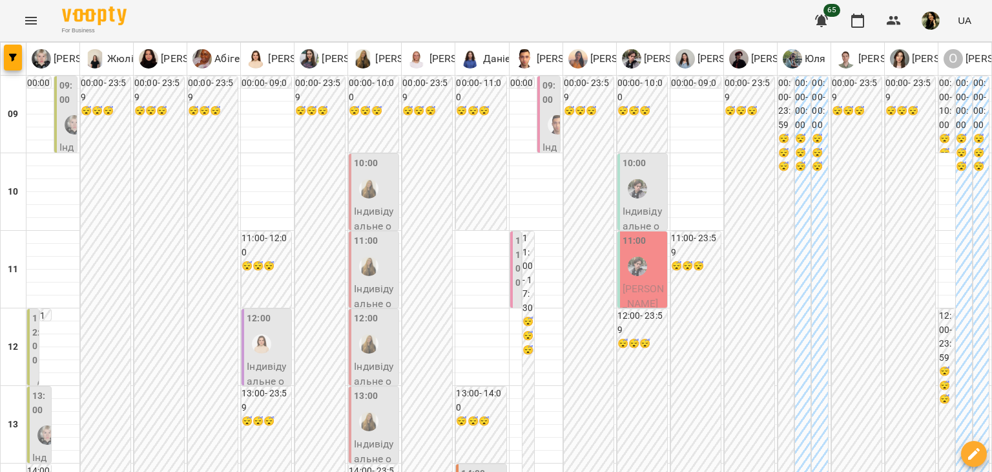
type input "**********"
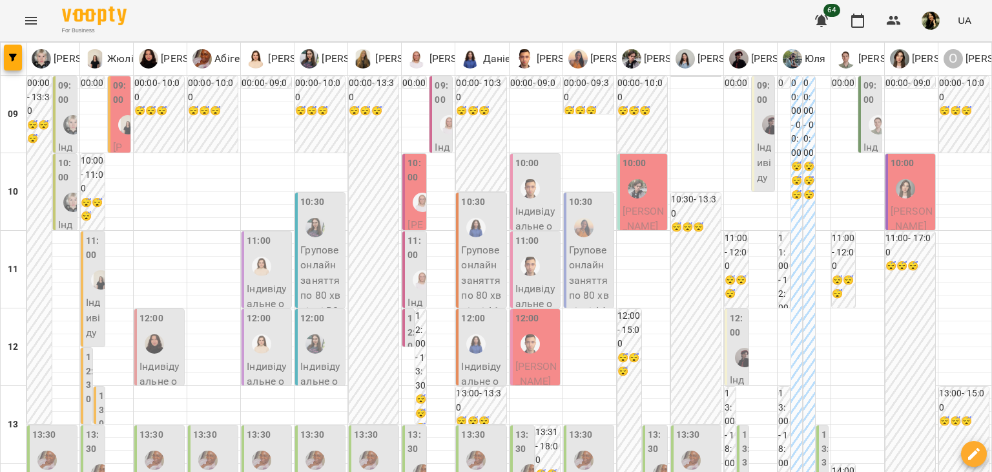
scroll to position [362, 0]
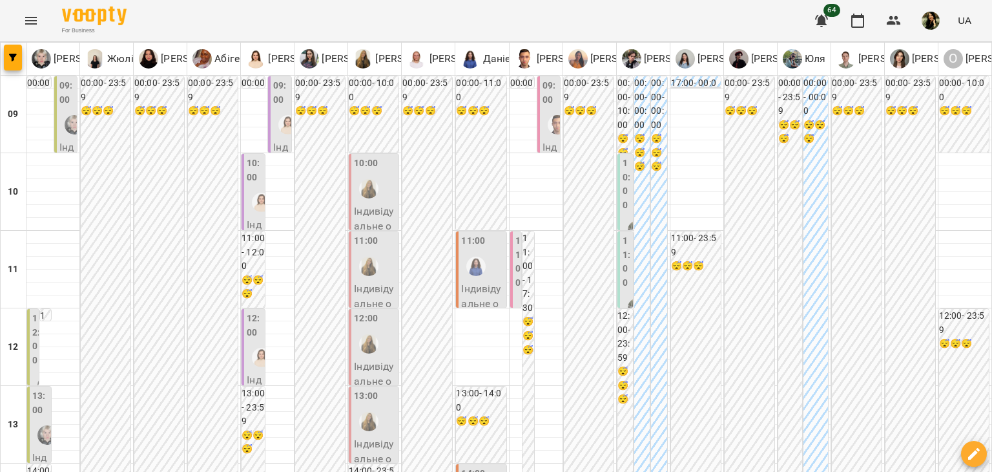
scroll to position [0, 0]
click at [67, 120] on img "Єлизавета" at bounding box center [74, 124] width 19 height 19
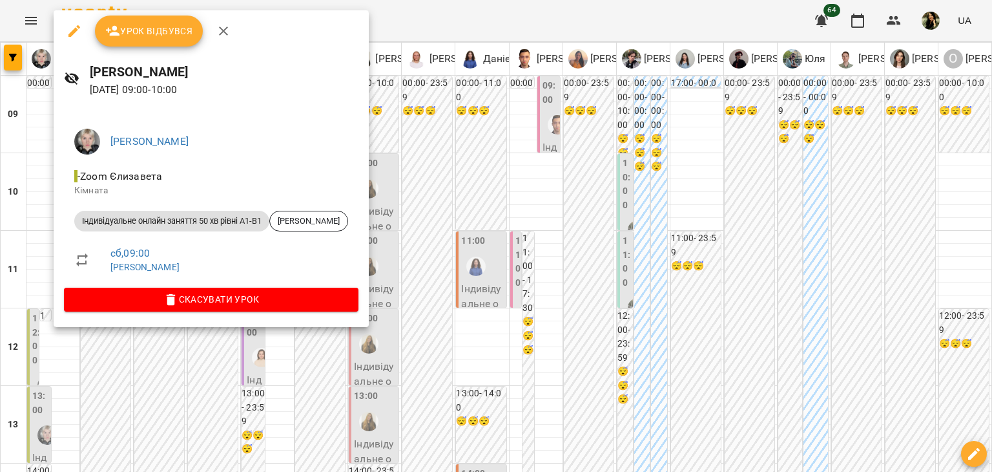
click at [28, 180] on div at bounding box center [496, 236] width 992 height 472
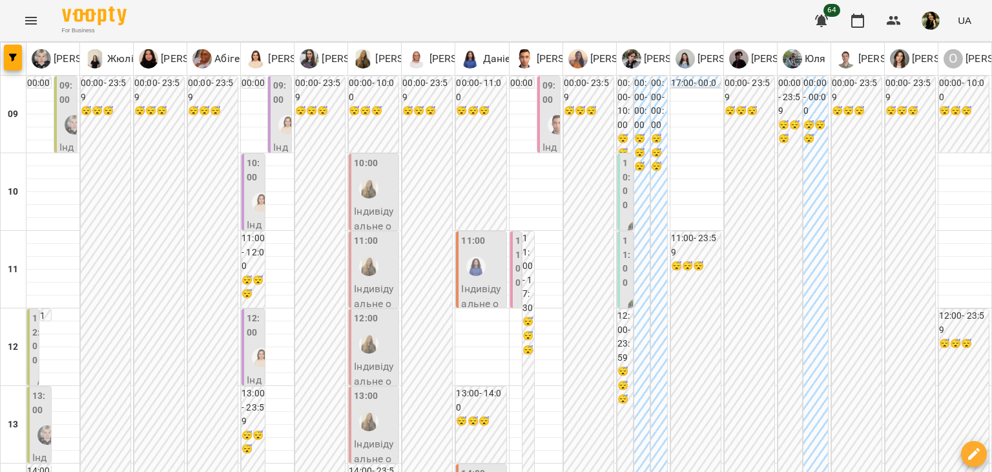
click at [35, 360] on label "12:00" at bounding box center [36, 339] width 8 height 56
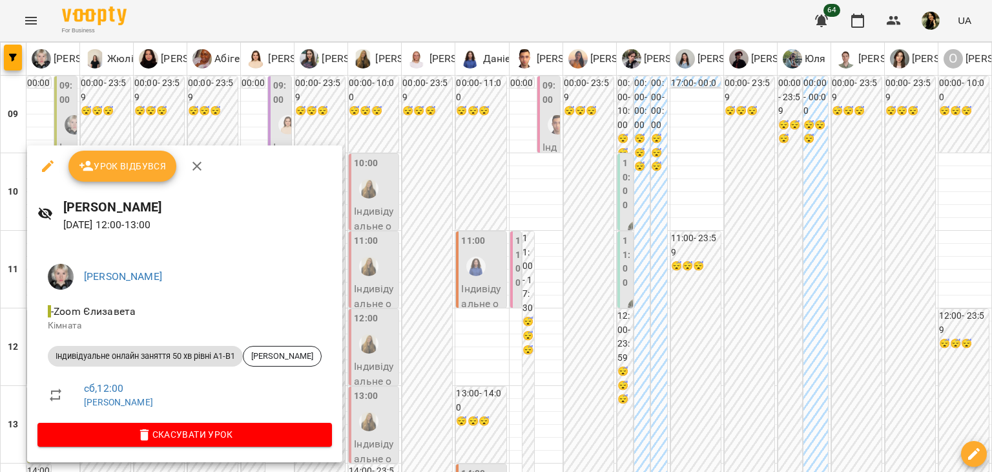
click at [378, 448] on div at bounding box center [496, 236] width 992 height 472
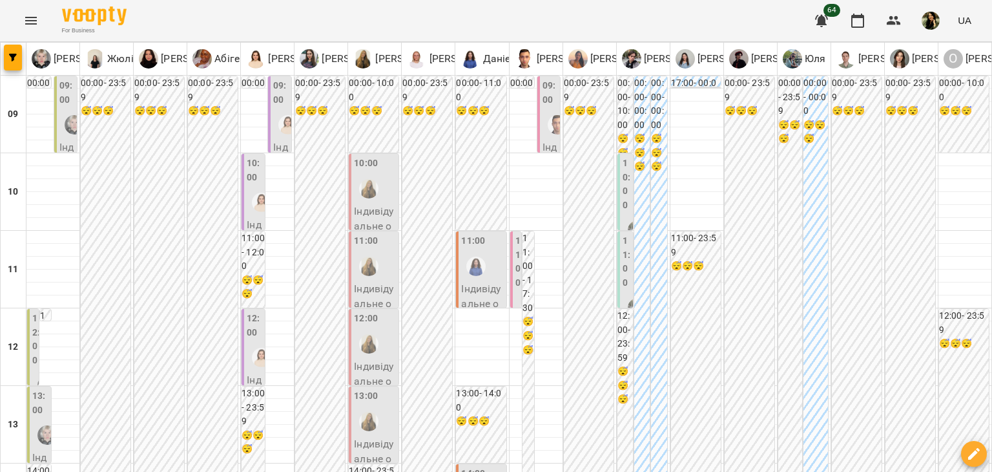
scroll to position [296, 0]
click at [39, 420] on div at bounding box center [47, 435] width 30 height 30
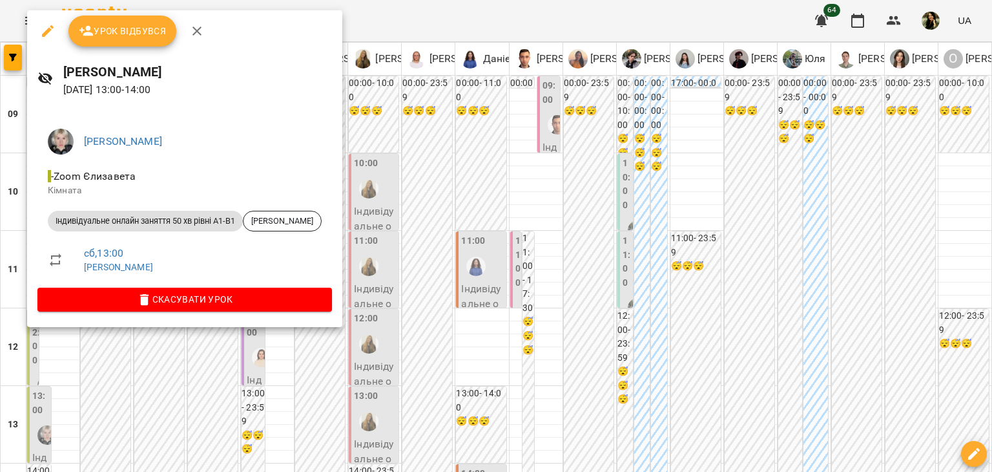
click at [137, 401] on div at bounding box center [496, 236] width 992 height 472
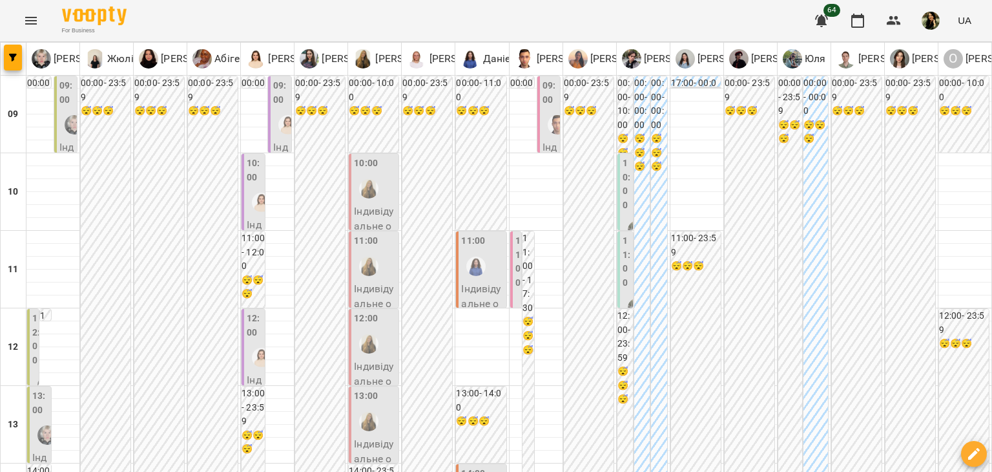
type input "**********"
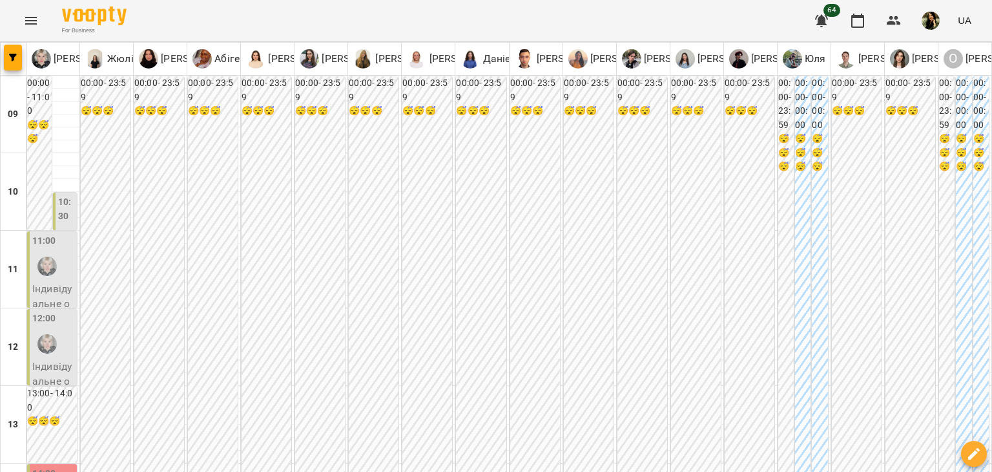
scroll to position [16, 0]
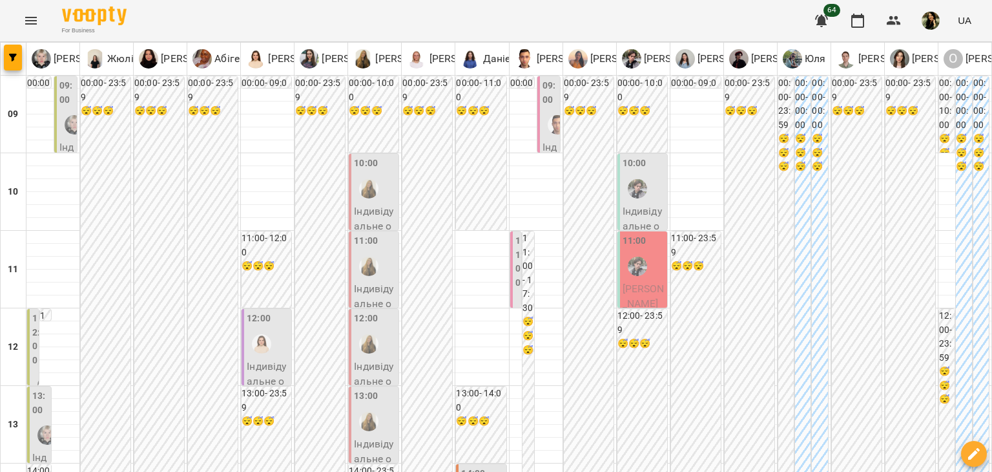
scroll to position [213, 0]
click at [36, 389] on label "13:00" at bounding box center [40, 403] width 16 height 28
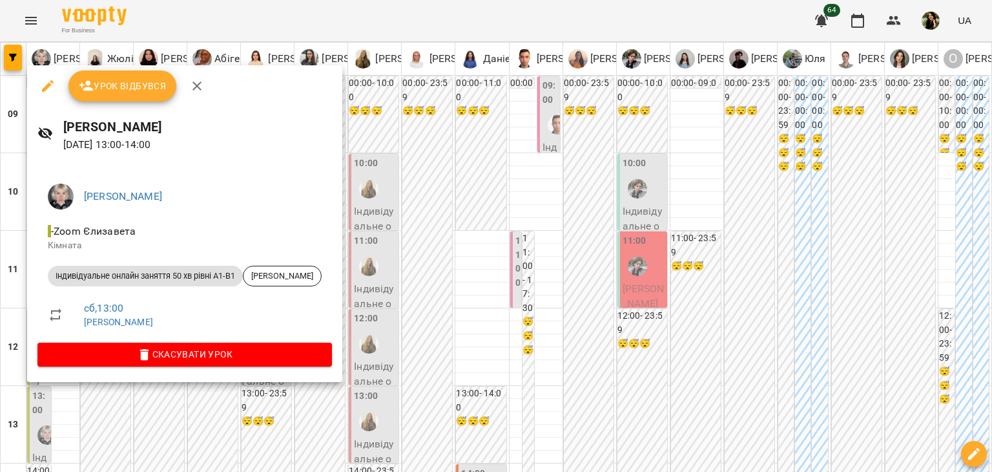
click at [379, 343] on div at bounding box center [496, 236] width 992 height 472
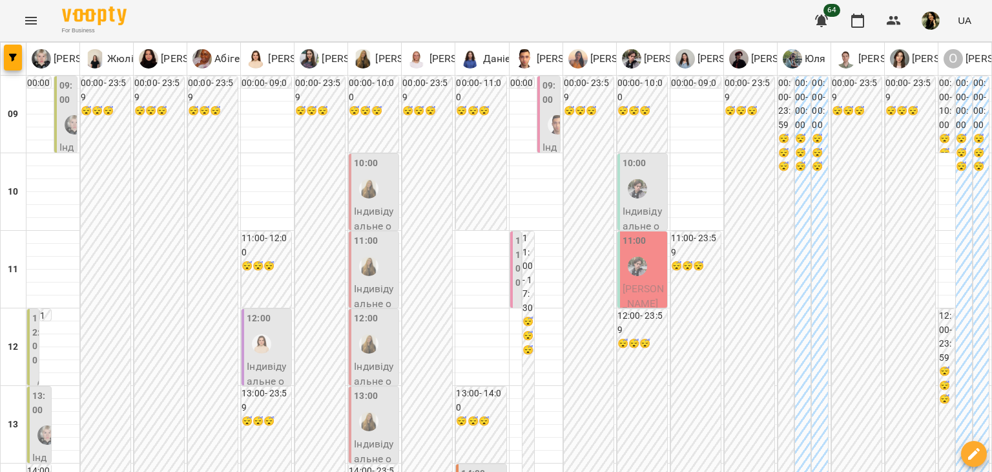
scroll to position [0, 0]
click at [266, 337] on img "Оксана" at bounding box center [261, 343] width 19 height 19
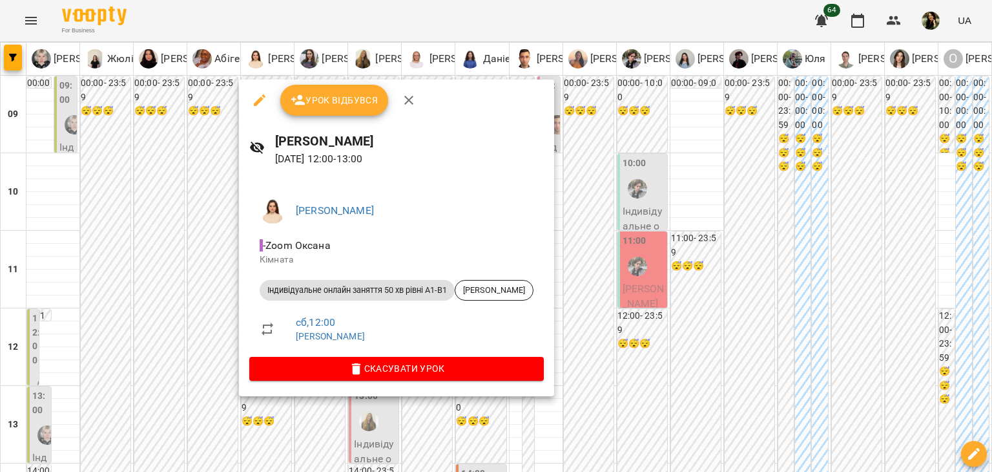
click at [165, 298] on div at bounding box center [496, 236] width 992 height 472
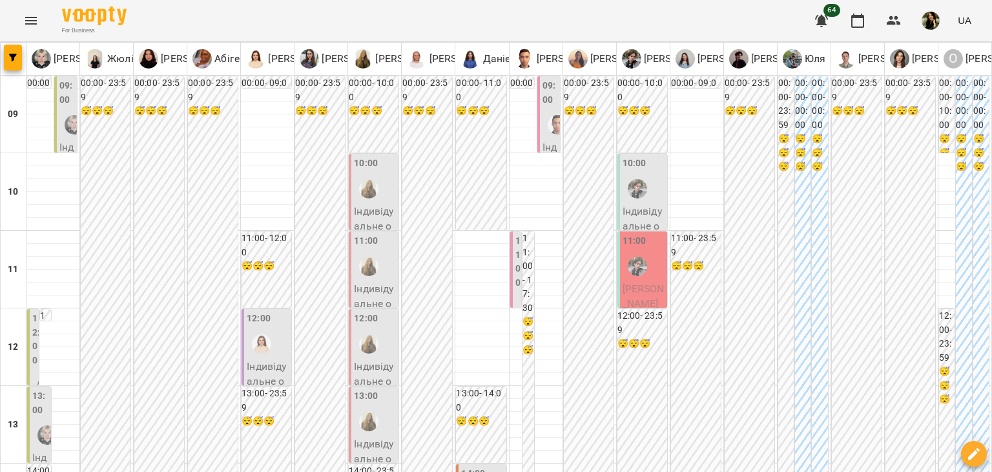
scroll to position [151, 0]
click at [265, 359] on p "Індивідуальне онлайн заняття 50 хв рівні А1-В1 - Руслан Воронов" at bounding box center [268, 427] width 42 height 137
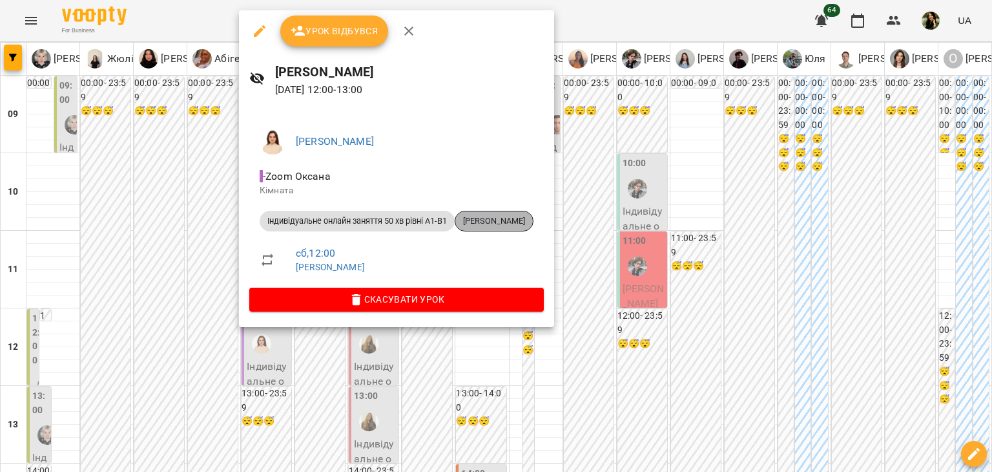
click at [519, 220] on span "Руслан Воронов" at bounding box center [494, 221] width 78 height 12
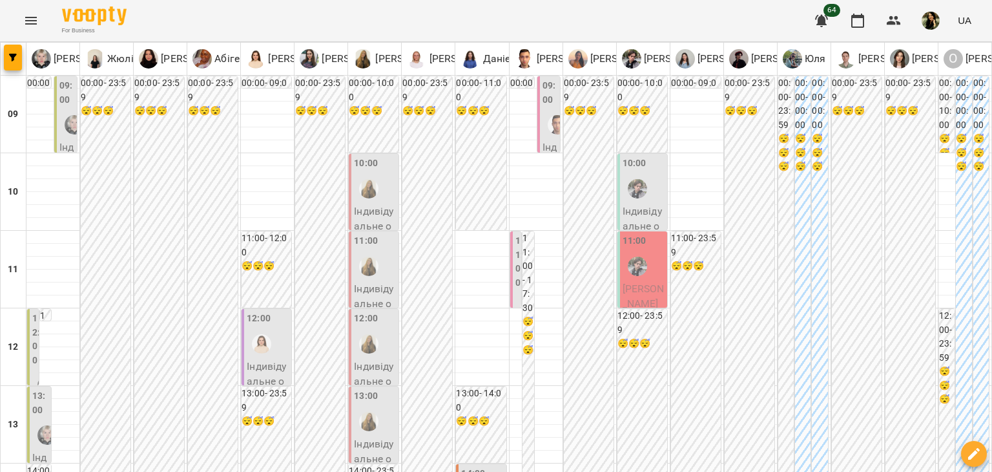
click at [647, 290] on span "Ратмір Турчанінов" at bounding box center [644, 296] width 42 height 28
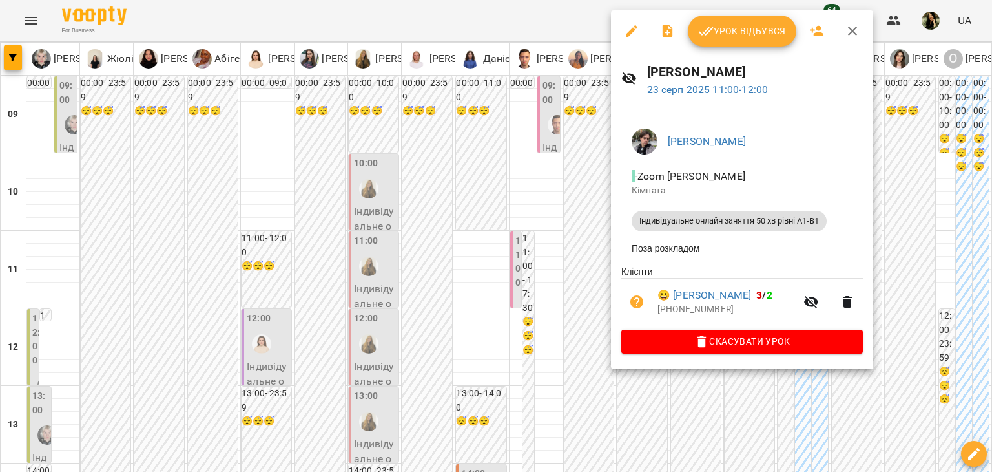
click at [585, 251] on div at bounding box center [496, 236] width 992 height 472
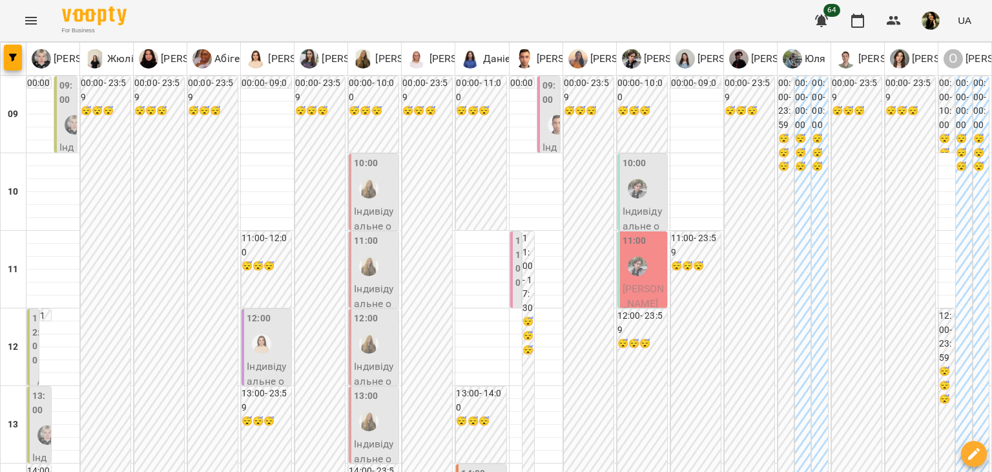
click at [646, 213] on p "Індивідуальне онлайн заняття 50 хв рівні А1-В1 - Христина Ривко" at bounding box center [644, 271] width 42 height 137
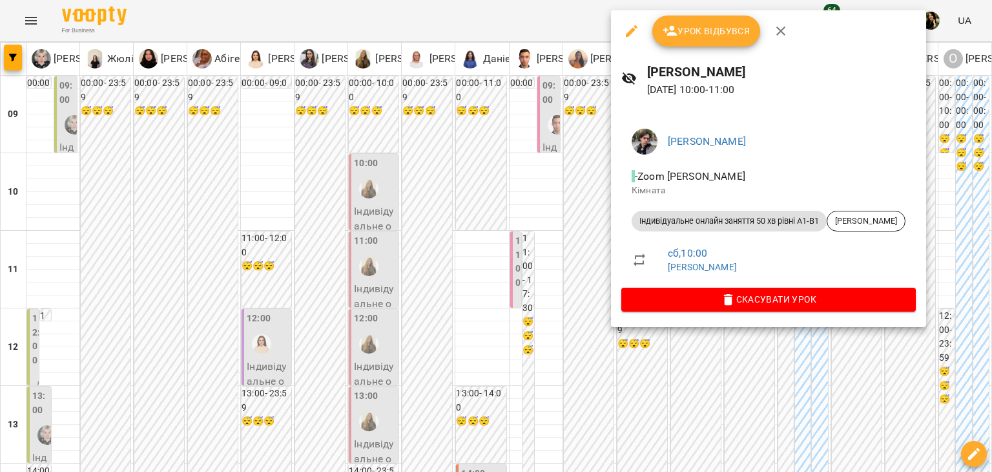
click at [650, 419] on div at bounding box center [496, 236] width 992 height 472
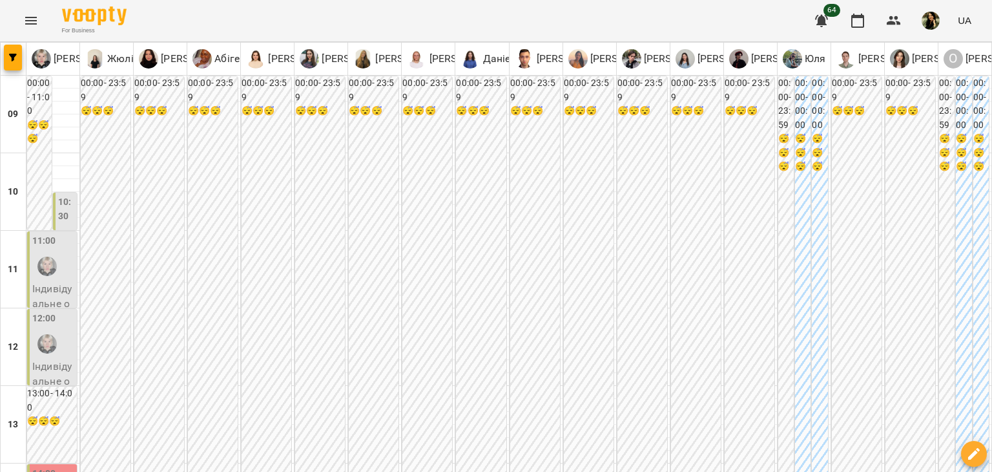
click at [59, 257] on div at bounding box center [47, 266] width 30 height 30
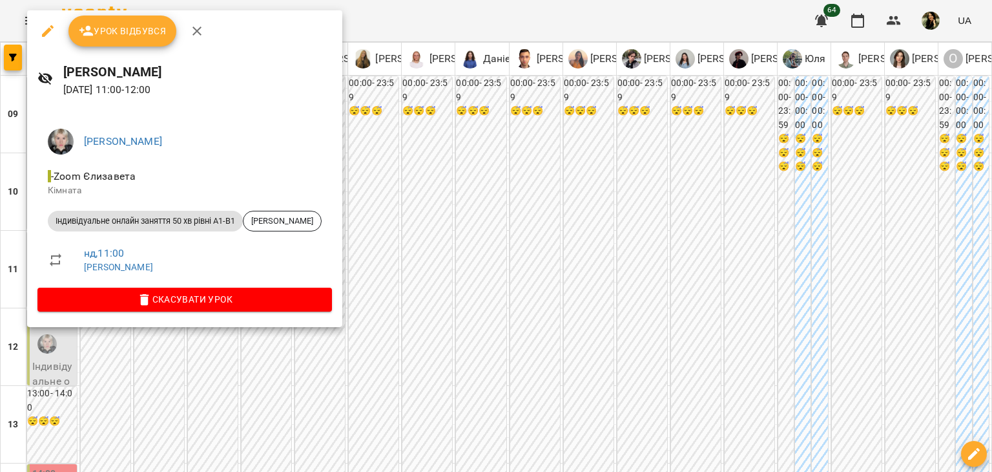
click at [66, 347] on div at bounding box center [496, 236] width 992 height 472
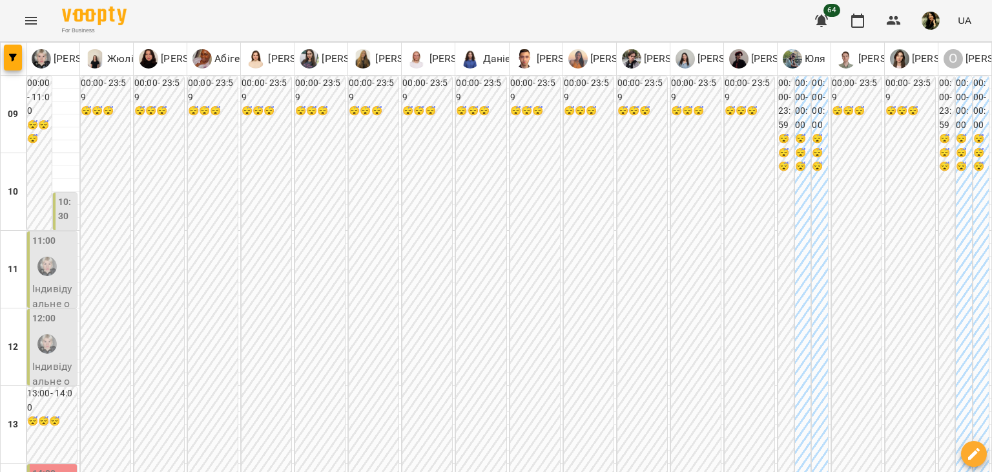
click at [66, 347] on div "12:00" at bounding box center [53, 334] width 42 height 47
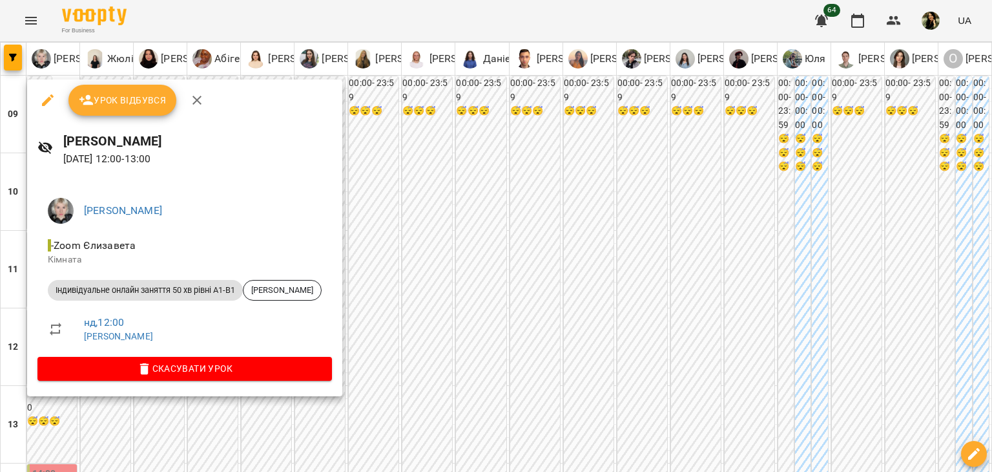
click at [437, 293] on div at bounding box center [496, 236] width 992 height 472
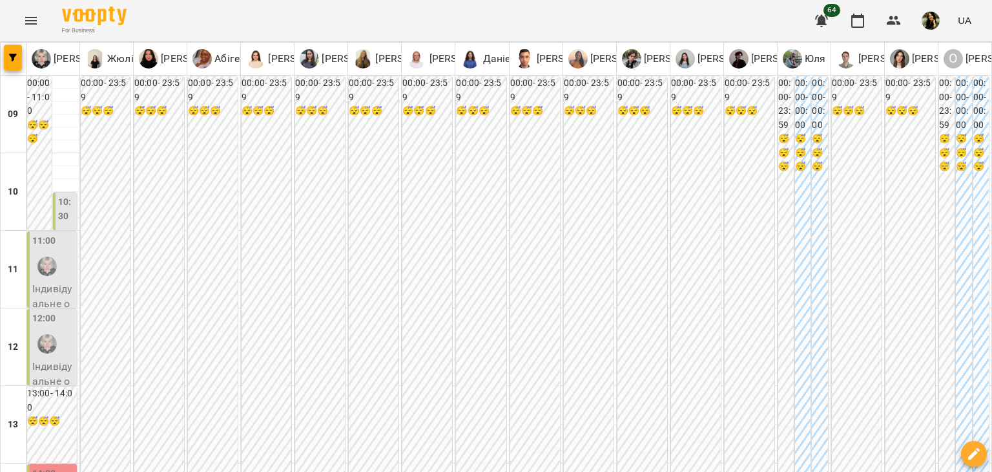
scroll to position [79, 0]
click at [60, 281] on p "Індивідуальне онлайн заняття 50 хв рівні А1-В1 - Хотинецький Максим" at bounding box center [53, 349] width 42 height 137
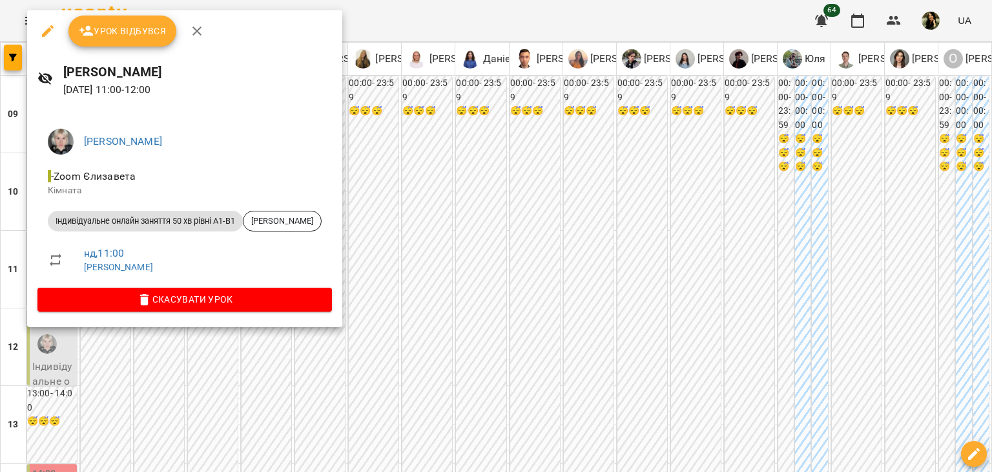
drag, startPoint x: 992, startPoint y: 122, endPoint x: 990, endPoint y: 142, distance: 20.1
click at [990, 142] on div at bounding box center [496, 236] width 992 height 472
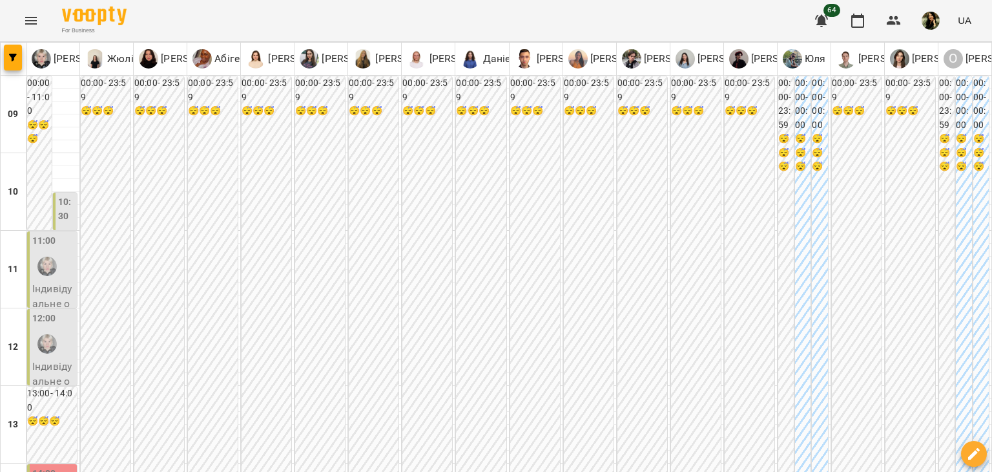
scroll to position [253, 0]
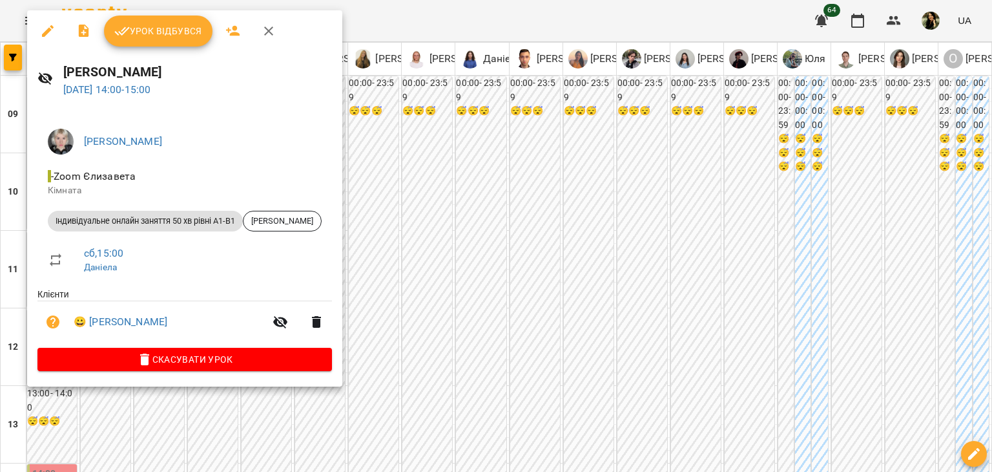
click at [261, 432] on div at bounding box center [496, 236] width 992 height 472
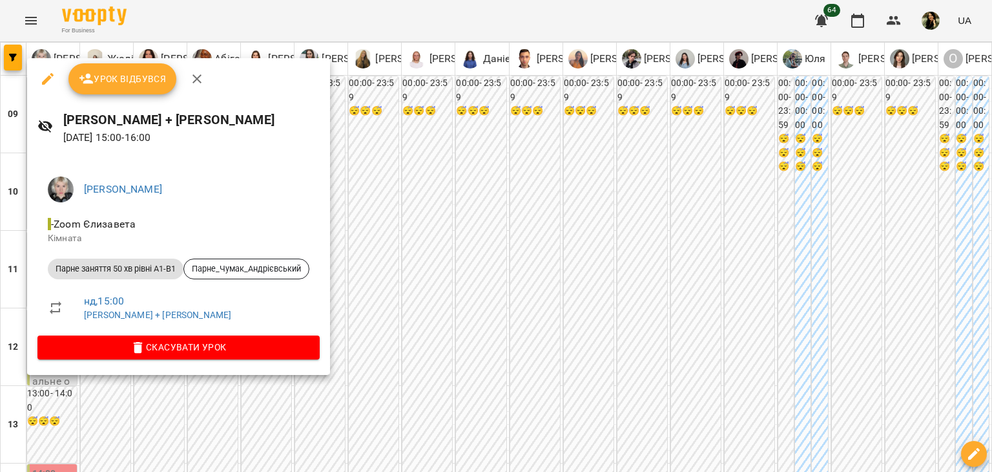
click at [207, 419] on div at bounding box center [496, 236] width 992 height 472
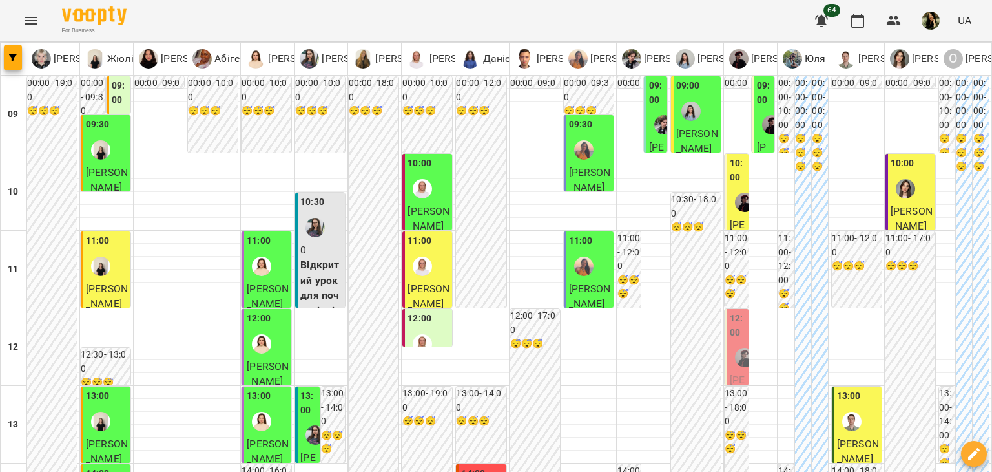
scroll to position [775, 0]
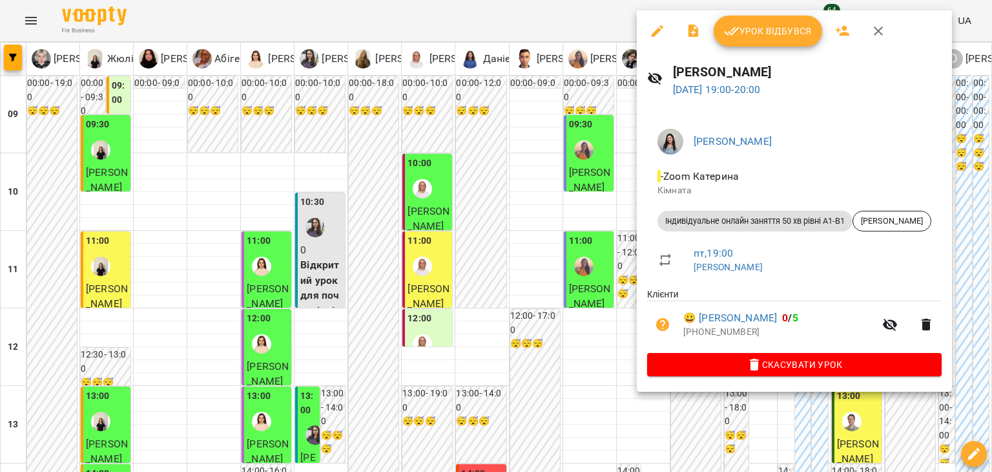
click at [580, 251] on div at bounding box center [496, 236] width 992 height 472
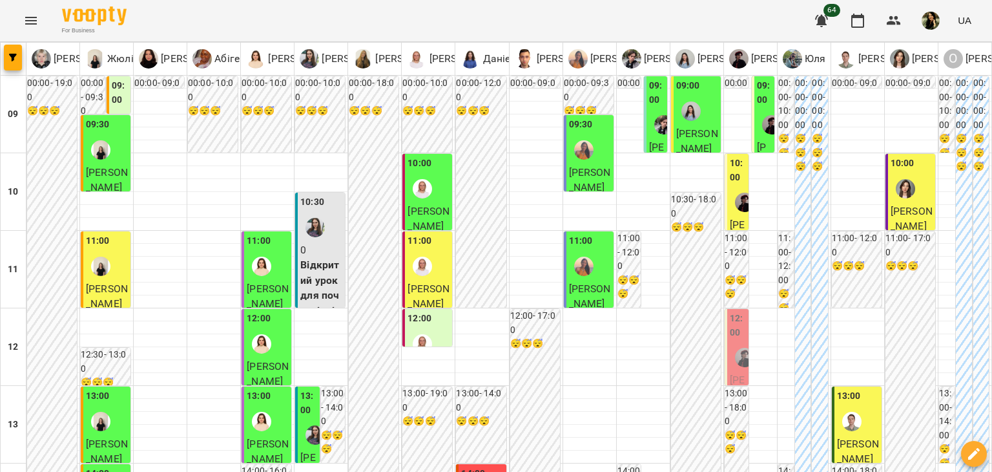
type input "**********"
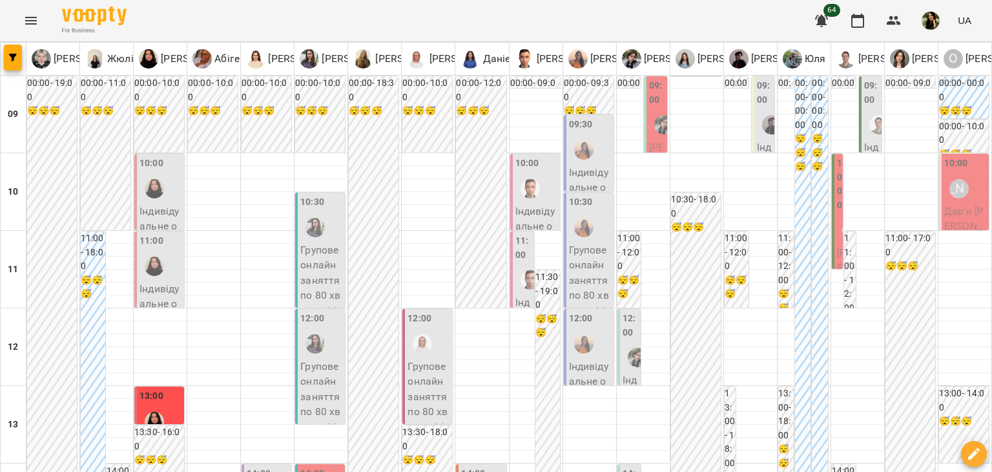
click at [159, 193] on img "Олександра" at bounding box center [154, 188] width 19 height 19
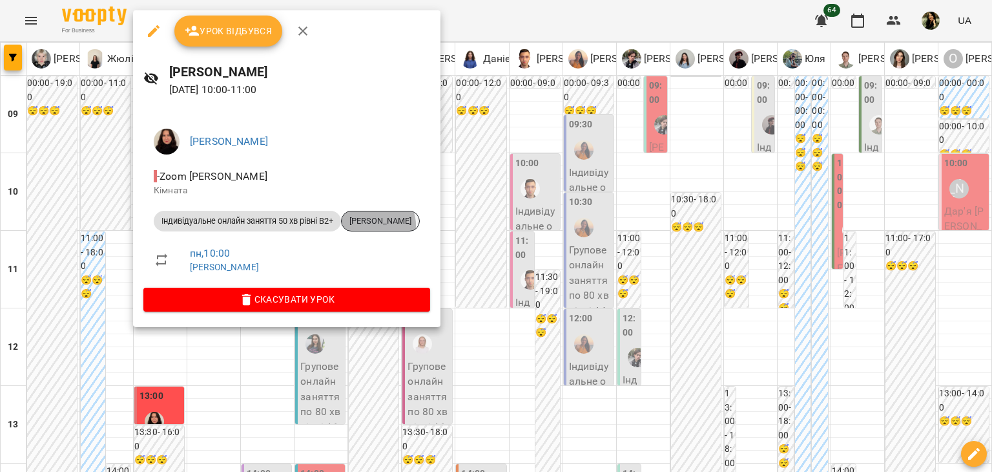
click at [381, 225] on span "Анна Бережна" at bounding box center [381, 221] width 78 height 12
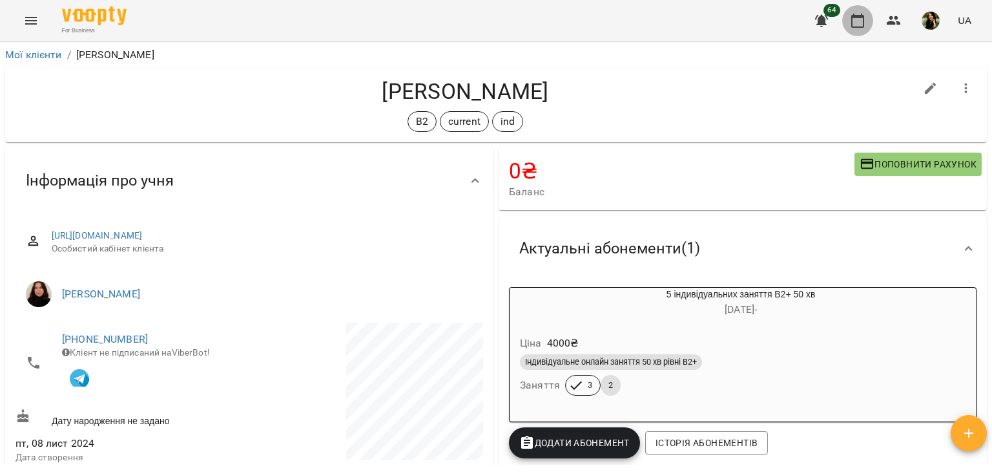
click at [857, 21] on icon "button" at bounding box center [858, 21] width 16 height 16
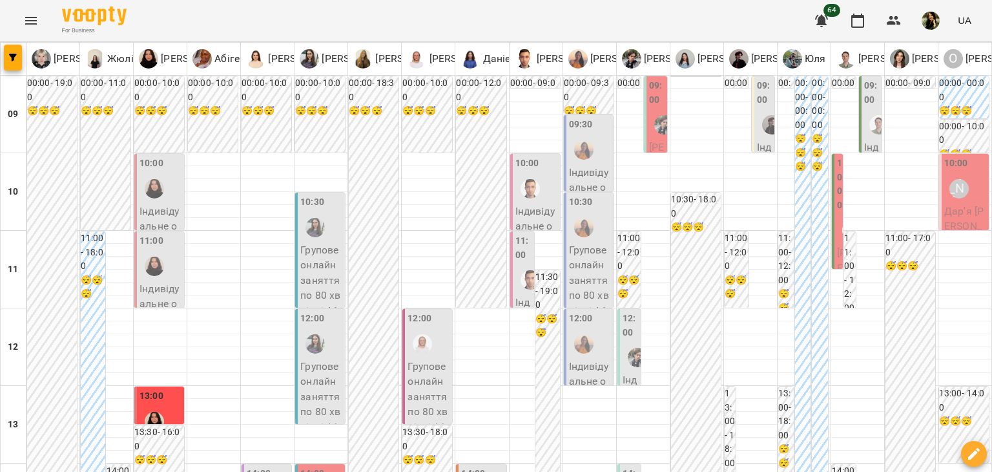
type input "**********"
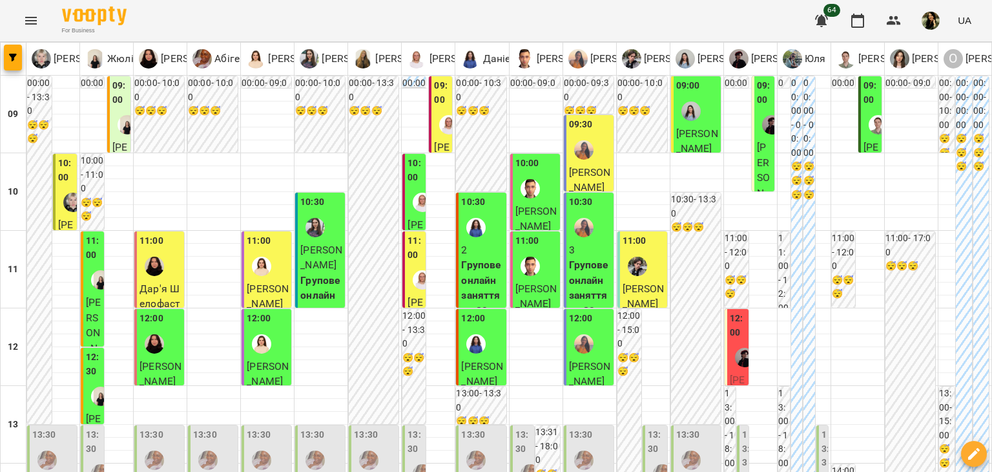
scroll to position [260, 0]
type input "**********"
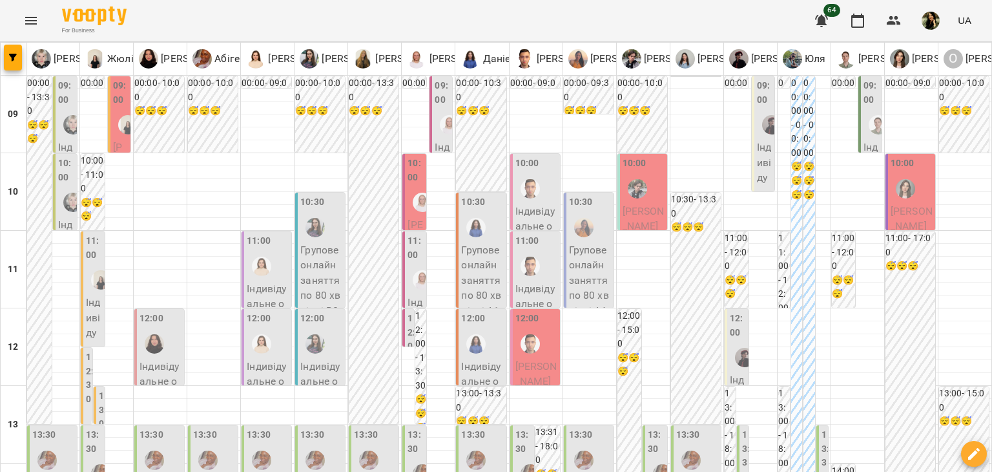
scroll to position [384, 0]
click at [972, 453] on icon "button" at bounding box center [974, 454] width 12 height 12
click at [939, 399] on span "Створити урок" at bounding box center [947, 399] width 68 height 16
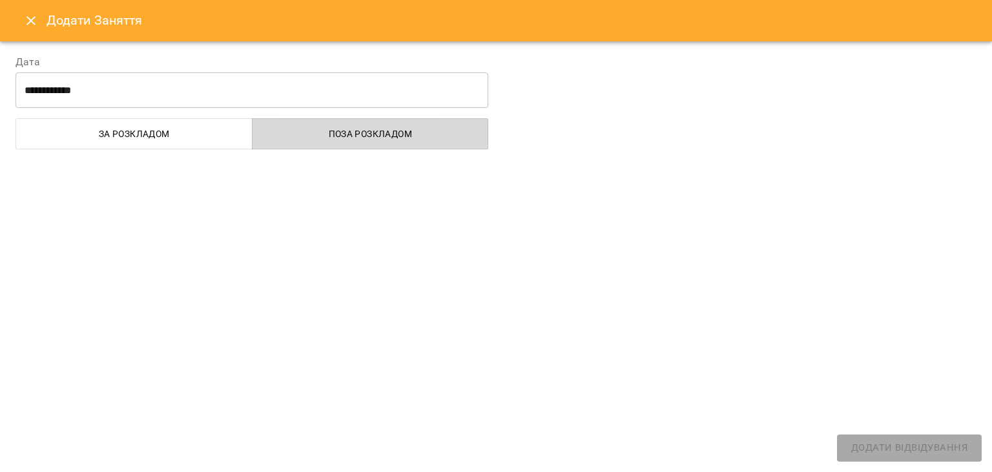
select select
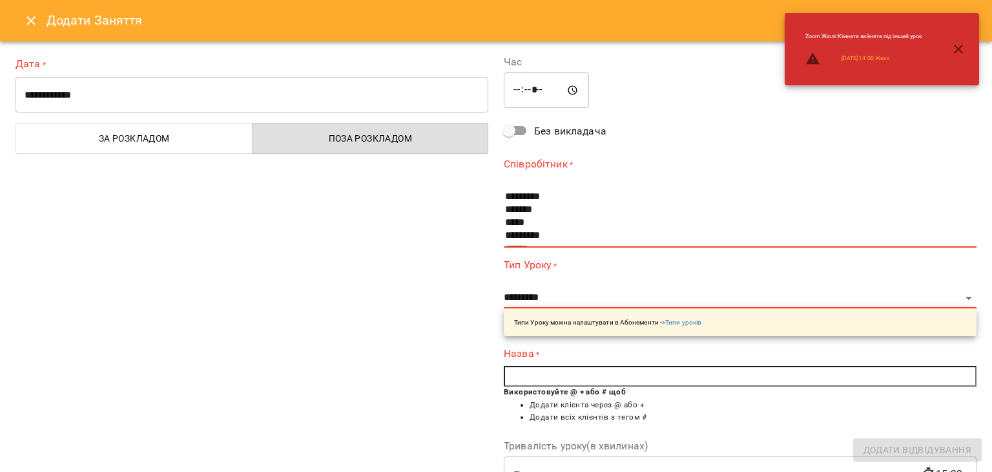
click at [322, 96] on input "**********" at bounding box center [252, 95] width 473 height 36
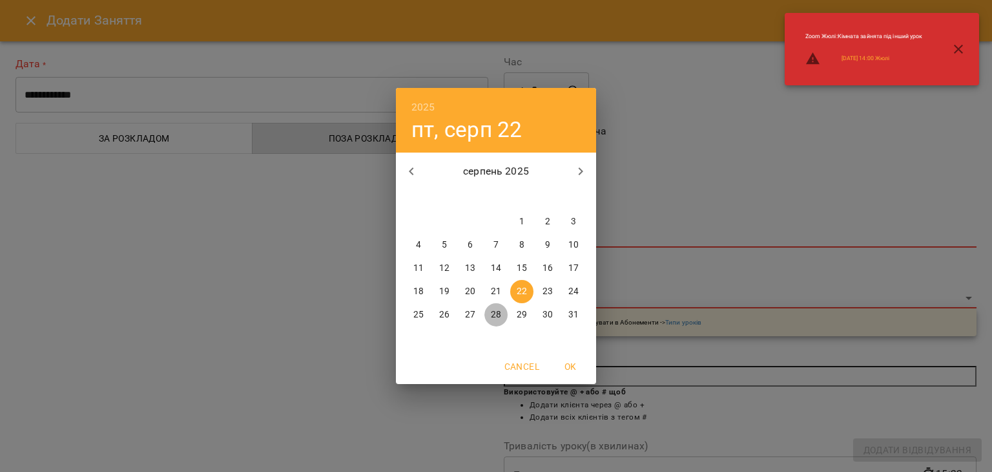
click at [498, 315] on p "28" at bounding box center [496, 314] width 10 height 13
type input "**********"
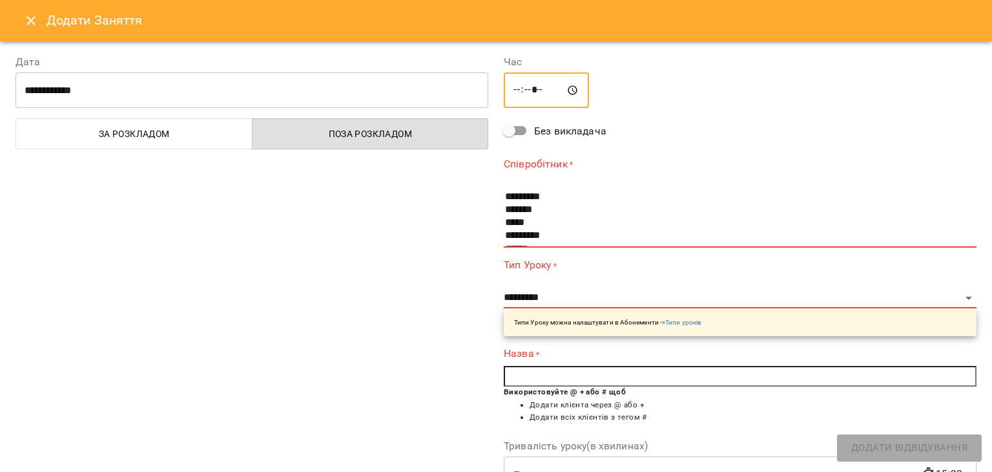
click at [512, 97] on input "*****" at bounding box center [546, 90] width 85 height 36
type input "*****"
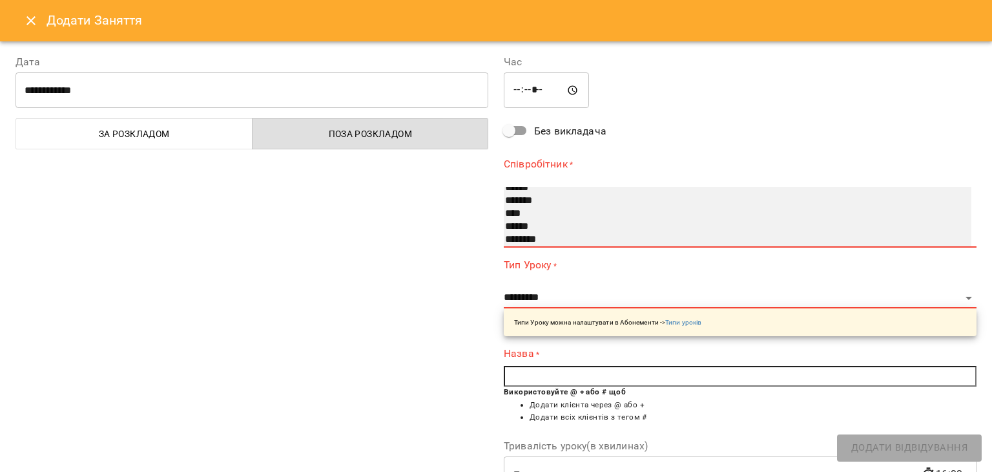
scroll to position [65, 0]
select select "**********"
click at [530, 197] on option "*******" at bounding box center [725, 197] width 443 height 13
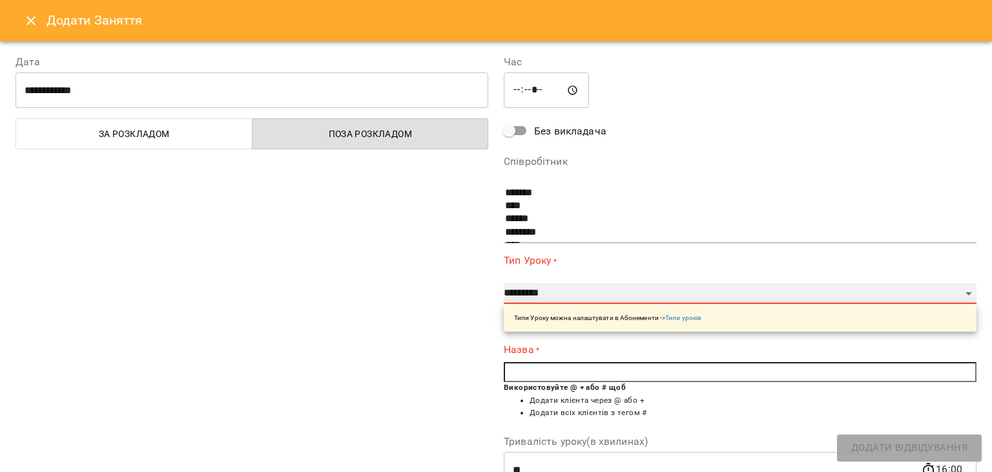
click at [817, 296] on select "**********" at bounding box center [740, 293] width 473 height 21
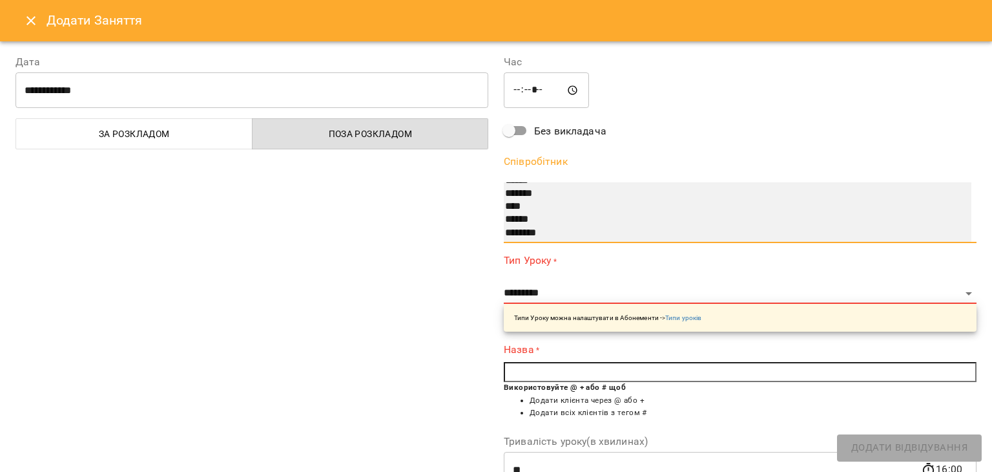
scroll to position [49, 0]
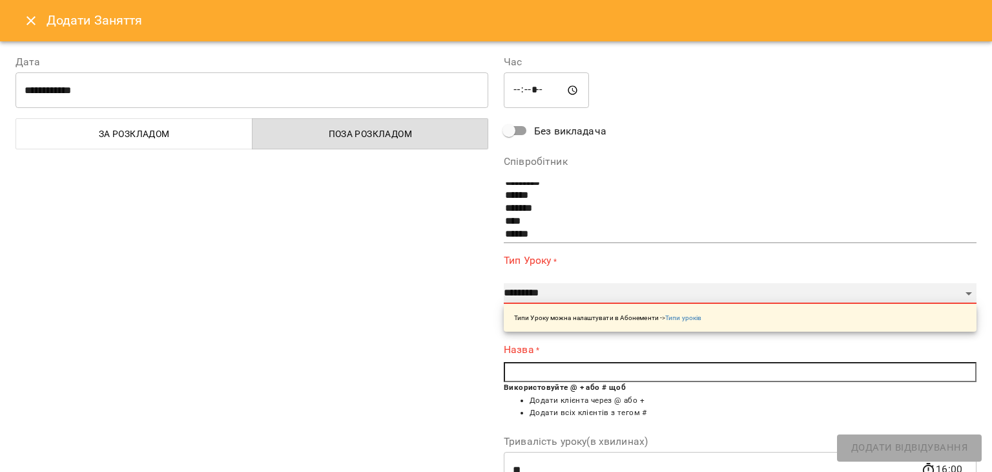
click at [941, 289] on select "**********" at bounding box center [740, 293] width 473 height 21
select select "**********"
click at [504, 283] on select "**********" at bounding box center [740, 293] width 473 height 21
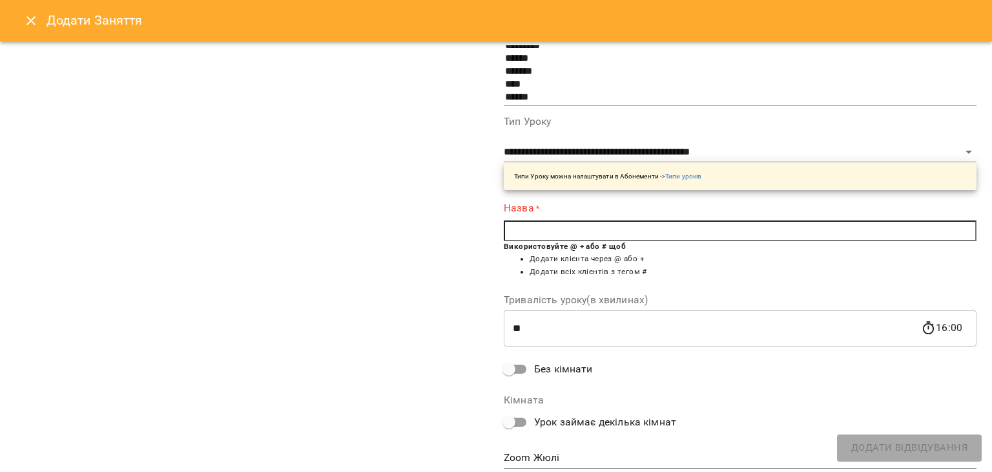
scroll to position [140, 0]
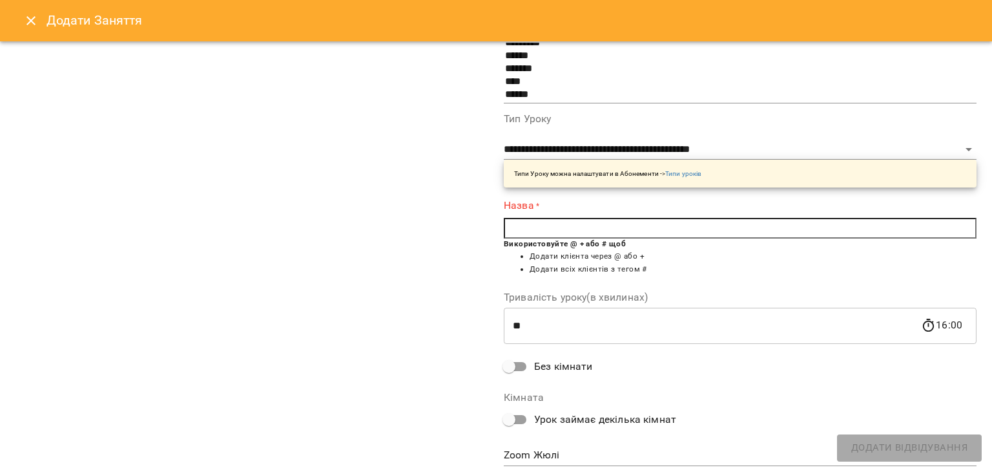
click at [629, 230] on input "text" at bounding box center [740, 228] width 473 height 21
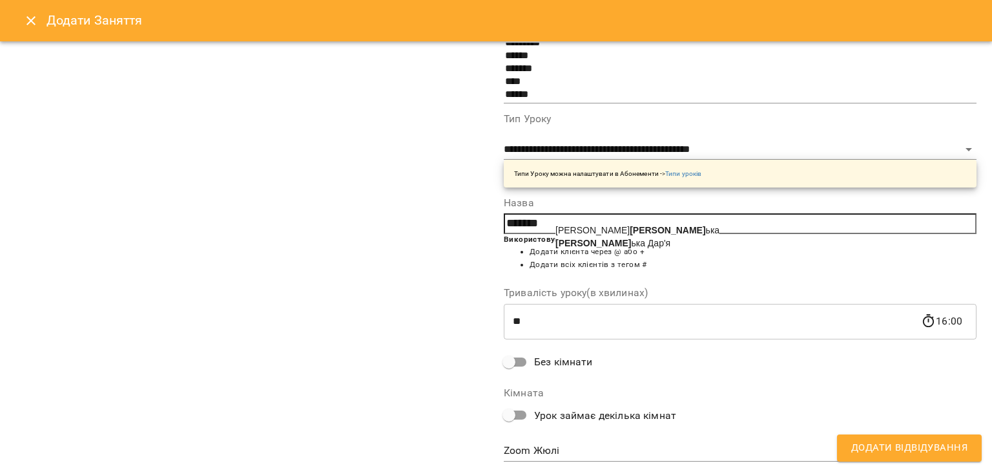
click at [630, 227] on b "Шиманс" at bounding box center [668, 230] width 76 height 10
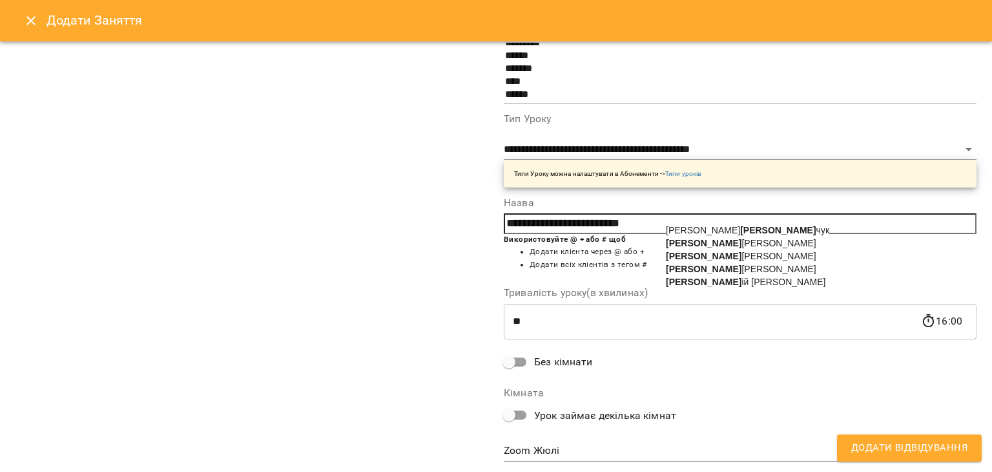
click at [682, 243] on b "Назар" at bounding box center [704, 243] width 76 height 10
type input "**********"
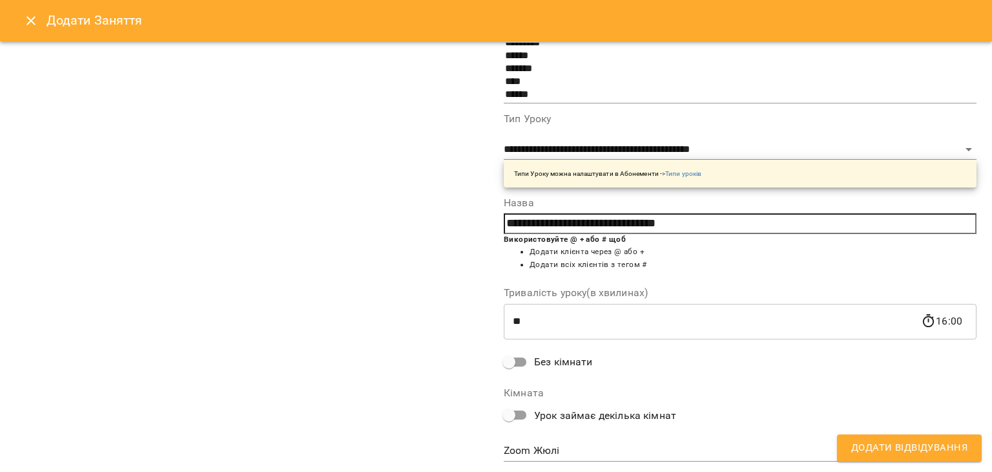
scroll to position [173, 0]
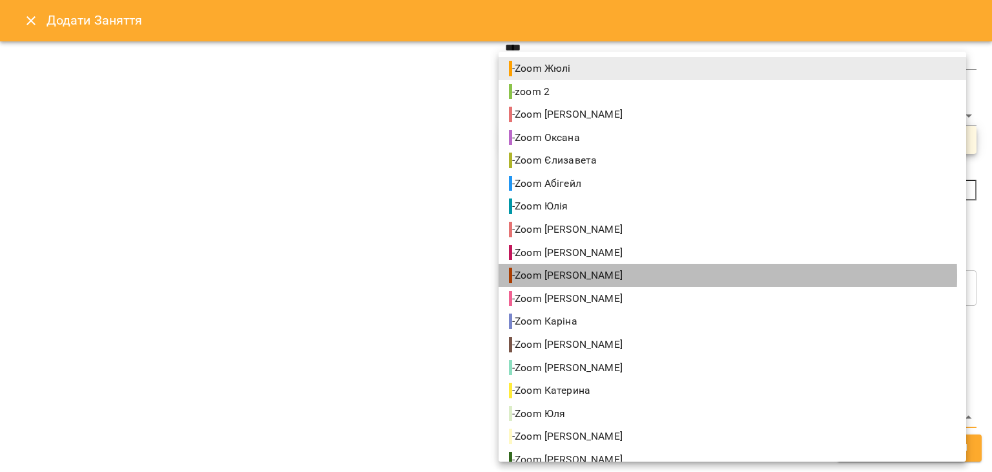
click at [607, 275] on li "- Zoom Даніела" at bounding box center [733, 275] width 468 height 23
type input "**********"
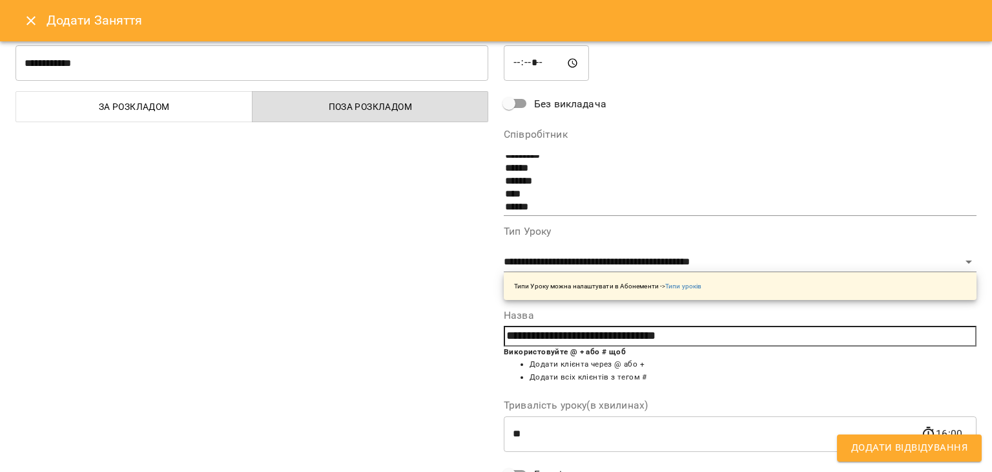
scroll to position [0, 0]
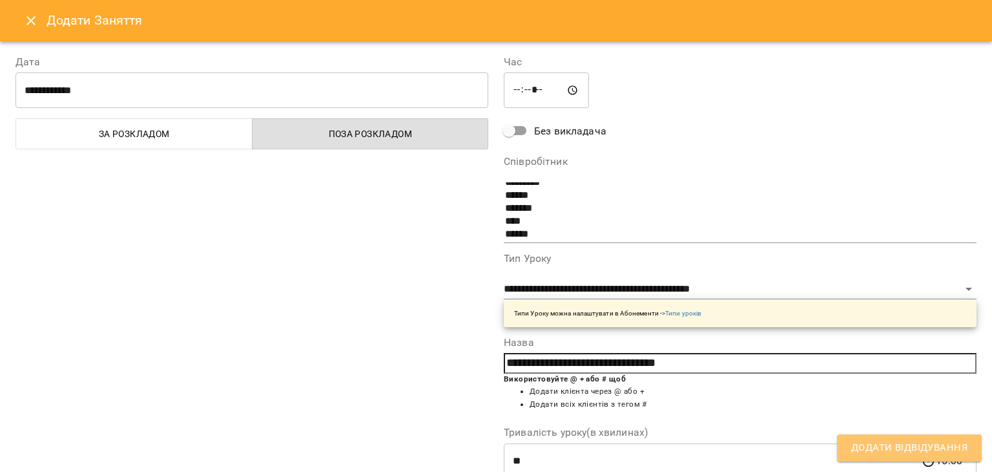
click at [904, 447] on span "Додати Відвідування" at bounding box center [909, 447] width 116 height 17
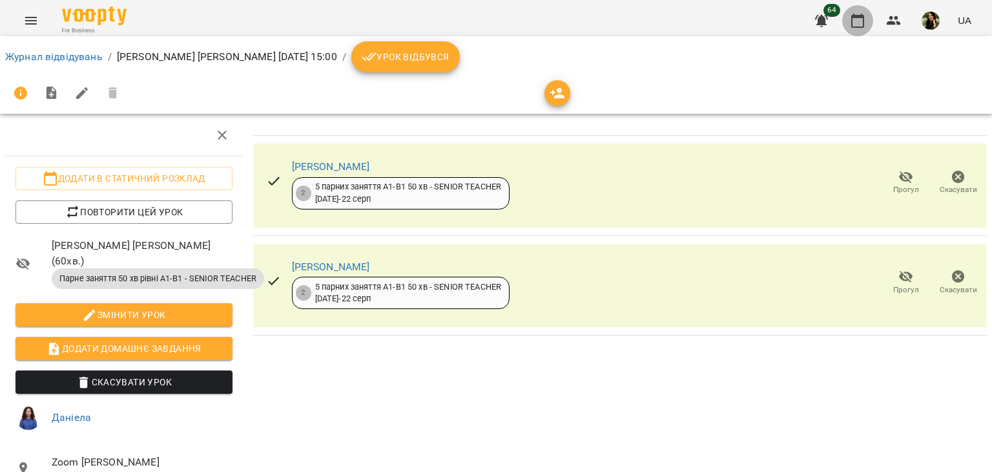
click at [848, 27] on button "button" at bounding box center [857, 20] width 31 height 31
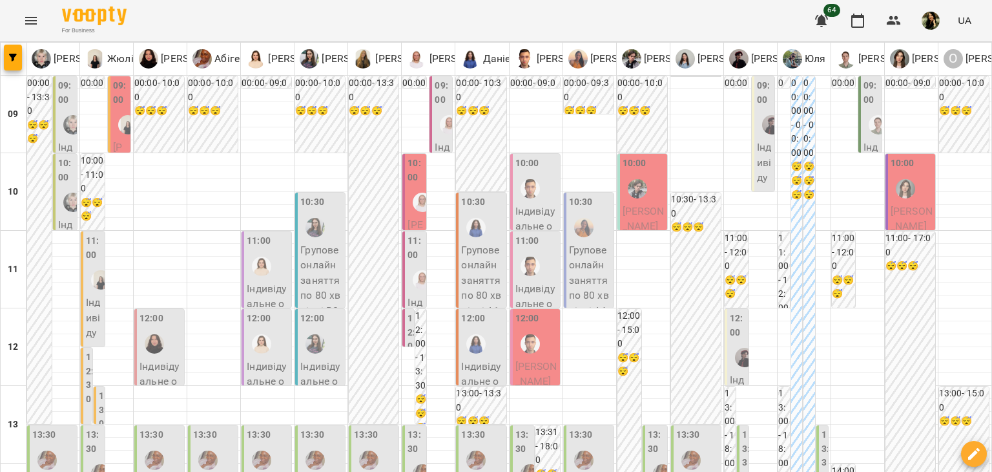
scroll to position [399, 0]
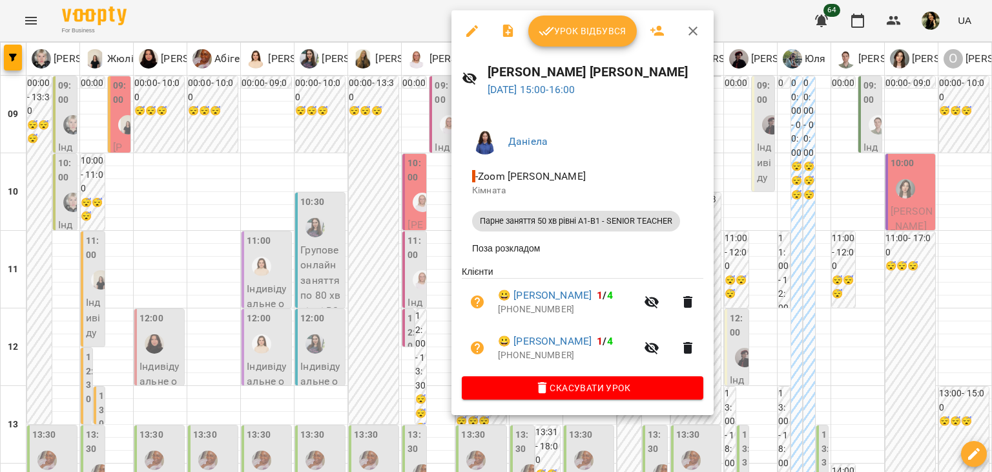
click at [321, 449] on div at bounding box center [496, 236] width 992 height 472
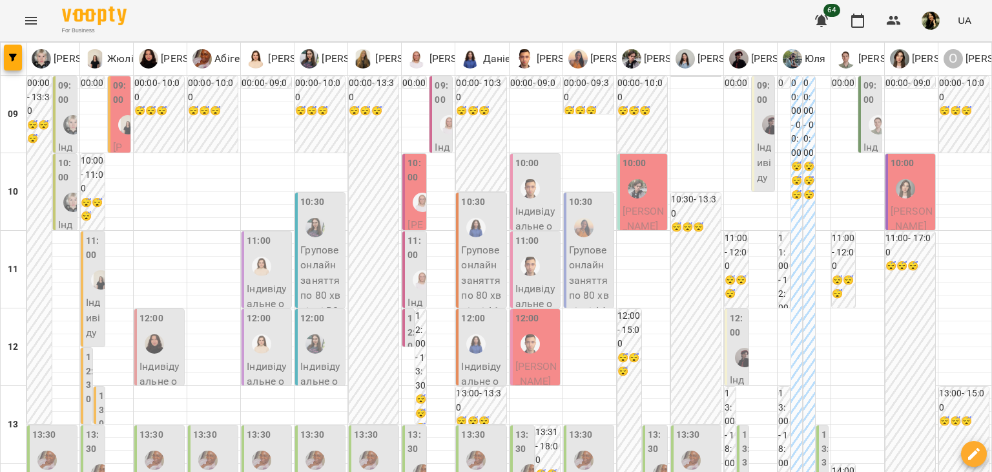
type input "**********"
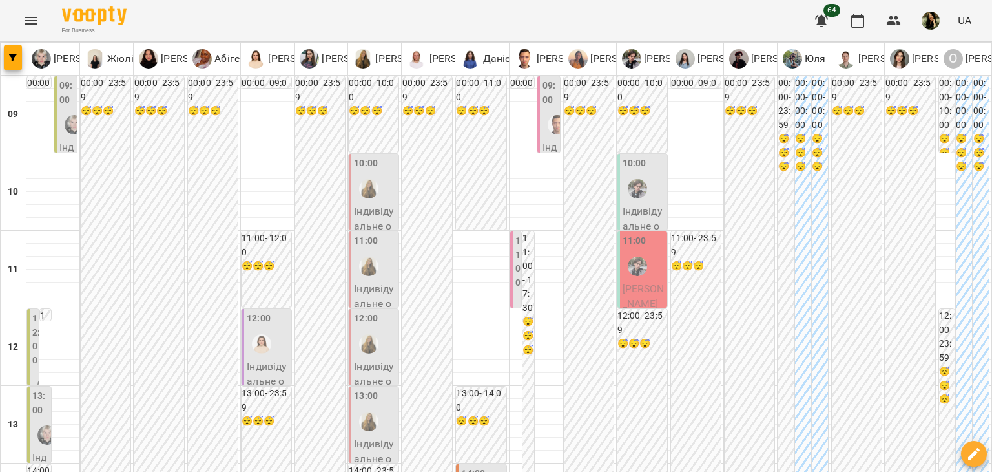
scroll to position [211, 0]
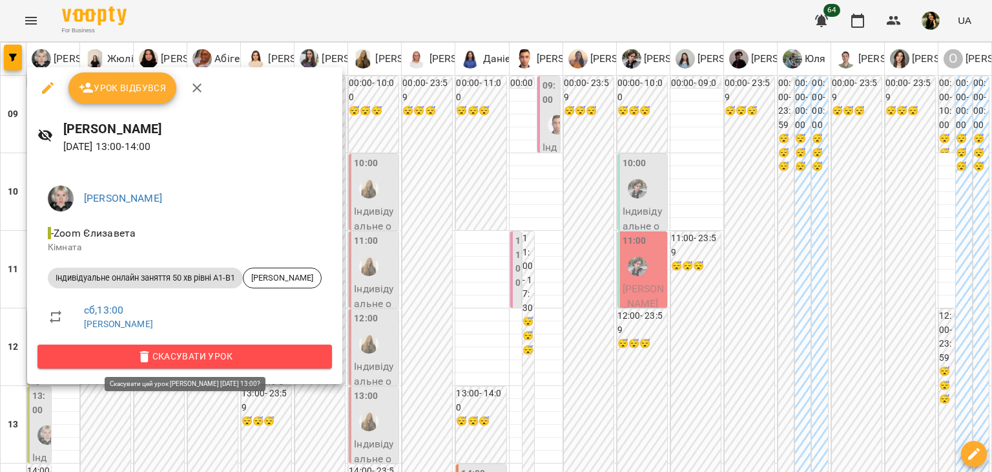
click at [247, 362] on span "Скасувати Урок" at bounding box center [185, 356] width 274 height 16
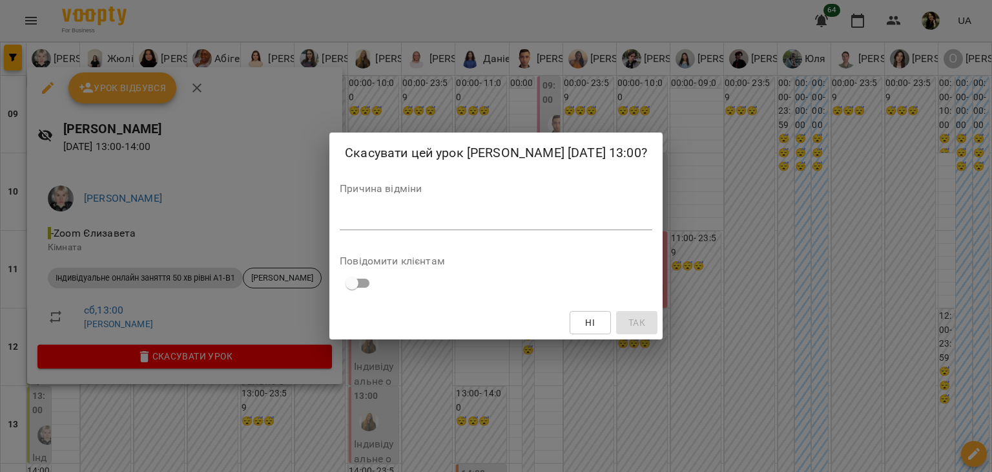
click at [466, 204] on div "Причина відміни *" at bounding box center [496, 209] width 313 height 52
click at [439, 220] on textarea at bounding box center [496, 219] width 313 height 12
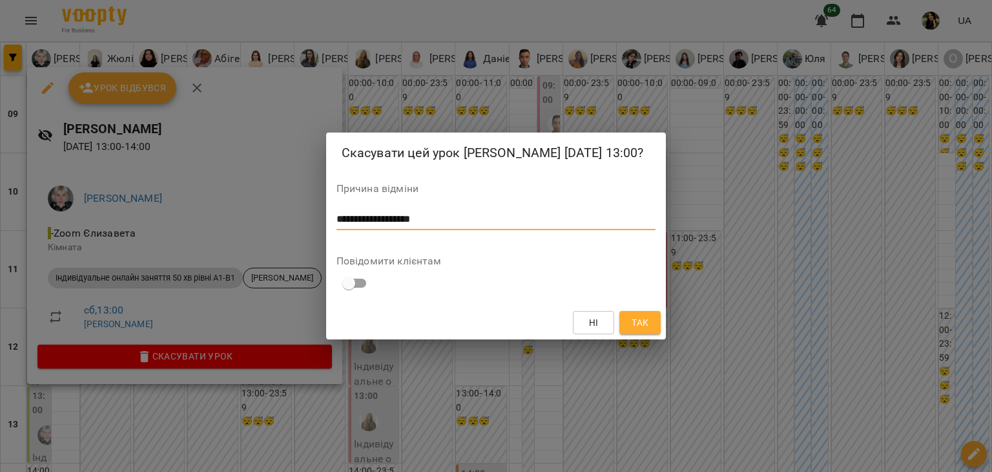
type textarea "**********"
click at [637, 322] on span "Так" at bounding box center [640, 323] width 17 height 16
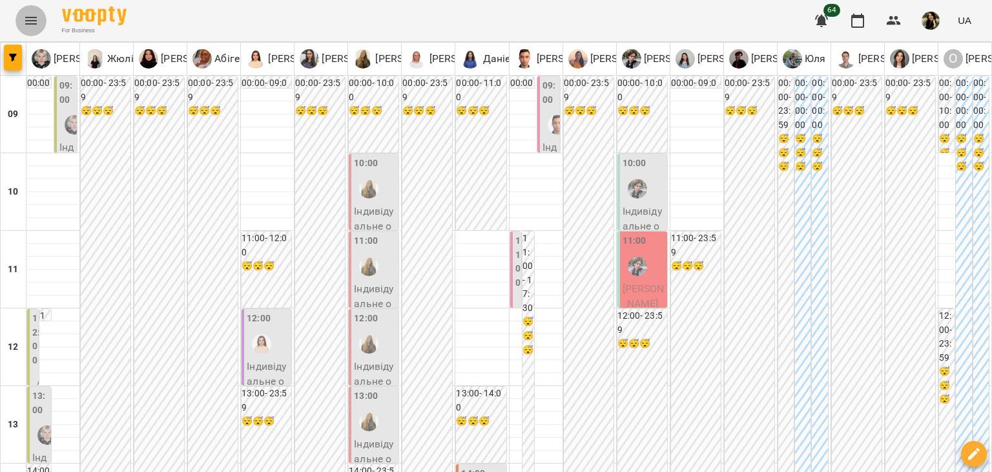
click at [28, 19] on icon "Menu" at bounding box center [31, 21] width 16 height 16
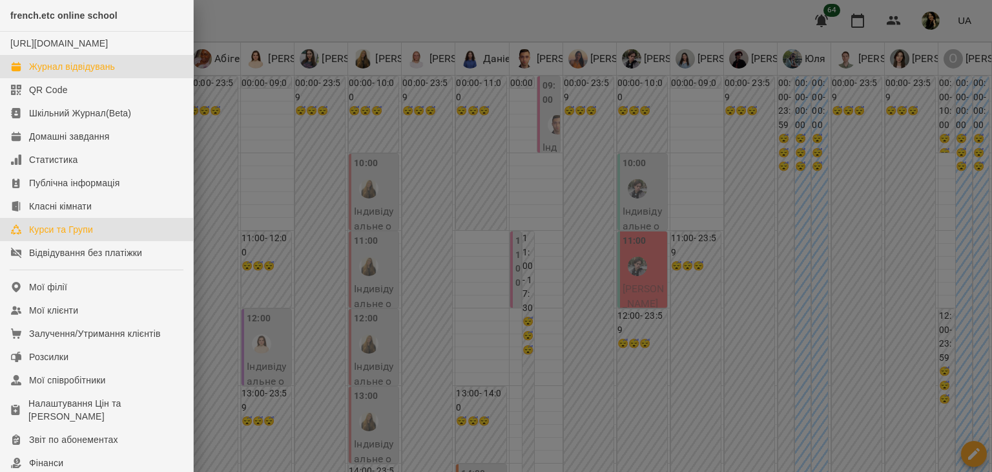
click at [114, 240] on link "Курси та Групи" at bounding box center [96, 229] width 193 height 23
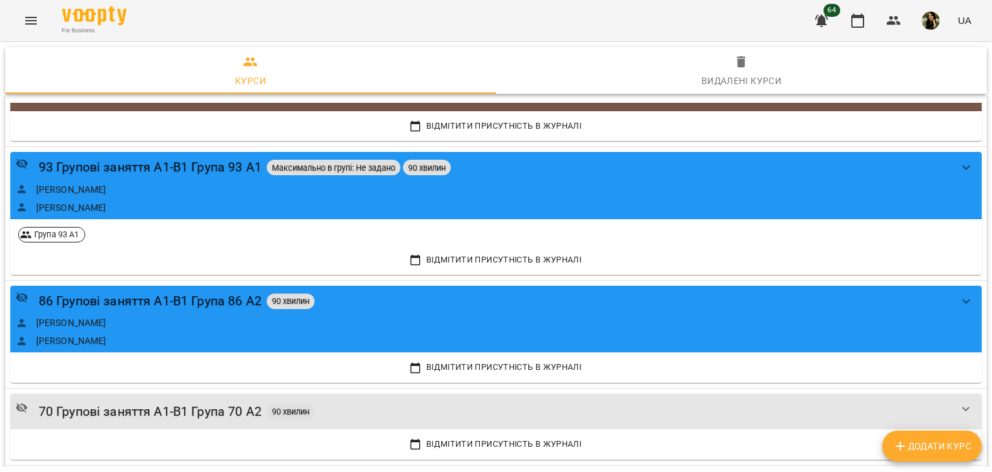
scroll to position [4315, 0]
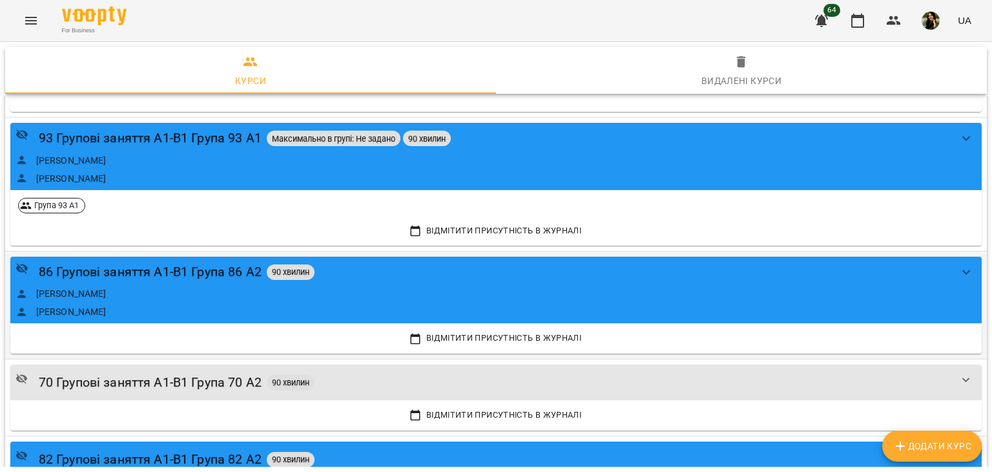
click at [380, 290] on div "Аліса" at bounding box center [483, 293] width 935 height 13
click at [407, 274] on div "86 Групові заняття А1-В1 Група 86 А2 90 хвилин" at bounding box center [483, 272] width 935 height 20
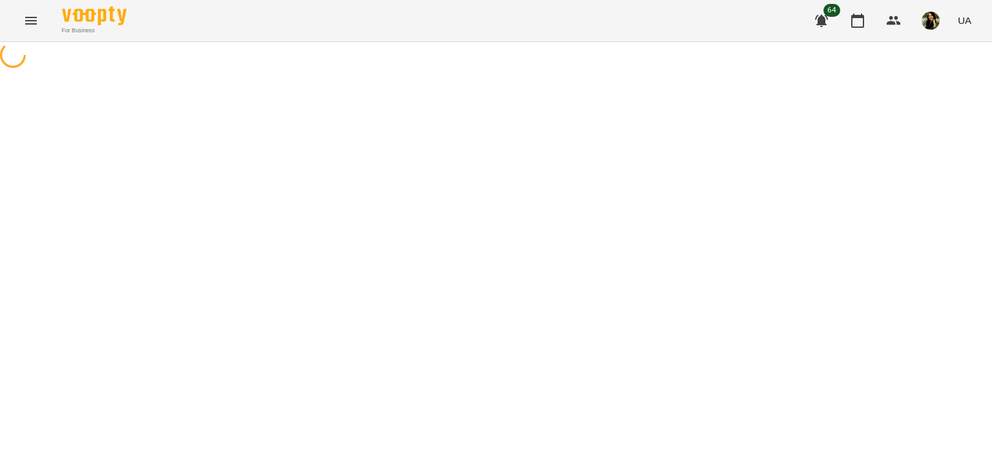
click at [407, 71] on div at bounding box center [496, 56] width 992 height 29
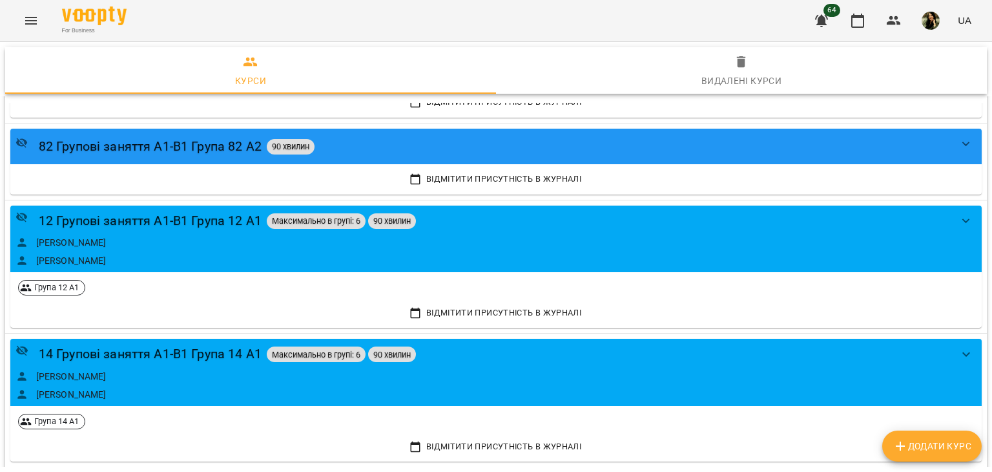
scroll to position [4638, 0]
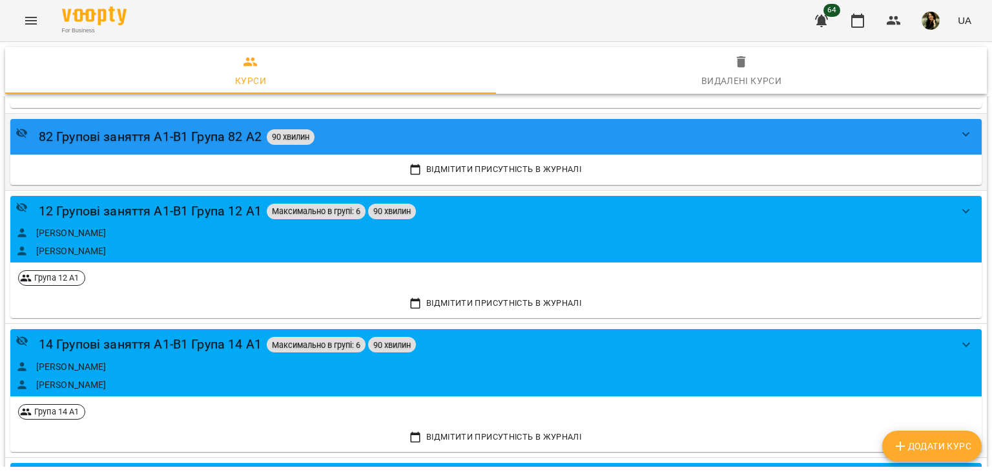
click at [550, 129] on div "82 Групові заняття A1-B1 Група 82 A2 90 хвилин" at bounding box center [483, 137] width 935 height 20
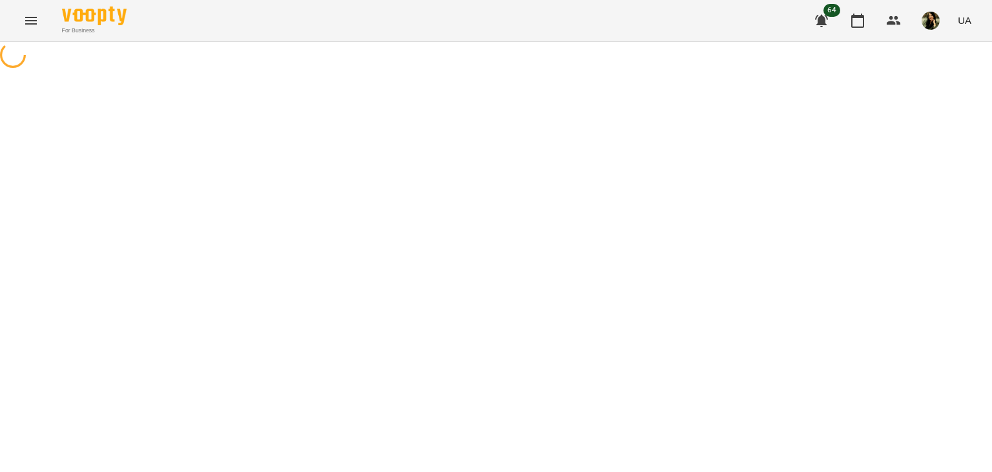
click at [550, 71] on div at bounding box center [496, 56] width 992 height 29
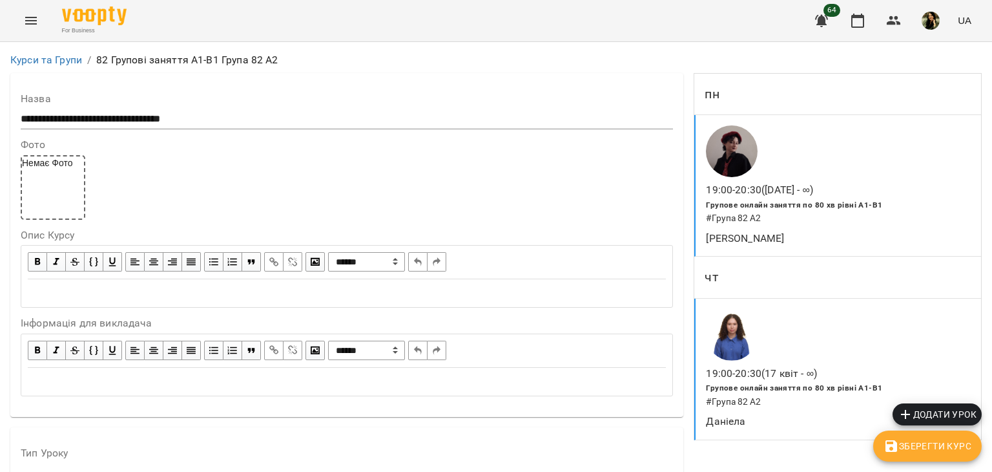
click at [870, 135] on div "19:00 - 20:30 (23 квіт - ∞) Групове онлайн заняття по 80 хв рівні А1-В1 # Група…" at bounding box center [837, 185] width 287 height 141
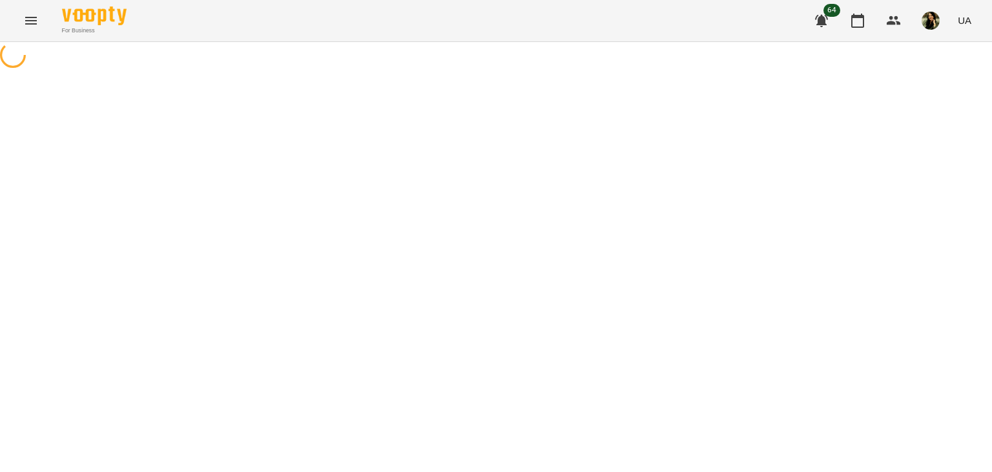
select select "*"
select select "**********"
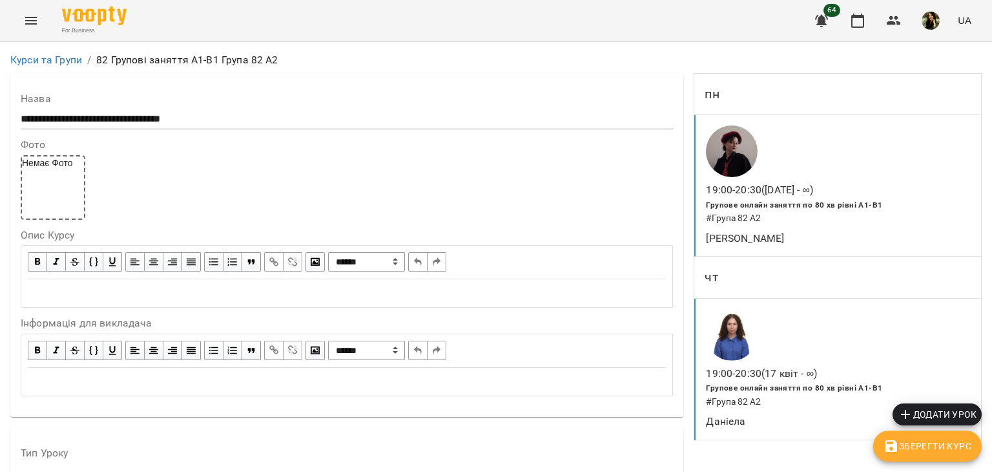
click at [858, 156] on div "19:00 - 20:30 (23 квіт - ∞) Групове онлайн заняття по 80 хв рівні А1-В1 # Група…" at bounding box center [837, 185] width 287 height 141
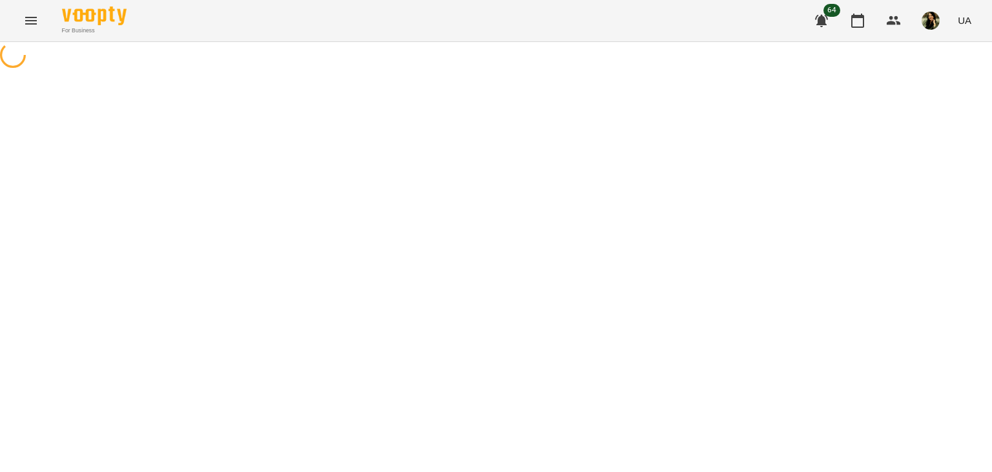
select select "*"
select select "**********"
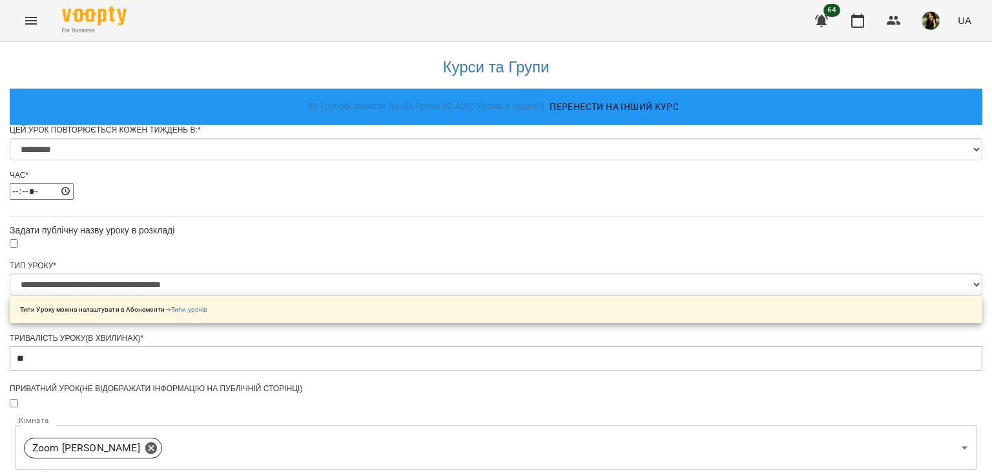
scroll to position [305, 0]
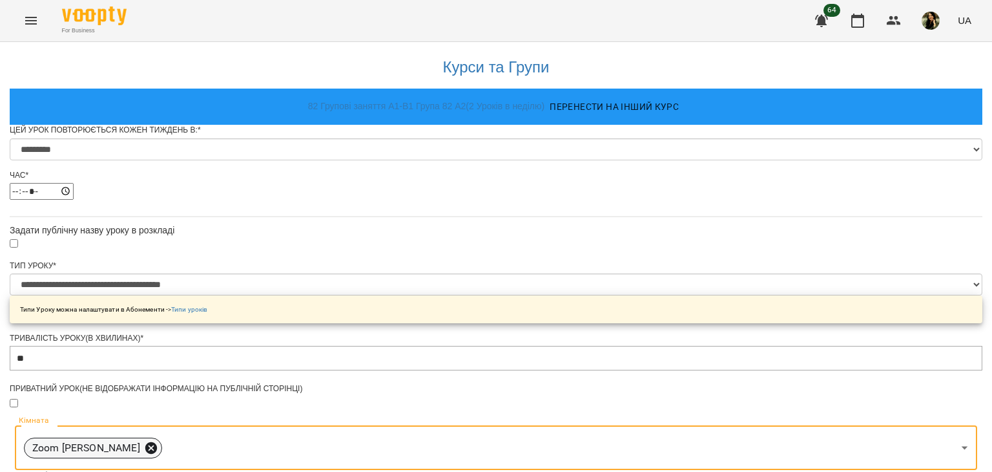
click at [158, 441] on icon at bounding box center [151, 448] width 14 height 14
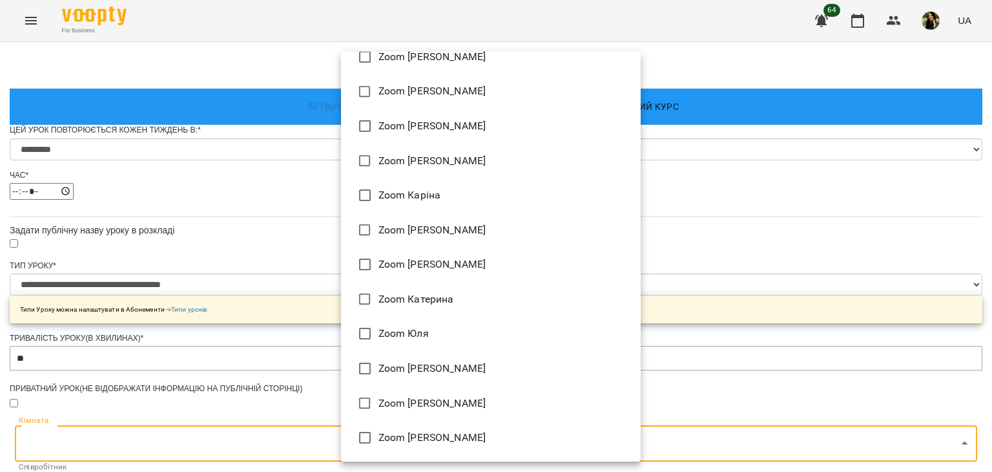
scroll to position [293, 0]
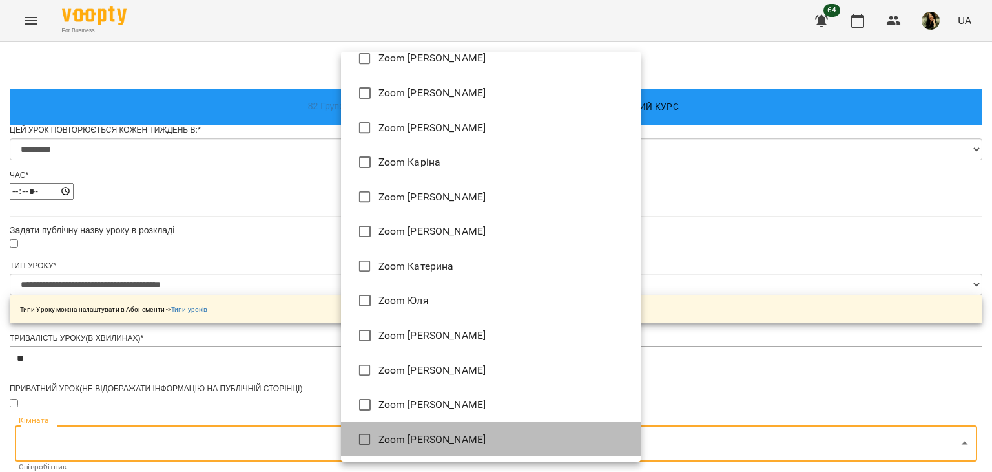
click at [553, 443] on li "Zoom Олена" at bounding box center [491, 439] width 300 height 35
type input "**********"
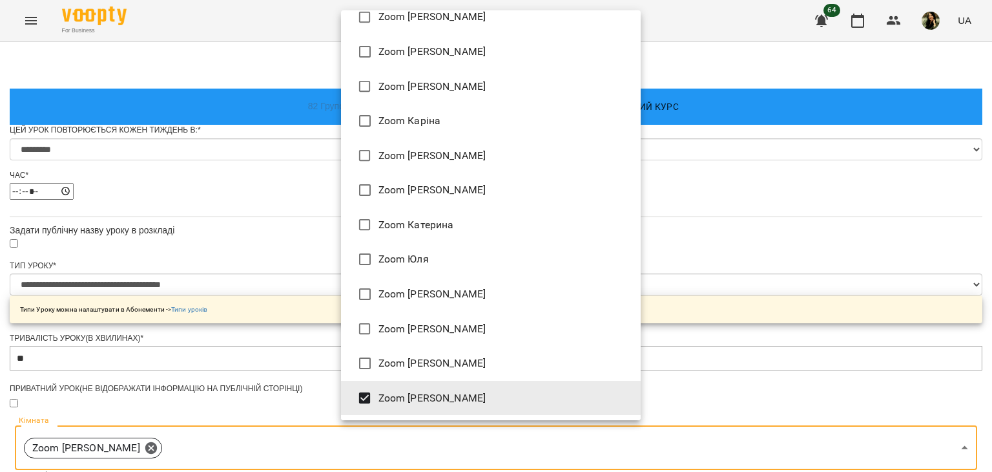
click at [781, 245] on div at bounding box center [496, 236] width 992 height 472
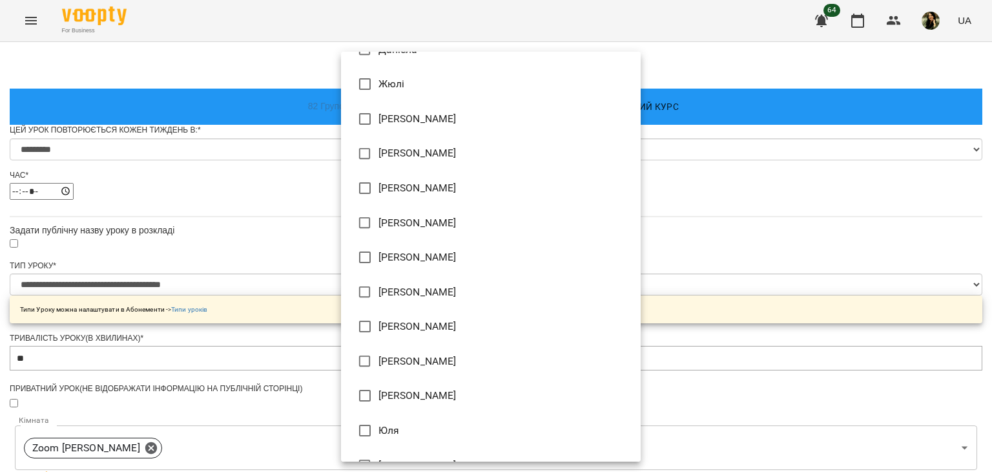
scroll to position [224, 0]
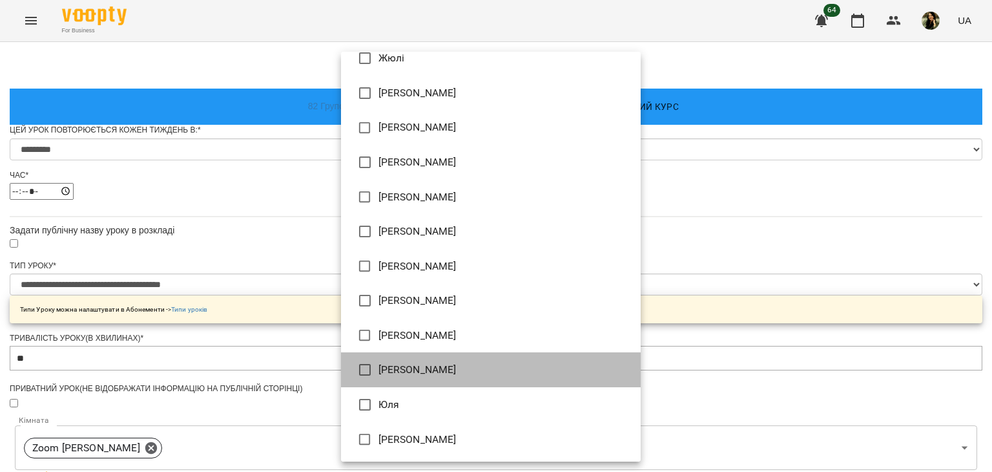
click at [537, 368] on li "Олена" at bounding box center [491, 369] width 300 height 35
type input "**********"
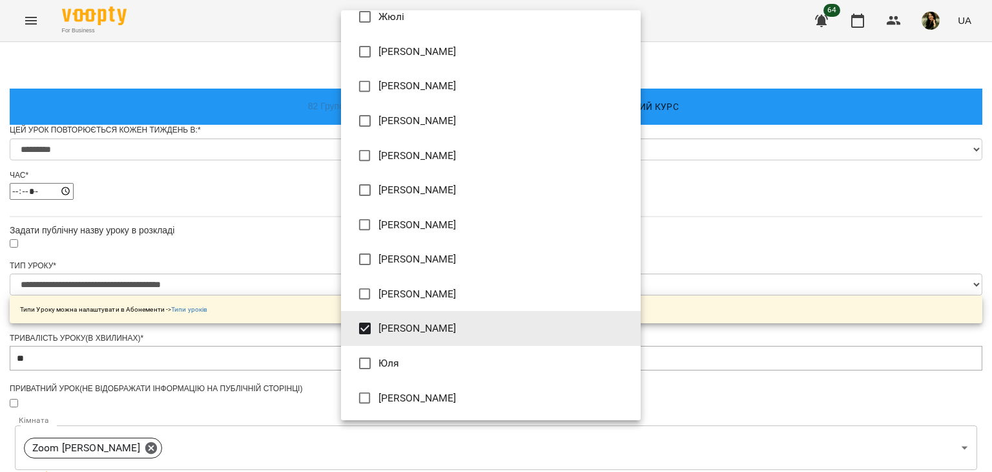
click at [773, 251] on div at bounding box center [496, 236] width 992 height 472
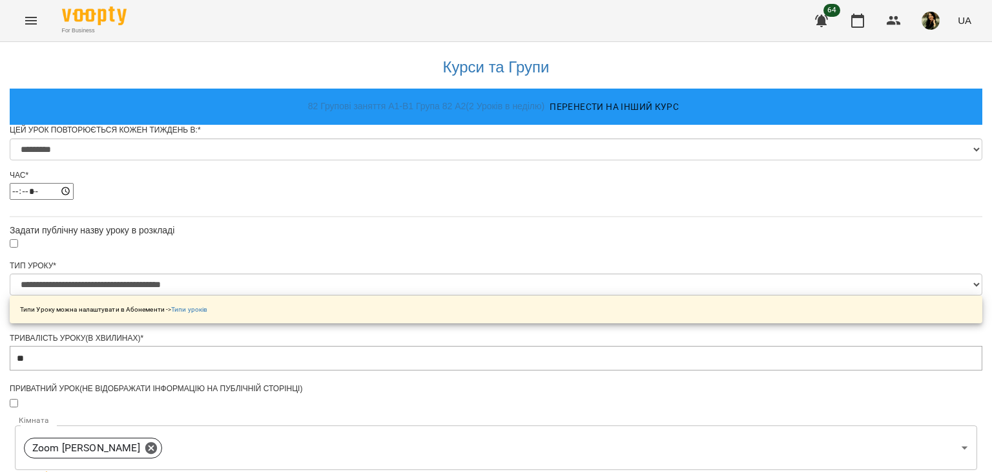
scroll to position [647, 0]
